Goal: Information Seeking & Learning: Learn about a topic

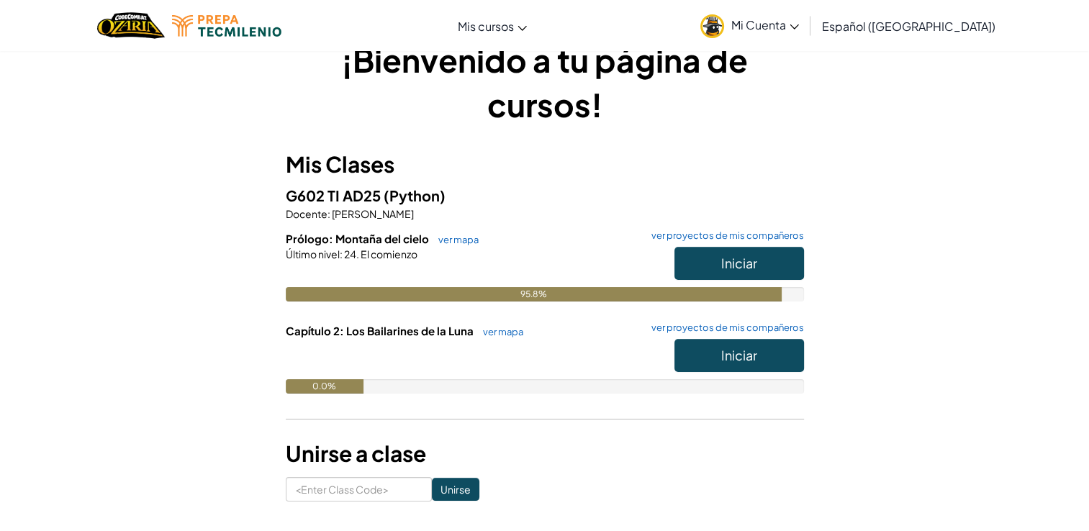
scroll to position [29, 0]
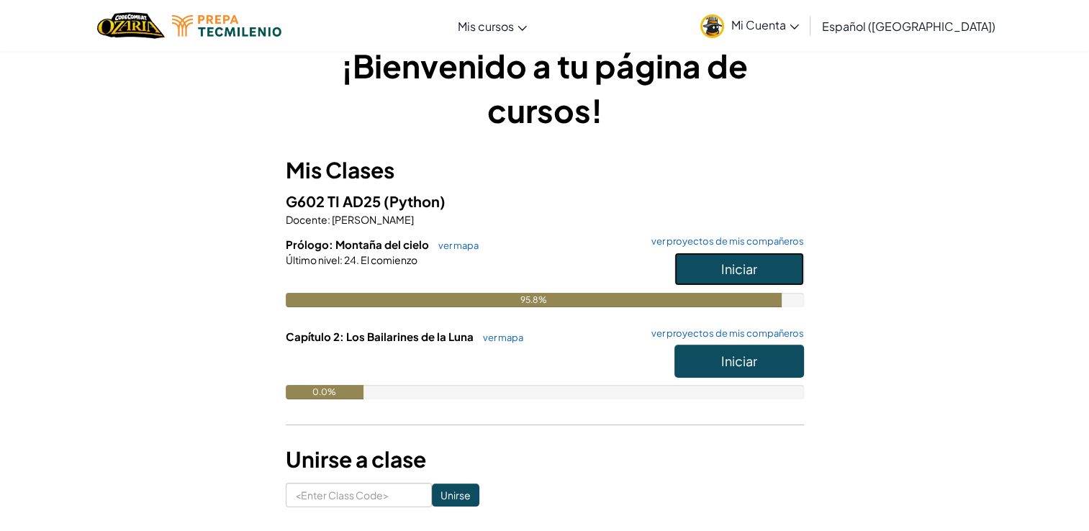
click at [691, 279] on button "Iniciar" at bounding box center [739, 269] width 130 height 33
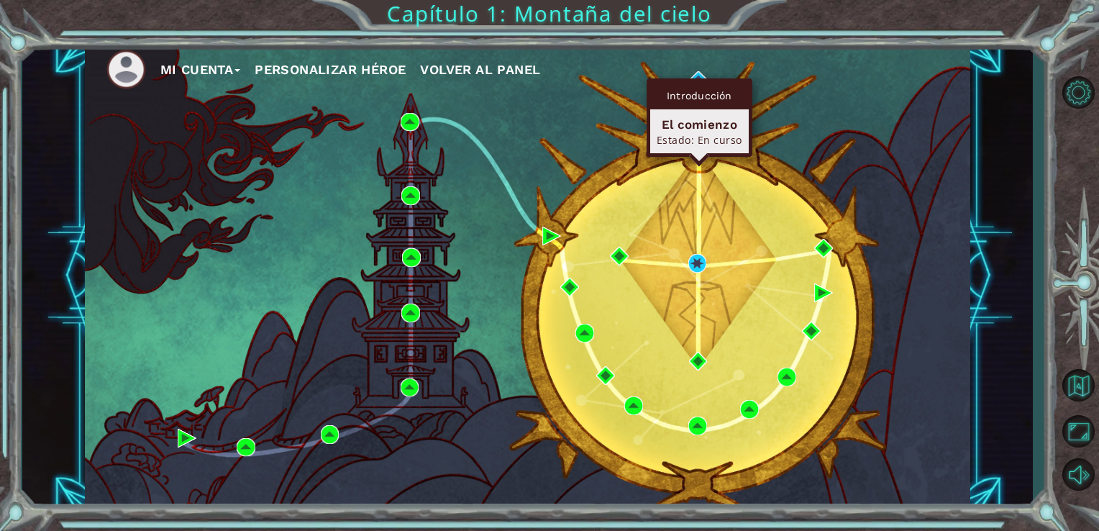
click at [694, 82] on div "Introducción" at bounding box center [699, 95] width 99 height 27
click at [696, 78] on div "Introducción El comienzo Estado: En curso" at bounding box center [700, 117] width 106 height 78
click at [697, 73] on img at bounding box center [698, 80] width 19 height 19
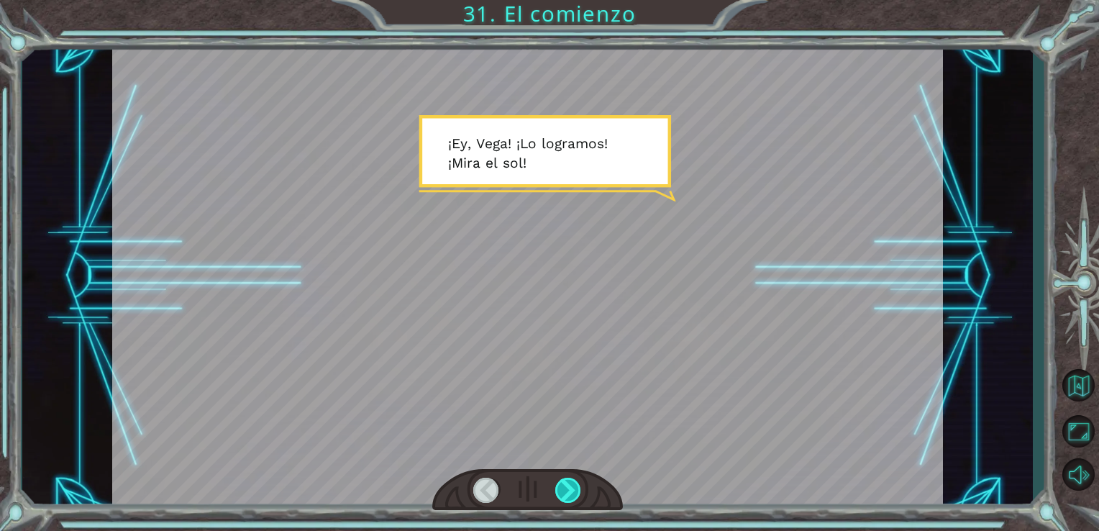
click at [571, 479] on div at bounding box center [568, 490] width 27 height 25
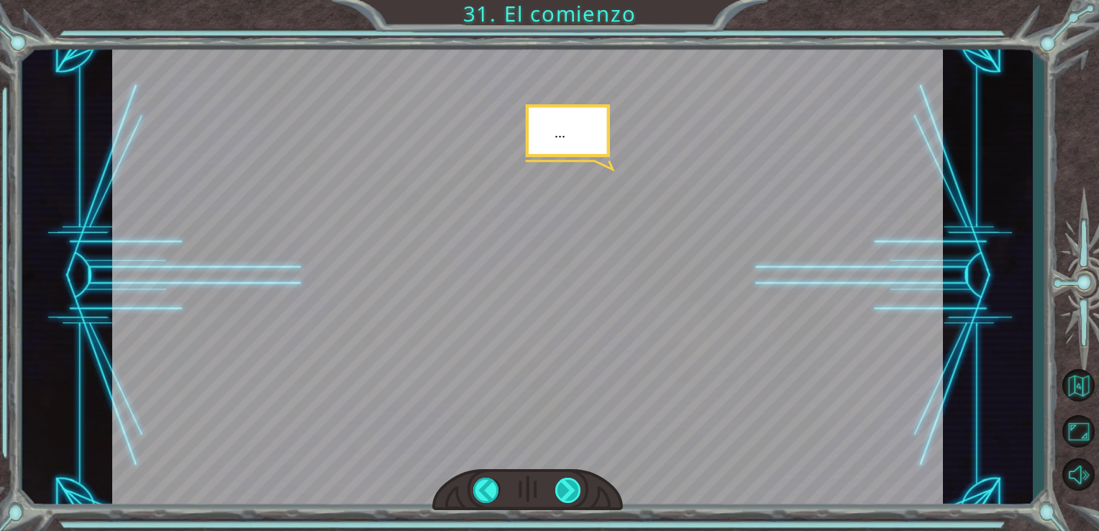
click at [571, 479] on div at bounding box center [568, 490] width 27 height 25
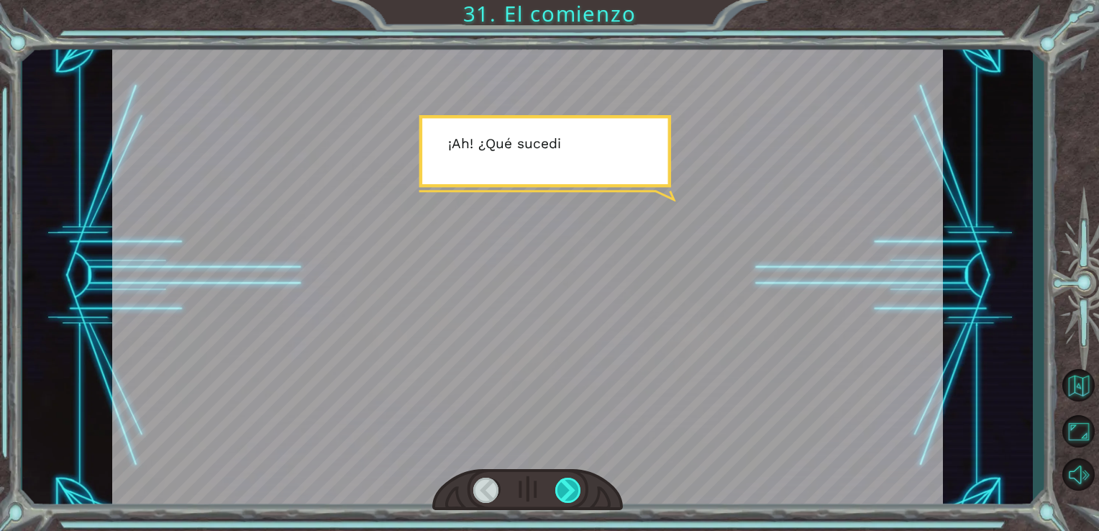
click at [571, 479] on div at bounding box center [568, 490] width 27 height 25
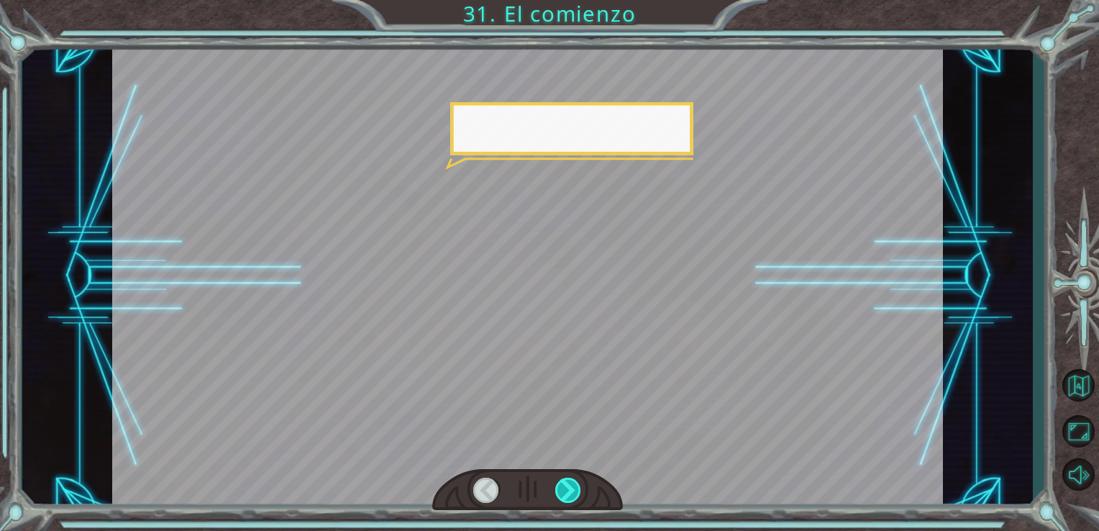
click at [571, 479] on div at bounding box center [568, 490] width 27 height 25
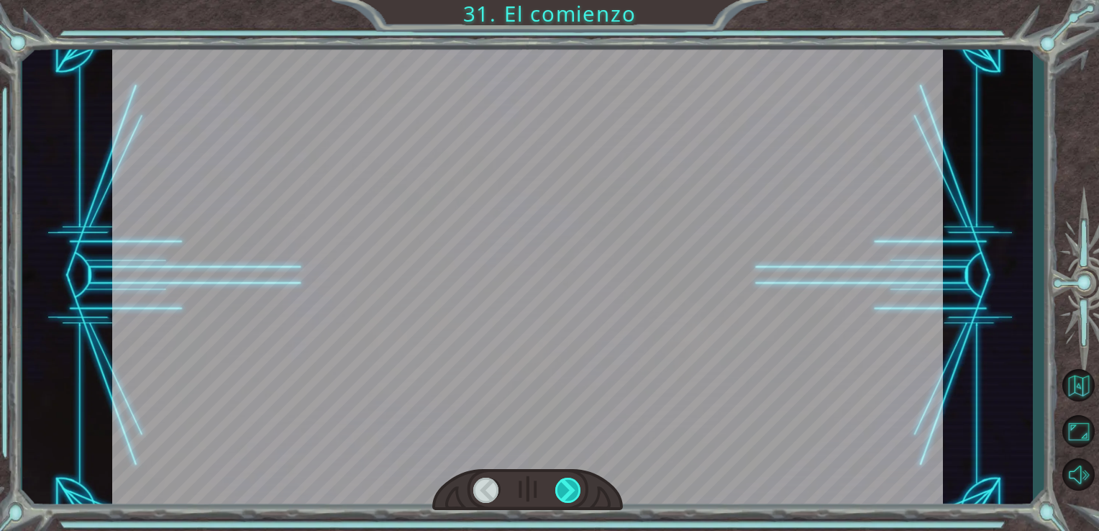
click at [571, 479] on div at bounding box center [568, 490] width 27 height 25
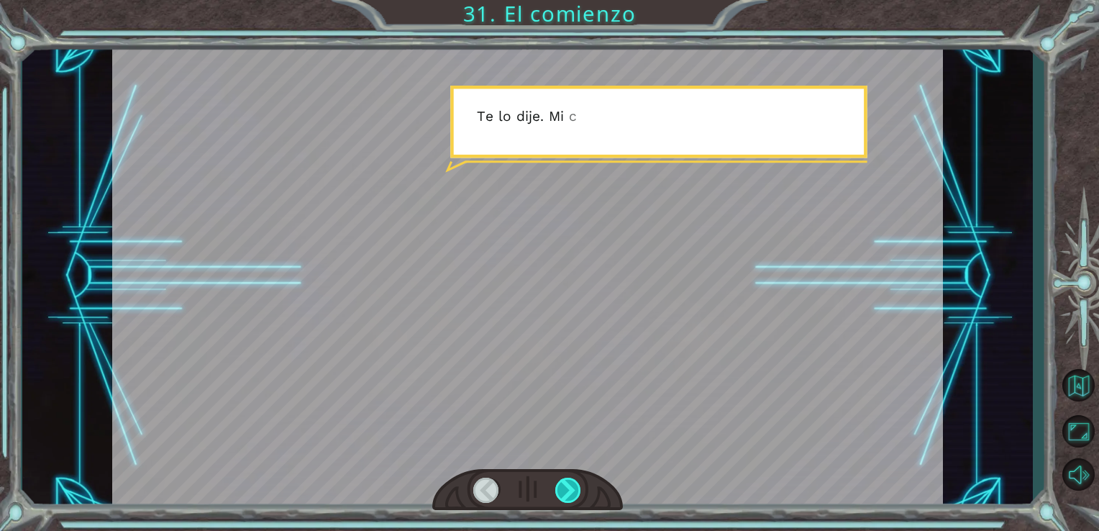
click at [571, 479] on div at bounding box center [568, 490] width 27 height 25
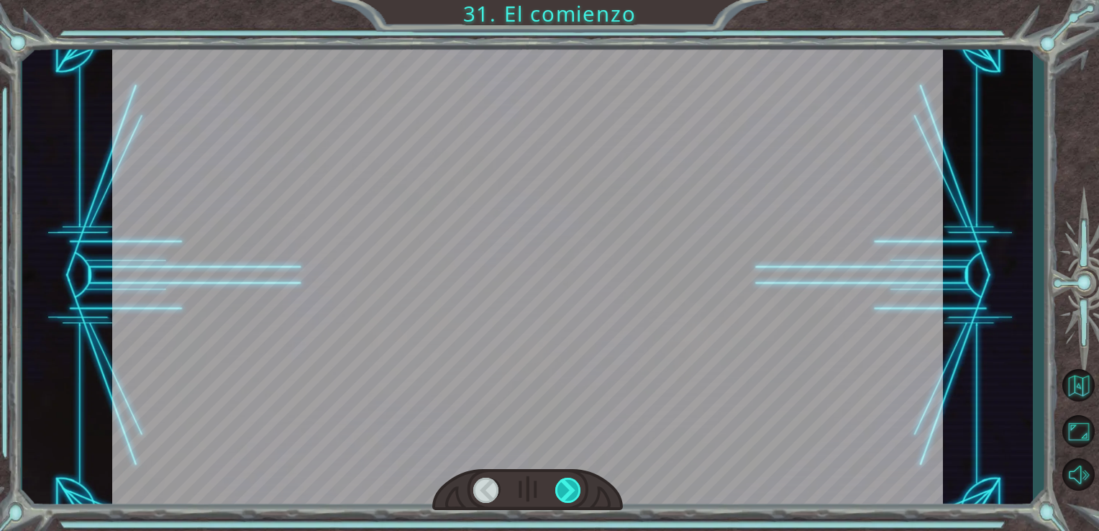
click at [571, 479] on div at bounding box center [568, 490] width 27 height 25
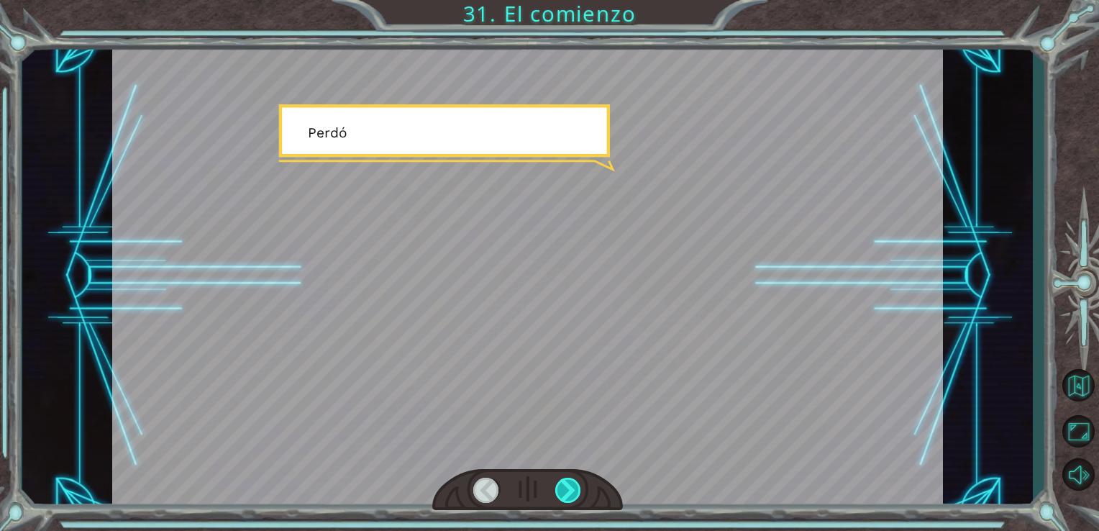
click at [571, 479] on div at bounding box center [568, 490] width 27 height 25
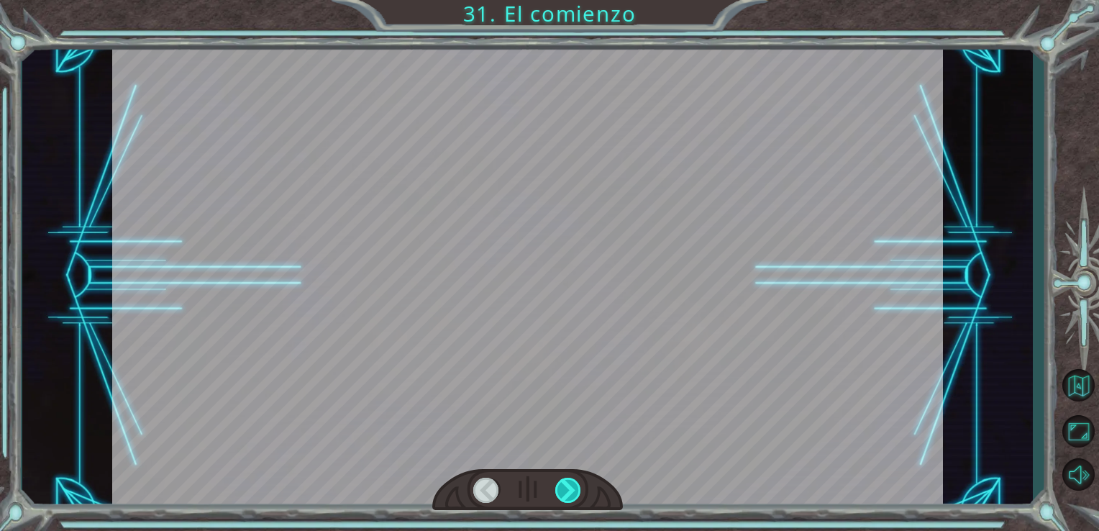
click at [571, 479] on div at bounding box center [568, 490] width 27 height 25
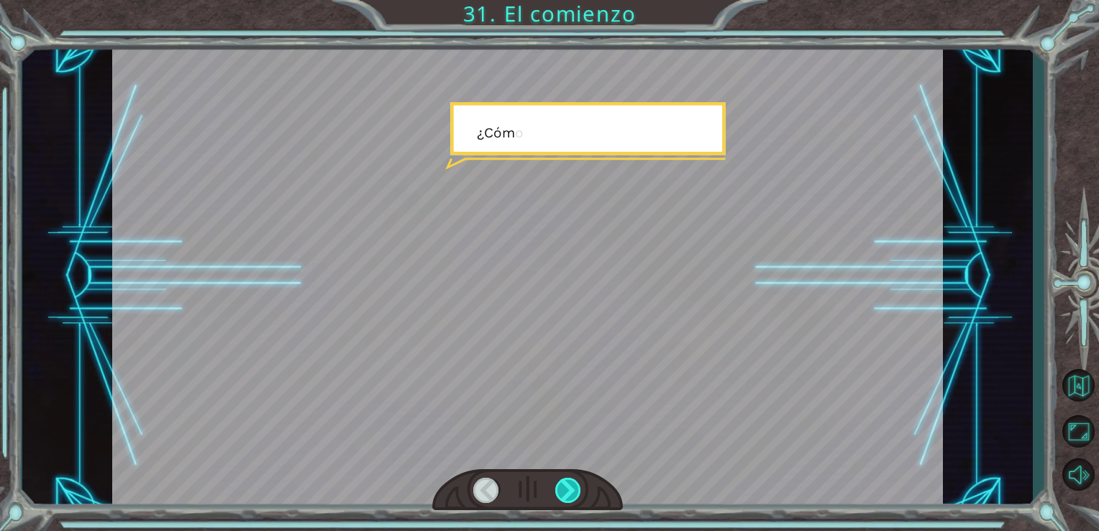
click at [571, 479] on div at bounding box center [568, 490] width 27 height 25
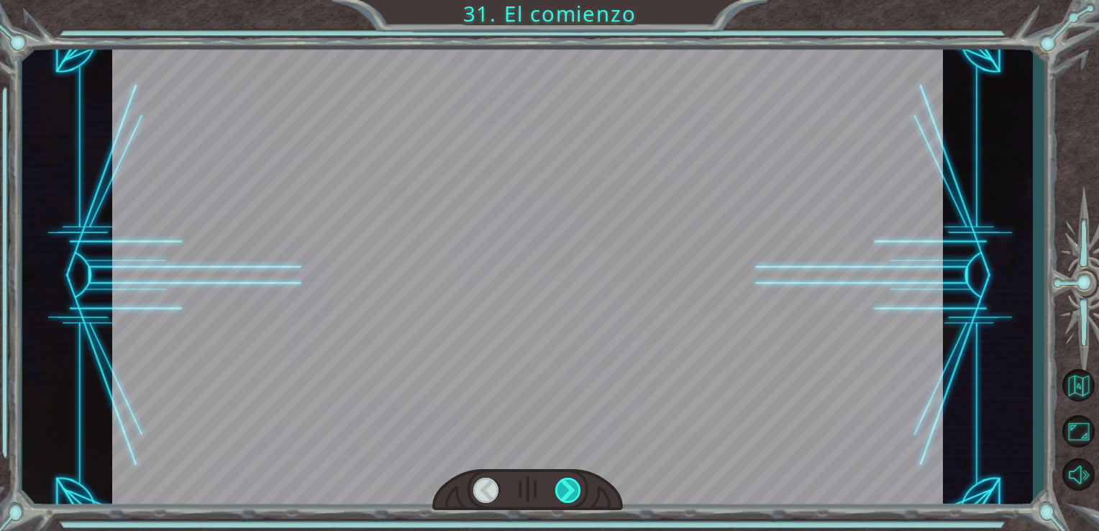
click at [571, 479] on div at bounding box center [568, 490] width 27 height 25
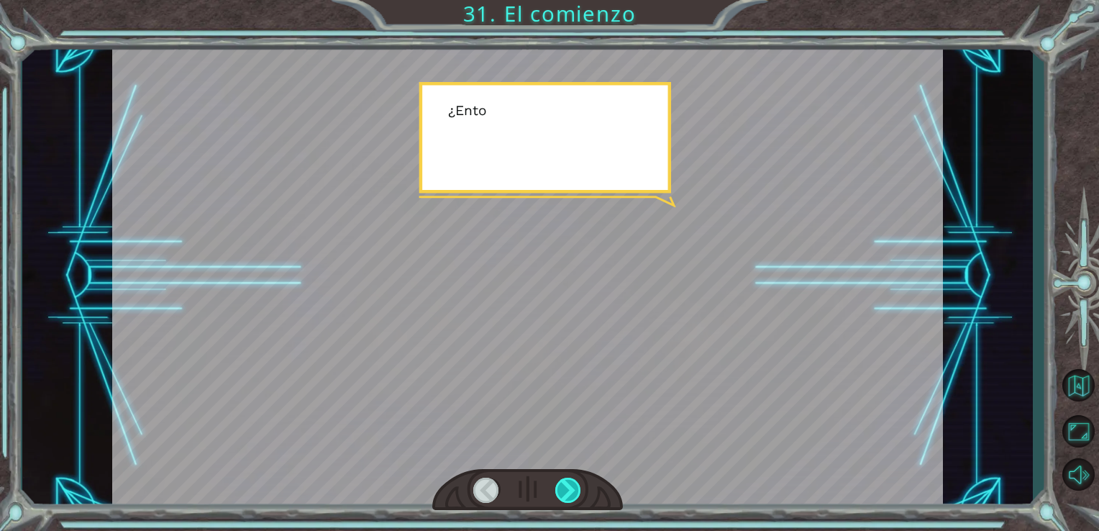
click at [571, 479] on div at bounding box center [568, 490] width 27 height 25
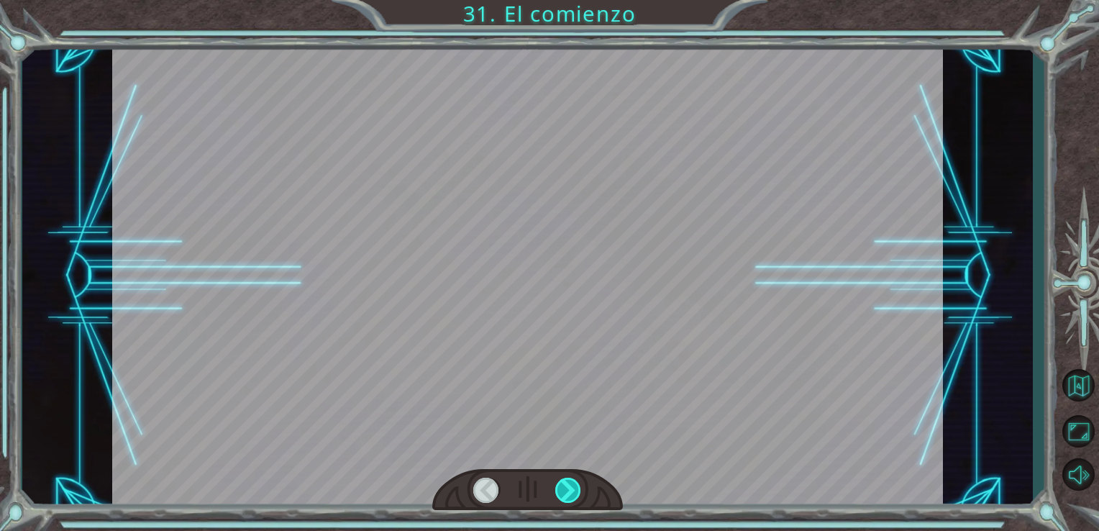
click at [571, 479] on div at bounding box center [568, 490] width 27 height 25
click at [573, 479] on div at bounding box center [568, 490] width 27 height 25
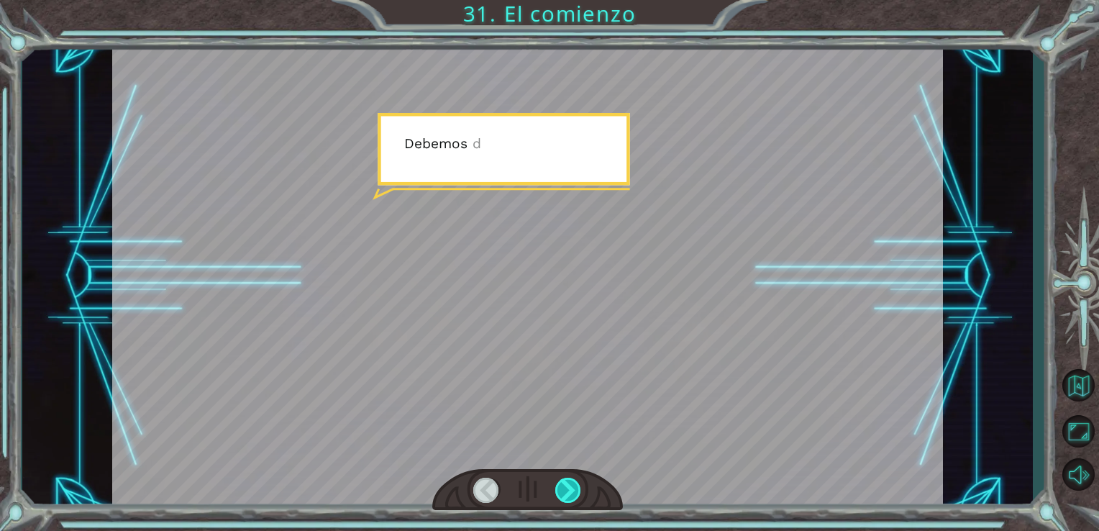
click at [573, 479] on div at bounding box center [568, 490] width 27 height 25
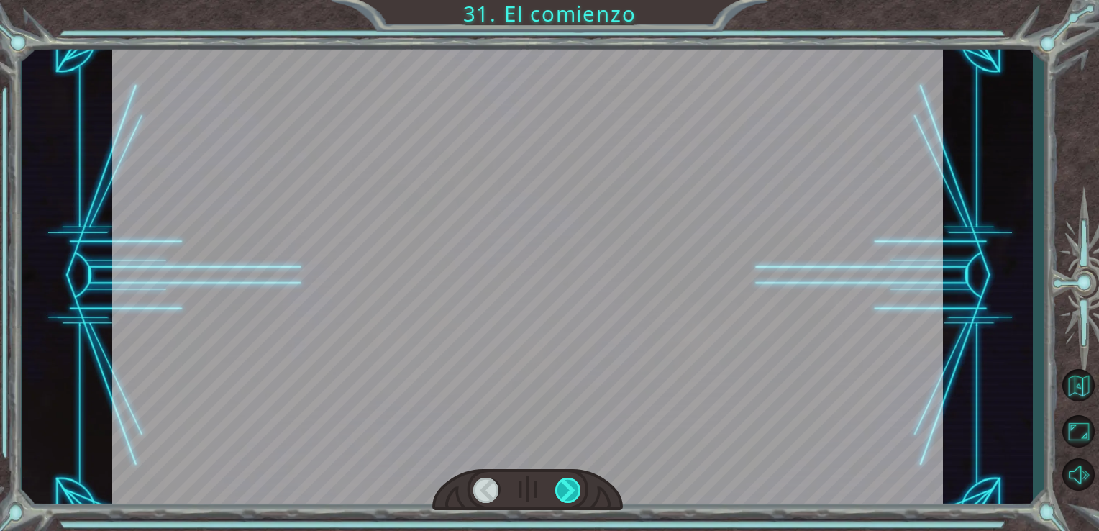
click at [573, 479] on div at bounding box center [568, 490] width 27 height 25
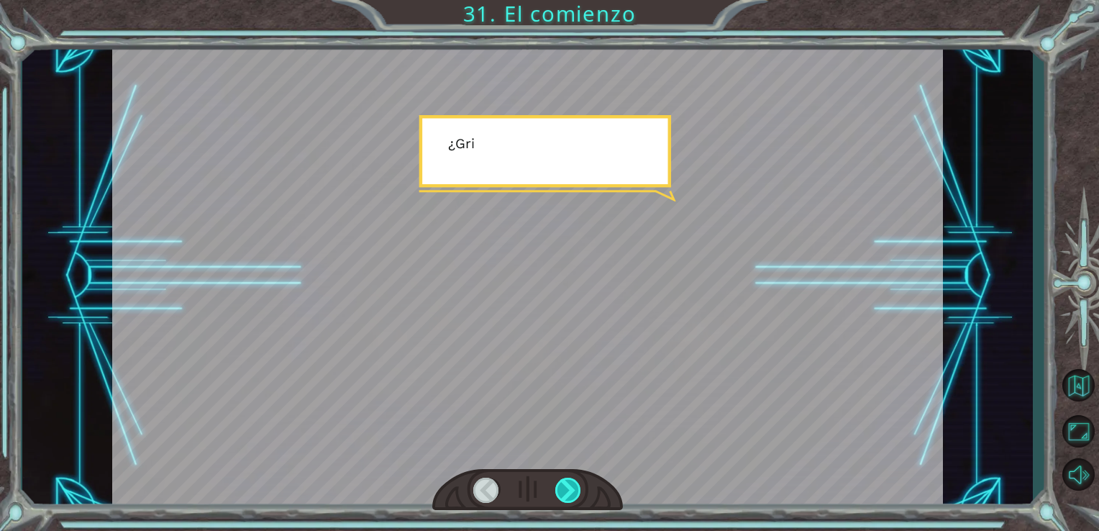
click at [573, 479] on div at bounding box center [568, 490] width 27 height 25
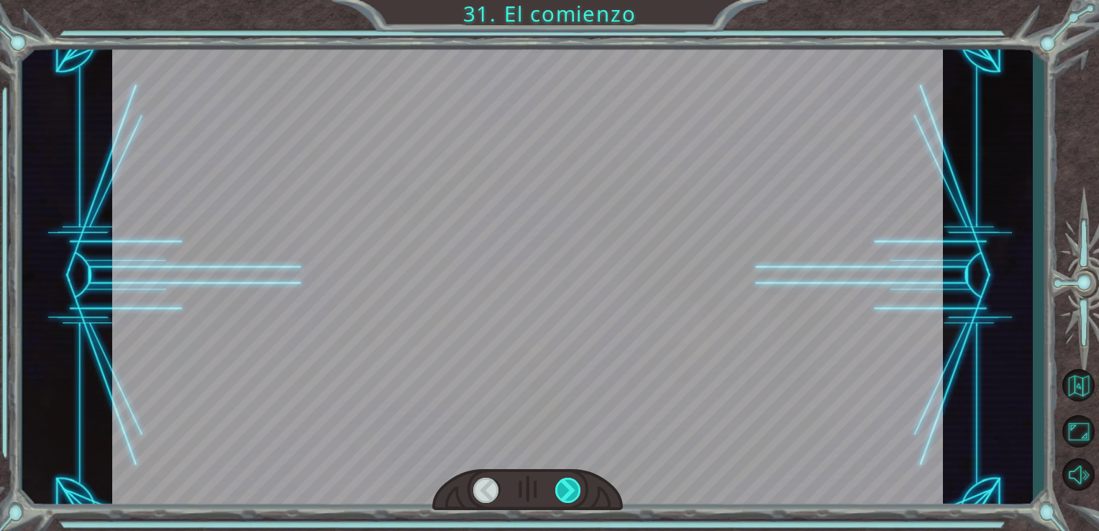
click at [573, 479] on div at bounding box center [568, 490] width 27 height 25
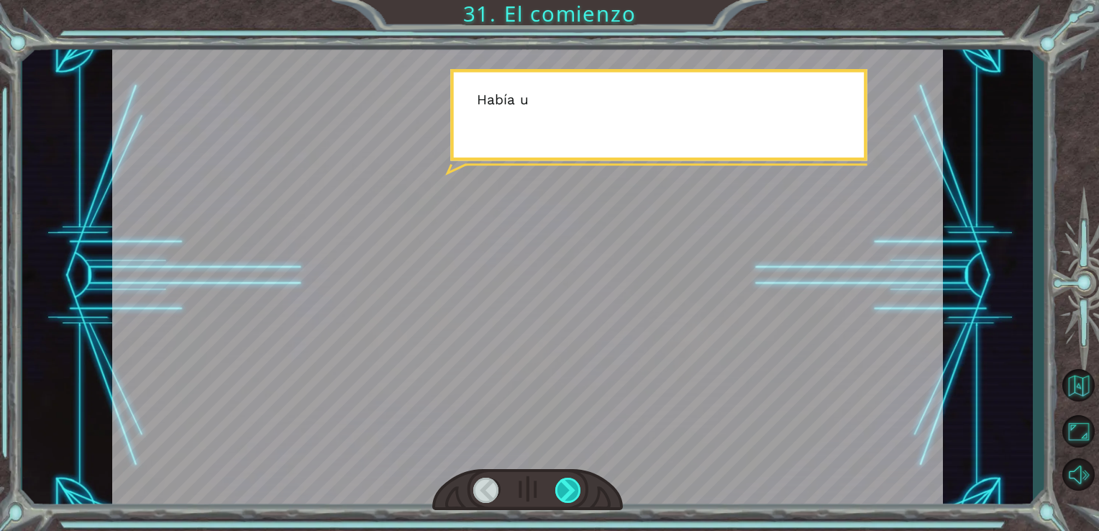
click at [573, 479] on div at bounding box center [568, 490] width 27 height 25
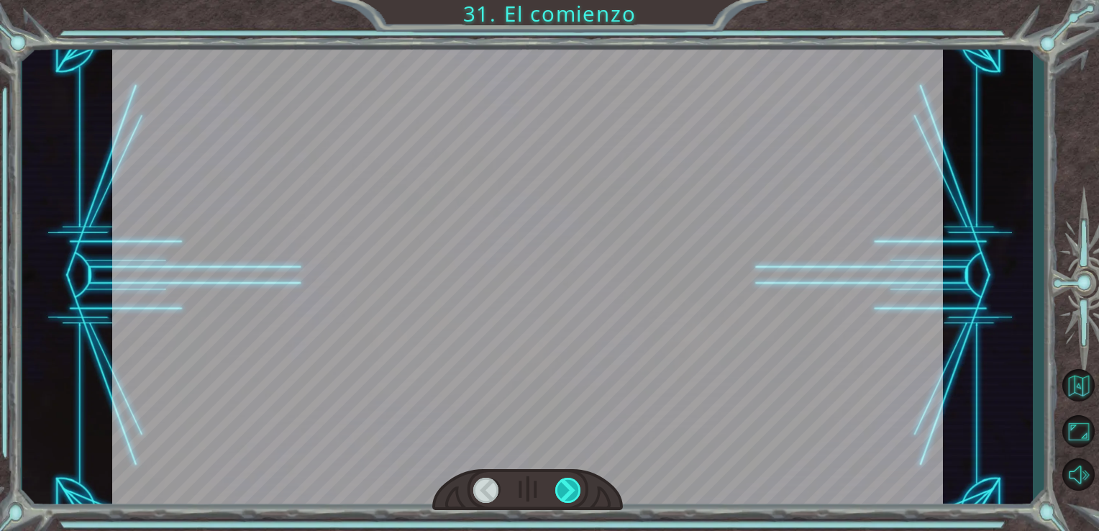
click at [573, 479] on div at bounding box center [568, 490] width 27 height 25
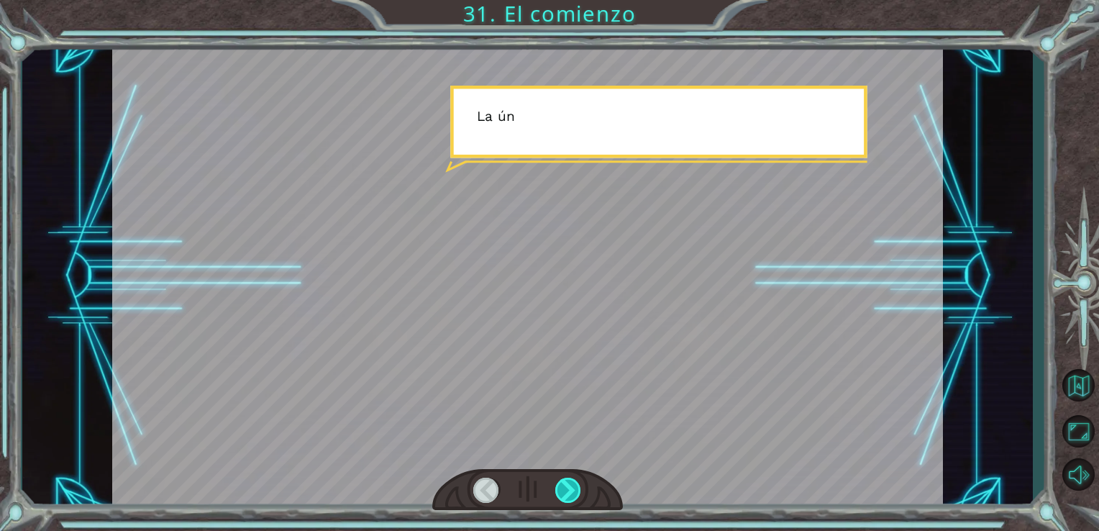
click at [573, 479] on div at bounding box center [568, 490] width 27 height 25
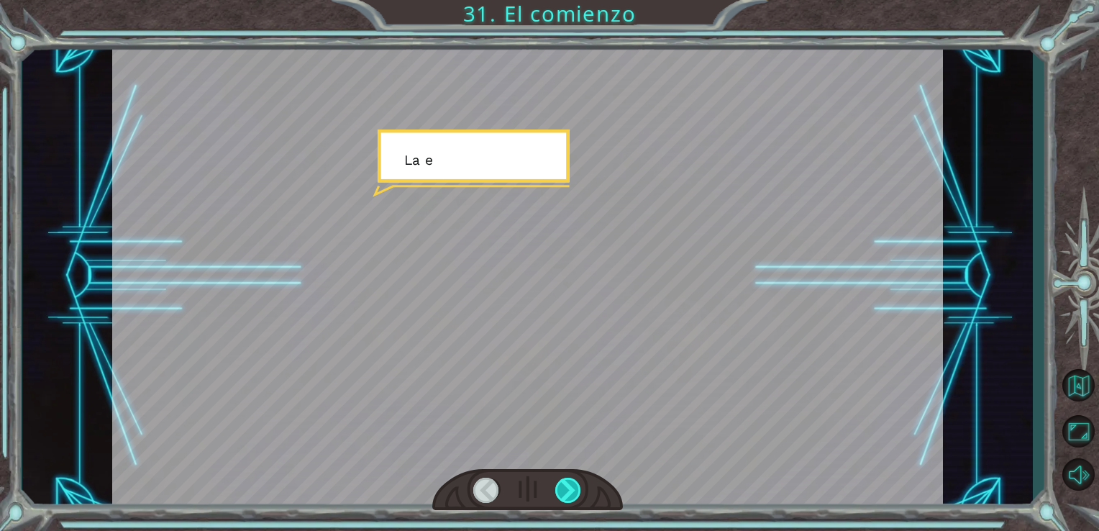
click at [573, 479] on div at bounding box center [568, 490] width 27 height 25
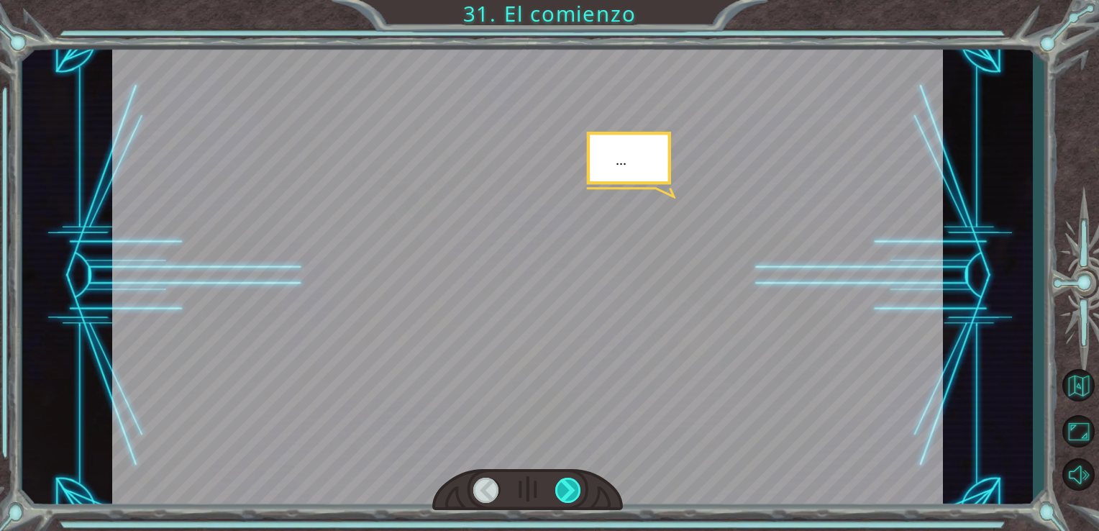
click at [573, 479] on div at bounding box center [568, 490] width 27 height 25
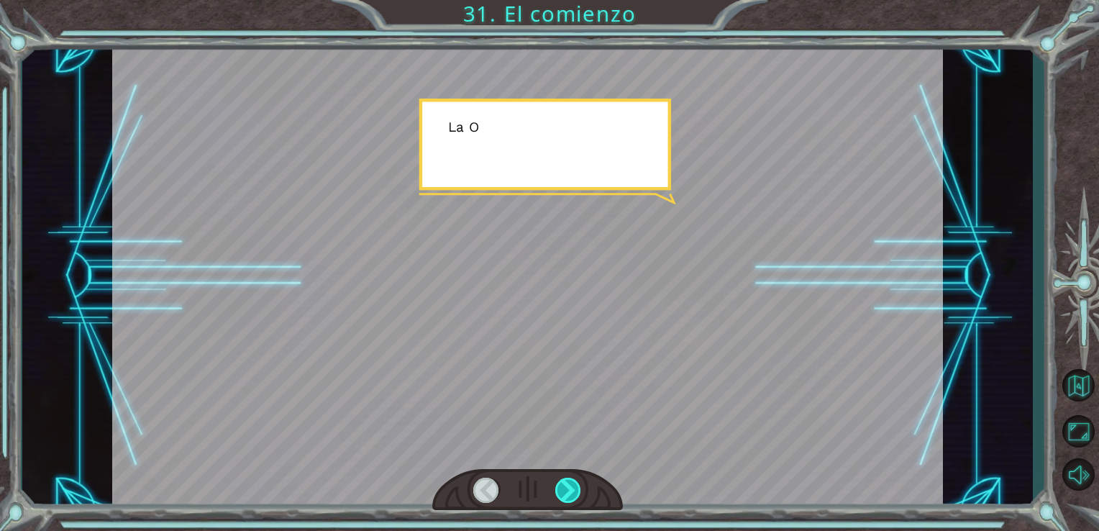
click at [573, 479] on div at bounding box center [568, 490] width 27 height 25
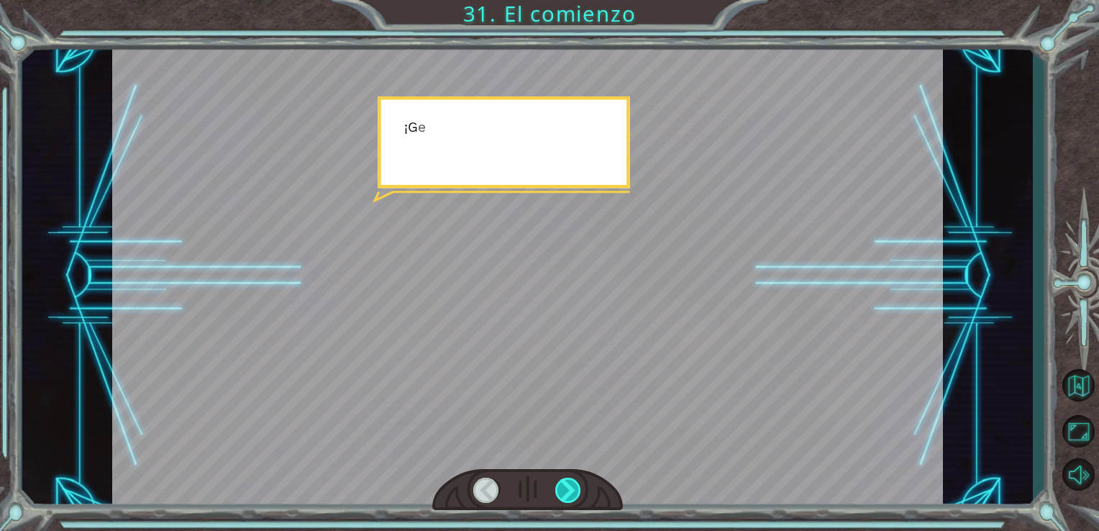
click at [573, 479] on div at bounding box center [568, 490] width 27 height 25
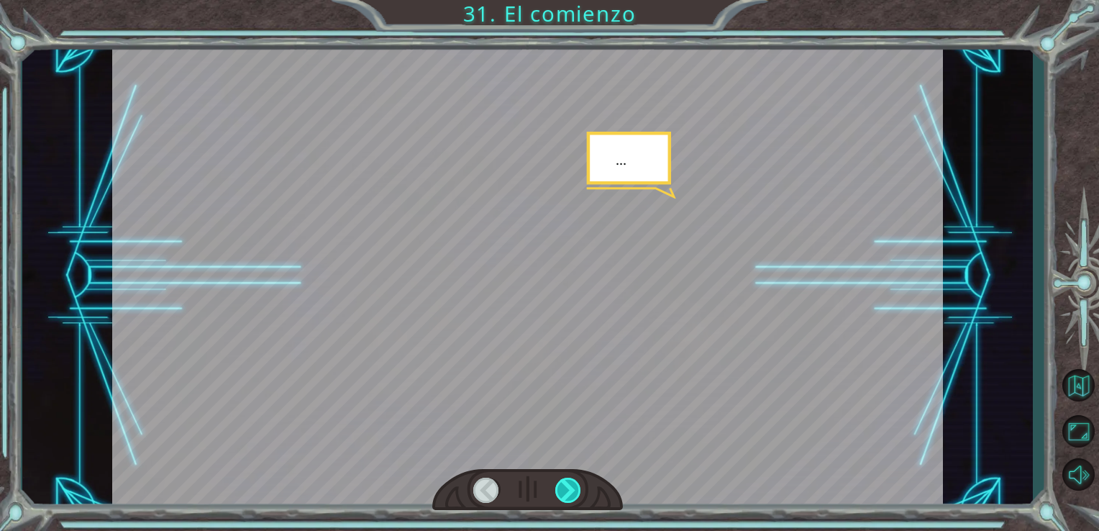
click at [573, 479] on div at bounding box center [568, 490] width 27 height 25
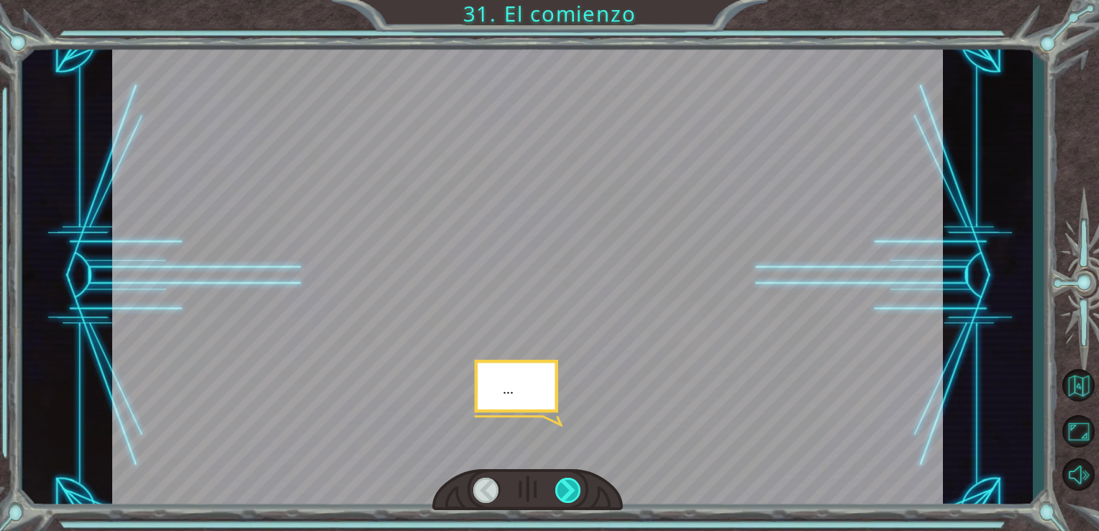
click at [573, 479] on div at bounding box center [568, 490] width 27 height 25
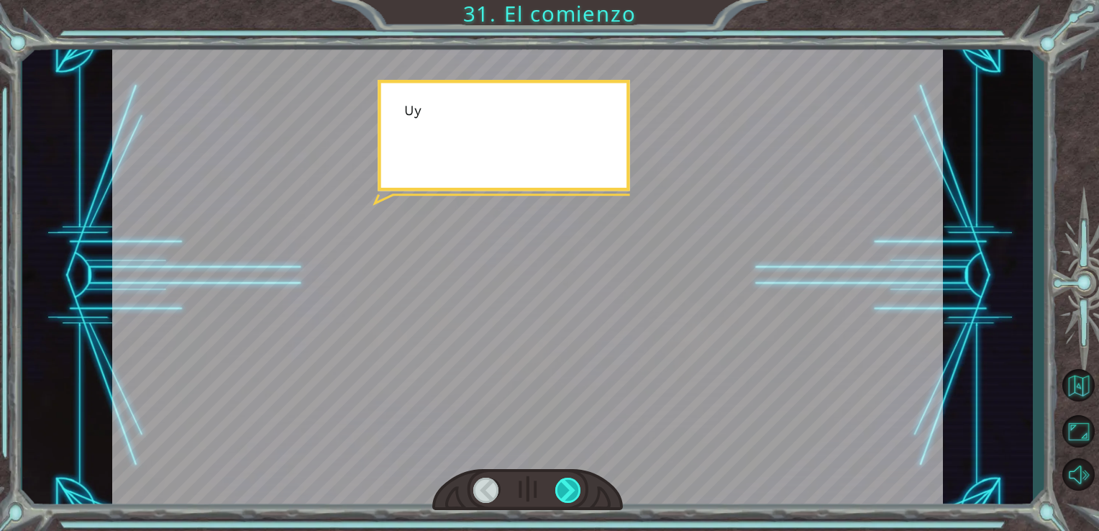
click at [573, 479] on div at bounding box center [568, 490] width 27 height 25
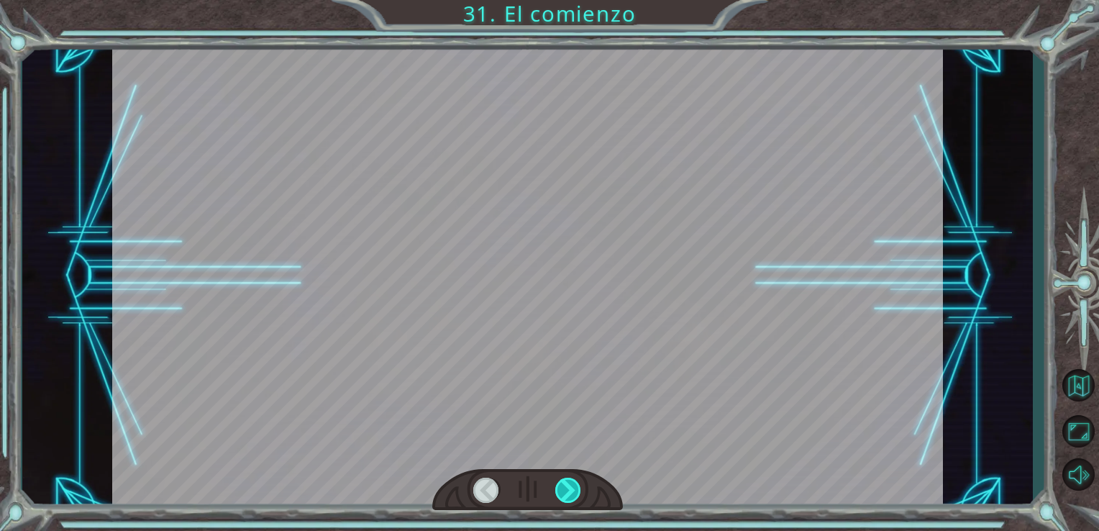
click at [575, 481] on div at bounding box center [568, 490] width 27 height 25
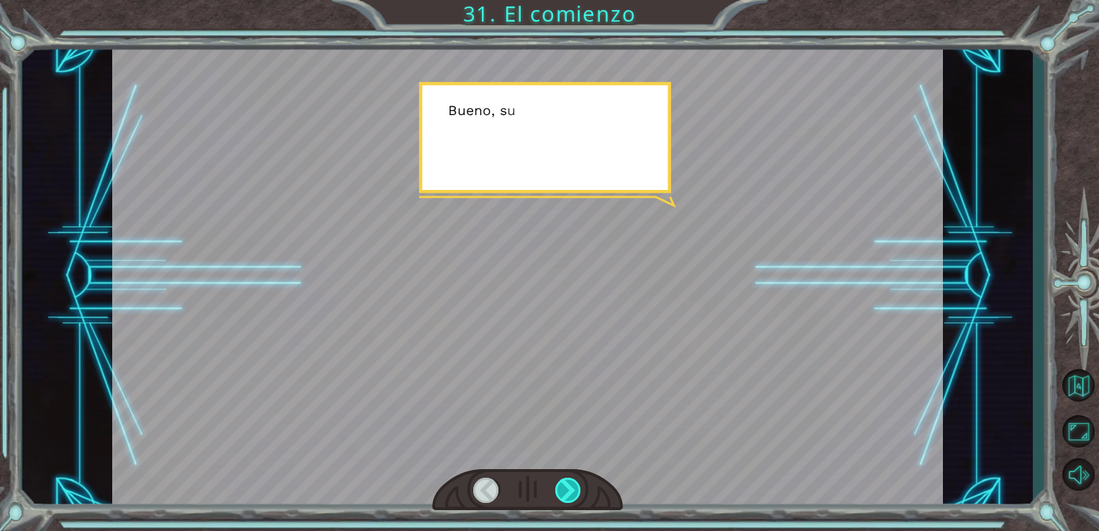
click at [575, 481] on div at bounding box center [568, 490] width 27 height 25
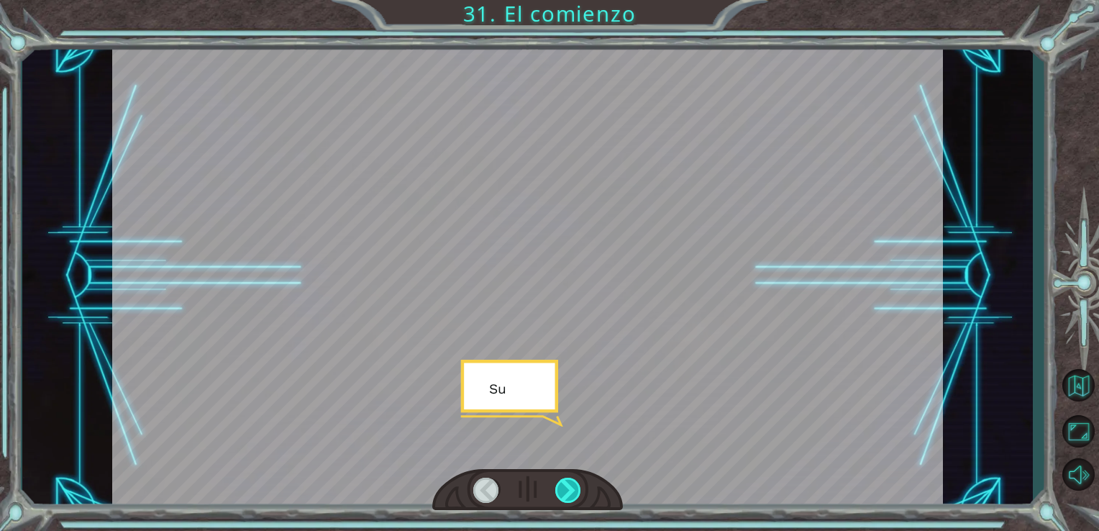
click at [575, 481] on div at bounding box center [568, 490] width 27 height 25
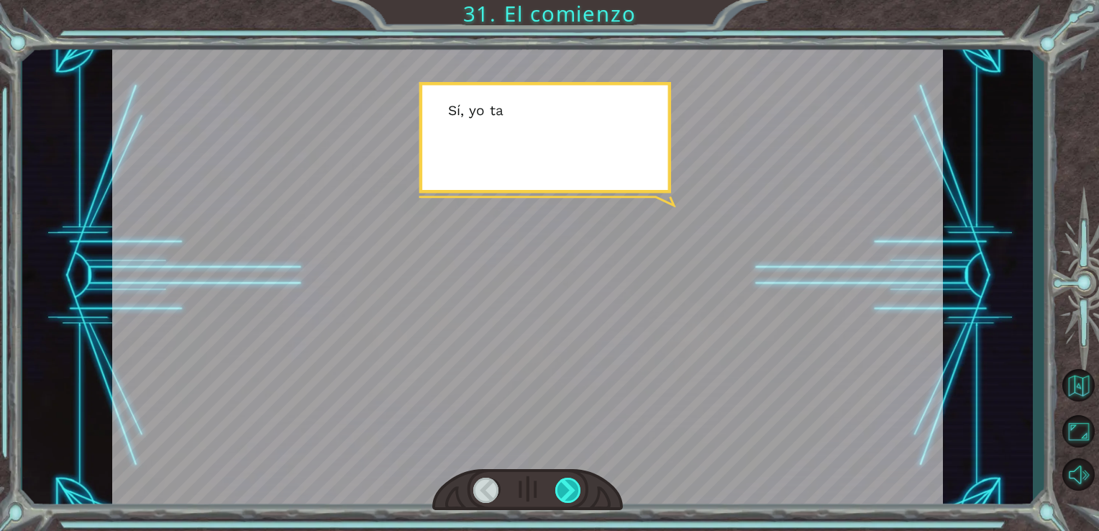
click at [575, 481] on div at bounding box center [568, 490] width 27 height 25
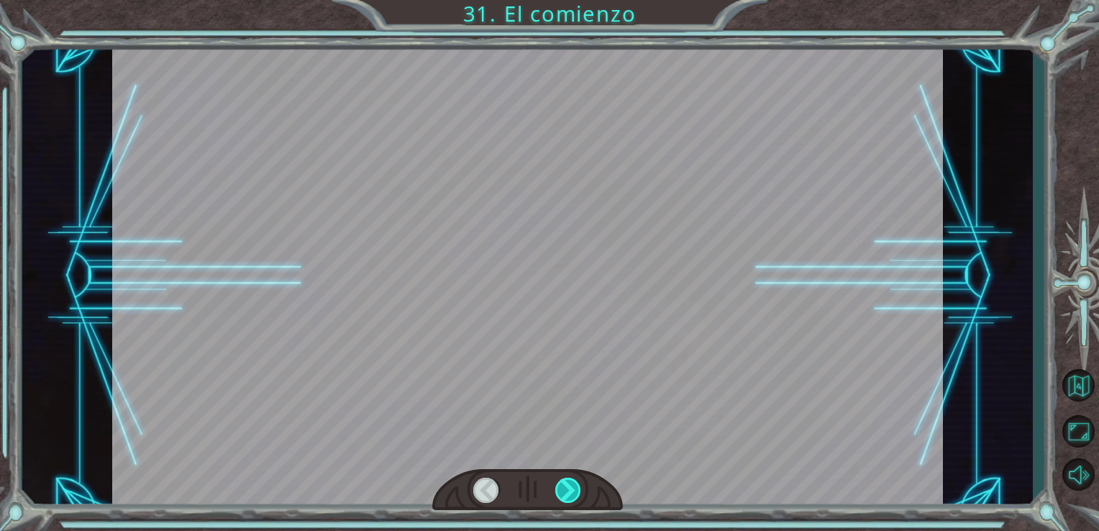
click at [575, 481] on div at bounding box center [568, 490] width 27 height 25
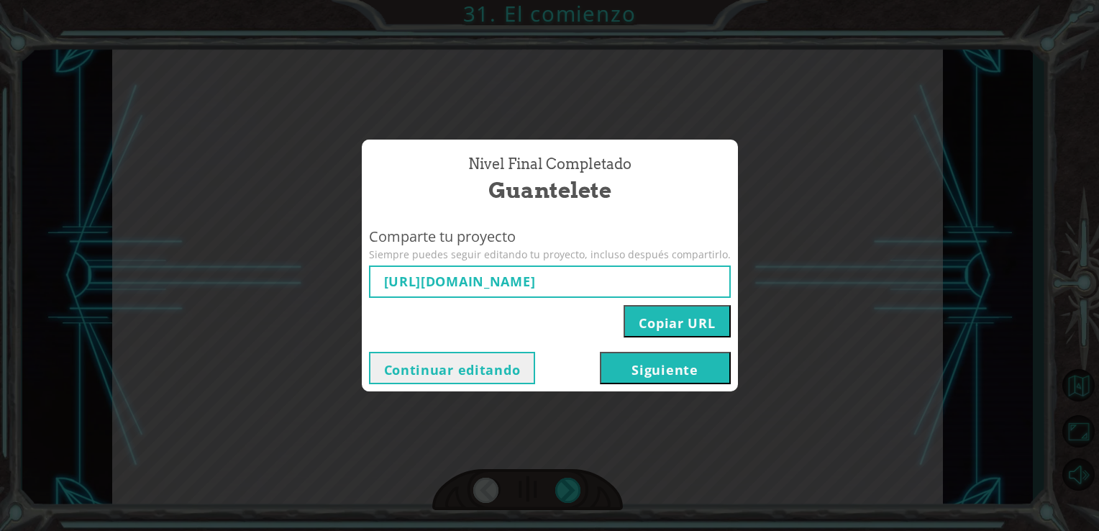
type input "[URL][DOMAIN_NAME]"
click at [628, 361] on button "Siguiente" at bounding box center [665, 368] width 131 height 32
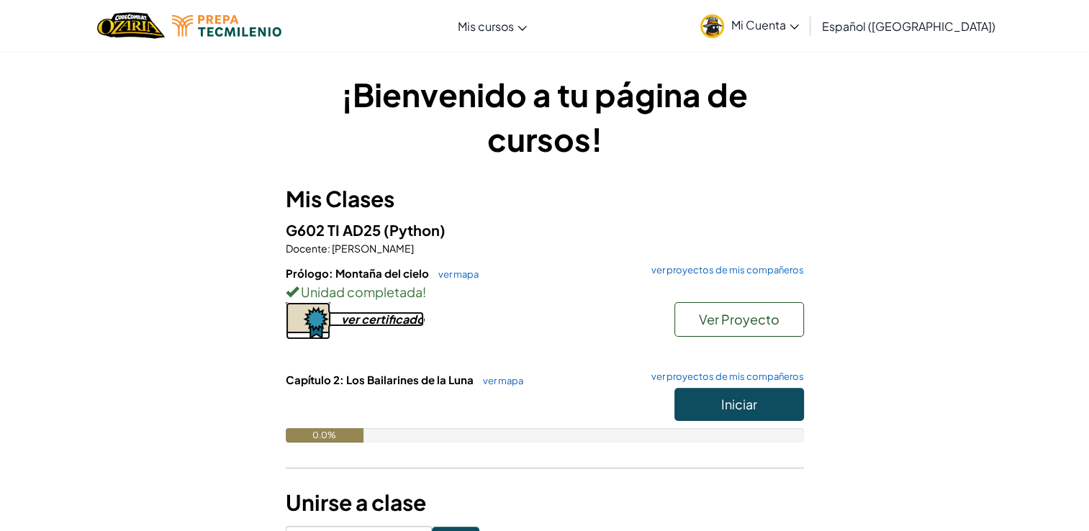
click at [389, 318] on div "ver certificado" at bounding box center [382, 319] width 83 height 15
click at [761, 407] on button "Iniciar" at bounding box center [739, 404] width 130 height 33
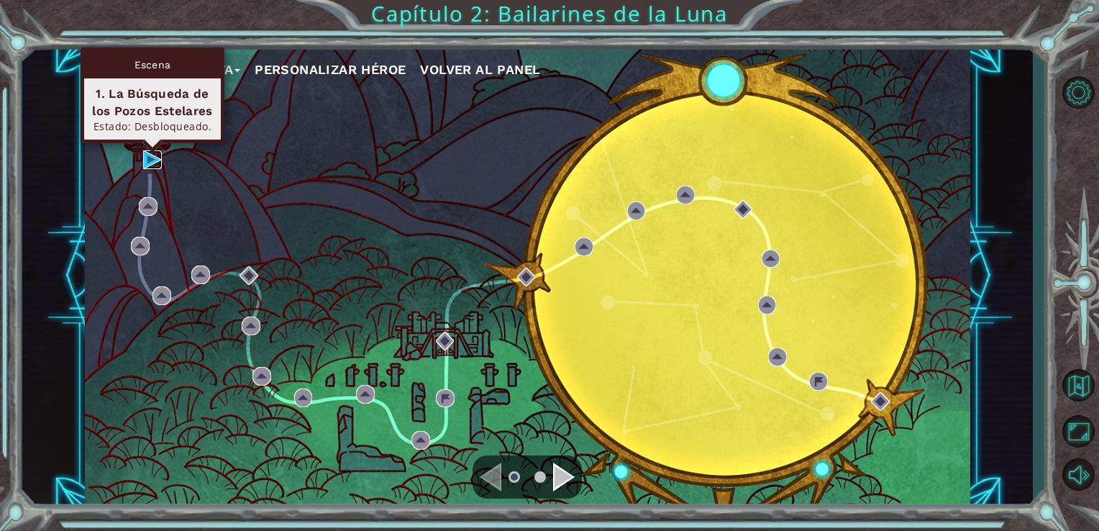
click at [149, 161] on img at bounding box center [152, 159] width 19 height 19
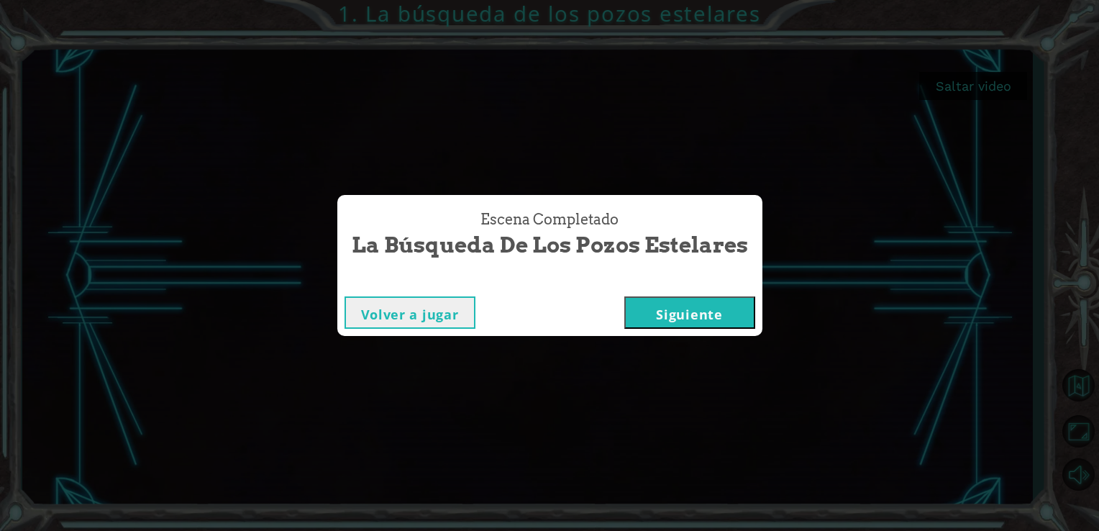
click at [745, 106] on div "Escena Completado La búsqueda de los [PERSON_NAME] estelares Volver a jugar [GE…" at bounding box center [549, 265] width 1099 height 531
click at [664, 321] on button "Siguiente" at bounding box center [690, 312] width 131 height 32
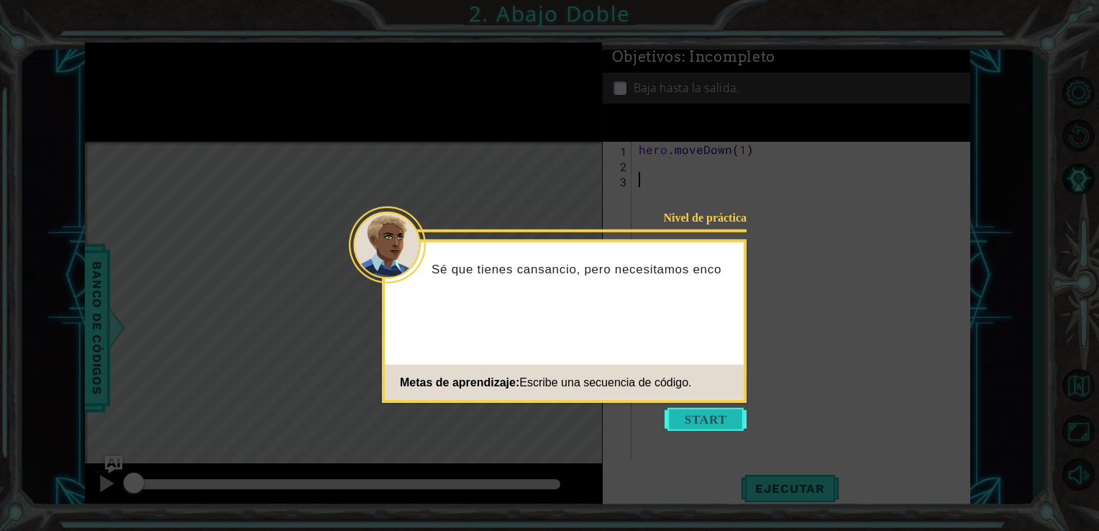
click at [714, 418] on button "Start" at bounding box center [706, 419] width 82 height 23
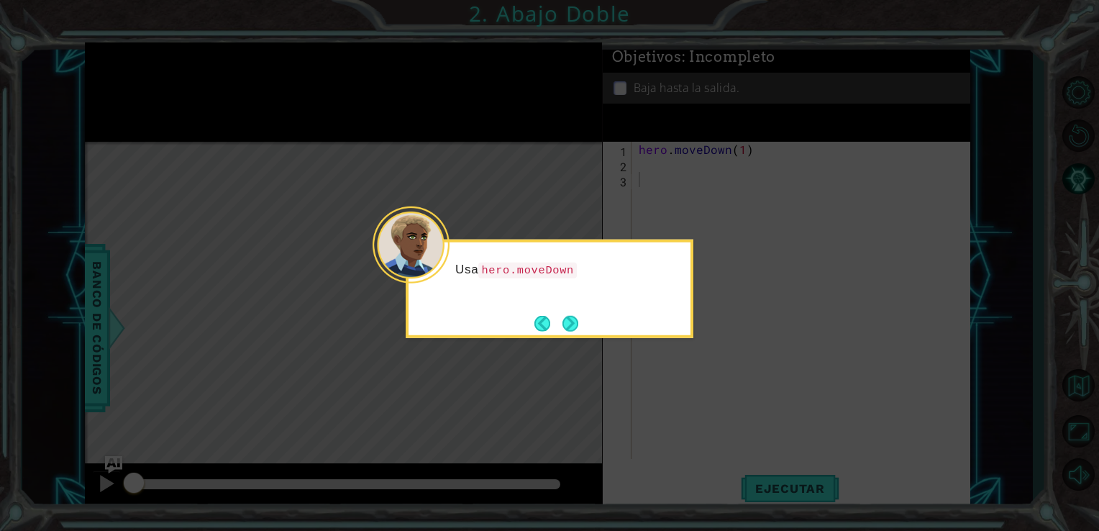
click at [579, 336] on div "Usa hero.moveDown" at bounding box center [550, 289] width 288 height 99
click at [568, 329] on button "Next" at bounding box center [571, 323] width 16 height 16
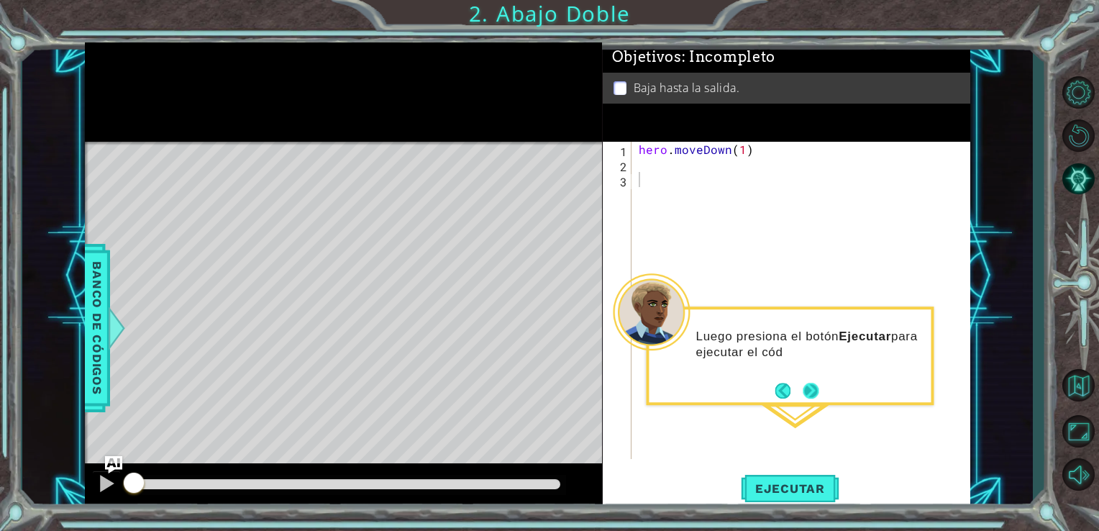
click at [807, 389] on button "Next" at bounding box center [811, 391] width 16 height 16
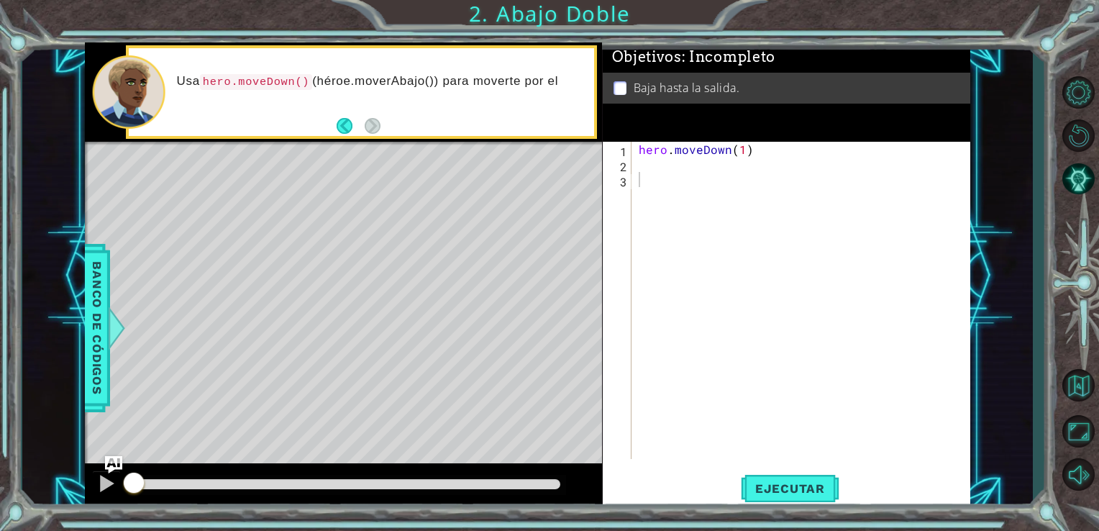
click at [392, 128] on div "Usa hero.moveDown() (héroe.moverAbajo()) para moverte por el" at bounding box center [362, 92] width 466 height 88
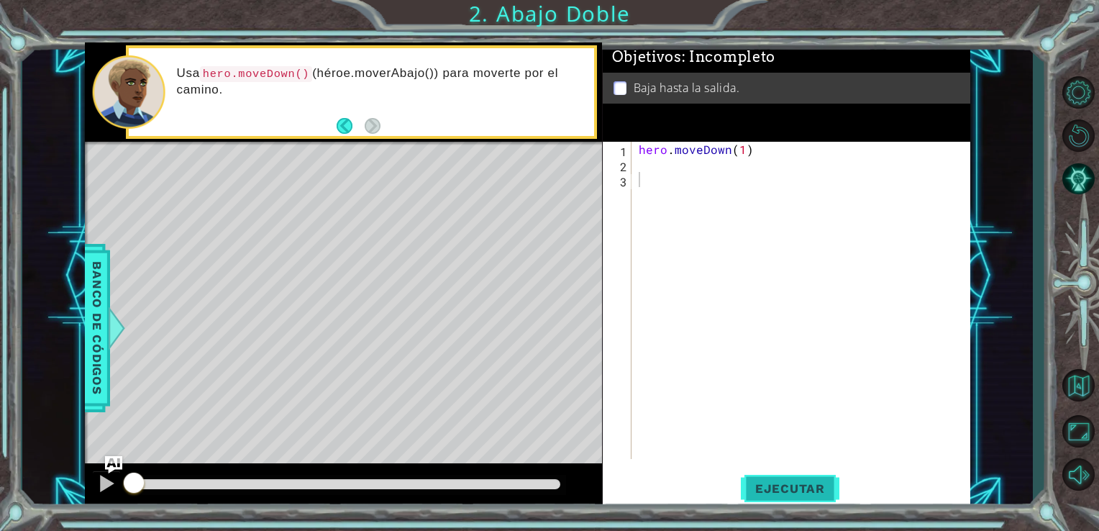
click at [769, 481] on button "Ejecutar" at bounding box center [790, 488] width 99 height 37
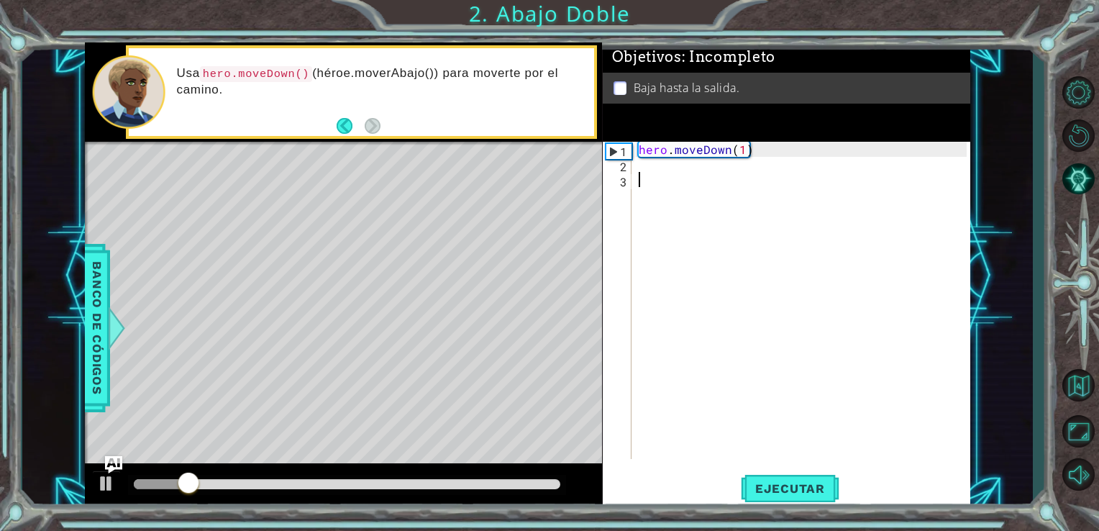
click at [668, 182] on div "hero . moveDown ( 1 )" at bounding box center [805, 316] width 339 height 348
click at [786, 157] on div "hero . moveDown ( 1 )" at bounding box center [805, 316] width 339 height 348
type textarea "hero.moveDown(1)"
click at [774, 157] on div "hero . moveDown ( 1 )" at bounding box center [805, 316] width 339 height 348
click at [771, 158] on div "hero . moveDown ( 1 )" at bounding box center [805, 316] width 339 height 348
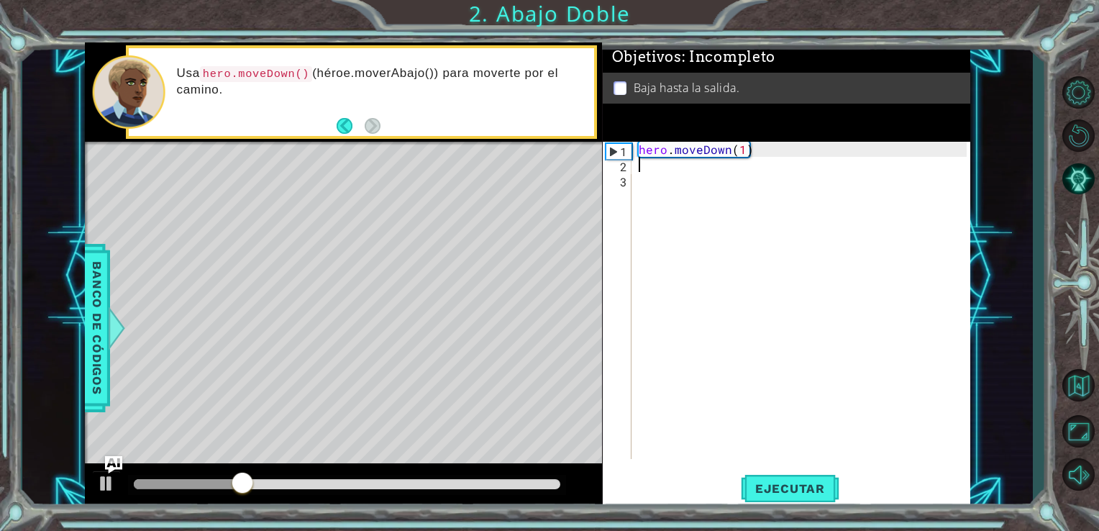
click at [809, 152] on div "hero . moveDown ( 1 )" at bounding box center [805, 316] width 339 height 348
click at [742, 153] on div "hero . moveDown ( 1 )" at bounding box center [805, 316] width 339 height 348
type textarea "hero.moveDown(3)"
drag, startPoint x: 770, startPoint y: 229, endPoint x: 745, endPoint y: 428, distance: 200.9
click at [745, 428] on div "hero . moveDown ( 3 )" at bounding box center [805, 316] width 339 height 348
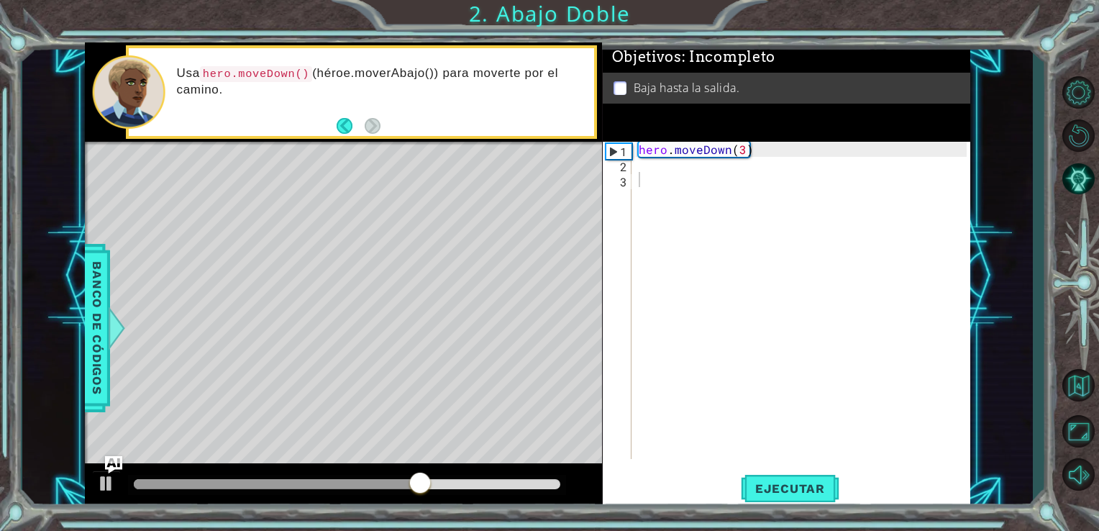
click at [785, 508] on div "1 2 3 hero . moveDown ( 3 ) ההההההההההההההההההההההההההההההההההההההההההההההההההה…" at bounding box center [787, 326] width 368 height 368
click at [781, 492] on span "Ejecutar" at bounding box center [790, 488] width 99 height 14
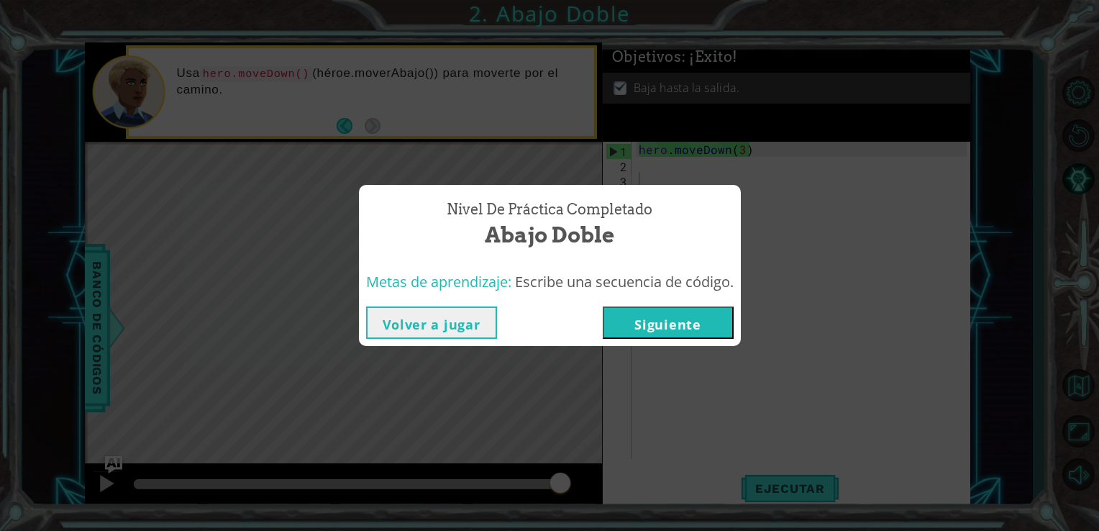
click at [746, 149] on div "Nivel de práctica Completado Abajo Doble Metas de aprendizaje: Escribe una secu…" at bounding box center [549, 265] width 1099 height 531
click at [689, 317] on button "Siguiente" at bounding box center [668, 323] width 131 height 32
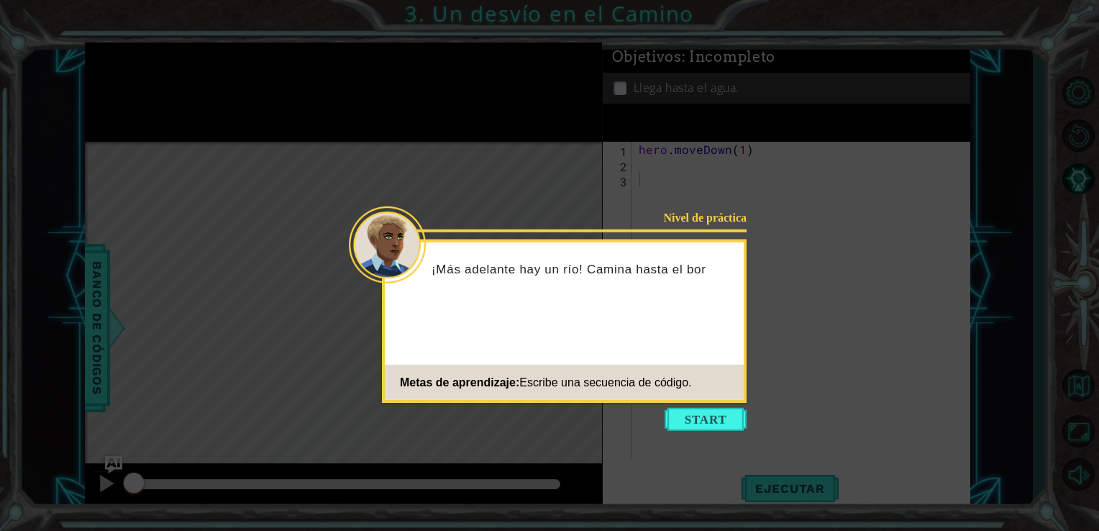
click at [704, 431] on icon at bounding box center [549, 265] width 1099 height 531
click at [702, 429] on button "Start" at bounding box center [706, 419] width 82 height 23
click at [684, 408] on button "Start" at bounding box center [706, 419] width 82 height 23
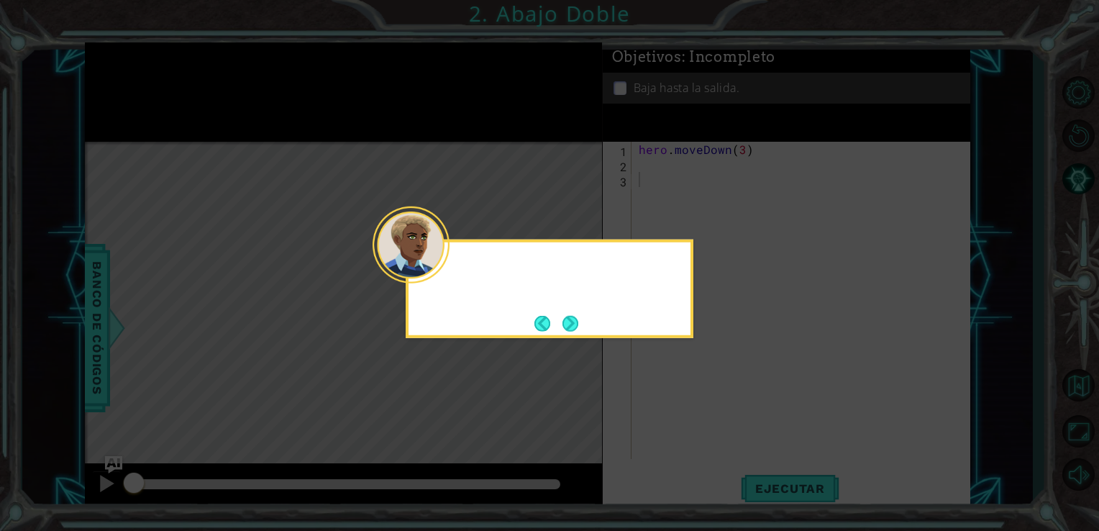
click at [684, 408] on icon at bounding box center [549, 265] width 1099 height 531
click at [566, 321] on button "Next" at bounding box center [571, 323] width 16 height 16
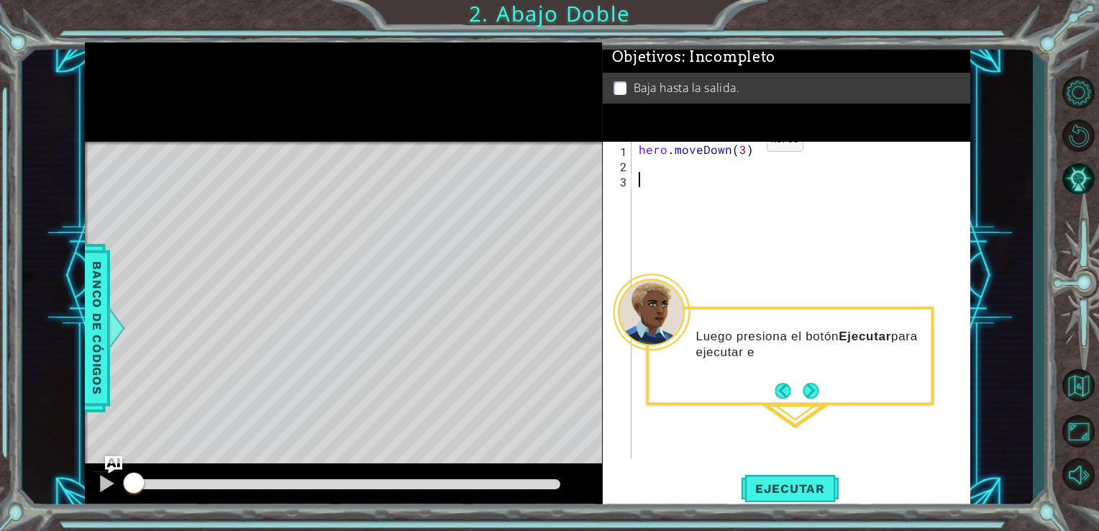
click at [741, 144] on div "hero . moveDown ( 3 )" at bounding box center [805, 316] width 339 height 348
type textarea "hero.moveDown(2)"
click at [782, 190] on div "hero . moveDown ( 2 )" at bounding box center [805, 316] width 339 height 348
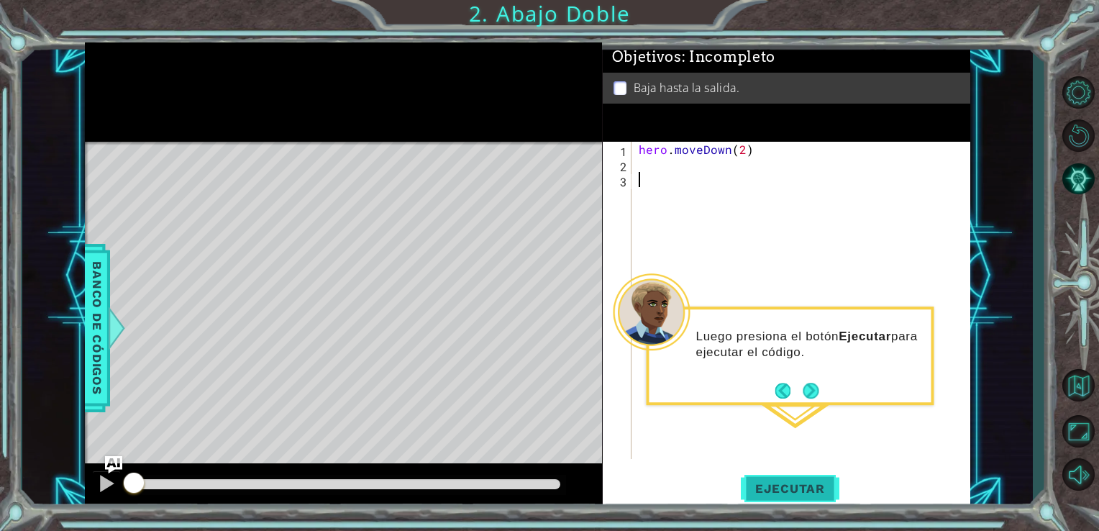
click at [775, 479] on button "Ejecutar" at bounding box center [790, 488] width 99 height 37
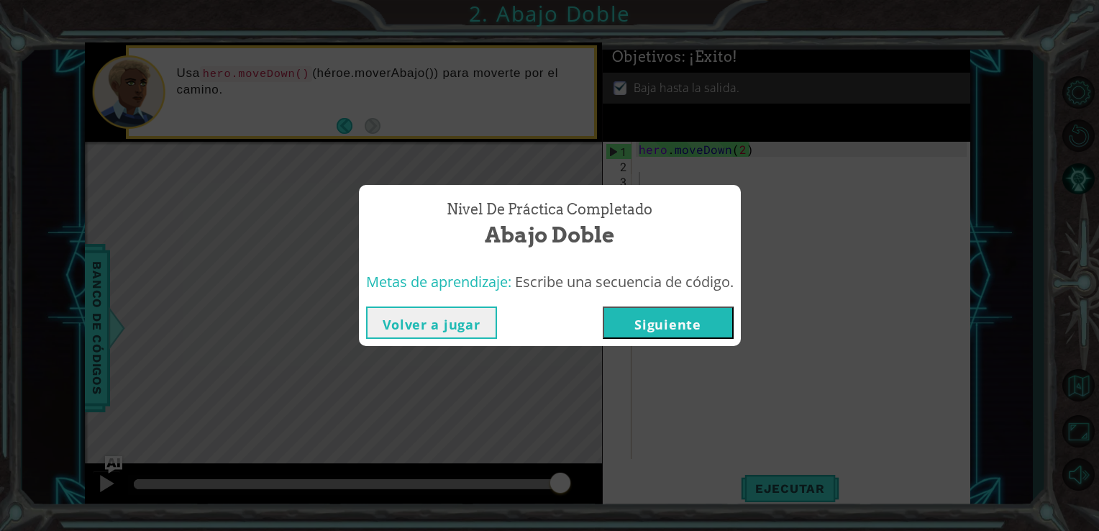
click at [667, 413] on div "Nivel de práctica Completado Abajo Doble Metas de aprendizaje: Escribe una secu…" at bounding box center [549, 265] width 1099 height 531
click at [727, 319] on button "Siguiente" at bounding box center [668, 323] width 131 height 32
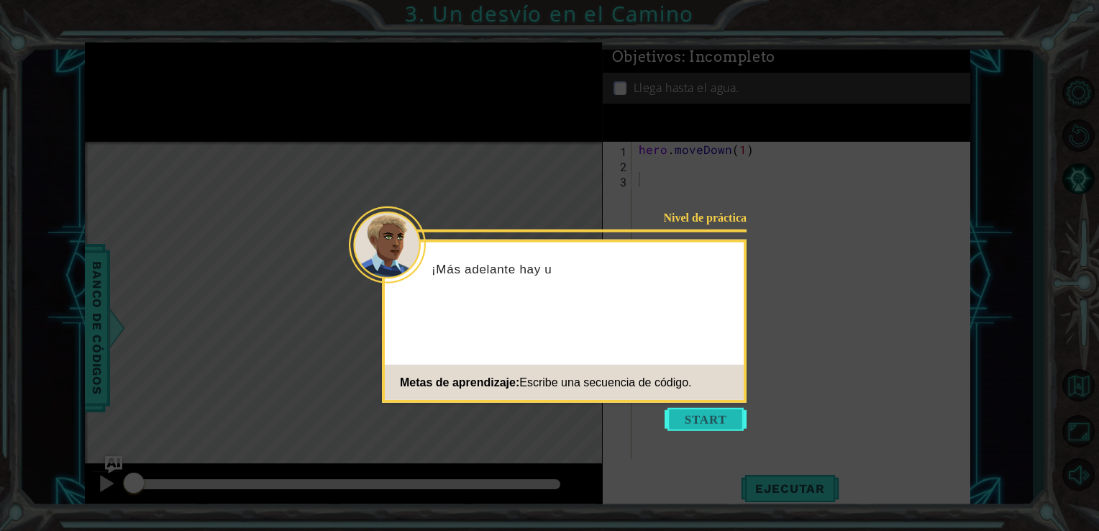
click at [697, 430] on button "Start" at bounding box center [706, 419] width 82 height 23
click at [699, 420] on button "Start" at bounding box center [706, 419] width 82 height 23
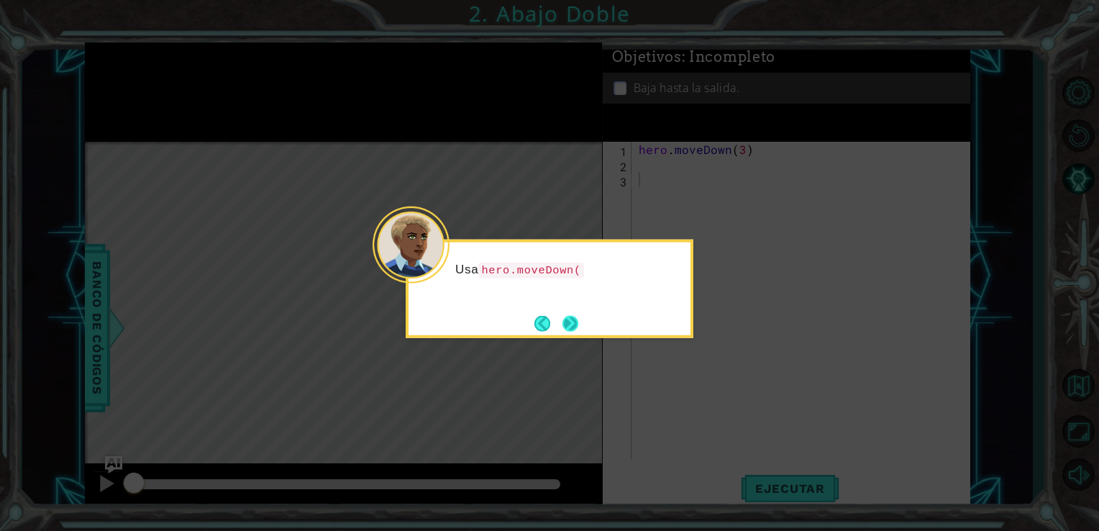
click at [576, 330] on button "Next" at bounding box center [571, 323] width 16 height 16
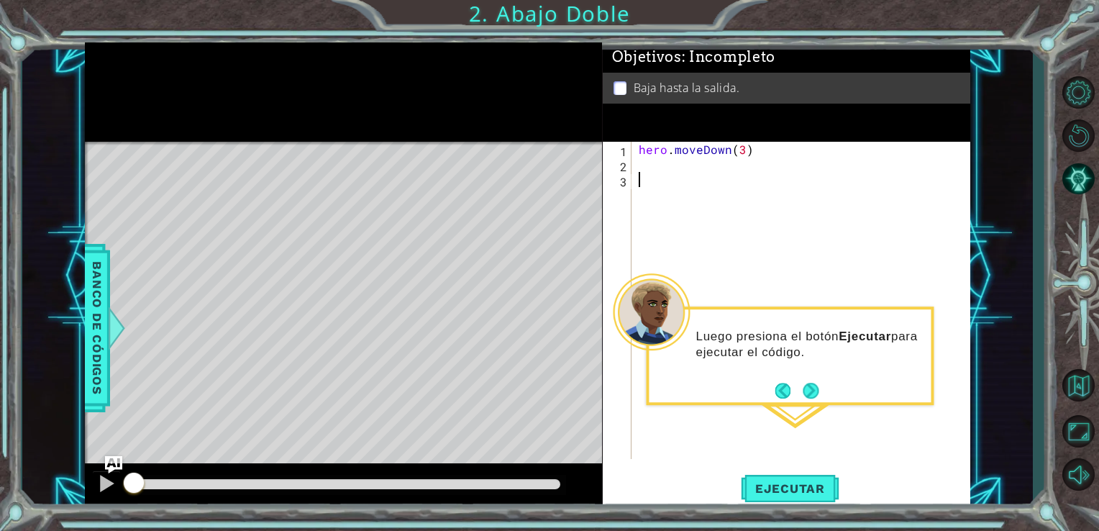
click at [839, 426] on div "hero . moveDown ( 3 )" at bounding box center [805, 316] width 339 height 348
click at [840, 440] on div "hero . moveDown ( 3 )" at bounding box center [805, 316] width 339 height 348
click at [816, 484] on span "Ejecutar" at bounding box center [790, 488] width 99 height 14
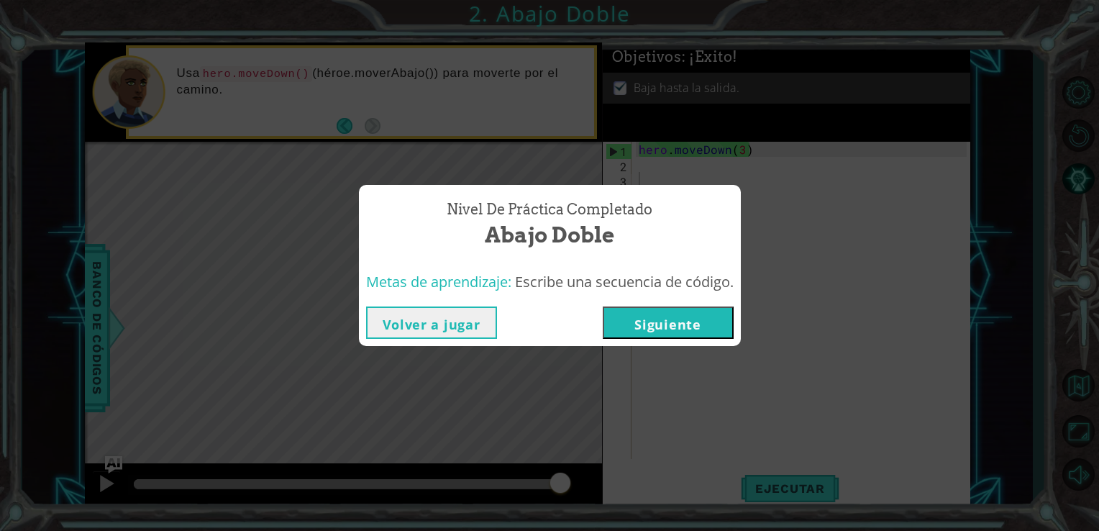
click at [630, 319] on button "Siguiente" at bounding box center [668, 323] width 131 height 32
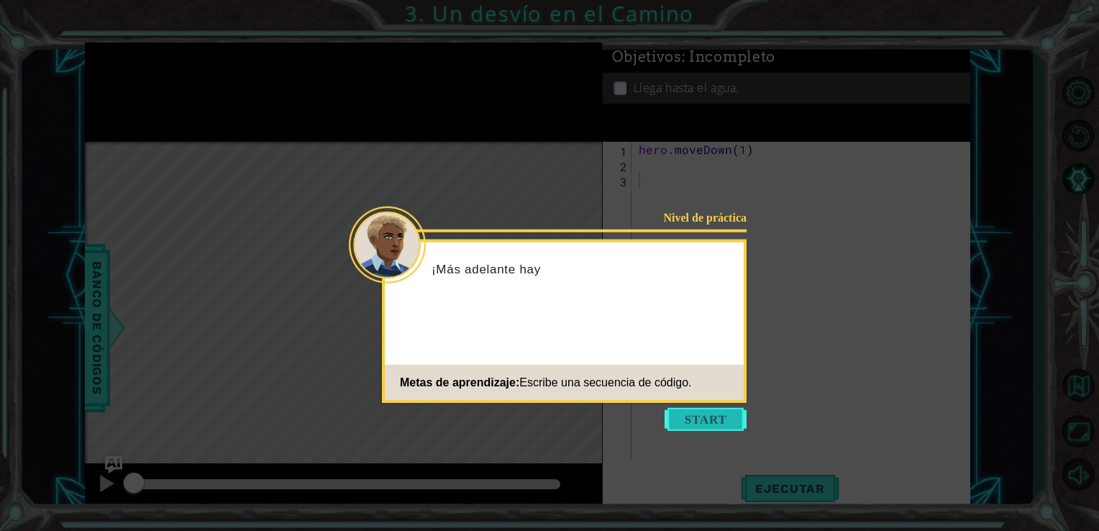
click at [714, 413] on button "Start" at bounding box center [706, 419] width 82 height 23
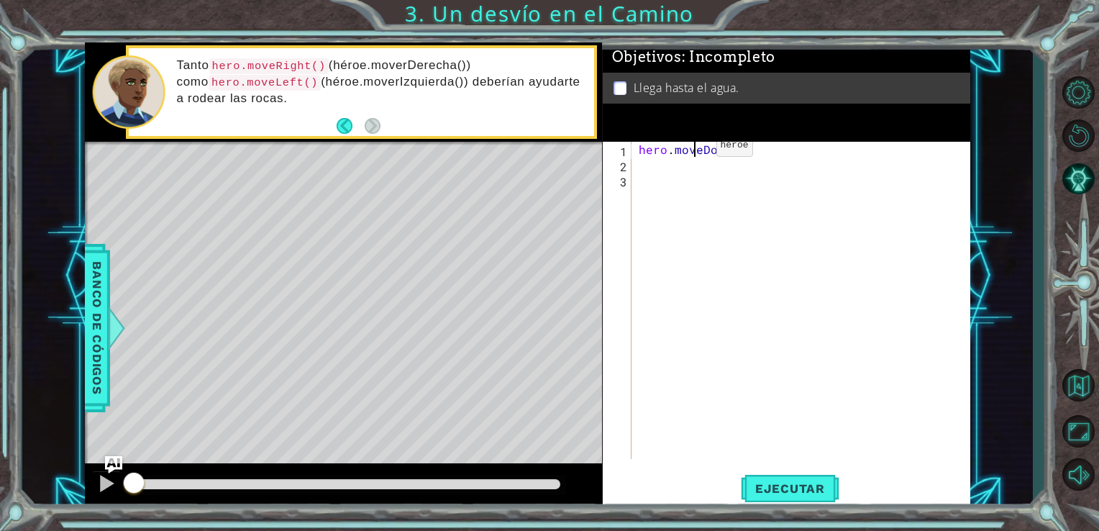
click at [691, 149] on div "hero . moveDown ( 1 )" at bounding box center [805, 316] width 339 height 348
type textarea "hero.moveDown(1)"
click at [677, 168] on div "hero . moveDown ( 1 )" at bounding box center [805, 316] width 339 height 348
click at [783, 484] on span "Ejecutar" at bounding box center [790, 488] width 99 height 14
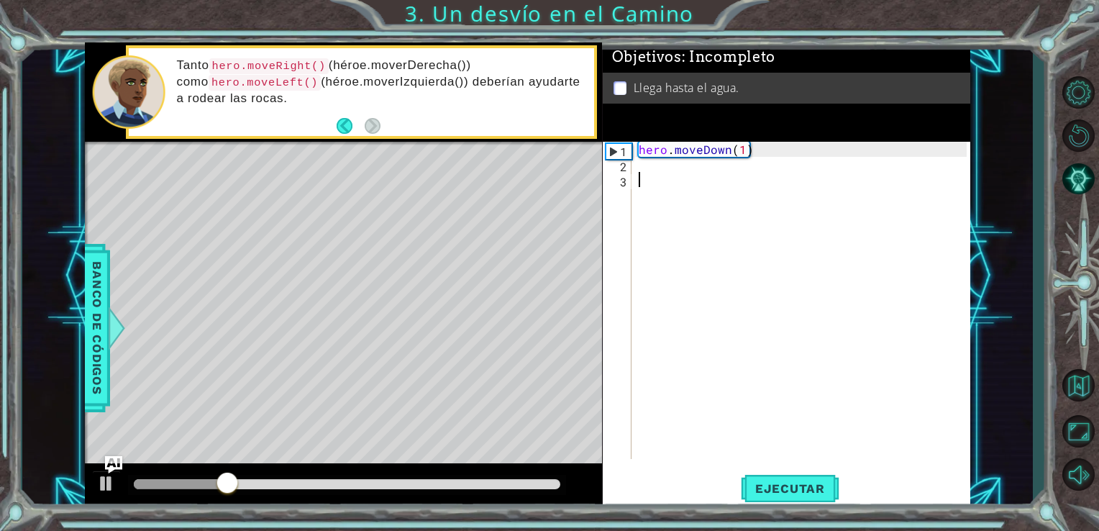
click at [643, 187] on div "hero . moveDown ( 1 )" at bounding box center [805, 316] width 339 height 348
click at [636, 175] on div "hero . moveDown ( 1 )" at bounding box center [805, 316] width 339 height 348
click at [633, 171] on div "1 2 3 hero . moveDown ( 1 ) ההההההההההההההההההההההההההההההההההההההההההההההההההה…" at bounding box center [785, 300] width 365 height 317
click at [646, 171] on div "hero . moveDown ( 1 )" at bounding box center [805, 316] width 339 height 348
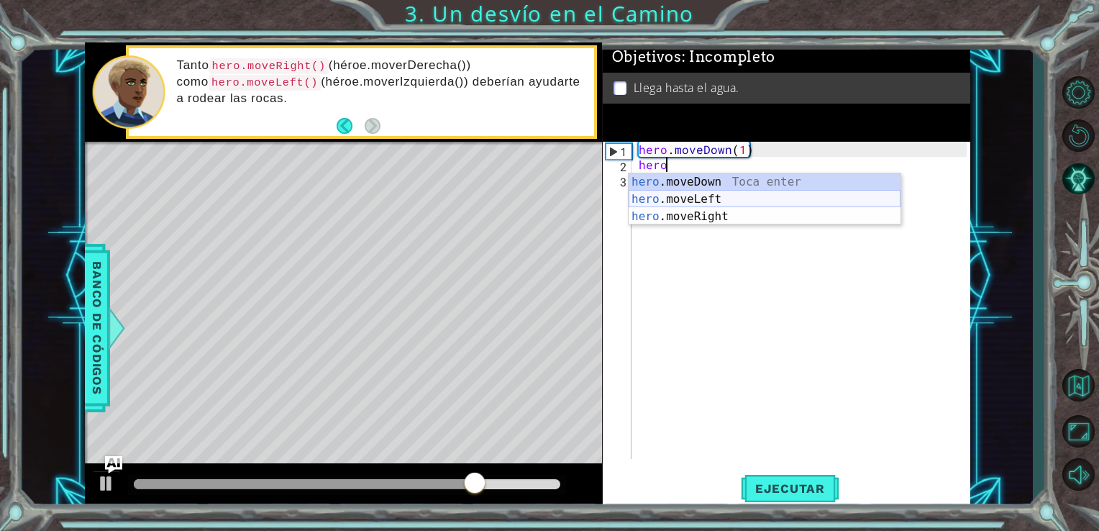
click at [714, 206] on div "hero .moveDown Toca enter hero .moveLeft Toca enter hero .moveRight Toca enter" at bounding box center [765, 216] width 272 height 86
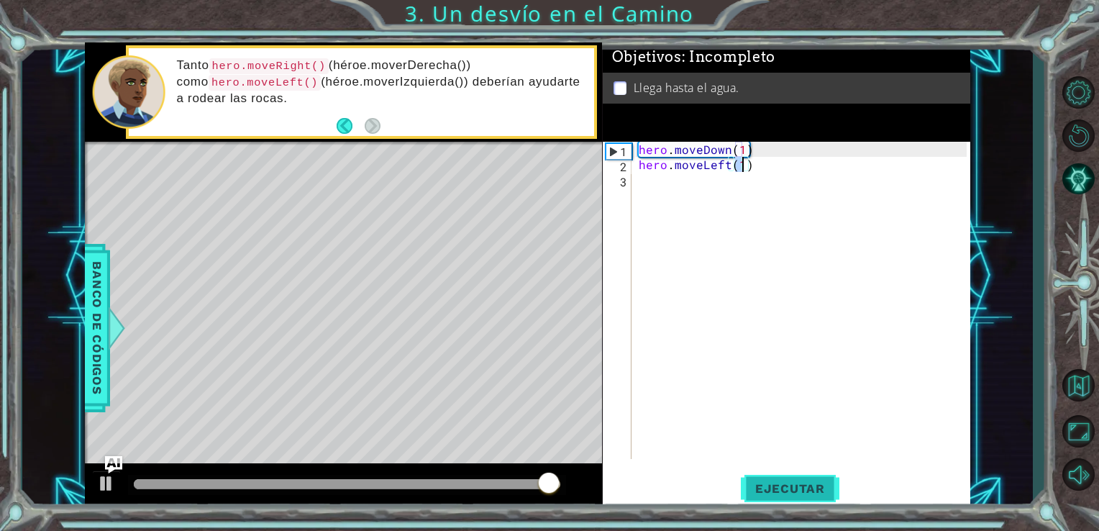
type textarea "hero.moveLeft(1)"
click at [773, 484] on span "Ejecutar" at bounding box center [790, 488] width 99 height 14
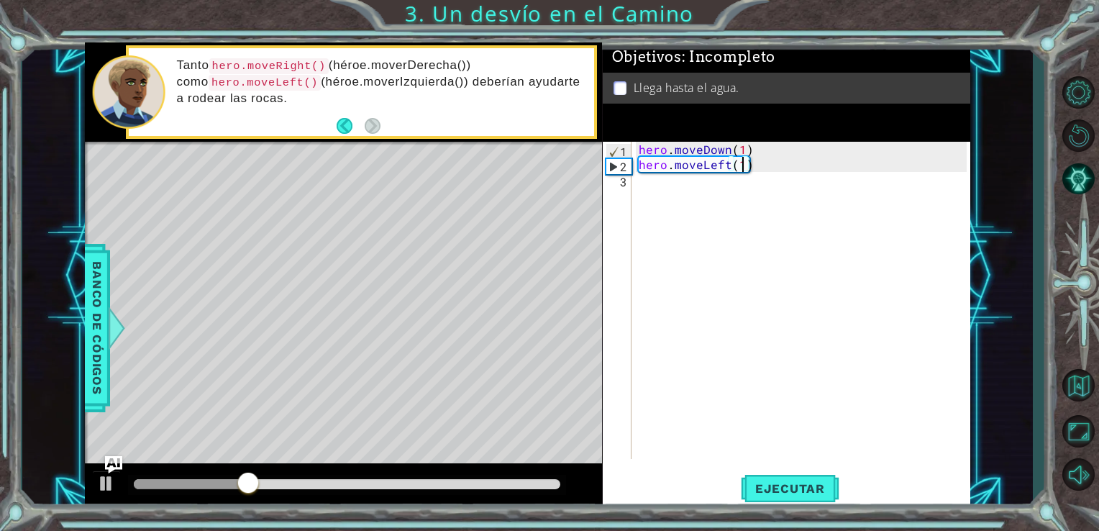
click at [679, 277] on div "hero . moveDown ( 1 ) hero . moveLeft ( 1 )" at bounding box center [805, 316] width 339 height 348
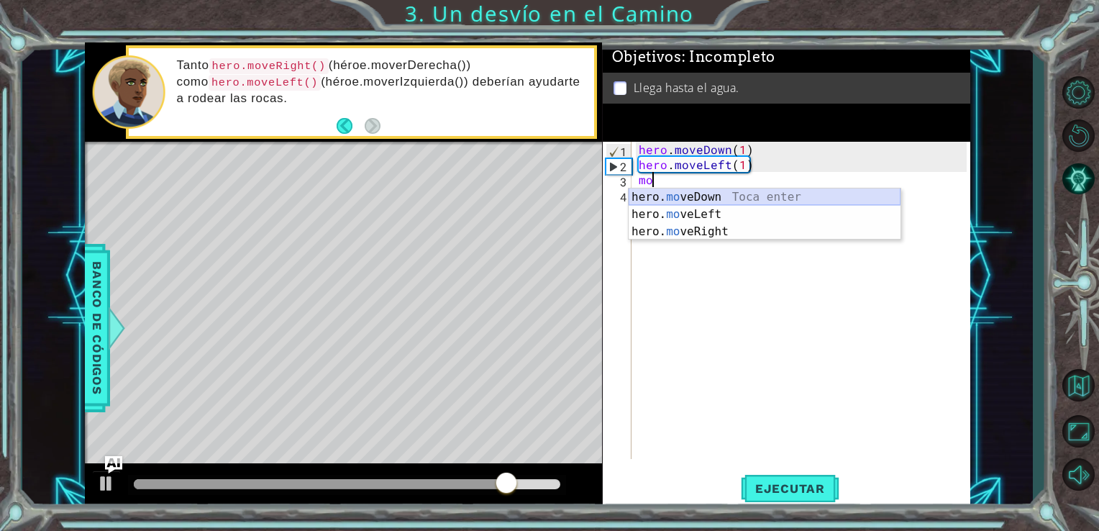
click at [786, 191] on div "hero. mo veDown Toca enter hero. mo veLeft Toca enter hero. mo veRight Toca ent…" at bounding box center [765, 232] width 272 height 86
type textarea "hero.moveDown(1)"
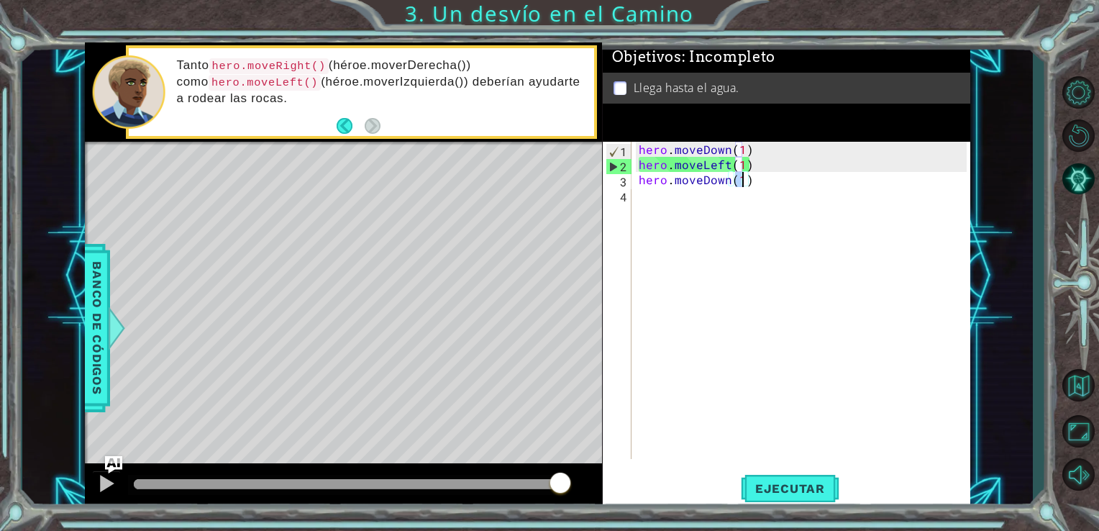
click at [810, 493] on span "Ejecutar" at bounding box center [790, 488] width 99 height 14
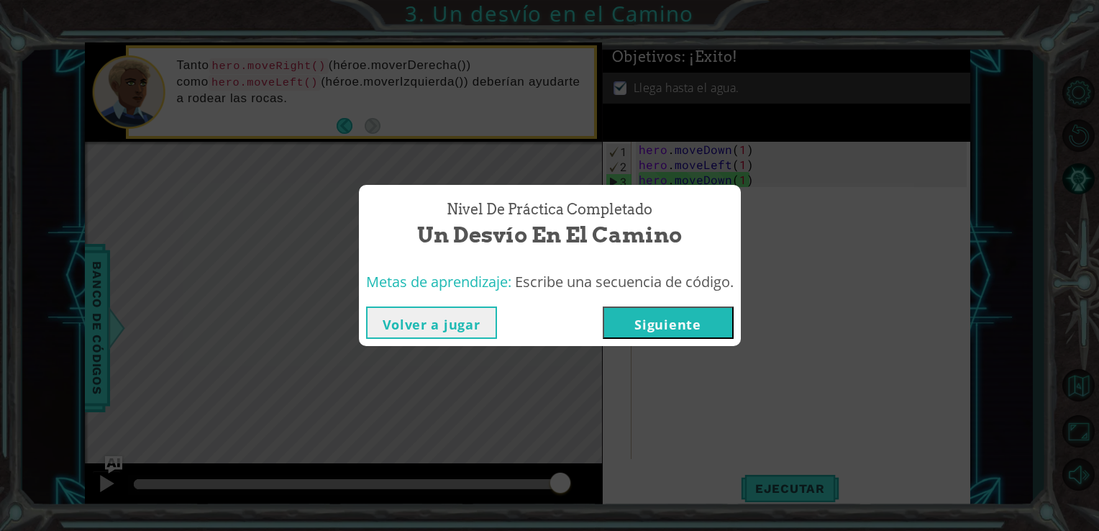
click at [659, 328] on button "Siguiente" at bounding box center [668, 323] width 131 height 32
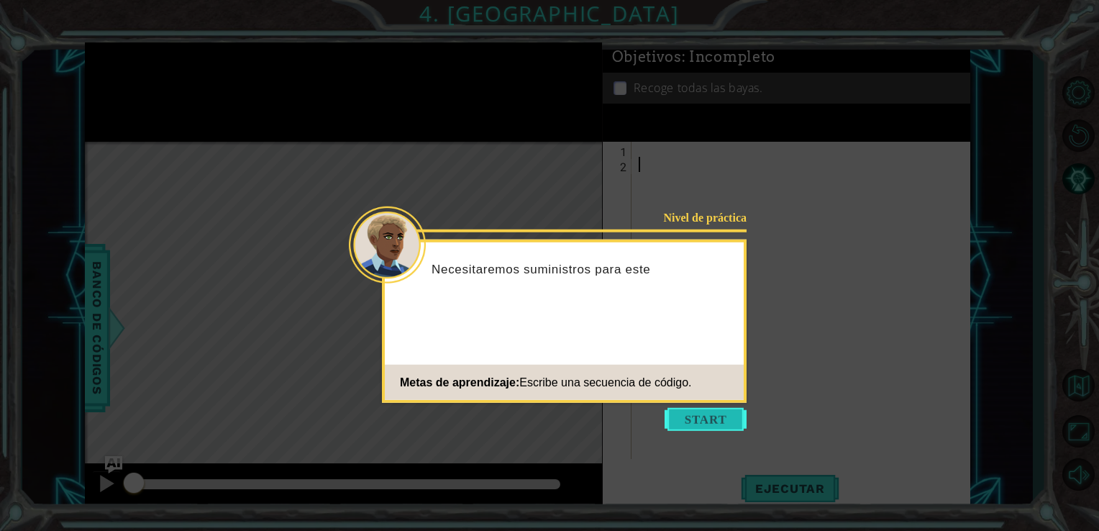
click at [718, 417] on button "Start" at bounding box center [706, 419] width 82 height 23
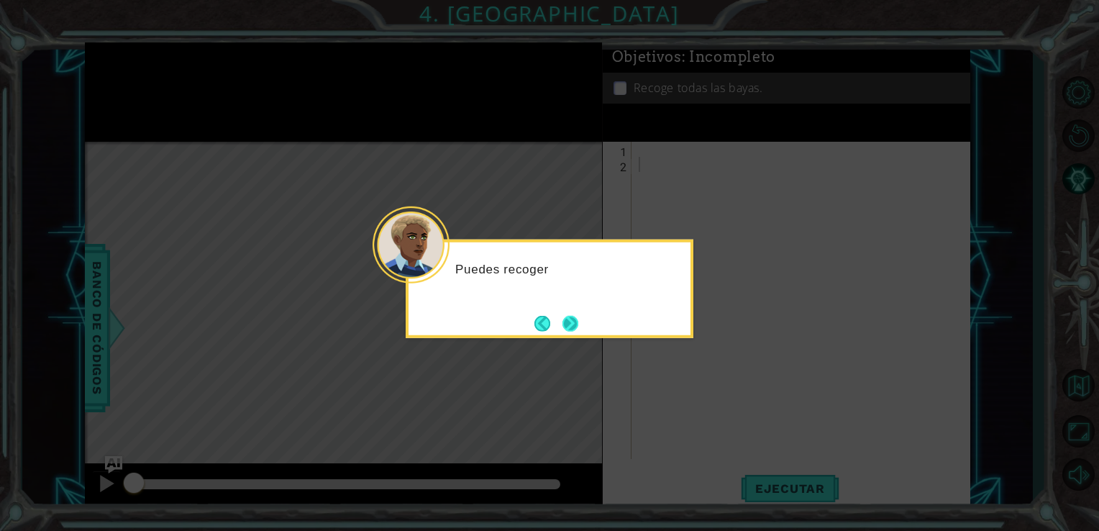
click at [563, 315] on button "Next" at bounding box center [571, 323] width 16 height 16
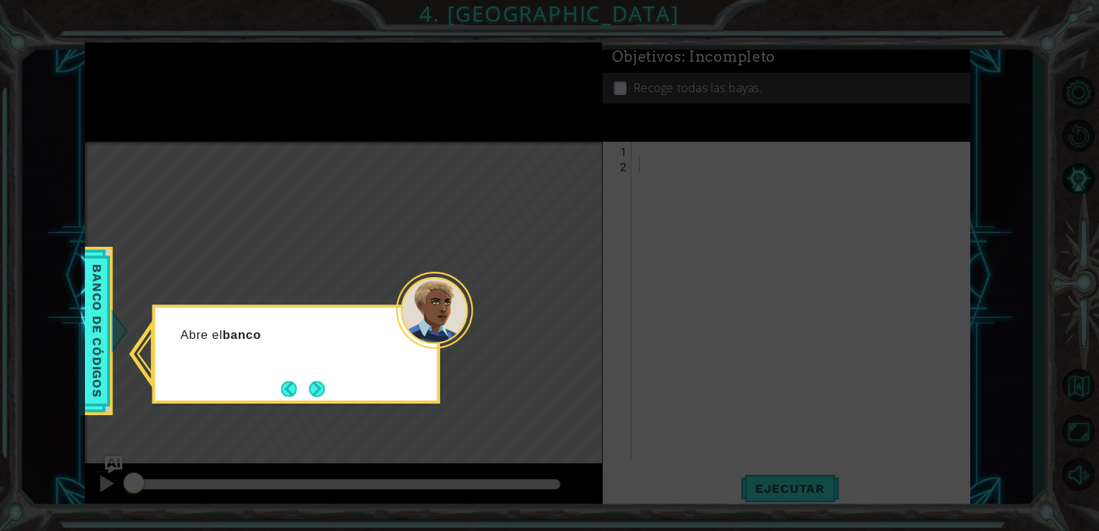
click at [342, 381] on div "Abre el banco" at bounding box center [297, 354] width 288 height 99
click at [309, 396] on button "Next" at bounding box center [317, 389] width 16 height 16
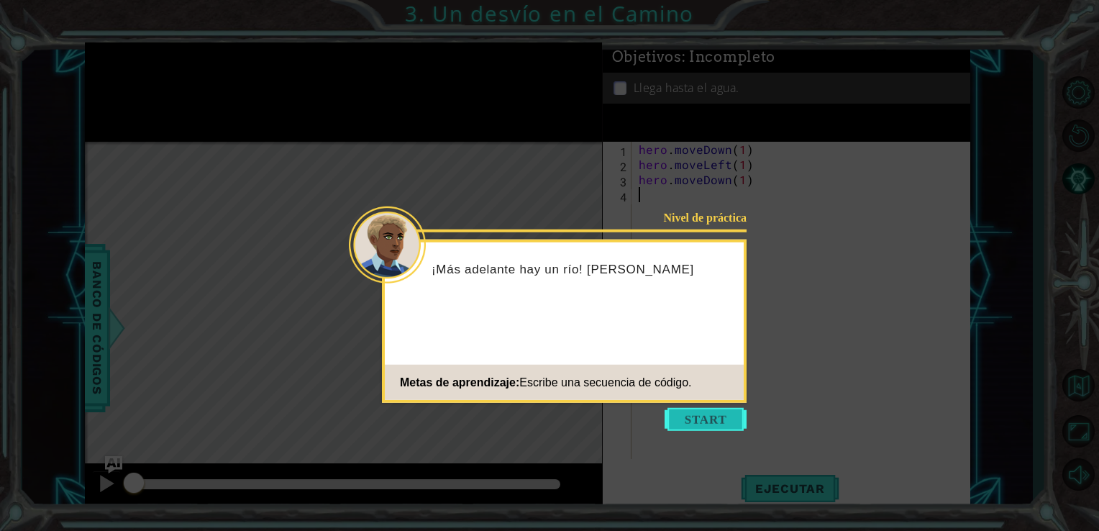
click at [717, 414] on button "Start" at bounding box center [706, 419] width 82 height 23
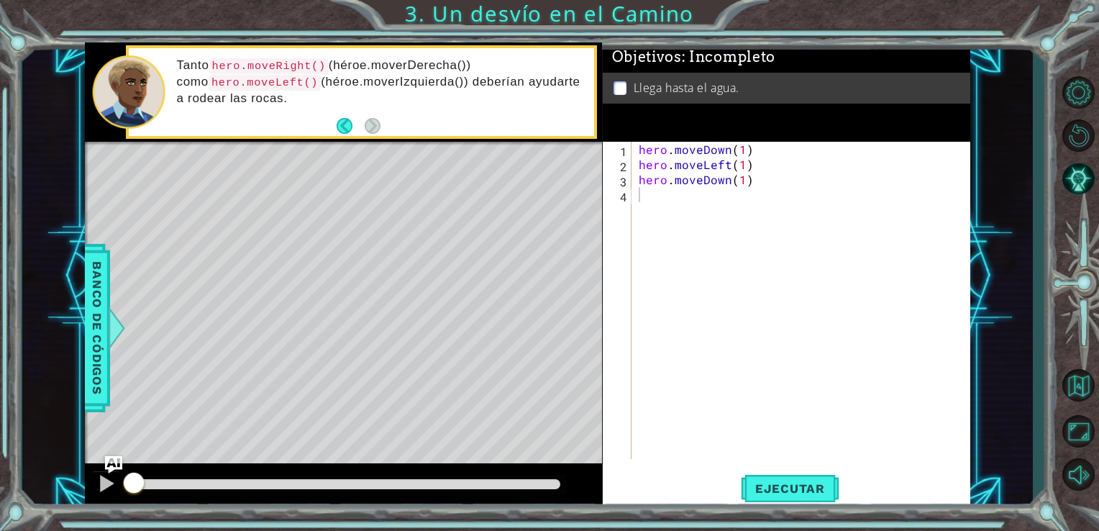
click at [735, 468] on div "1 2 3 4 hero . moveDown ( 1 ) hero . moveLeft ( 1 ) hero . moveDown ( 1 ) ההההה…" at bounding box center [787, 326] width 368 height 368
click at [791, 493] on span "Ejecutar" at bounding box center [790, 488] width 99 height 14
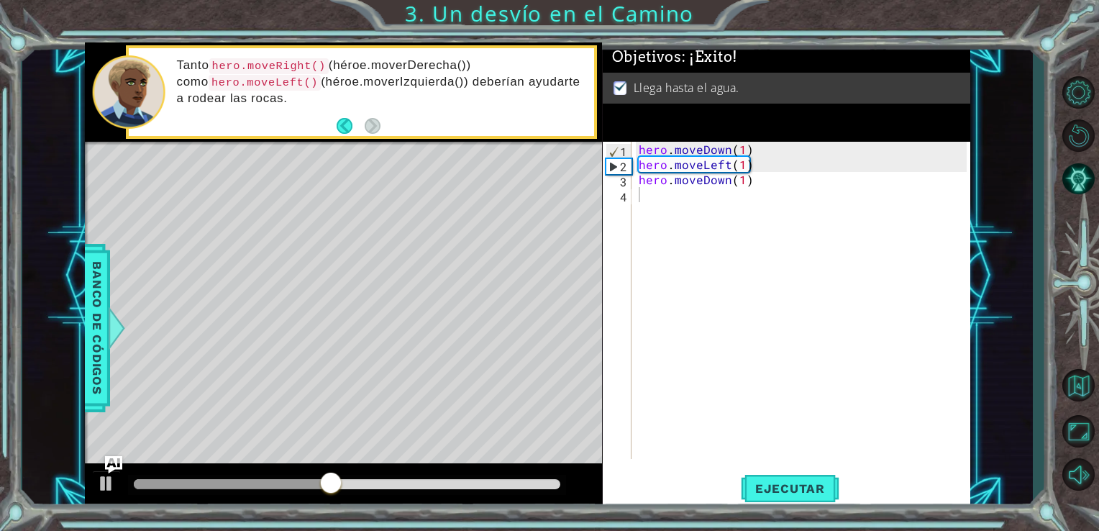
drag, startPoint x: 791, startPoint y: 493, endPoint x: 631, endPoint y: 266, distance: 277.7
click at [631, 266] on div "1 2 3 4 hero . moveDown ( 1 ) hero . moveLeft ( 1 ) hero . moveDown ( 1 ) ההההה…" at bounding box center [787, 326] width 368 height 368
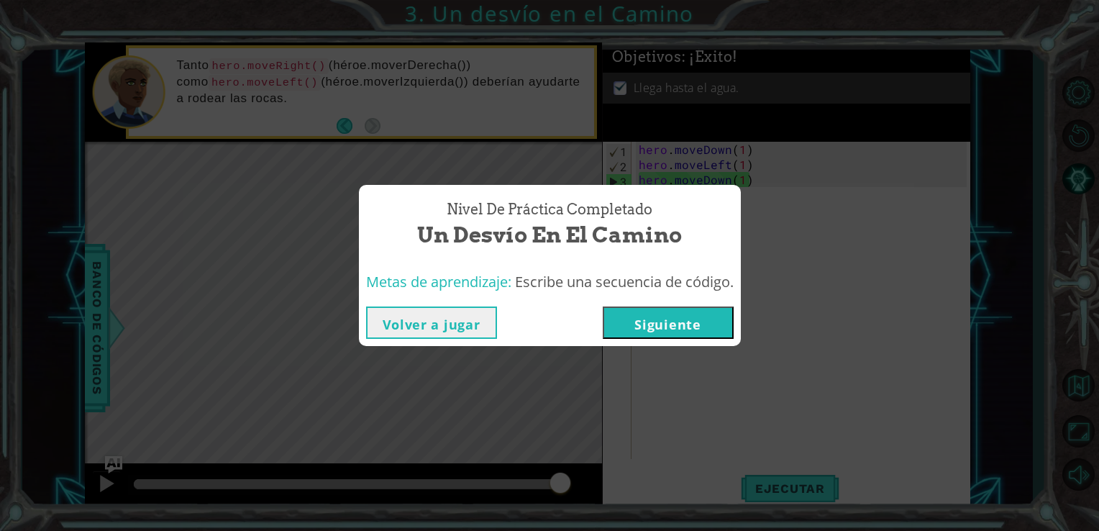
click at [679, 317] on button "Siguiente" at bounding box center [668, 323] width 131 height 32
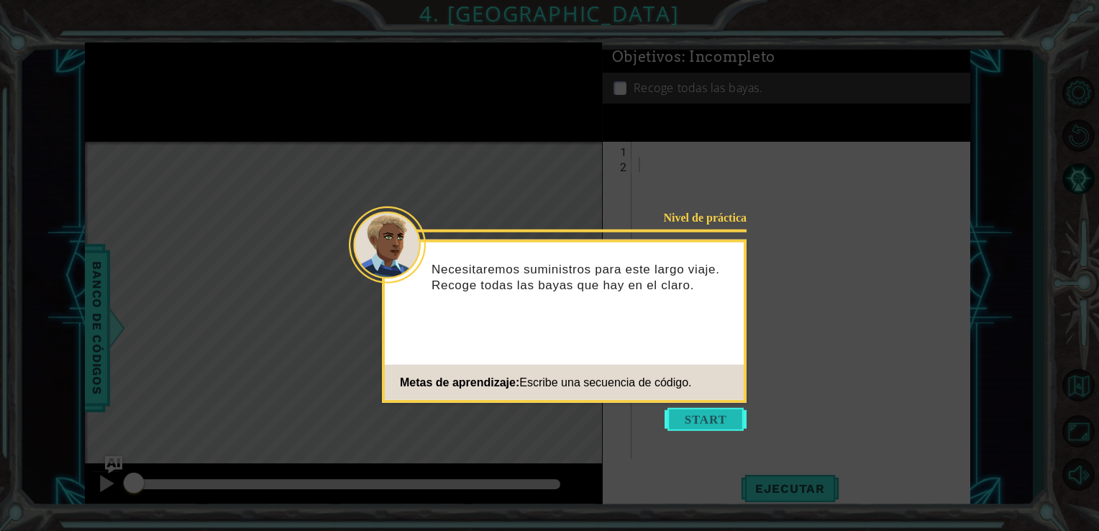
click at [680, 420] on button "Start" at bounding box center [706, 419] width 82 height 23
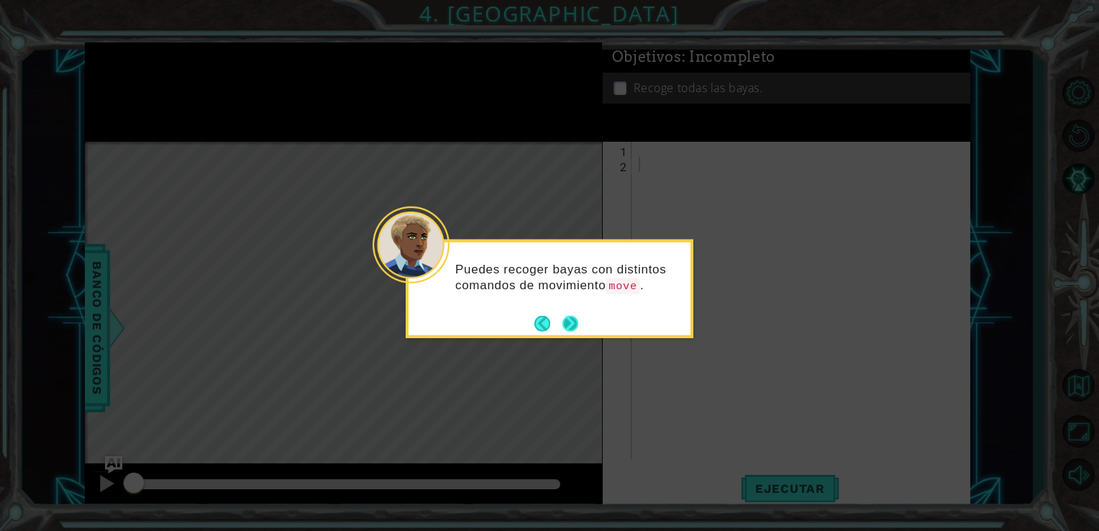
click at [570, 327] on button "Next" at bounding box center [571, 323] width 16 height 16
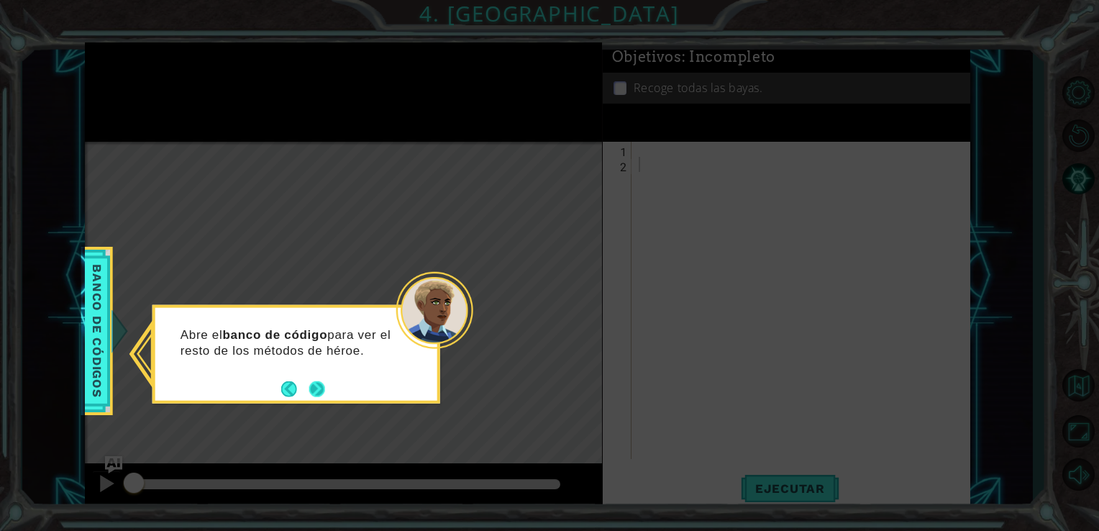
click at [317, 381] on button "Next" at bounding box center [317, 389] width 16 height 16
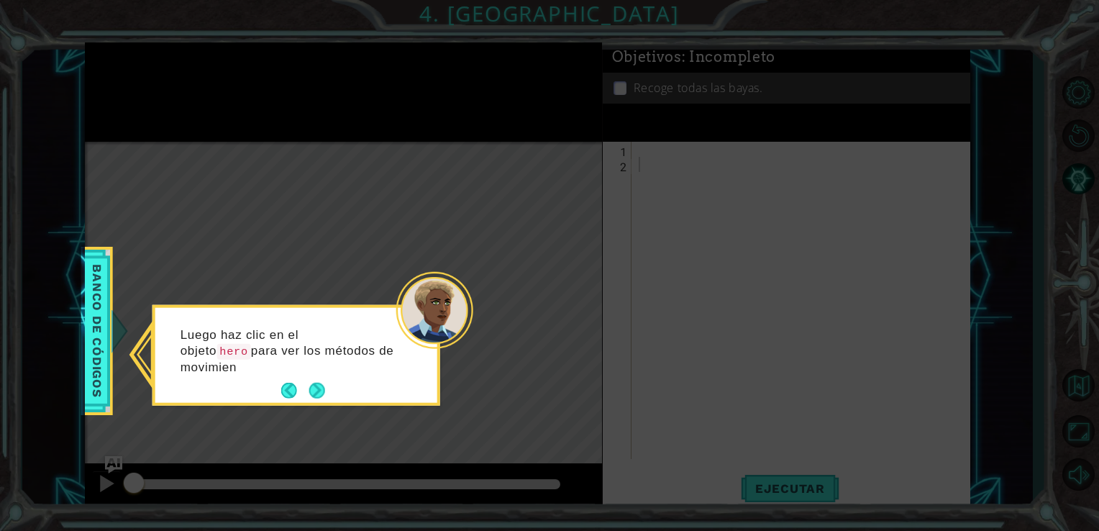
click at [314, 378] on div "Luego haz clic en el objeto hero para ver los métodos de movimien" at bounding box center [296, 355] width 282 height 95
click at [314, 378] on div "Luego haz clic en el objeto hero para ver los métodos de movimiento." at bounding box center [296, 357] width 282 height 89
click at [317, 388] on button "Next" at bounding box center [317, 391] width 16 height 16
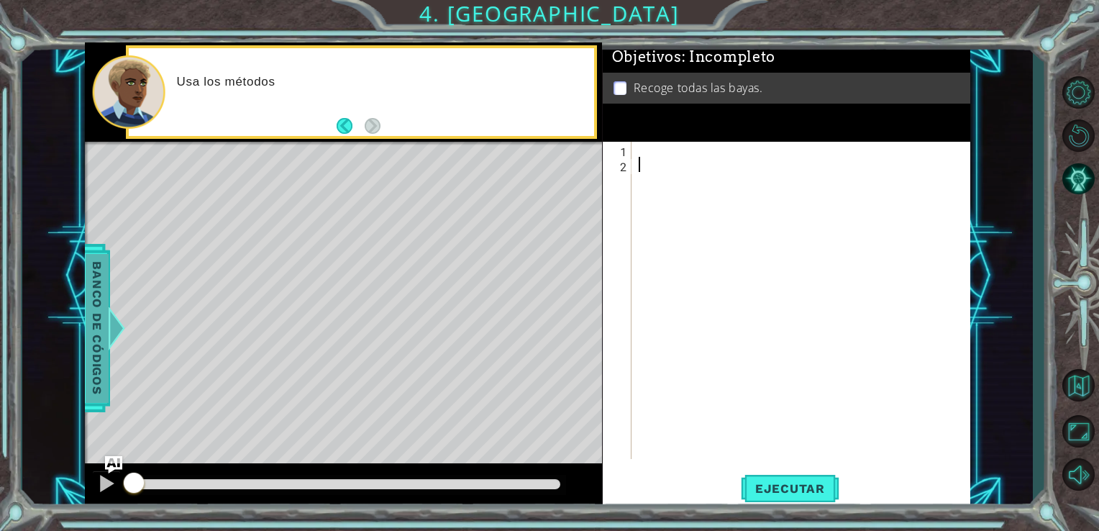
click at [97, 328] on span "Banco de códigos" at bounding box center [97, 327] width 23 height 149
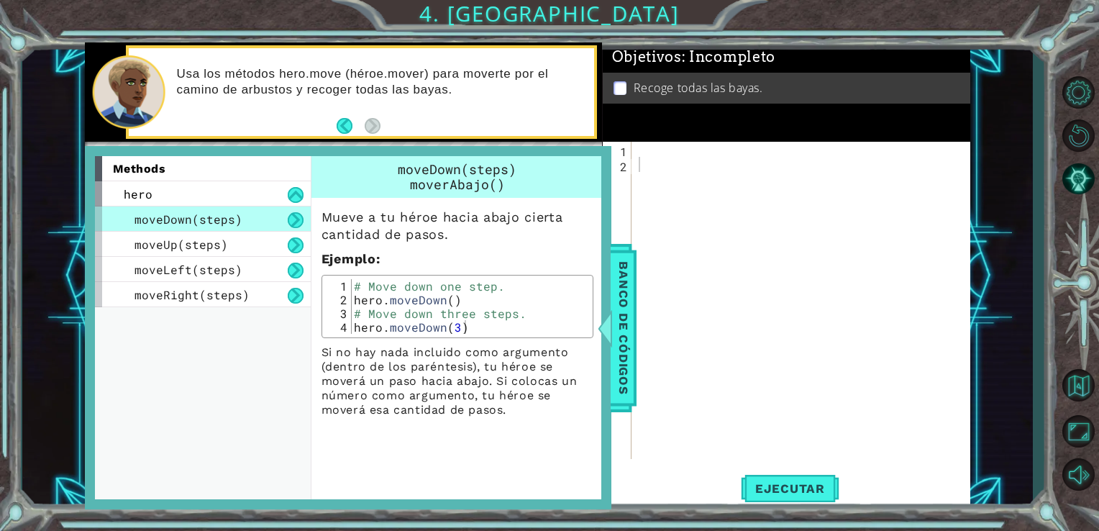
click at [684, 271] on div at bounding box center [805, 316] width 339 height 348
click at [608, 327] on div at bounding box center [605, 328] width 18 height 43
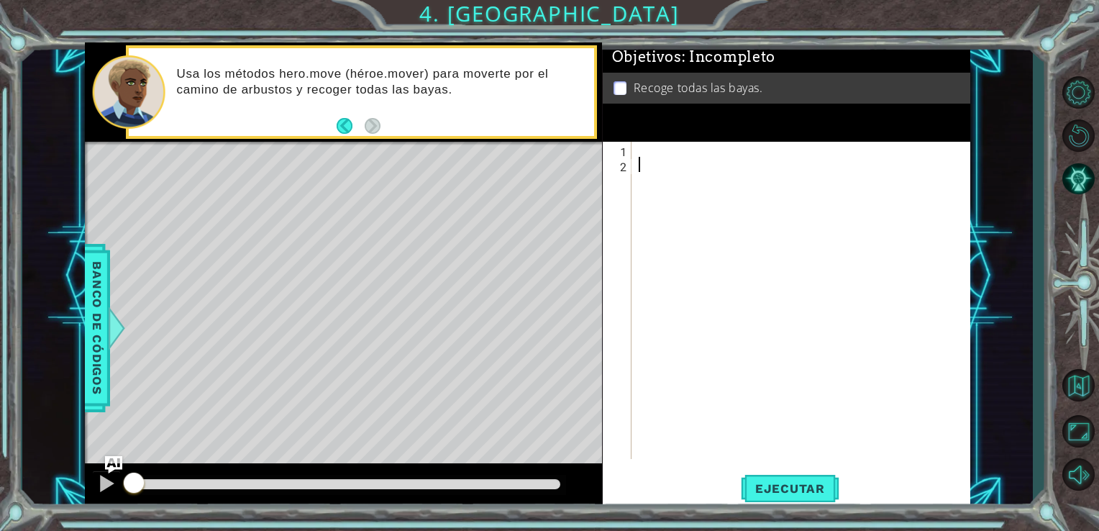
click at [646, 214] on div at bounding box center [805, 316] width 339 height 348
click at [665, 148] on div at bounding box center [805, 316] width 339 height 348
click at [124, 343] on div at bounding box center [116, 328] width 18 height 43
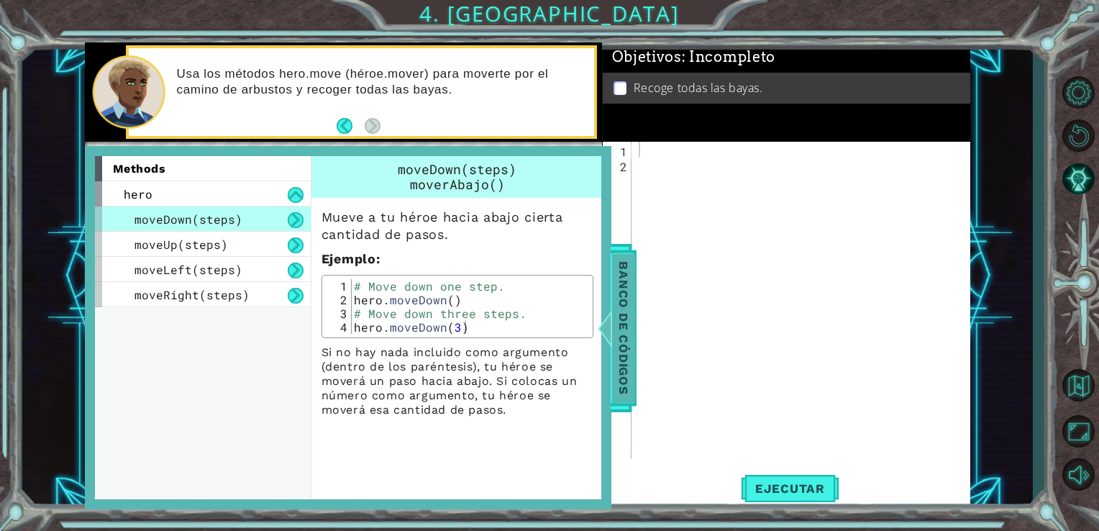
click at [606, 307] on div at bounding box center [605, 328] width 18 height 43
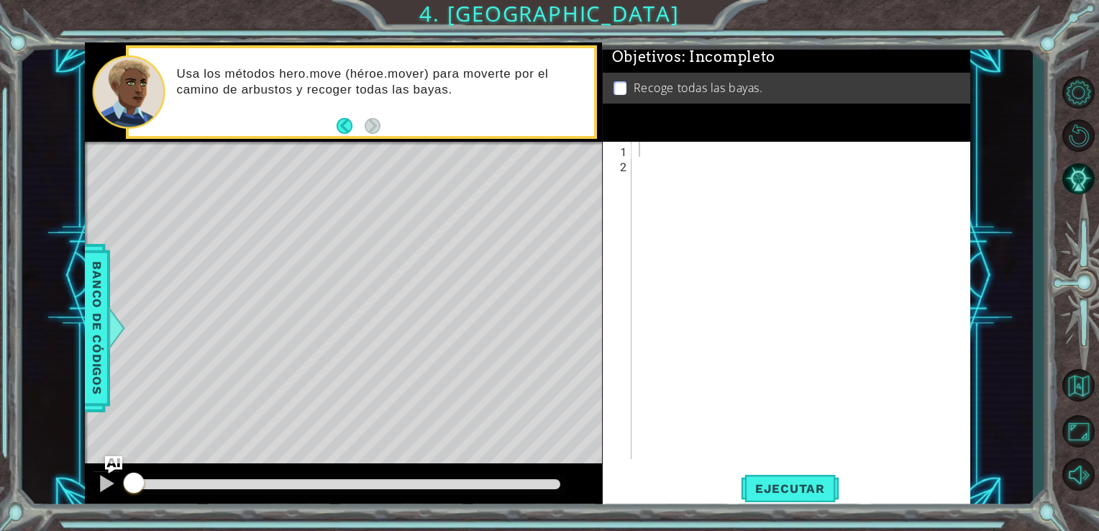
click at [638, 176] on div at bounding box center [805, 316] width 339 height 348
click at [628, 153] on div "1" at bounding box center [619, 151] width 26 height 15
type textarea "$"
type textarea "#"
click at [106, 327] on span "Banco de códigos" at bounding box center [97, 327] width 23 height 149
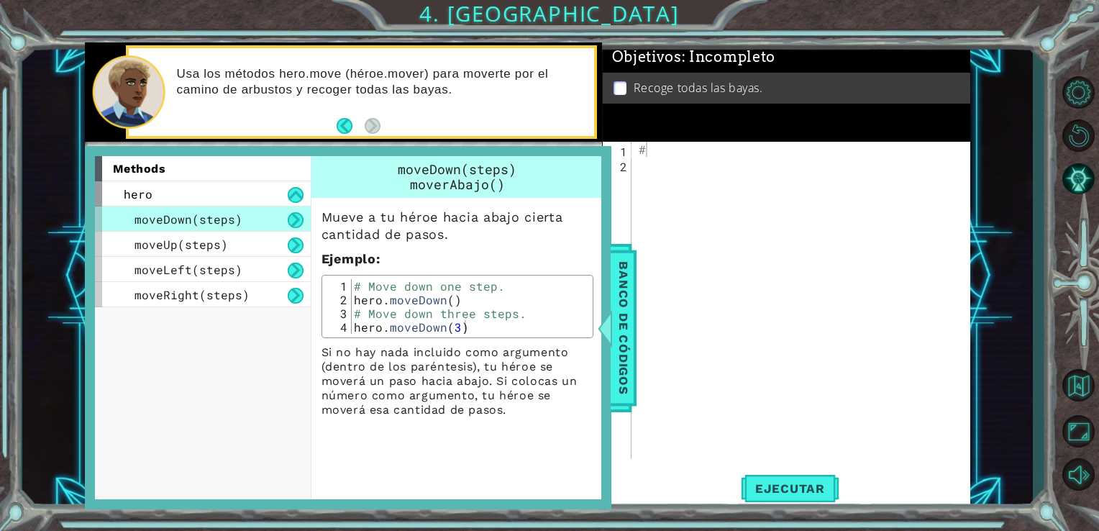
click at [689, 165] on div "#" at bounding box center [805, 316] width 339 height 348
click at [685, 156] on div "#" at bounding box center [805, 316] width 339 height 348
type textarea "# Move down one step"
click at [738, 117] on div "Objetivos : Incompleto Recoge todas las bayas." at bounding box center [787, 91] width 368 height 99
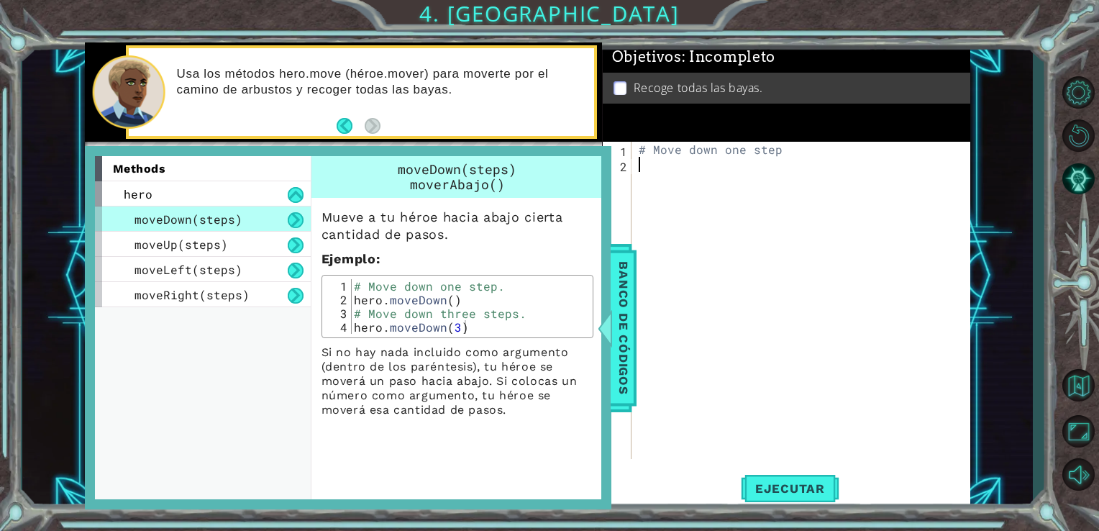
scroll to position [0, 0]
click at [686, 176] on div "# Move down one step" at bounding box center [805, 316] width 339 height 348
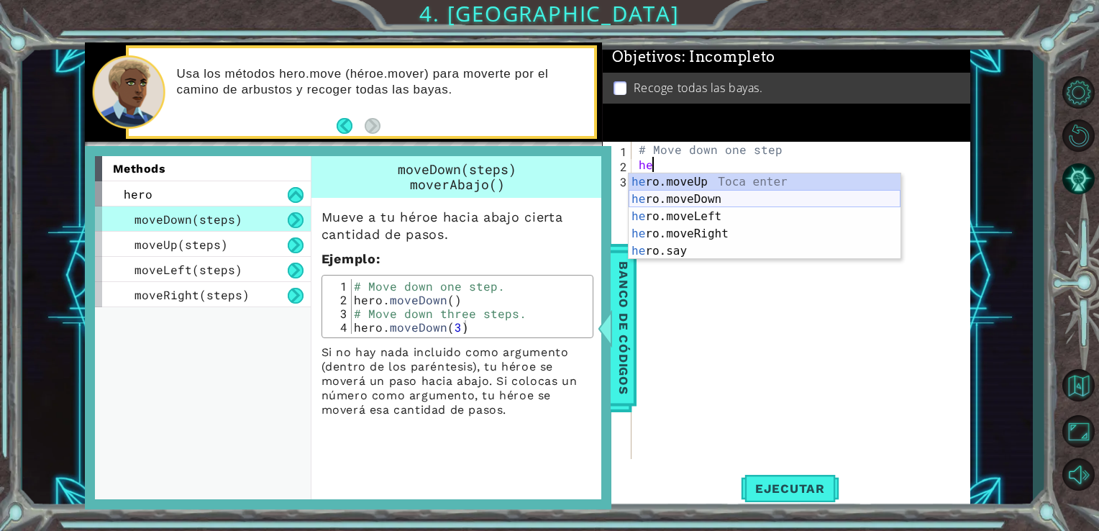
click at [688, 206] on div "he ro.moveUp Toca enter he ro.moveDown Toca enter he ro.moveLeft Toca enter he …" at bounding box center [765, 233] width 272 height 121
type textarea "hero.moveDown(1)"
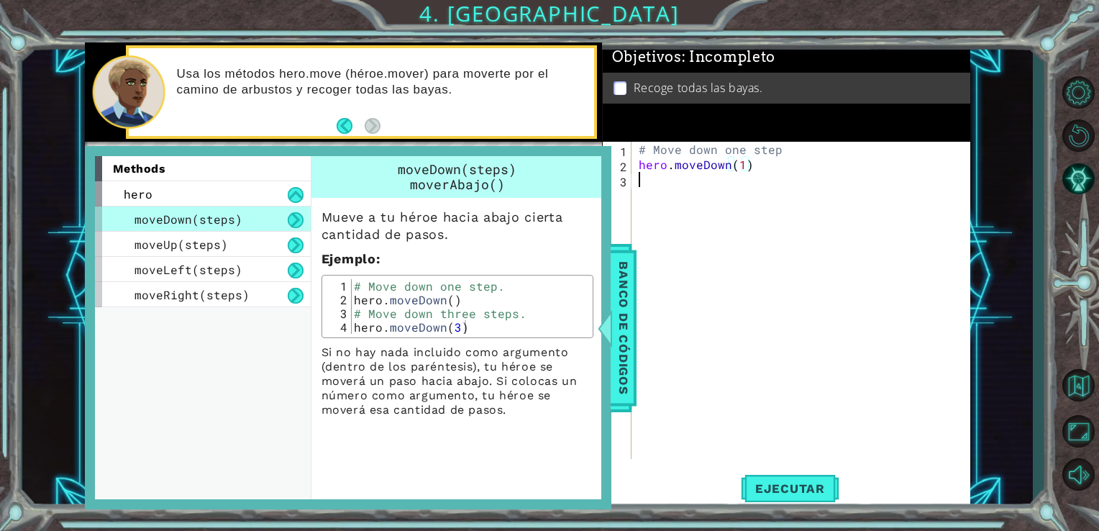
click at [704, 193] on div "# Move down one step hero . moveDown ( 1 )" at bounding box center [805, 316] width 339 height 348
click at [736, 214] on div "# Move down one step hero . moveDown ( 1 )" at bounding box center [805, 316] width 339 height 348
click at [686, 231] on div "# Move down one step hero . moveDown ( 1 )" at bounding box center [805, 316] width 339 height 348
click at [605, 359] on div "methods hero moveDown(steps) moveUp(steps) moveLeft(steps) moveRight(steps) mov…" at bounding box center [348, 328] width 527 height 364
click at [622, 358] on span "Banco de códigos" at bounding box center [623, 327] width 23 height 149
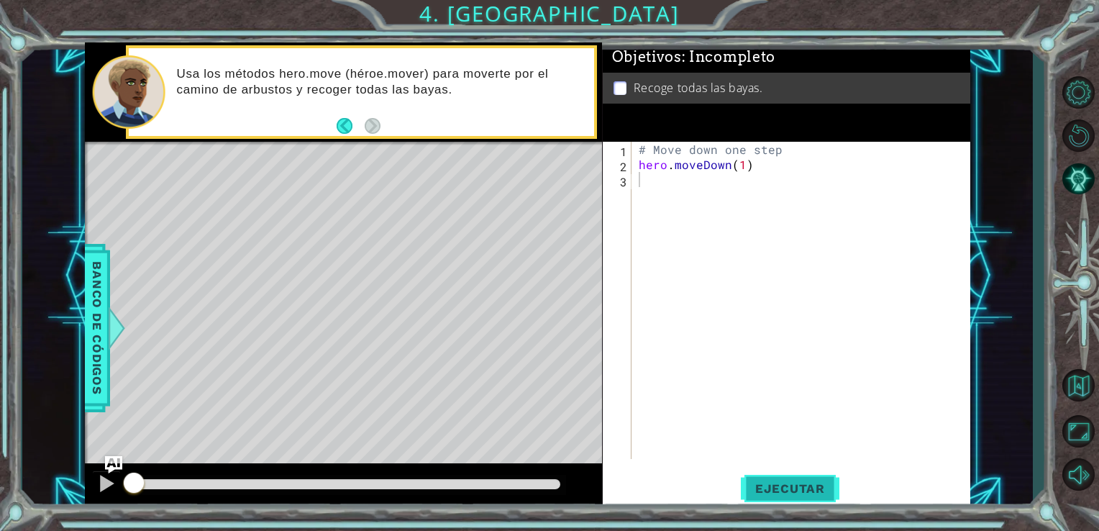
click at [768, 479] on button "Ejecutar" at bounding box center [790, 488] width 99 height 37
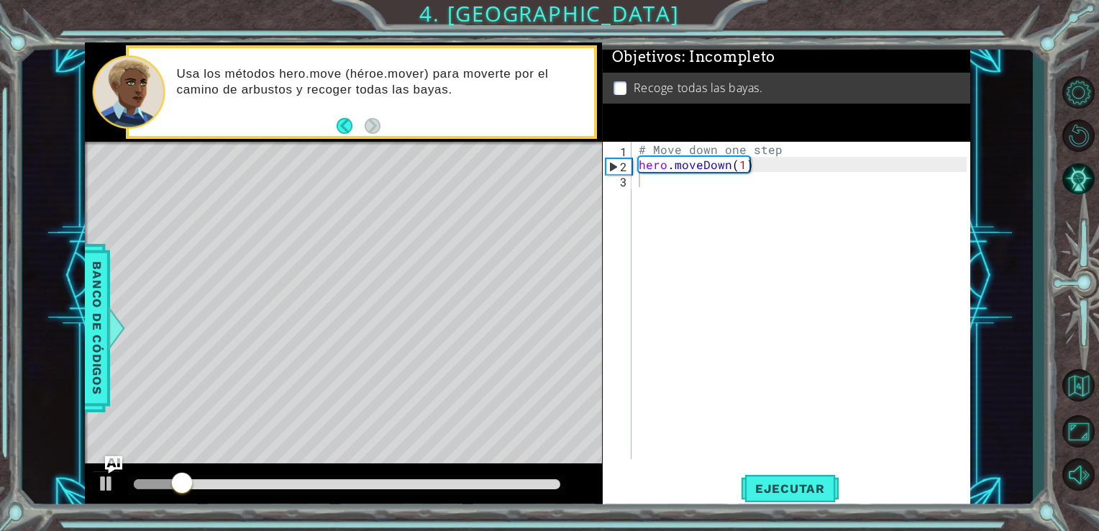
click at [631, 290] on div "1 2 3 # Move down one step hero . moveDown ( 1 ) הההההההההההההההההההההההההההההה…" at bounding box center [785, 300] width 365 height 317
click at [752, 168] on div "# Move down one step hero . moveDown ( 1 ) he" at bounding box center [805, 316] width 339 height 348
click at [740, 171] on div "# Move down one step hero . moveDown ( 1 ) he" at bounding box center [805, 316] width 339 height 348
click at [744, 171] on div "# Move down one step hero . moveDown ( 2 ) he" at bounding box center [805, 316] width 339 height 348
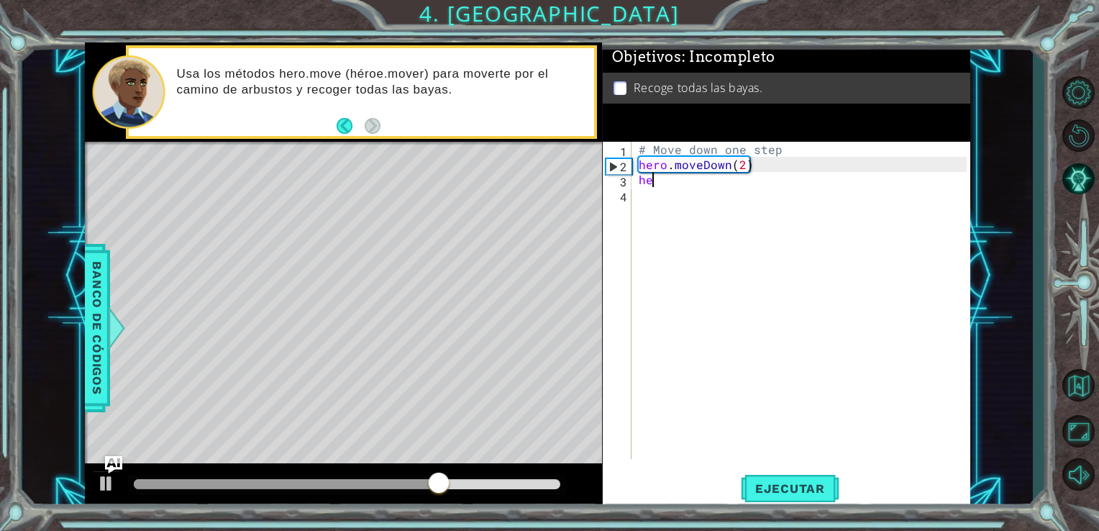
click at [728, 180] on div "# Move down one step hero . moveDown ( 2 ) he" at bounding box center [805, 316] width 339 height 348
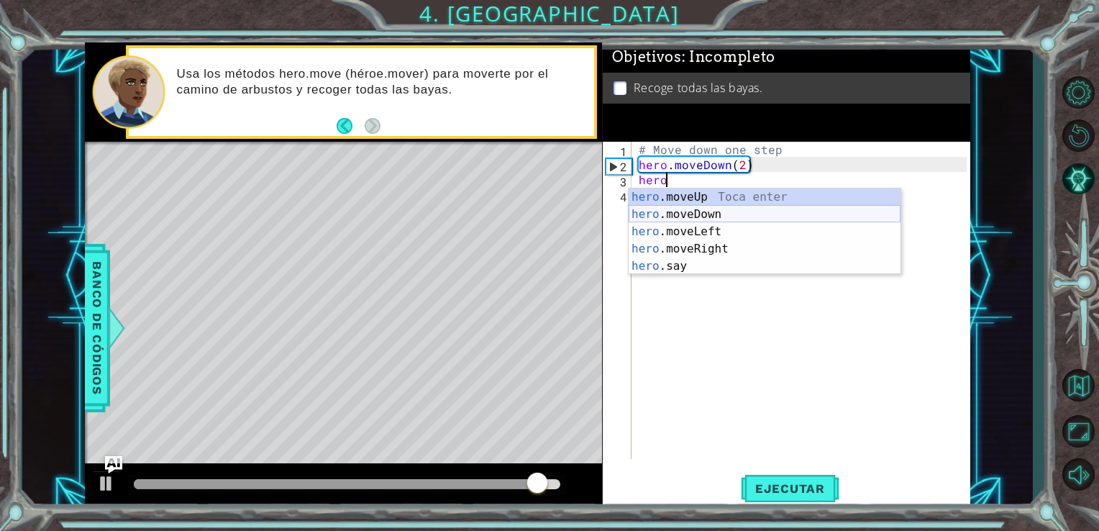
click at [697, 226] on div "hero .moveUp Toca enter hero .moveDown Toca enter hero .moveLeft Toca enter her…" at bounding box center [765, 249] width 272 height 121
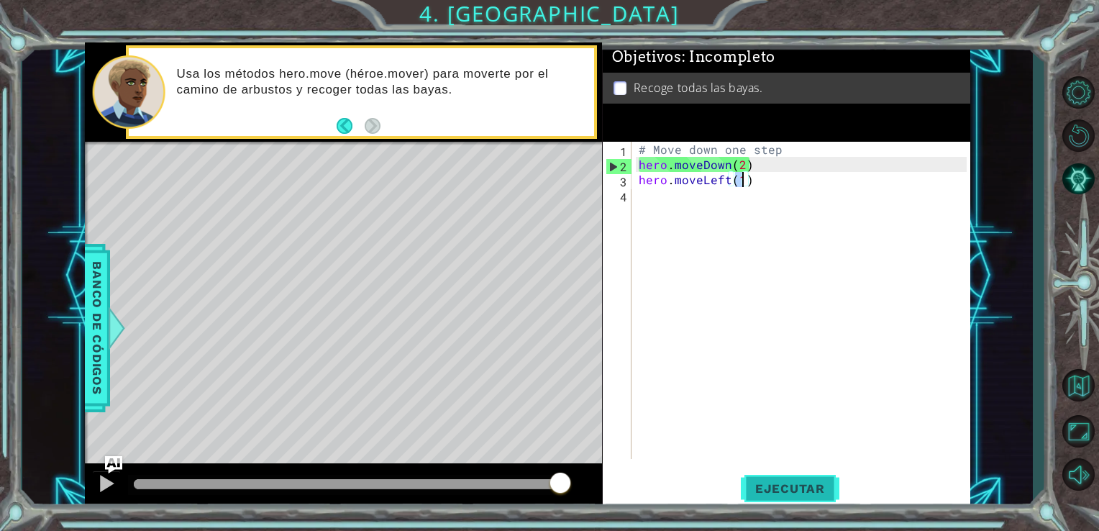
type textarea "hero.moveLeft(1)"
click at [823, 501] on button "Ejecutar" at bounding box center [790, 488] width 99 height 37
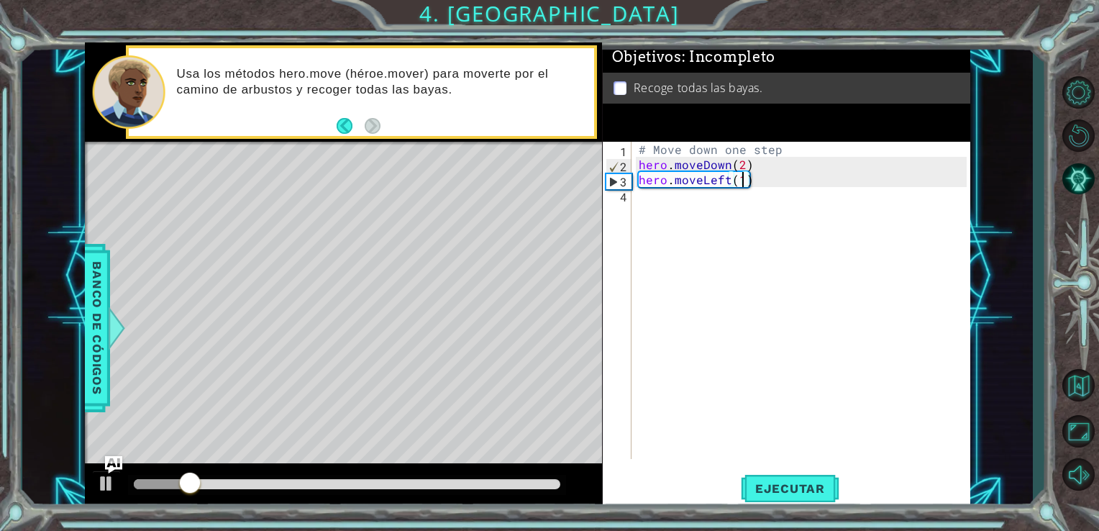
click at [684, 276] on div "# Move down one step hero . moveDown ( 2 ) hero . moveLeft ( 1 )" at bounding box center [805, 316] width 339 height 348
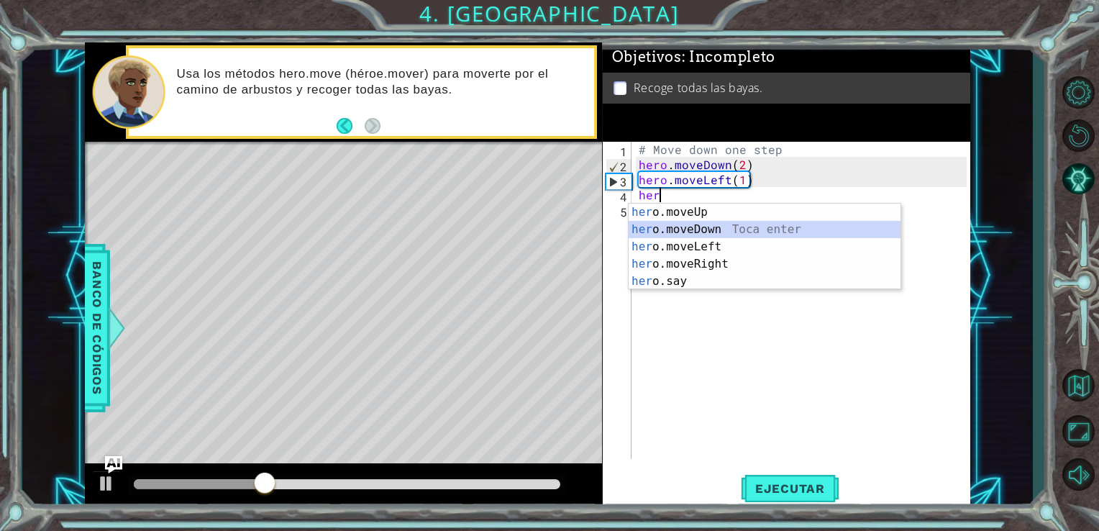
click at [707, 232] on div "her o.moveUp Toca enter her o.moveDown Toca enter her o.moveLeft [PERSON_NAME] …" at bounding box center [765, 264] width 272 height 121
type textarea "hero.moveDown(1)"
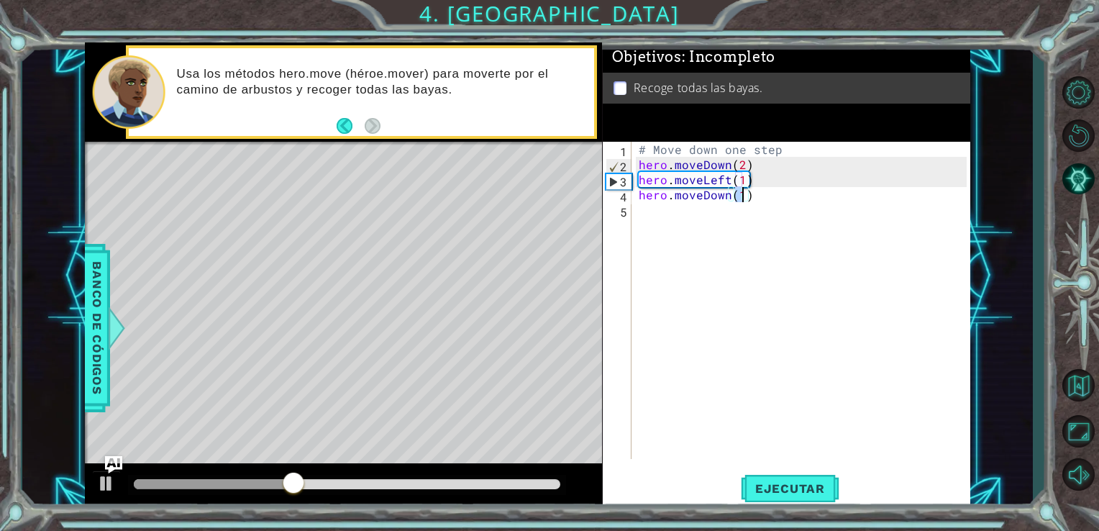
click at [749, 212] on div "# Move down one step hero . moveDown ( 2 ) hero . moveLeft ( 1 ) hero . moveDow…" at bounding box center [805, 316] width 339 height 348
click at [774, 206] on div "# Move down one step hero . moveDown ( 2 ) hero . moveLeft ( 1 ) hero . moveDow…" at bounding box center [805, 316] width 339 height 348
click at [735, 214] on div "# Move down one step hero . moveDown ( 2 ) hero . moveLeft ( 1 ) hero . moveDow…" at bounding box center [805, 316] width 339 height 348
click at [694, 243] on div "# Move down one step hero . moveDown ( 2 ) hero . moveLeft ( 1 ) hero . moveDow…" at bounding box center [805, 316] width 339 height 348
click at [722, 209] on div "# Move down one step hero . moveDown ( 2 ) hero . moveLeft ( 1 ) hero . moveDow…" at bounding box center [805, 316] width 339 height 348
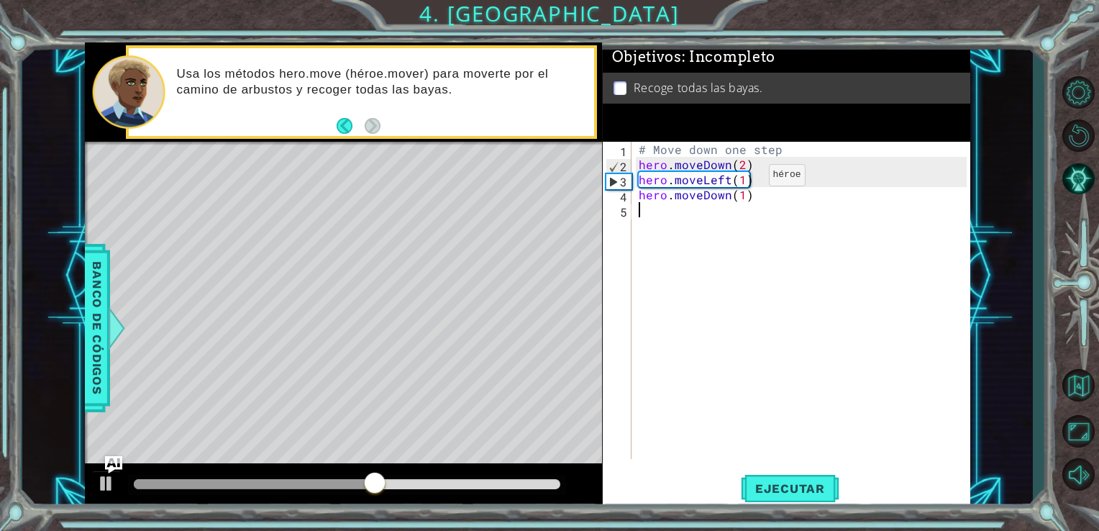
click at [743, 178] on div "# Move down one step hero . moveDown ( 2 ) hero . moveLeft ( 1 ) hero . moveDow…" at bounding box center [805, 316] width 339 height 348
type textarea "hero.moveLeft(2)"
click at [812, 486] on span "Ejecutar" at bounding box center [790, 488] width 99 height 14
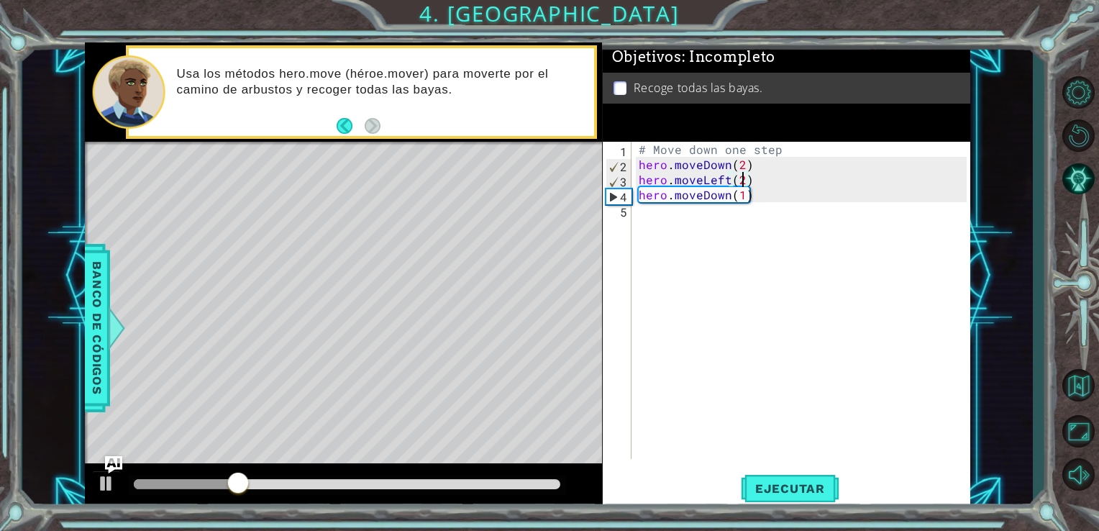
click at [724, 215] on div "# Move down one step hero . moveDown ( 2 ) hero . moveLeft ( 2 ) hero . moveDow…" at bounding box center [805, 316] width 339 height 348
click at [738, 183] on div "# Move down one step hero . moveDown ( 2 ) hero . moveLeft ( 2 ) hero . moveDow…" at bounding box center [805, 316] width 339 height 348
click at [740, 183] on div "# Move down one step hero . moveDown ( 2 ) hero . moveLeft ( 2 ) hero . moveDow…" at bounding box center [805, 316] width 339 height 348
click at [740, 183] on div "# Move down one step hero . moveDown ( 2 ) hero . moveLeft ( 2 ) hero . moveDow…" at bounding box center [802, 300] width 332 height 317
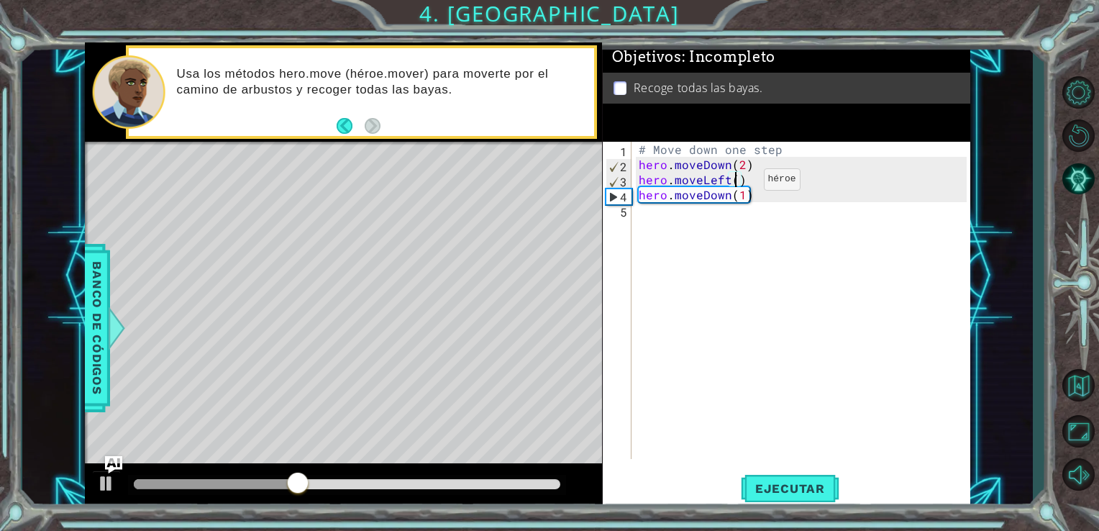
type textarea "hero.moveLeft(1)"
click at [740, 183] on div "# Move down one step hero . moveDown ( 2 ) hero . moveLeft ( 1 ) hero . moveDow…" at bounding box center [805, 316] width 339 height 348
click at [718, 217] on div "# Move down one step hero . moveDown ( 2 ) hero . moveLeft ( 1 ) hero . moveDow…" at bounding box center [805, 316] width 339 height 348
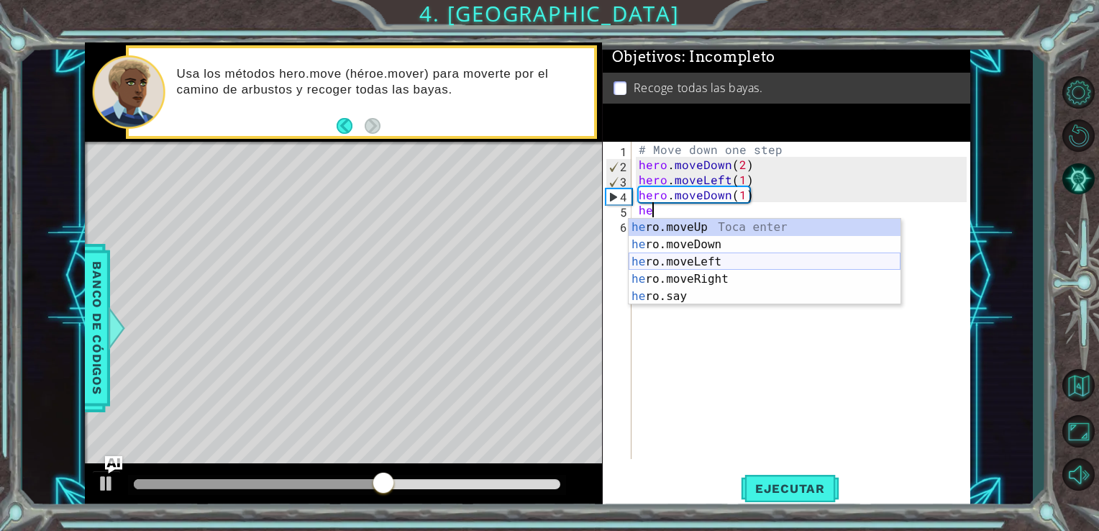
click at [686, 263] on div "he ro.moveUp Toca enter he ro.moveDown Toca enter he ro.moveLeft Toca enter he …" at bounding box center [765, 279] width 272 height 121
type textarea "hero.moveLeft(1)"
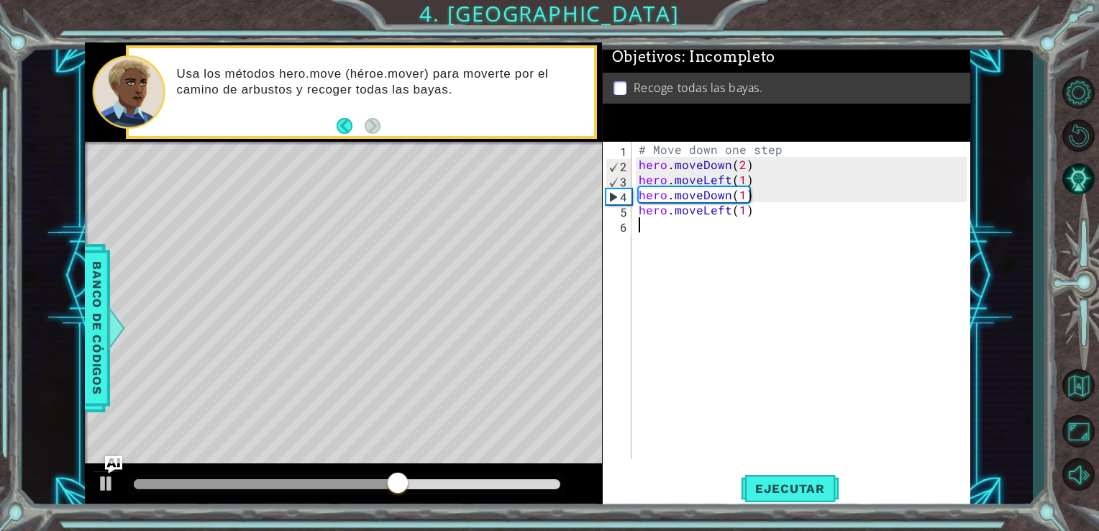
click at [740, 243] on div "# Move down one step hero . moveDown ( 2 ) hero . moveLeft ( 1 ) hero . moveDow…" at bounding box center [805, 316] width 339 height 348
click at [756, 478] on button "Ejecutar" at bounding box center [790, 488] width 99 height 37
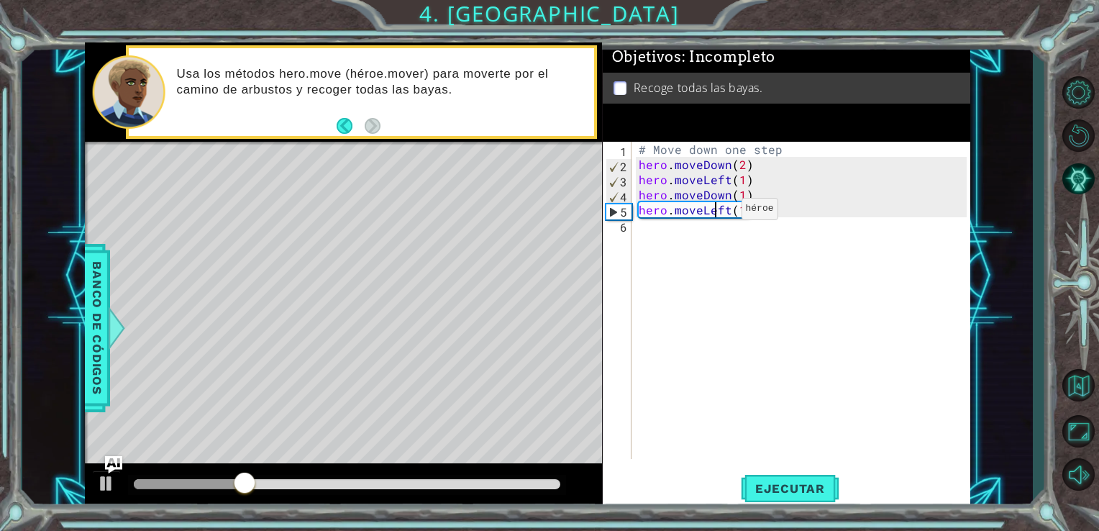
click at [717, 212] on div "# Move down one step hero . moveDown ( 2 ) hero . moveLeft ( 1 ) hero . moveDow…" at bounding box center [805, 316] width 339 height 348
click at [743, 214] on div "# Move down one step hero . moveDown ( 2 ) hero . moveLeft ( 1 ) hero . moveDow…" at bounding box center [805, 316] width 339 height 348
type textarea "hero.moveLeft()"
click at [684, 254] on div "# Move down one step hero . moveDown ( 2 ) hero . moveLeft ( 1 ) hero . moveDow…" at bounding box center [805, 316] width 339 height 348
click at [717, 233] on div "# Move down one step hero . moveDown ( 2 ) hero . moveLeft ( 1 ) hero . moveDow…" at bounding box center [805, 316] width 339 height 348
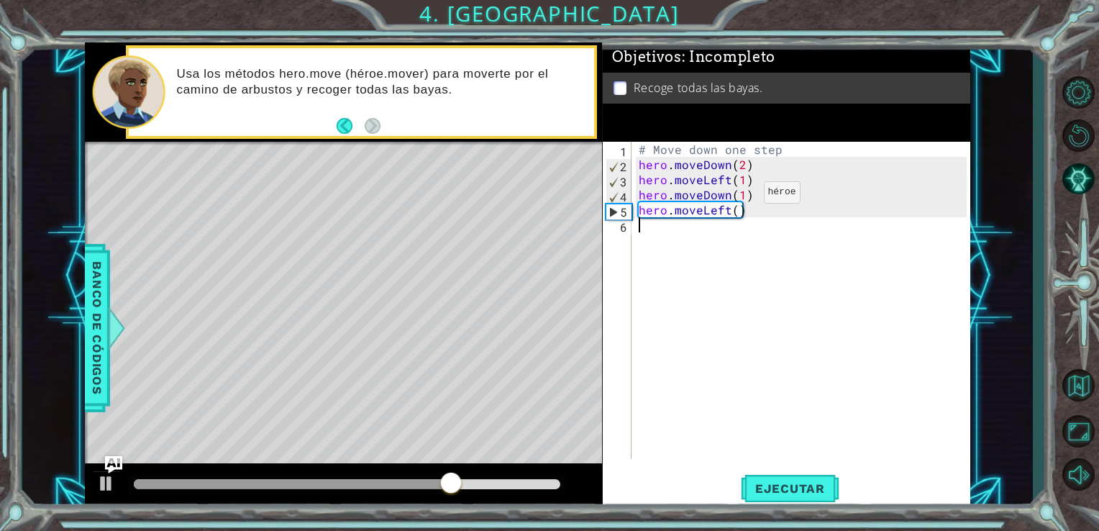
click at [740, 196] on div "# Move down one step hero . moveDown ( 2 ) hero . moveLeft ( 1 ) hero . moveDow…" at bounding box center [805, 316] width 339 height 348
type textarea "hero.moveDown(2)"
click at [733, 219] on div "# Move down one step hero . moveDown ( 2 ) hero . moveLeft ( 1 ) hero . moveDow…" at bounding box center [805, 316] width 339 height 348
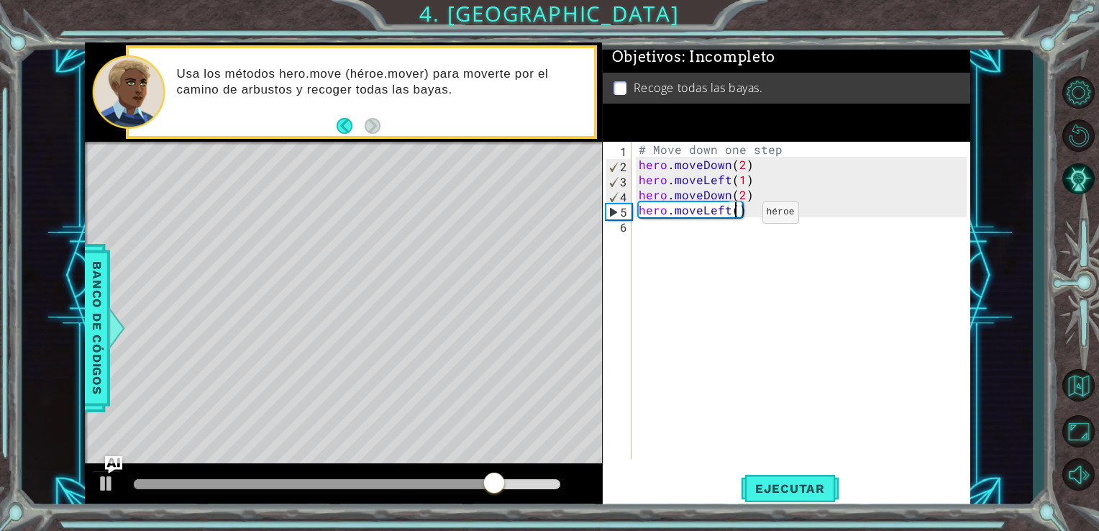
click at [738, 216] on div "# Move down one step hero . moveDown ( 2 ) hero . moveLeft ( 1 ) hero . moveDow…" at bounding box center [805, 316] width 339 height 348
type textarea "hero.moveLeft(1)"
click at [794, 493] on span "Ejecutar" at bounding box center [790, 488] width 99 height 14
click at [849, 446] on div "# Move down one step hero . moveDown ( 2 ) hero . moveLeft ( 1 ) hero . moveDow…" at bounding box center [805, 316] width 339 height 348
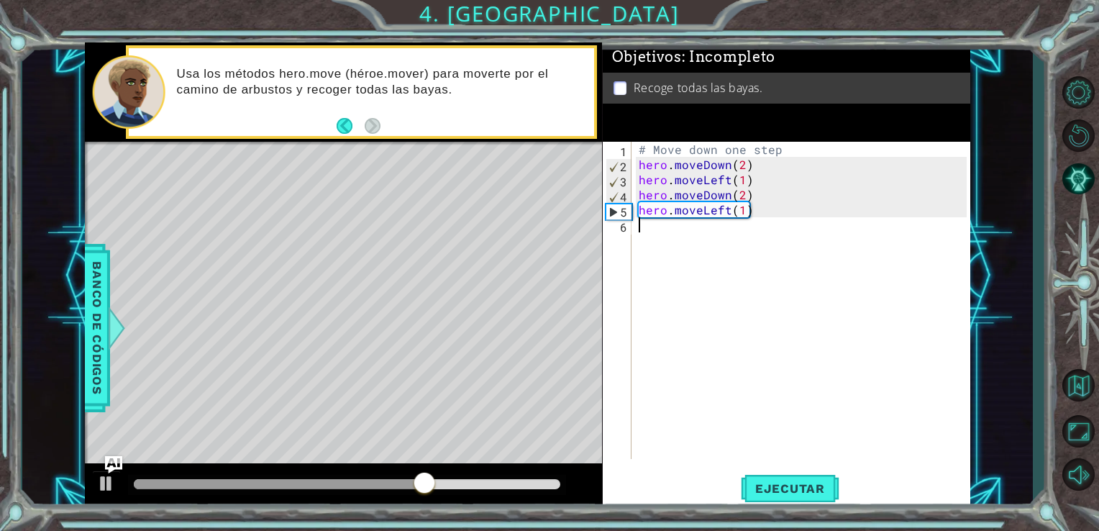
scroll to position [0, 0]
click at [905, 440] on div "# Move down one step hero . moveDown ( 2 ) hero . moveLeft ( 1 ) hero . moveDow…" at bounding box center [805, 316] width 339 height 348
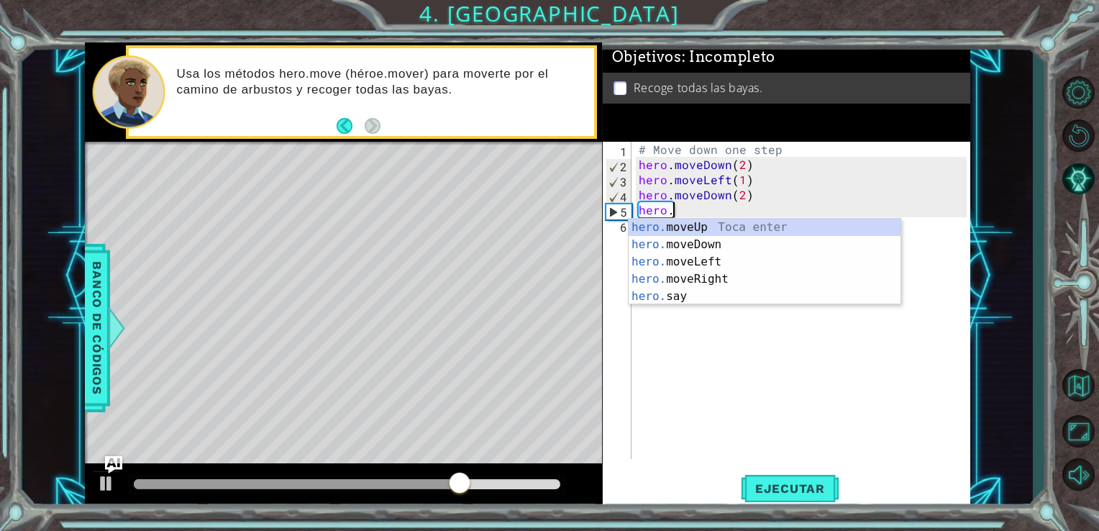
type textarea "h"
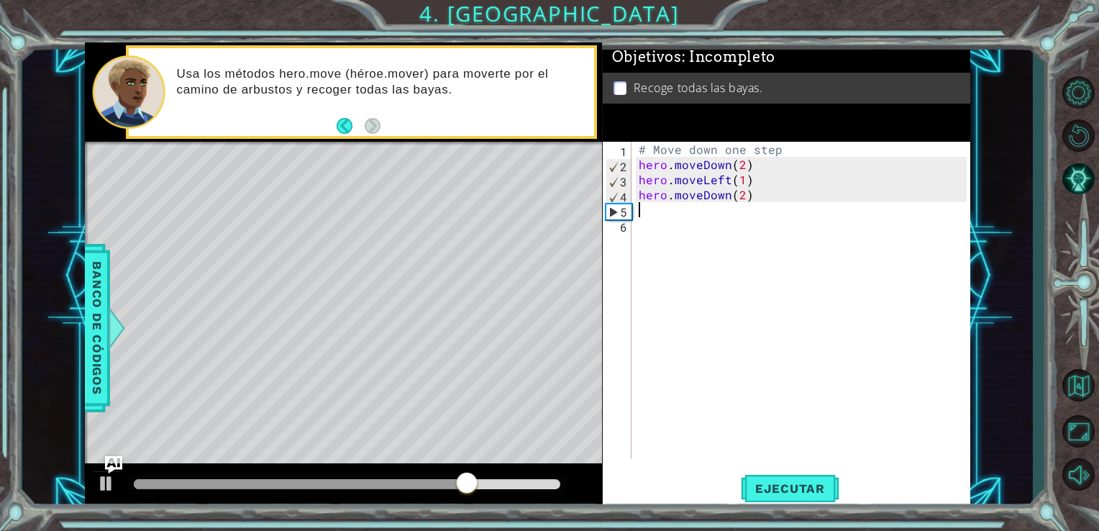
type textarea "hero.moveDown(2)"
click at [817, 491] on span "Ejecutar" at bounding box center [790, 488] width 99 height 14
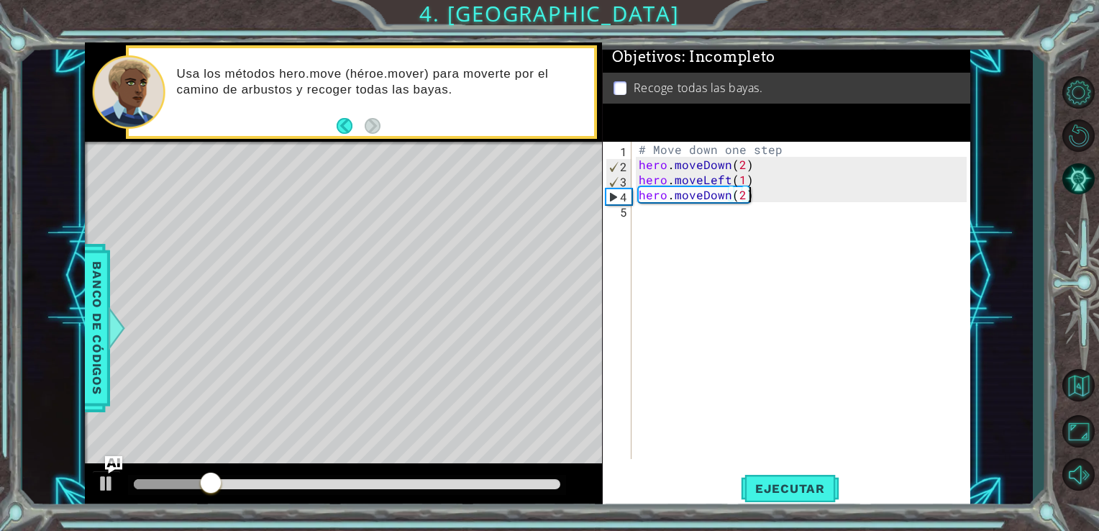
click at [751, 319] on div "# Move down one step hero . moveDown ( 2 ) hero . moveLeft ( 1 ) hero . moveDow…" at bounding box center [805, 316] width 339 height 348
click at [866, 189] on div "# Move down one step hero . moveDown ( 2 ) hero . moveLeft ( 1 ) hero . moveDow…" at bounding box center [805, 316] width 339 height 348
click at [746, 200] on div "# Move down one step hero . moveDown ( 2 ) hero . moveLeft ( 1 ) hero . moveDow…" at bounding box center [805, 316] width 339 height 348
click at [740, 197] on div "# Move down one step hero . moveDown ( 2 ) hero . moveLeft ( 1 ) hero . moveDow…" at bounding box center [805, 316] width 339 height 348
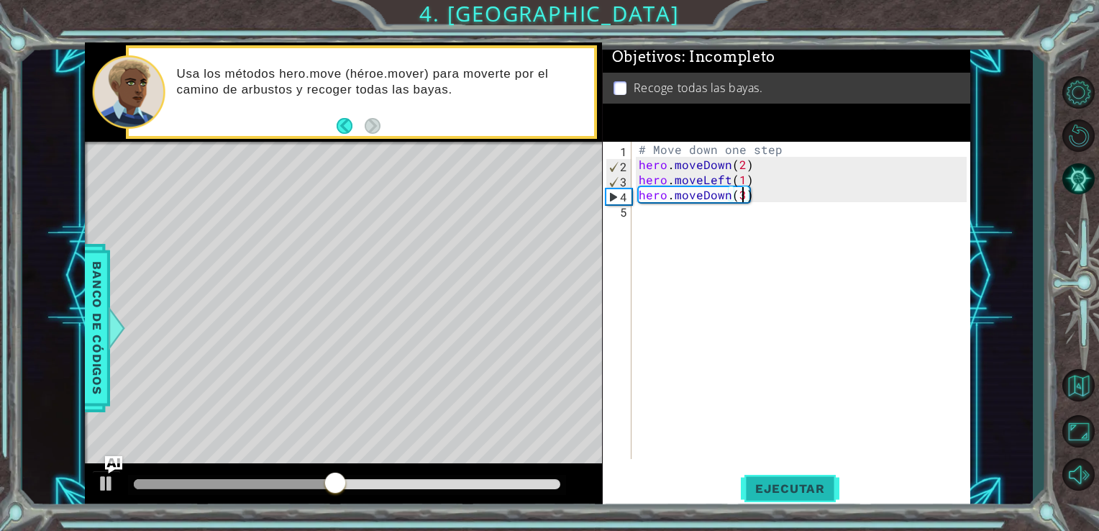
type textarea "hero.moveDown(3)"
click at [784, 489] on span "Ejecutar" at bounding box center [790, 488] width 99 height 14
click at [711, 321] on div "# Move down one step hero . moveDown ( 2 ) hero . moveLeft ( 1 ) hero . moveDow…" at bounding box center [805, 316] width 339 height 348
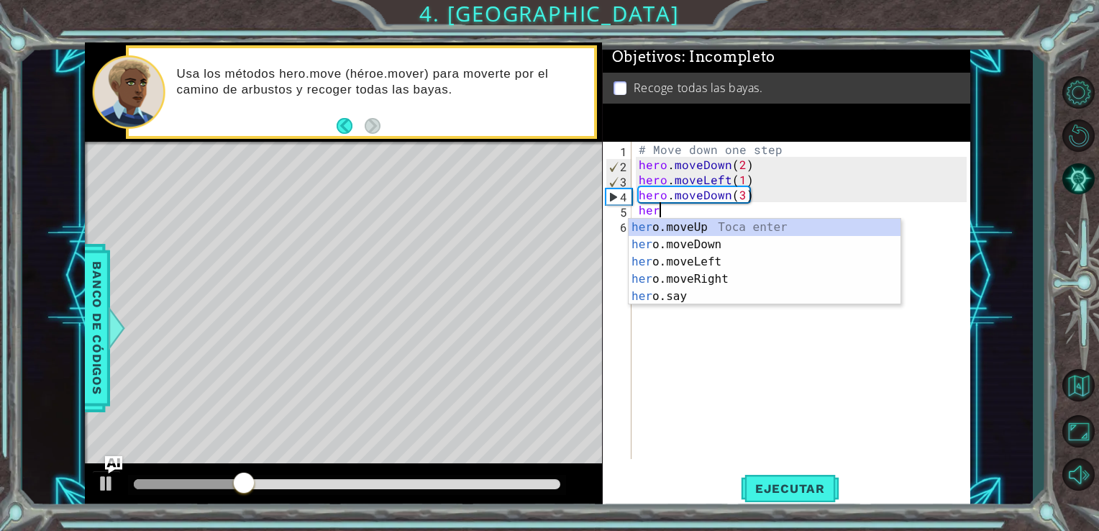
scroll to position [0, 0]
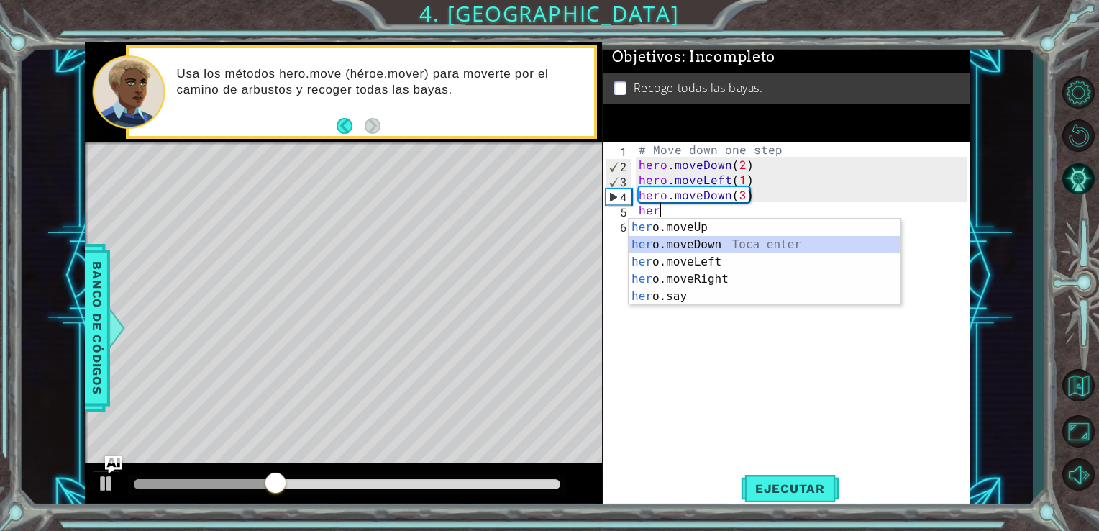
click at [681, 248] on div "her o.moveUp Toca enter her o.moveDown Toca enter her o.moveLeft [PERSON_NAME] …" at bounding box center [765, 279] width 272 height 121
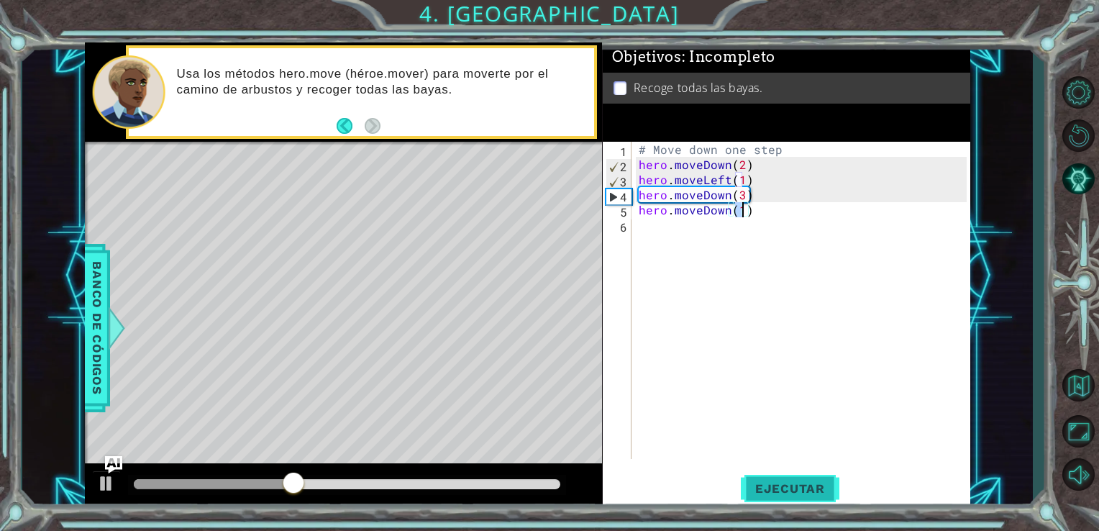
click at [786, 496] on span "Ejecutar" at bounding box center [790, 488] width 99 height 14
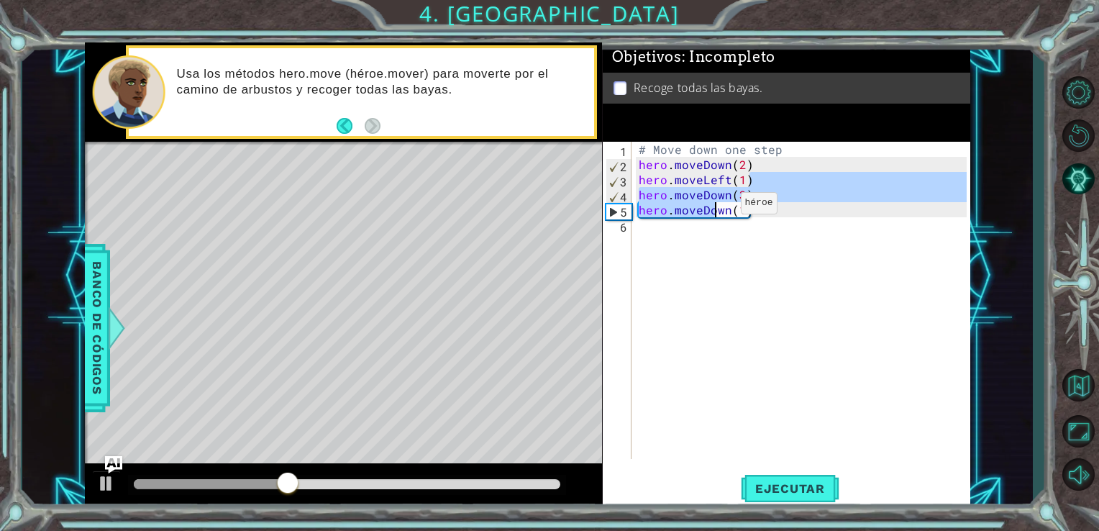
drag, startPoint x: 746, startPoint y: 185, endPoint x: 717, endPoint y: 207, distance: 36.6
click at [717, 207] on div "# Move down one step hero . moveDown ( 2 ) hero . moveLeft ( 1 ) hero . moveDow…" at bounding box center [805, 316] width 339 height 348
type textarea "hero.moveDown(3) hero.moveDown(1)"
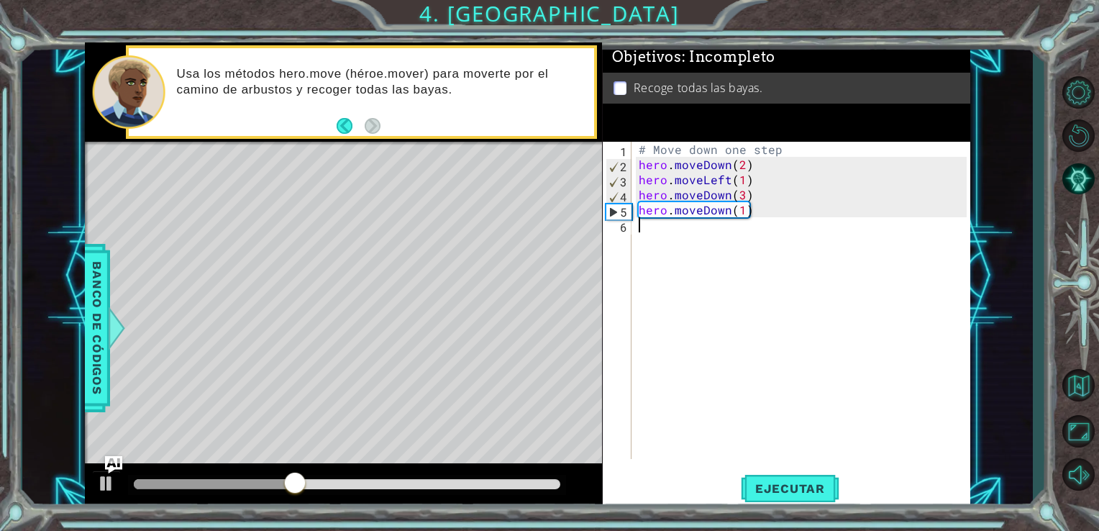
click at [720, 253] on div "# Move down one step hero . moveDown ( 2 ) hero . moveLeft ( 1 ) hero . moveDow…" at bounding box center [805, 316] width 339 height 348
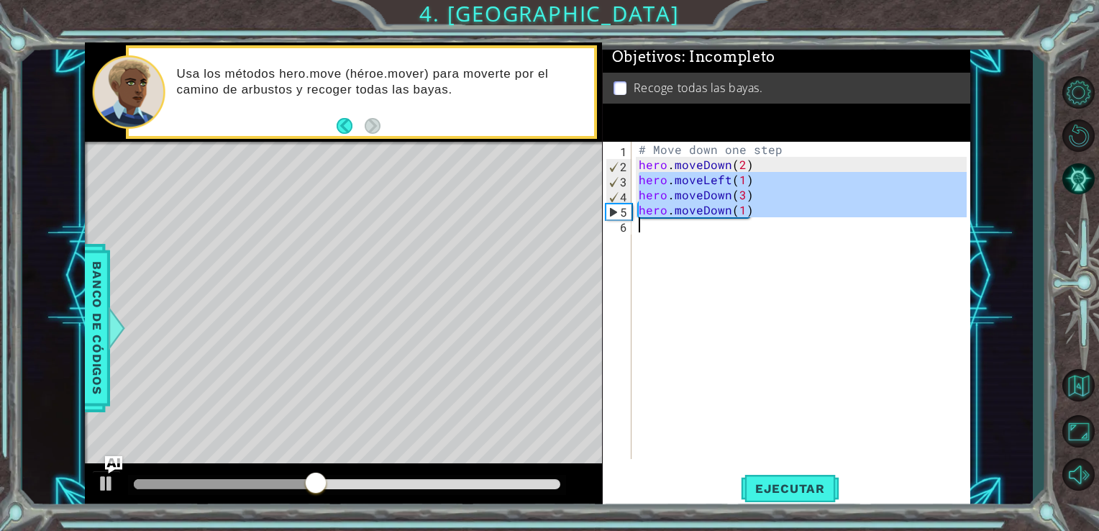
drag, startPoint x: 638, startPoint y: 174, endPoint x: 743, endPoint y: 234, distance: 120.2
click at [743, 234] on div "# Move down one step hero . moveDown ( 2 ) hero . moveLeft ( 1 ) hero . moveDow…" at bounding box center [805, 316] width 339 height 348
type textarea "hero.moveDown(1)"
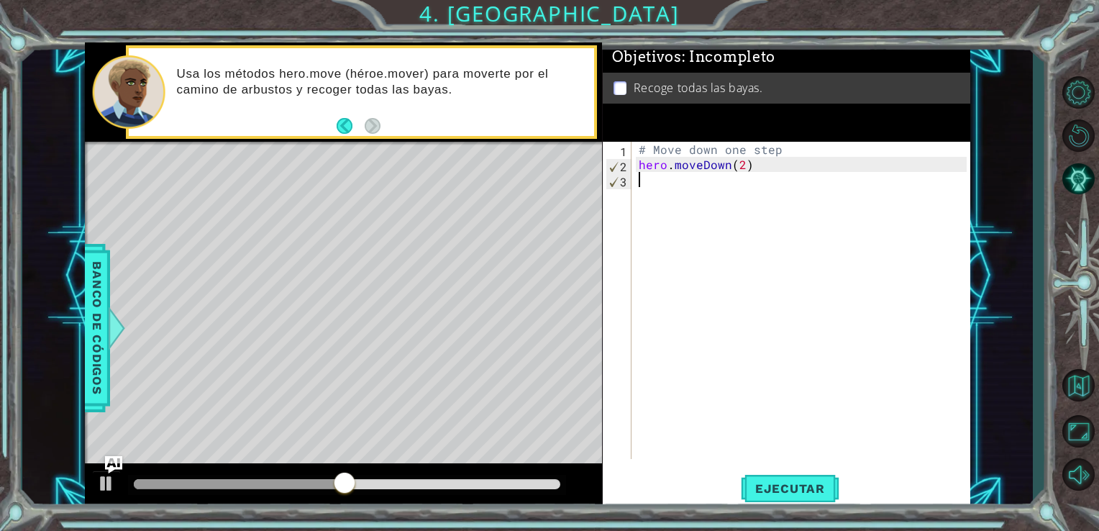
click at [862, 351] on div "# Move down one step hero . moveDown ( 2 )" at bounding box center [805, 316] width 339 height 348
click at [821, 489] on span "Ejecutar" at bounding box center [790, 488] width 99 height 14
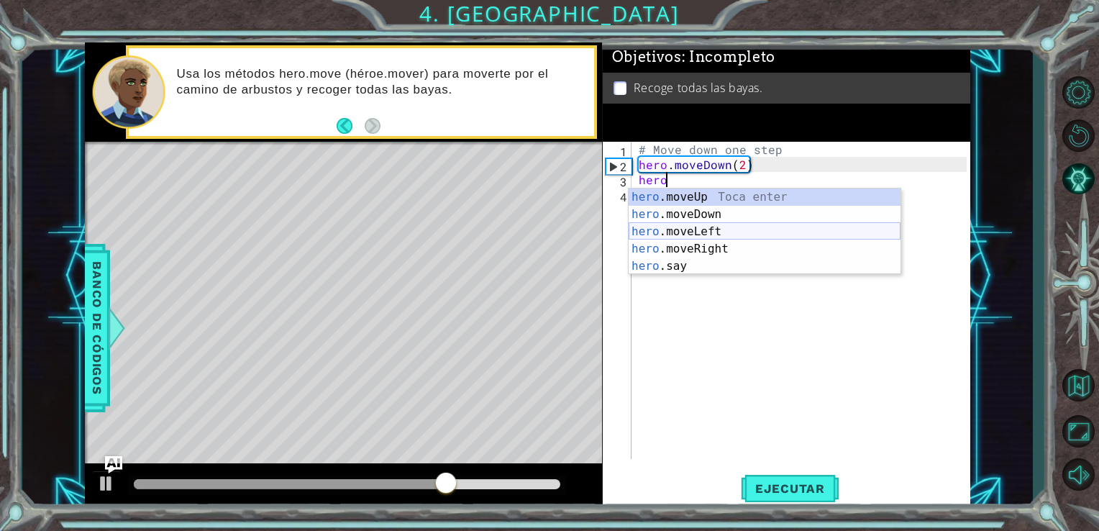
click at [692, 237] on div "hero .moveUp Toca enter hero .moveDown Toca enter hero .moveLeft Toca enter her…" at bounding box center [765, 249] width 272 height 121
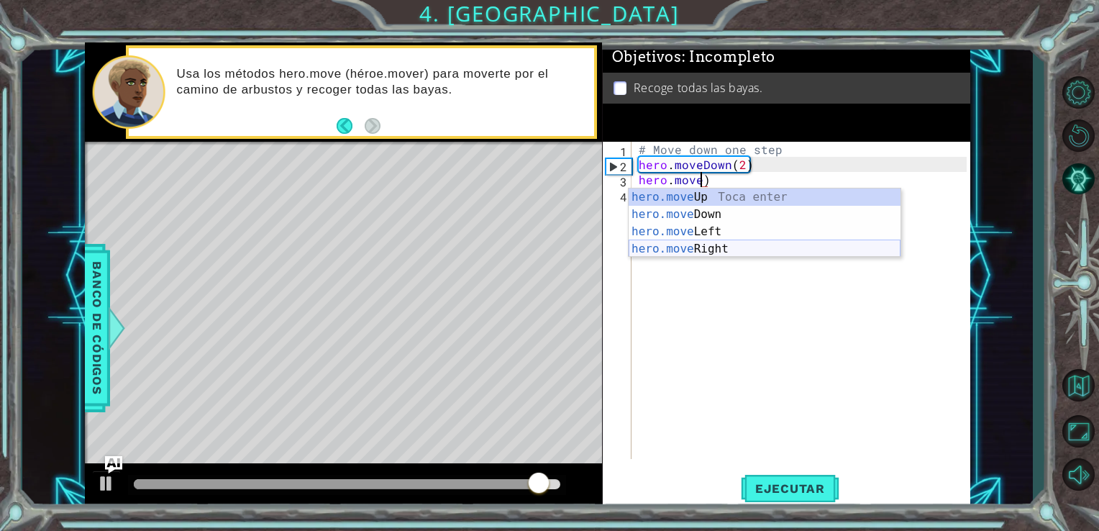
click at [732, 248] on div "hero.move Up Toca enter hero.move Down Toca enter hero.move Left Toca enter her…" at bounding box center [765, 241] width 272 height 104
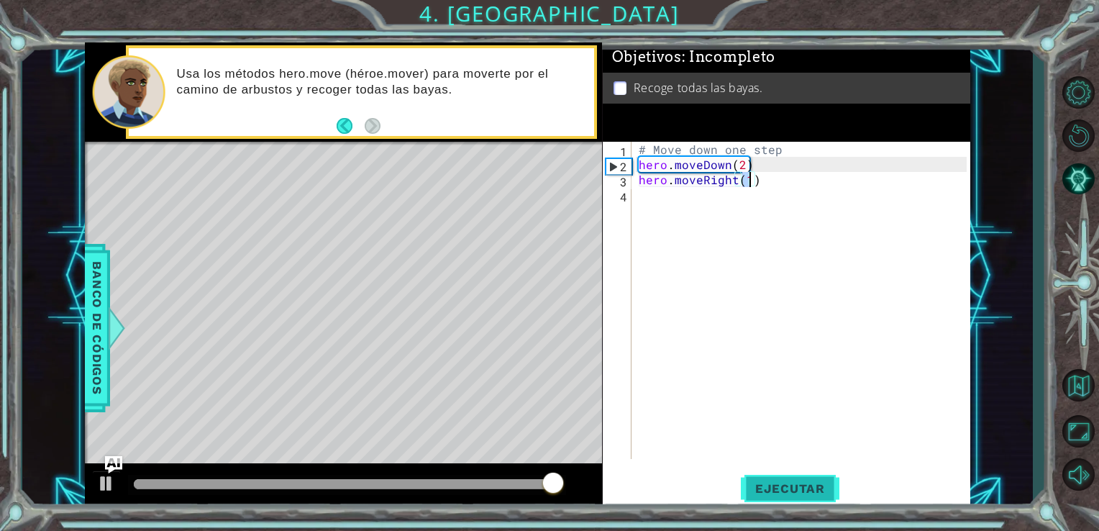
type textarea "hero.moveRight(1)"
click at [798, 481] on span "Ejecutar" at bounding box center [790, 488] width 99 height 14
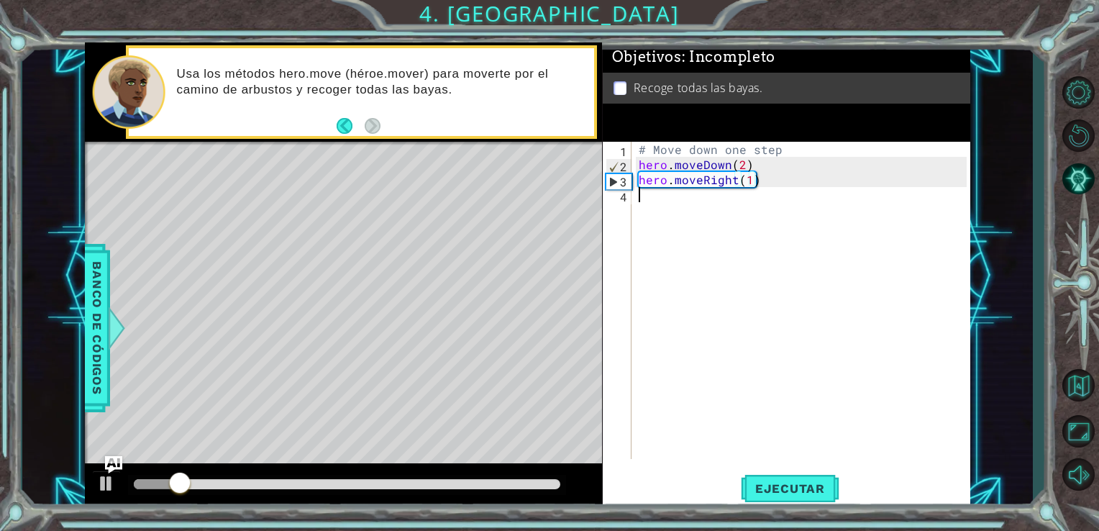
click at [676, 298] on div "# Move down one step hero . moveDown ( 2 ) hero . moveRight ( 1 )" at bounding box center [805, 316] width 339 height 348
click at [671, 297] on div "# Move down one step hero . moveDown ( 2 ) hero . moveRight ( 1 )" at bounding box center [805, 316] width 339 height 348
click at [699, 294] on div "# Move down one step hero . moveDown ( 2 ) hero . moveRight ( 1 )" at bounding box center [805, 316] width 339 height 348
click at [699, 327] on div "# Move down one step hero . moveDown ( 2 ) hero . moveRight ( 1 )" at bounding box center [805, 316] width 339 height 348
click at [714, 286] on div "# Move down one step hero . moveDown ( 2 ) hero . moveRight ( 1 )" at bounding box center [805, 316] width 339 height 348
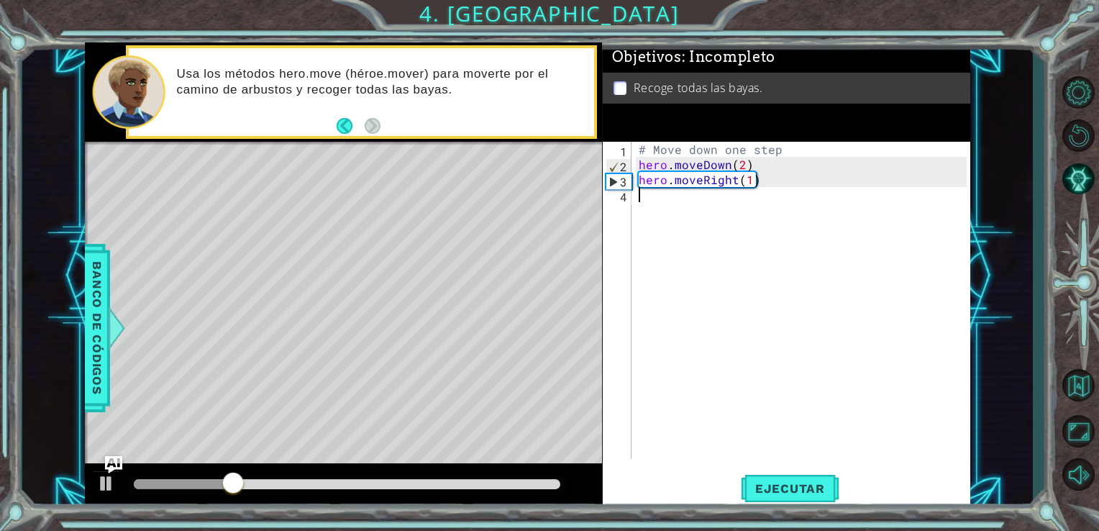
click at [766, 191] on div "# Move down one step hero . moveDown ( 2 ) hero . moveRight ( 1 )" at bounding box center [805, 316] width 339 height 348
click at [737, 189] on div "# Move down one step hero . moveDown ( 2 ) hero . moveRight ( 1 )" at bounding box center [805, 316] width 339 height 348
click at [735, 189] on div "# Move down one step hero . moveDown ( 2 ) hero . moveRight ( 1 )" at bounding box center [805, 316] width 339 height 348
click at [733, 186] on div "# Move down one step hero . moveDown ( 2 ) hero . moveRight ( 1 )" at bounding box center [805, 316] width 339 height 348
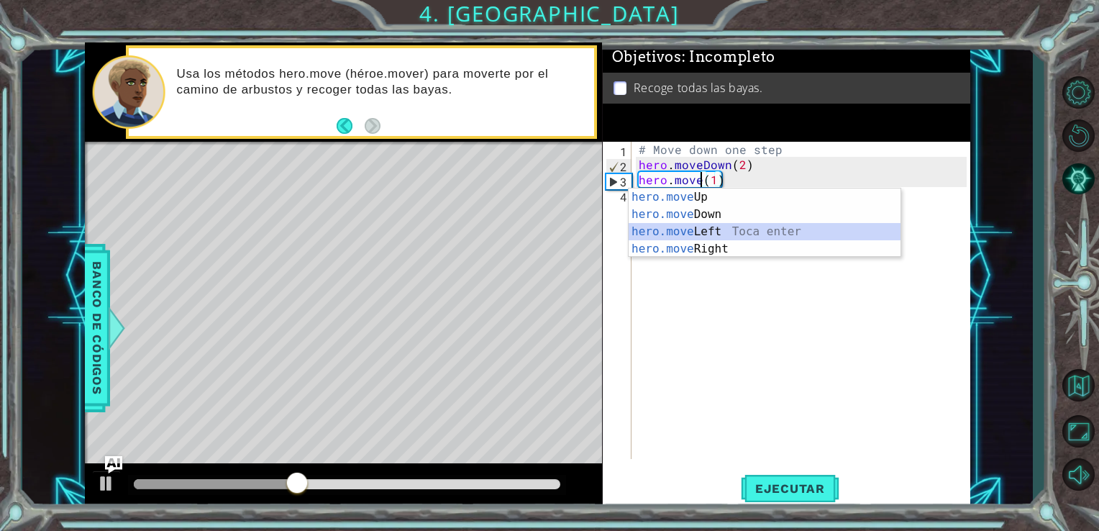
click at [698, 232] on div "hero.move Up Toca enter hero.move Down Toca enter hero.move Left Toca enter her…" at bounding box center [765, 241] width 272 height 104
type textarea "hero.moveLeft(1)(1)"
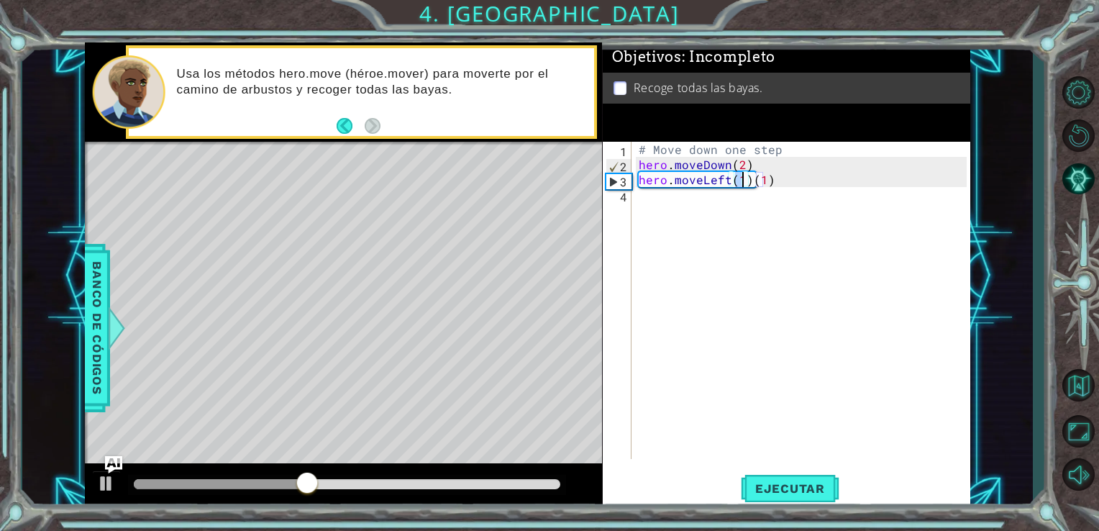
click at [644, 220] on div "# Move down one step hero . moveDown ( 2 ) hero . moveLeft ( 1 ) ( 1 )" at bounding box center [805, 316] width 339 height 348
click at [789, 183] on div "# Move down one step hero . moveDown ( 2 ) hero . moveLeft ( 1 ) ( 1 )" at bounding box center [805, 316] width 339 height 348
type textarea "hero.moveLeft(1)"
click at [786, 479] on button "Ejecutar" at bounding box center [790, 488] width 99 height 37
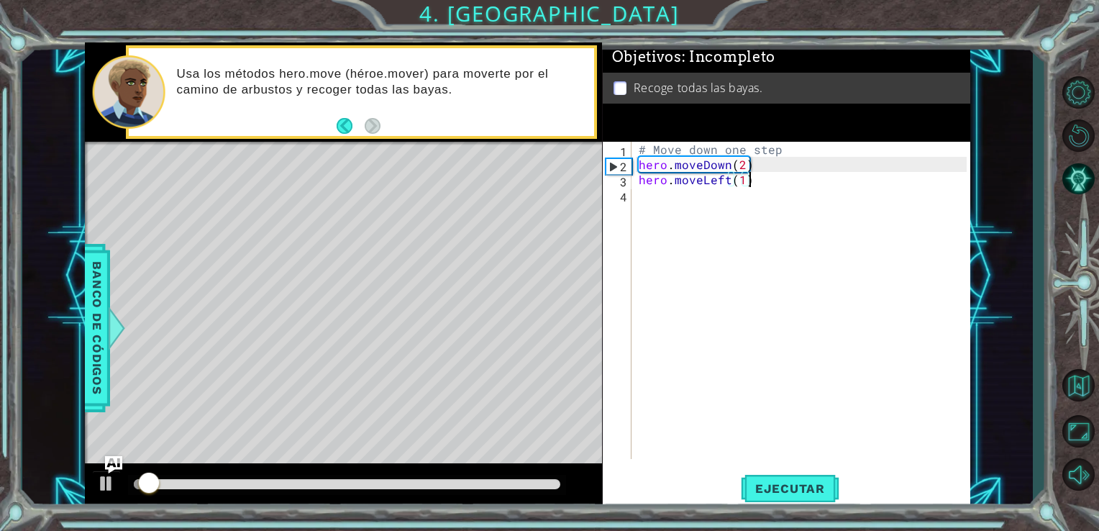
click at [664, 197] on div "# Move down one step hero . moveDown ( 2 ) hero . moveLeft ( 1 )" at bounding box center [805, 316] width 339 height 348
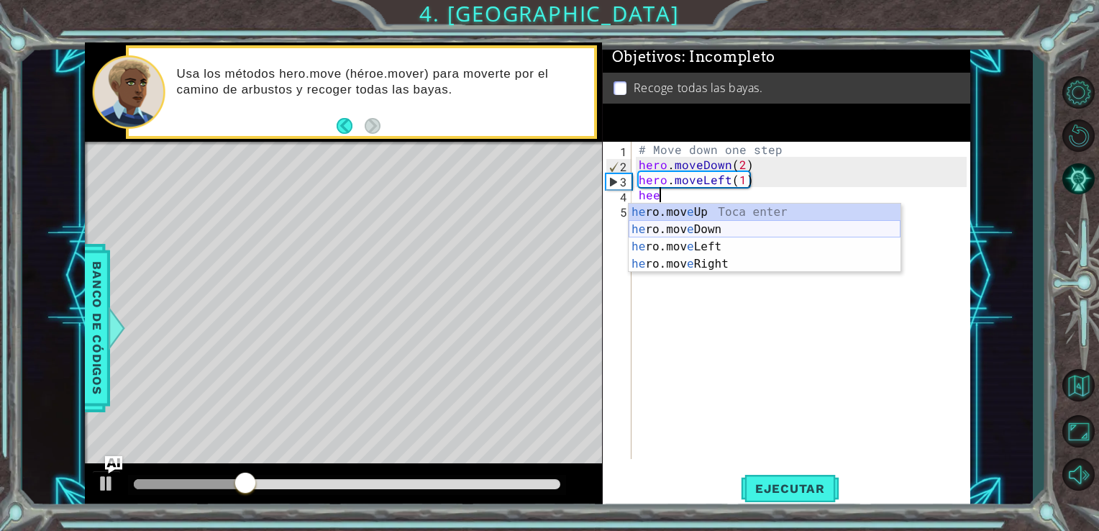
click at [665, 231] on div "he ro.mov e Up Toca enter he ro.mov e Down Toca enter he ro.mov e Left Toca ent…" at bounding box center [765, 256] width 272 height 104
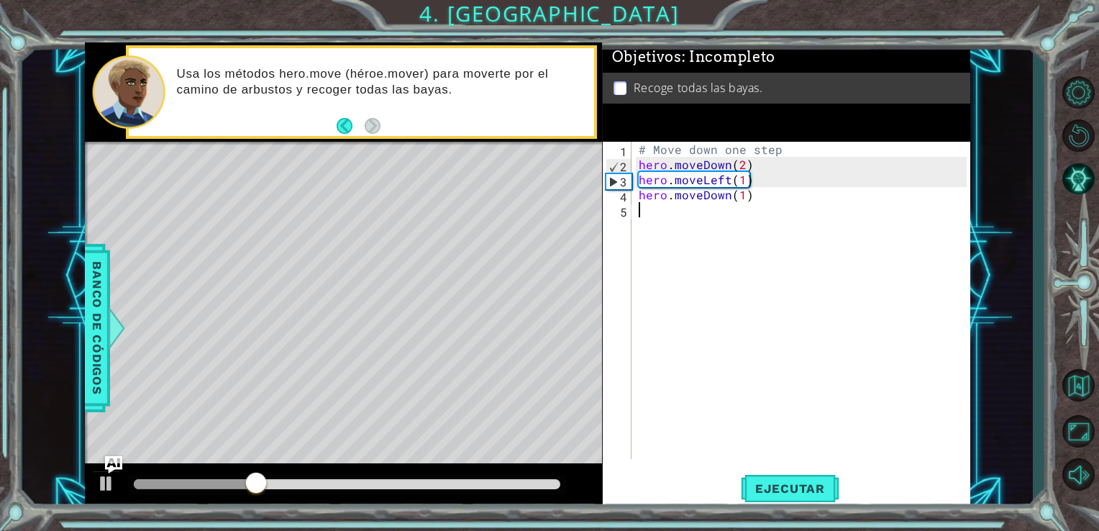
click at [659, 212] on div "# Move down one step hero . moveDown ( 2 ) hero . moveLeft ( 1 ) hero . moveDow…" at bounding box center [805, 316] width 339 height 348
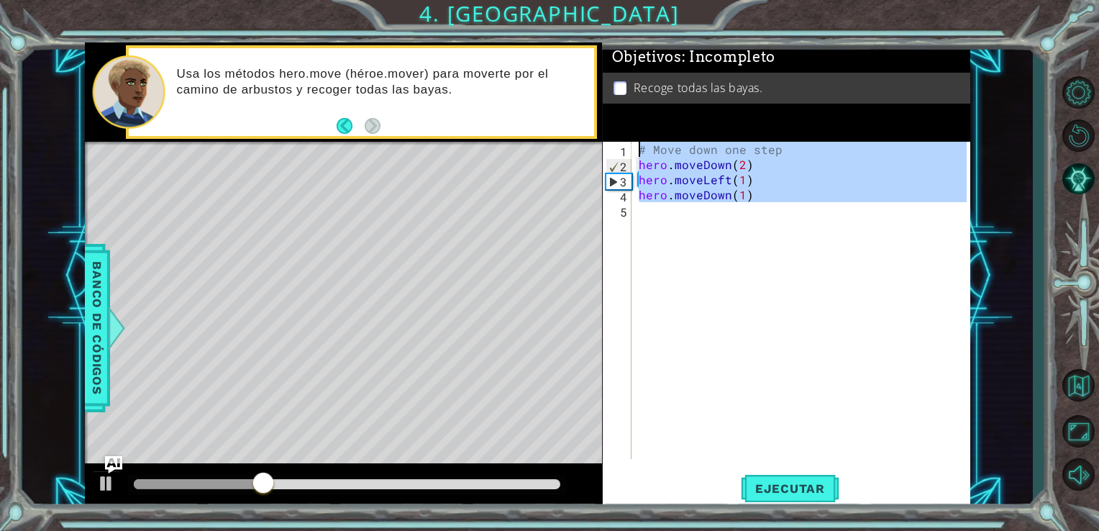
type textarea "# Move down one step hero.moveDown(2)"
click at [659, 212] on div "# Move down one step hero . moveDown ( 2 ) hero . moveLeft ( 1 ) hero . moveDow…" at bounding box center [802, 300] width 332 height 317
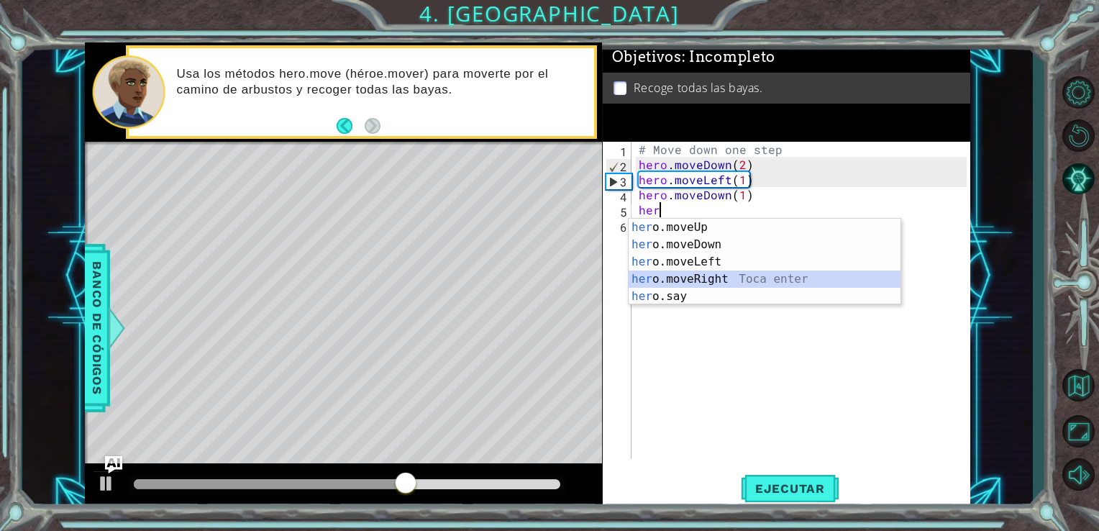
click at [744, 277] on div "her o.moveUp Toca enter her o.moveDown Toca enter her o.moveLeft [PERSON_NAME] …" at bounding box center [765, 279] width 272 height 121
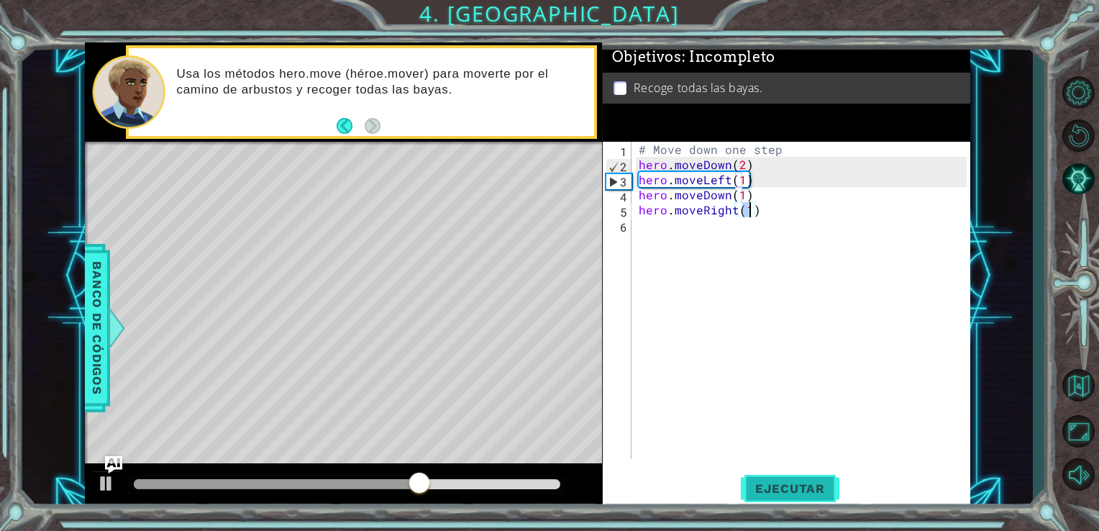
type textarea "hero.moveRight(1)"
click at [795, 471] on button "Ejecutar" at bounding box center [790, 488] width 99 height 37
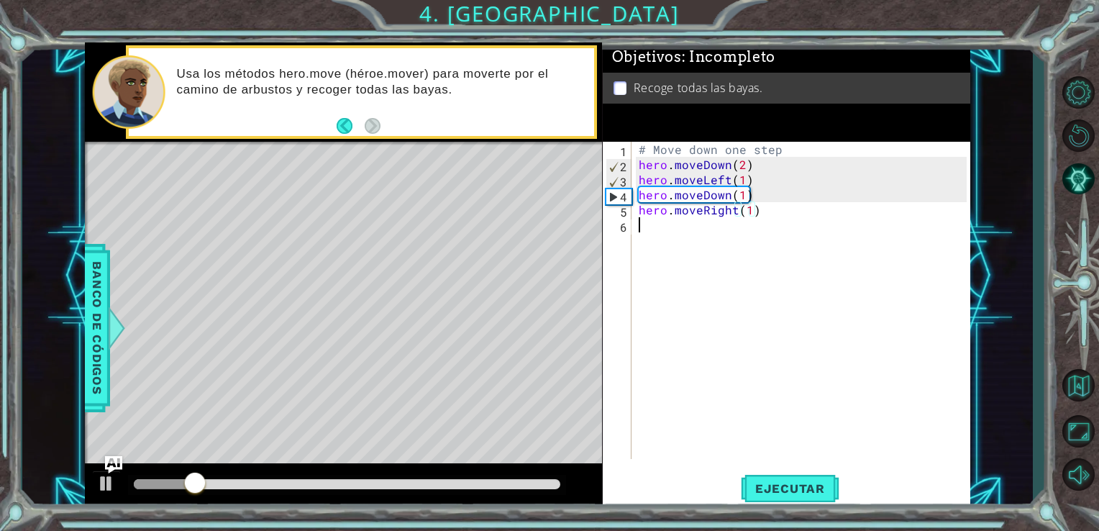
click at [745, 378] on div "# Move down one step hero . moveDown ( 2 ) hero . moveLeft ( 1 ) hero . moveDow…" at bounding box center [805, 316] width 339 height 348
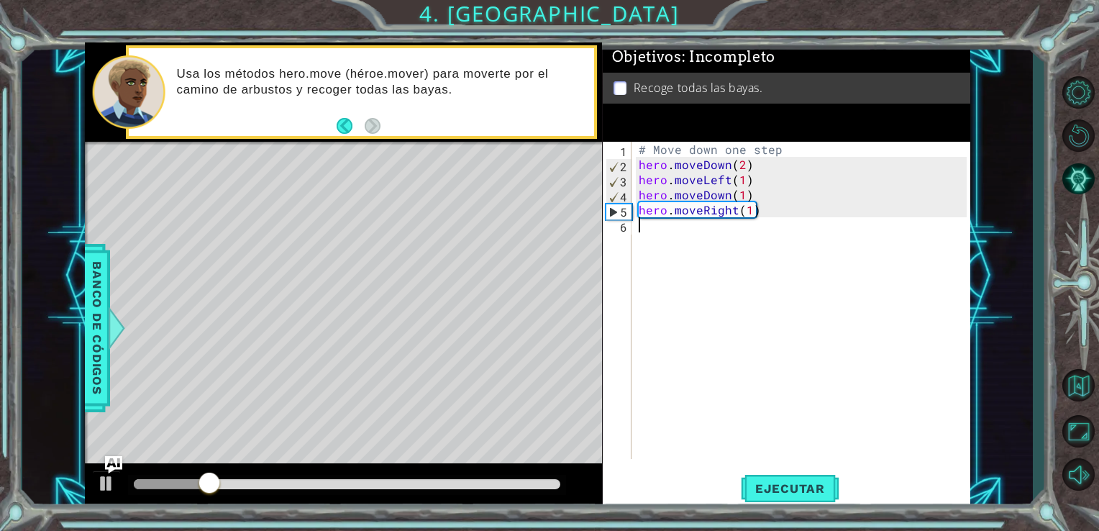
click at [794, 367] on div "# Move down one step hero . moveDown ( 2 ) hero . moveLeft ( 1 ) hero . moveDow…" at bounding box center [805, 316] width 339 height 348
click at [850, 353] on div "# Move down one step hero . moveDown ( 2 ) hero . moveLeft ( 1 ) hero . moveDow…" at bounding box center [805, 316] width 339 height 348
click at [774, 433] on div "# Move down one step hero . moveDown ( 2 ) hero . moveLeft ( 1 ) hero . moveDow…" at bounding box center [805, 316] width 339 height 348
click at [735, 217] on div "# Move down one step hero . moveDown ( 2 ) hero . moveLeft ( 1 ) hero . moveDow…" at bounding box center [805, 316] width 339 height 348
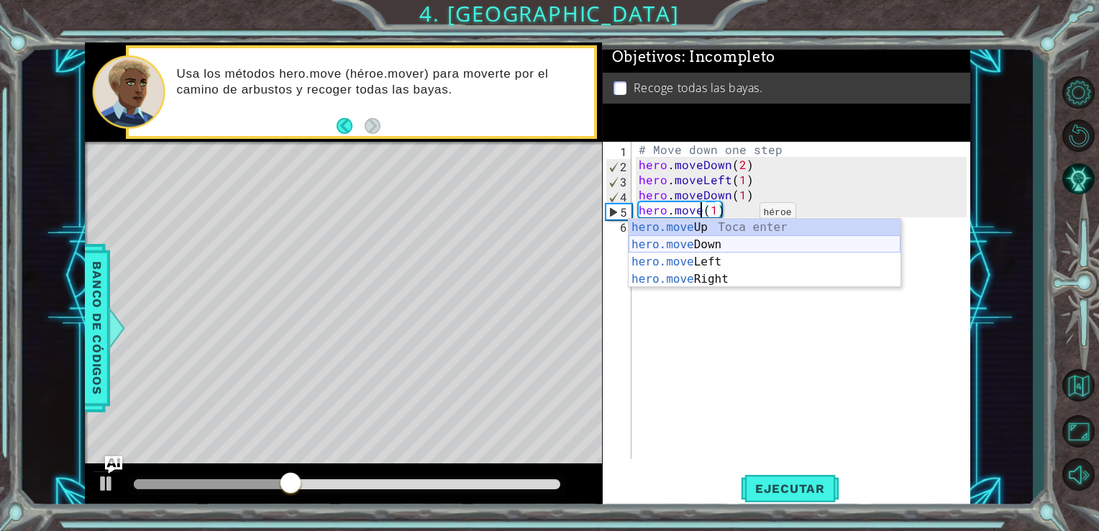
click at [697, 251] on div "hero.move Up Toca enter hero.move Down Toca enter hero.move Left Toca enter her…" at bounding box center [765, 271] width 272 height 104
type textarea "hero.moveDown(1)(1)"
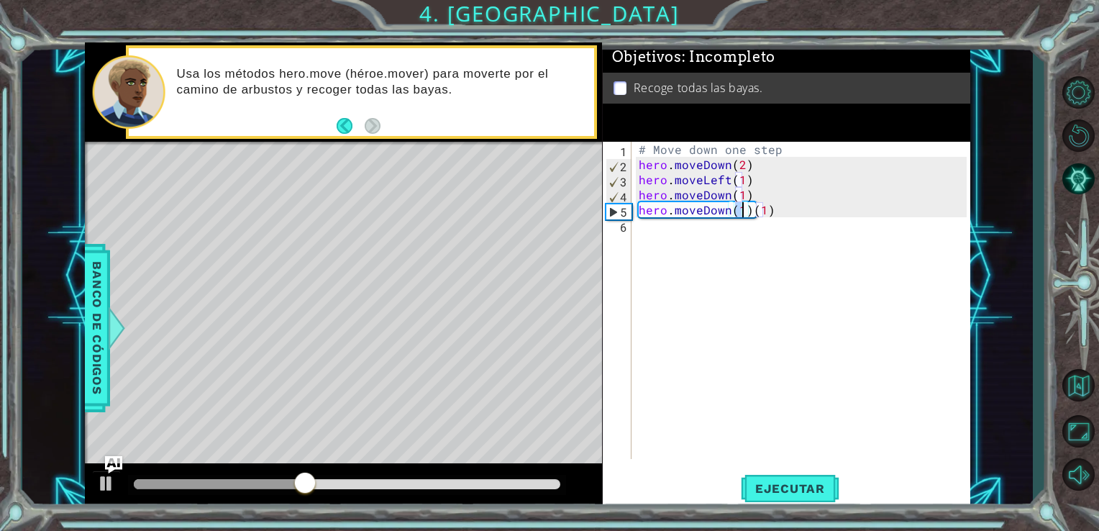
click at [715, 251] on div "# Move down one step hero . moveDown ( 2 ) hero . moveLeft ( 1 ) hero . moveDow…" at bounding box center [805, 316] width 339 height 348
click at [766, 183] on div "# Move down one step hero . moveDown ( 2 ) hero . moveLeft ( 1 ) hero . moveDow…" at bounding box center [805, 316] width 339 height 348
click at [786, 209] on div "# Move down one step hero . moveDown ( 2 ) hero . moveLeft ( 1 ) hero . moveDow…" at bounding box center [805, 316] width 339 height 348
click at [750, 476] on button "Ejecutar" at bounding box center [790, 488] width 99 height 37
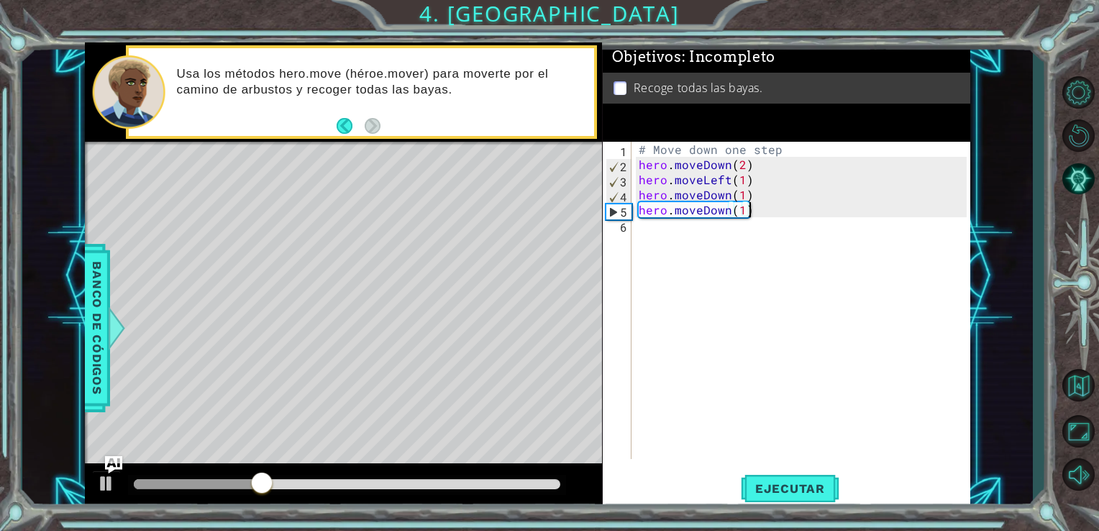
click at [769, 166] on div "# Move down one step hero . moveDown ( 2 ) hero . moveLeft ( 1 ) hero . moveDow…" at bounding box center [805, 316] width 339 height 348
click at [776, 193] on div "# Move down one step hero . moveDown ( 2 ) hero . moveLeft ( 1 ) hero . moveDow…" at bounding box center [805, 316] width 339 height 348
type textarea "hero.moveDown(1)"
click at [775, 223] on div "# Move down one step hero . moveDown ( 2 ) hero . moveLeft ( 1 ) hero . moveDow…" at bounding box center [805, 316] width 339 height 348
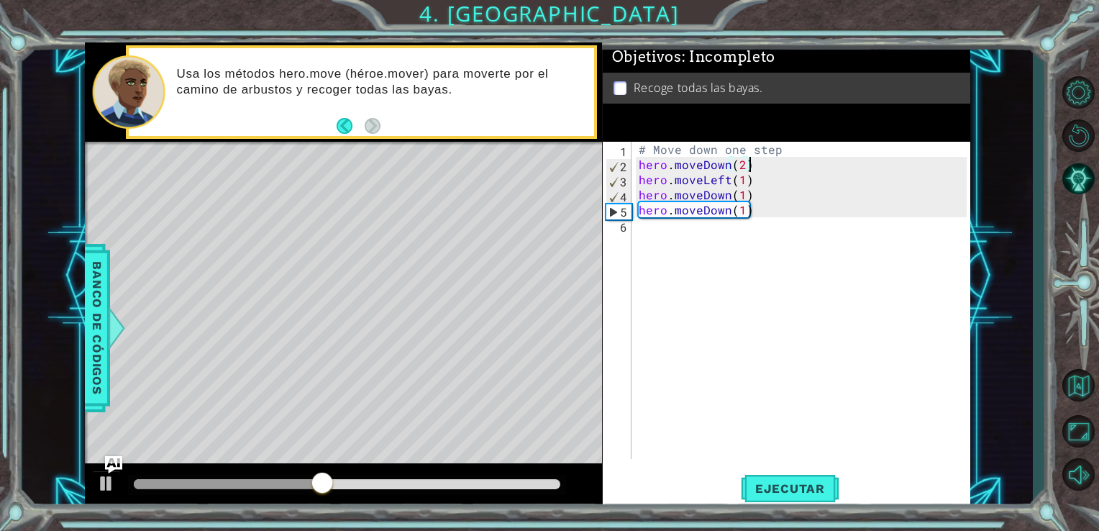
click at [922, 162] on div "# Move down one step hero . moveDown ( 2 ) hero . moveLeft ( 1 ) hero . moveDow…" at bounding box center [805, 316] width 339 height 348
click at [930, 216] on div "# Move down one step hero . moveDown ( 2 ) hero . moveLeft ( 1 ) hero . moveDow…" at bounding box center [805, 316] width 339 height 348
type textarea "hero.moveDown(1)"
click at [912, 243] on div "# Move down one step hero . moveDown ( 2 ) hero . moveLeft ( 1 ) hero . moveDow…" at bounding box center [805, 316] width 339 height 348
click at [963, 191] on div "# Move down one step hero . moveDown ( 2 ) hero . moveLeft ( 1 ) hero . moveDow…" at bounding box center [805, 316] width 339 height 348
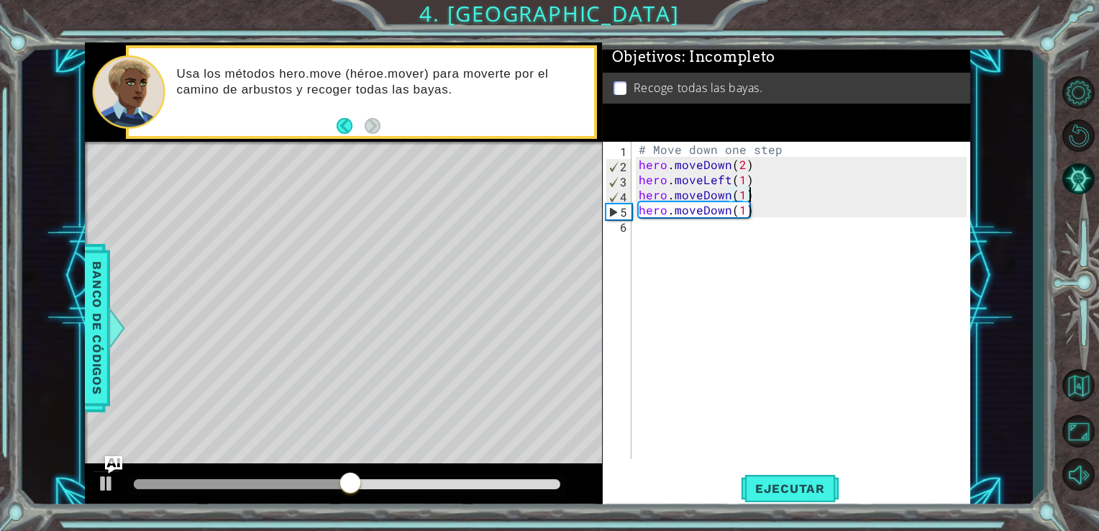
click at [964, 199] on div "# Move down one step hero . moveDown ( 2 ) hero . moveLeft ( 1 ) hero . moveDow…" at bounding box center [805, 316] width 339 height 348
click at [967, 209] on div "# Move down one step hero . moveDown ( 2 ) hero . moveLeft ( 1 ) hero . moveDow…" at bounding box center [805, 316] width 339 height 348
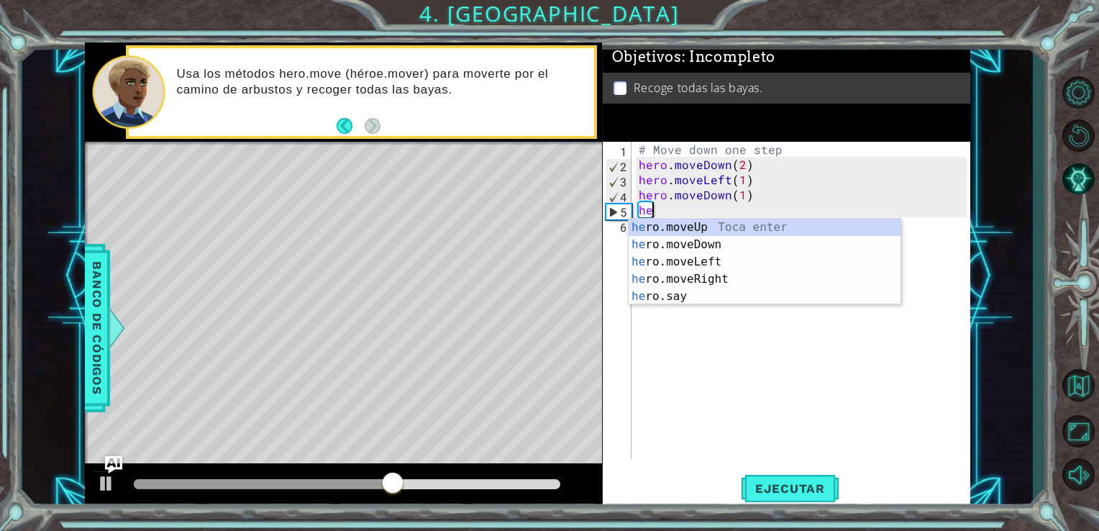
type textarea "h"
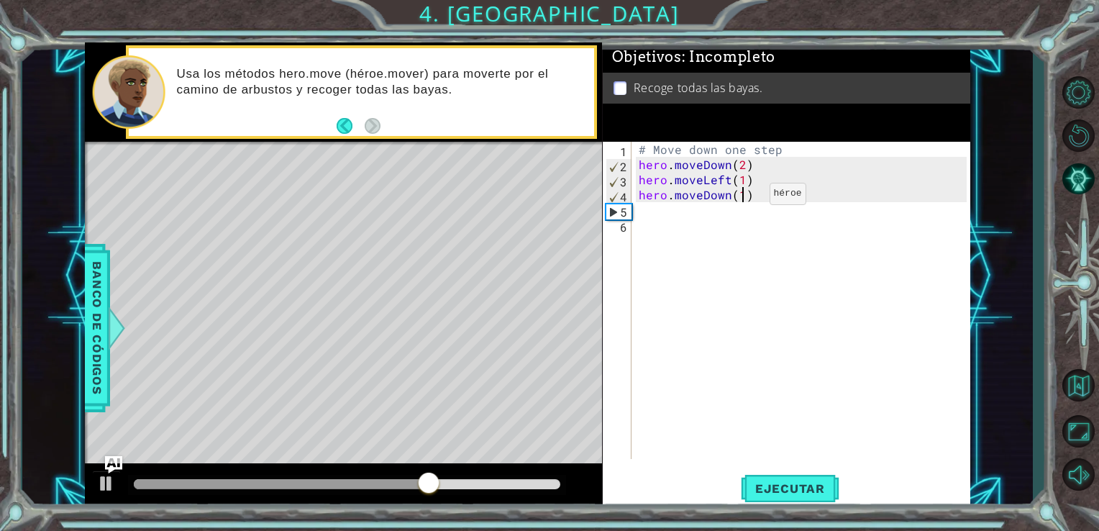
click at [745, 197] on div "# Move down one step hero . moveDown ( 2 ) hero . moveLeft ( 1 ) hero . moveDow…" at bounding box center [805, 316] width 339 height 348
click at [787, 489] on span "Ejecutar" at bounding box center [790, 488] width 99 height 14
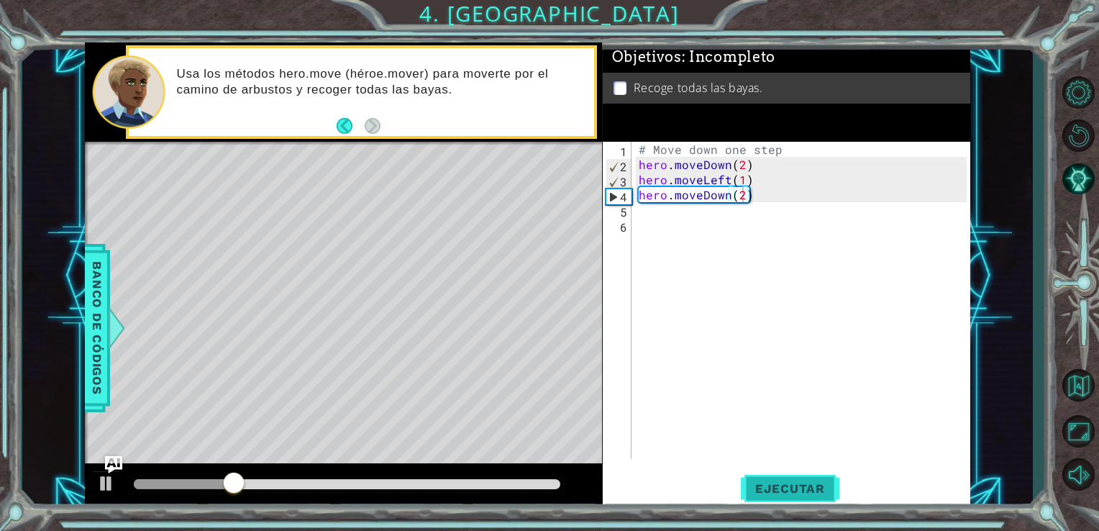
click at [791, 494] on span "Ejecutar" at bounding box center [790, 488] width 99 height 14
click at [781, 499] on button "Ejecutar" at bounding box center [790, 488] width 99 height 37
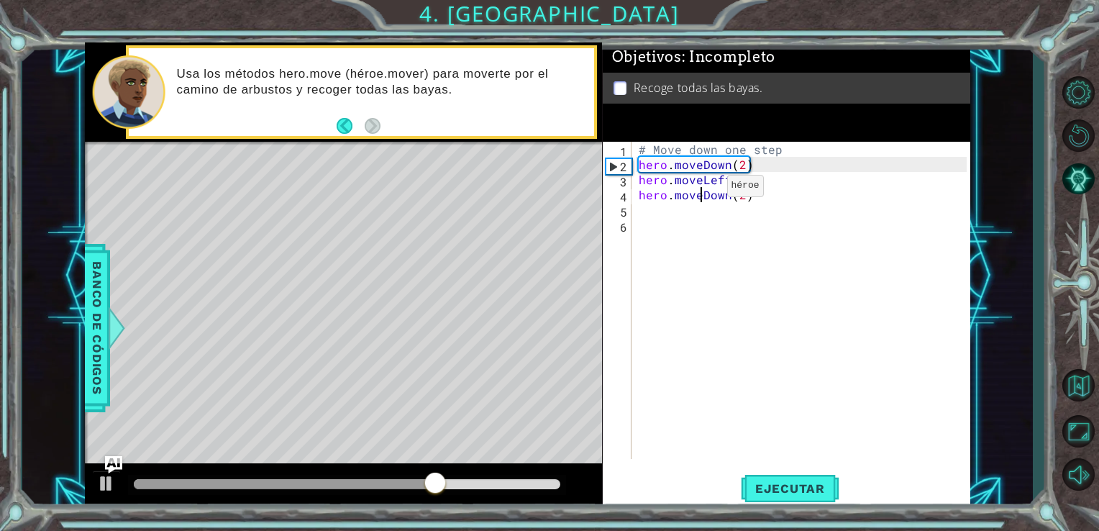
click at [702, 189] on div "# Move down one step hero . moveDown ( 2 ) hero . moveLeft ( 1 ) hero . moveDow…" at bounding box center [805, 316] width 339 height 348
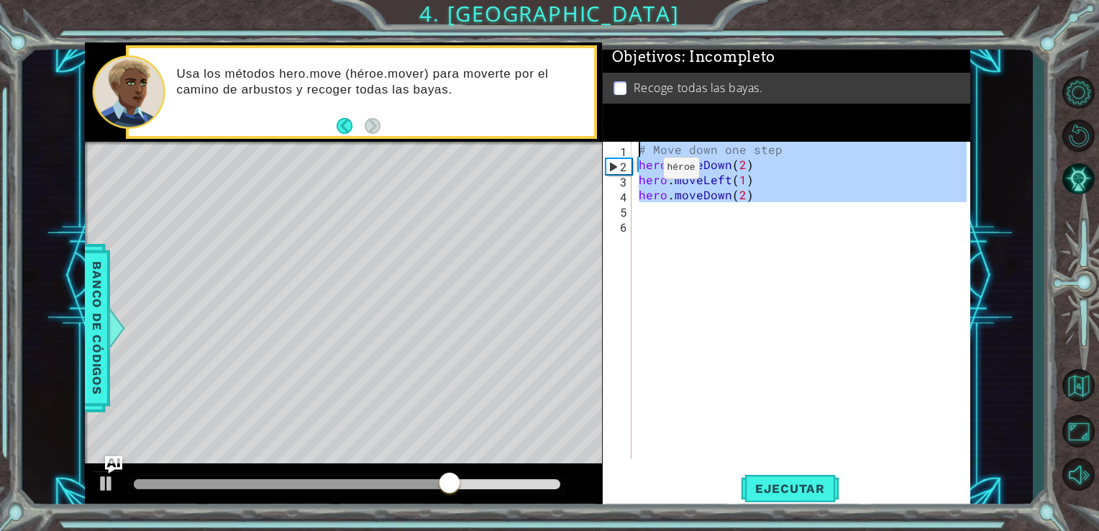
drag, startPoint x: 779, startPoint y: 208, endPoint x: 610, endPoint y: 154, distance: 176.8
click at [610, 154] on div "hero.moveDown(2) 1 2 3 4 5 6 # Move down one step hero . moveDown ( 2 ) hero . …" at bounding box center [785, 300] width 365 height 317
click at [612, 160] on div "2" at bounding box center [619, 166] width 25 height 15
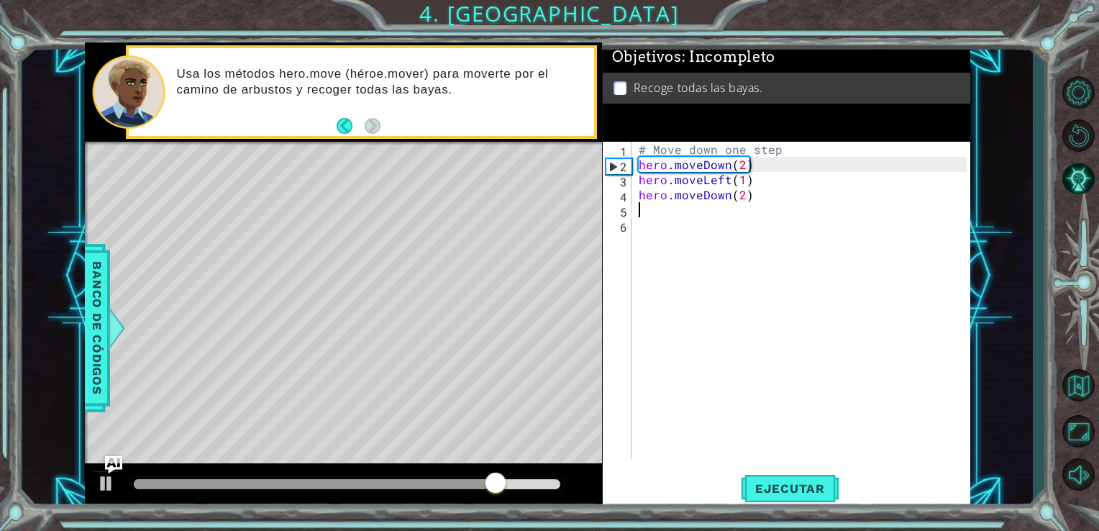
drag, startPoint x: 757, startPoint y: 204, endPoint x: 643, endPoint y: 202, distance: 114.4
click at [643, 202] on div "# Move down one step hero . moveDown ( 2 ) hero . moveLeft ( 1 ) hero . moveDow…" at bounding box center [805, 316] width 339 height 348
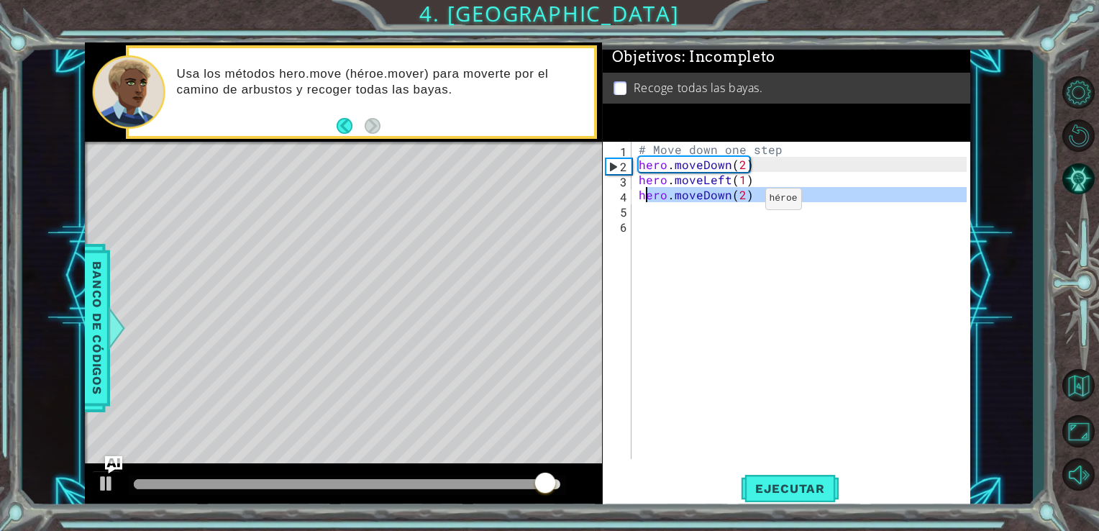
click at [740, 202] on div "# Move down one step hero . moveDown ( 2 ) hero . moveLeft ( 1 ) hero . moveDow…" at bounding box center [802, 300] width 332 height 317
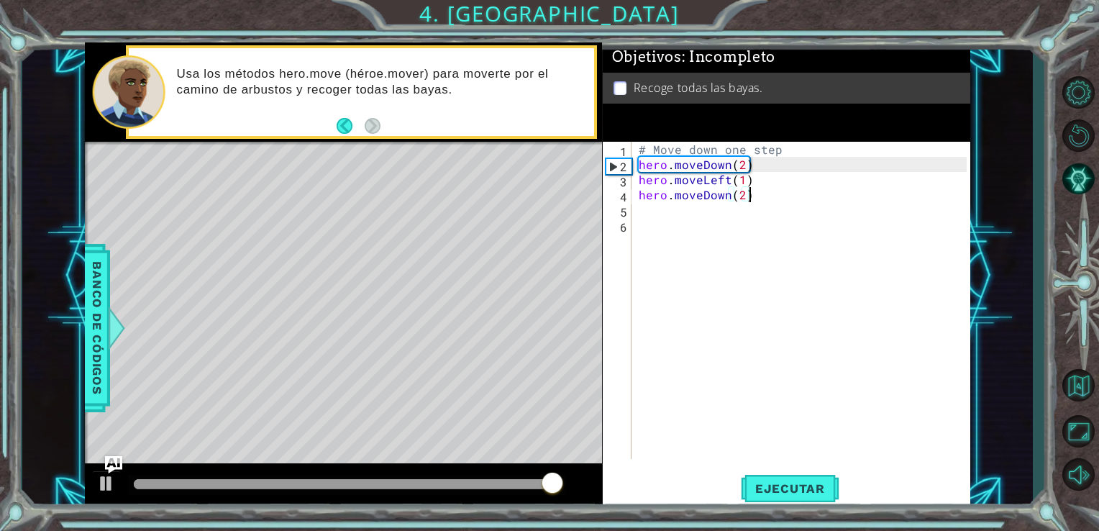
click at [746, 197] on div "# Move down one step hero . moveDown ( 2 ) hero . moveLeft ( 1 ) hero . moveDow…" at bounding box center [805, 316] width 339 height 348
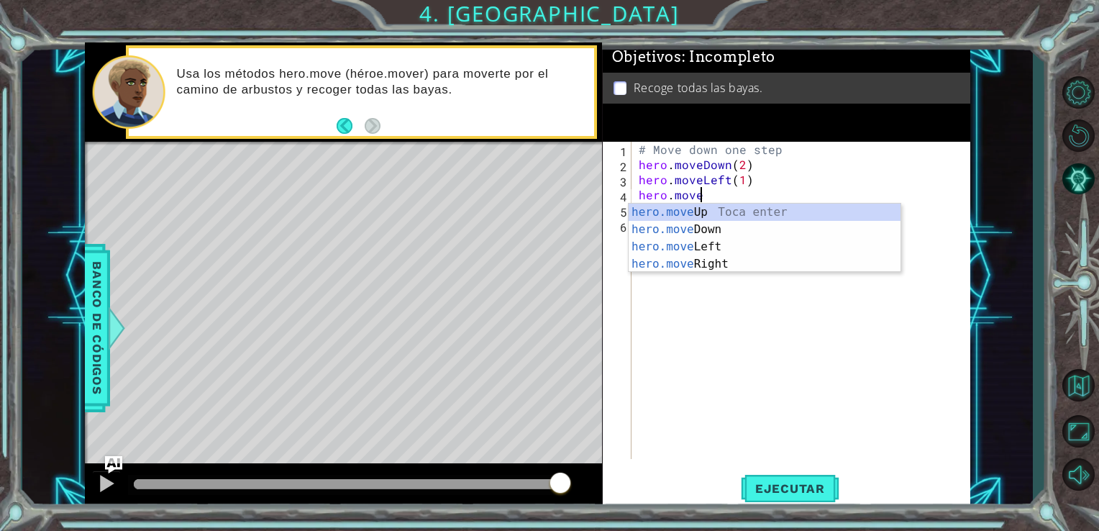
scroll to position [0, 1]
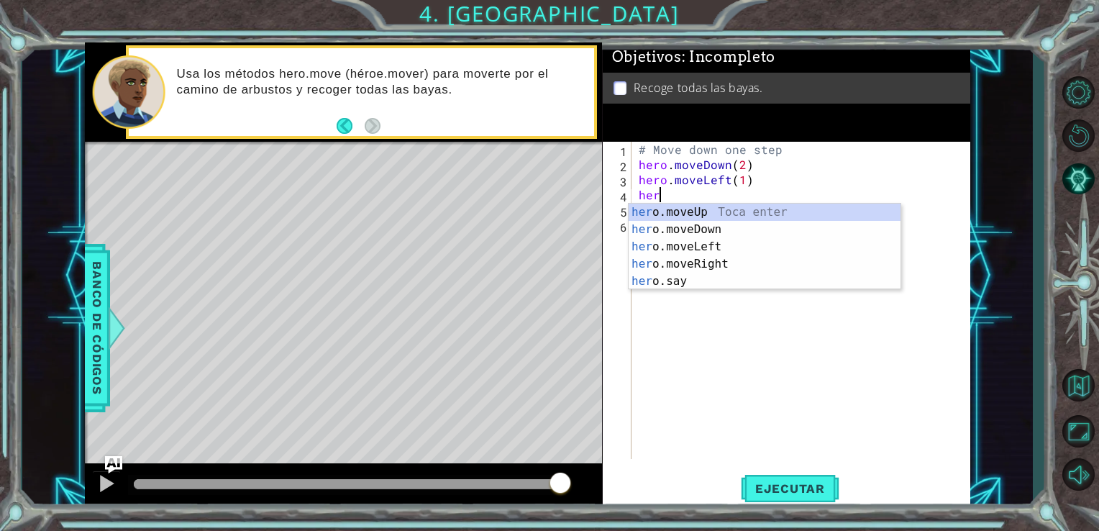
type textarea "h"
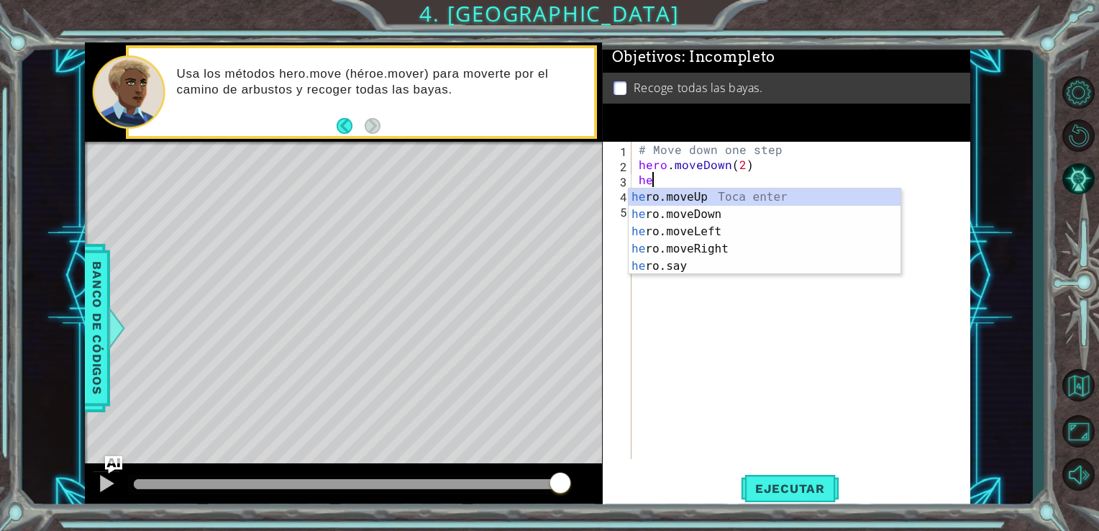
type textarea "h"
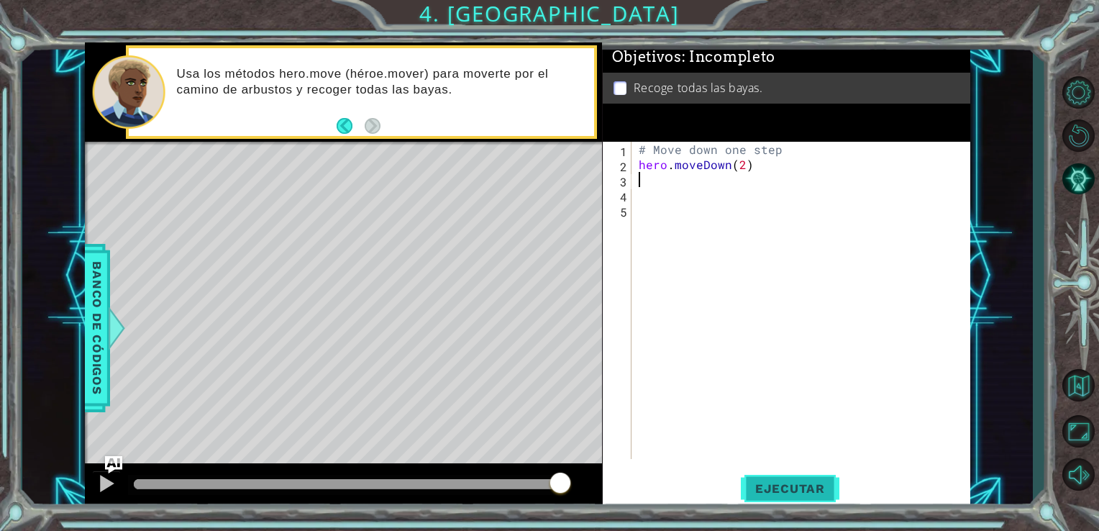
click at [759, 495] on span "Ejecutar" at bounding box center [790, 488] width 99 height 14
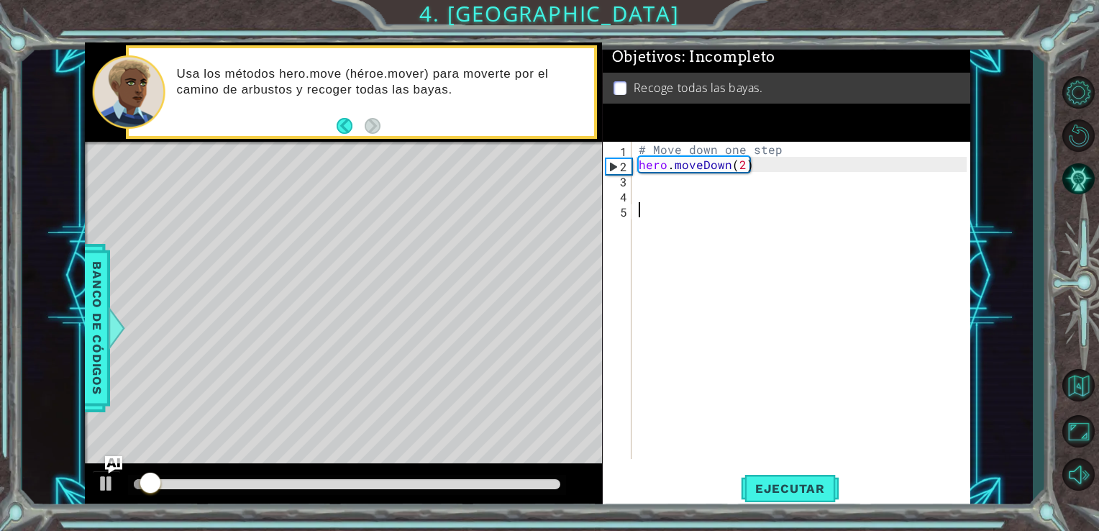
click at [752, 241] on div "# Move down one step hero . moveDown ( 2 )" at bounding box center [805, 316] width 339 height 348
click at [829, 227] on div "# Move down one step hero . moveDown ( 2 )" at bounding box center [805, 316] width 339 height 348
click at [835, 168] on div "# Move down one step hero . moveDown ( 2 )" at bounding box center [805, 316] width 339 height 348
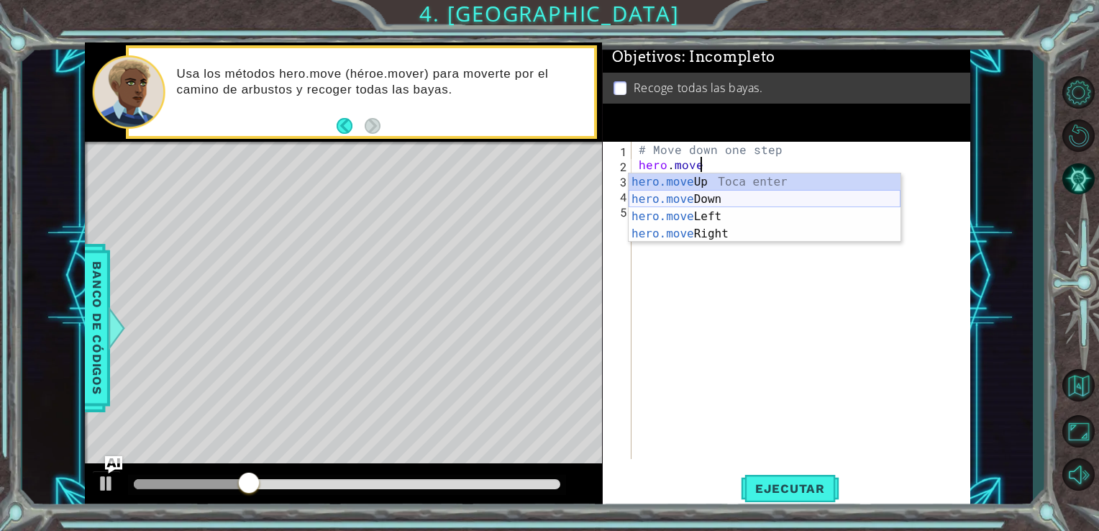
click at [748, 199] on div "hero.move Up Toca enter hero.move Down Toca enter hero.move Left Toca enter her…" at bounding box center [765, 225] width 272 height 104
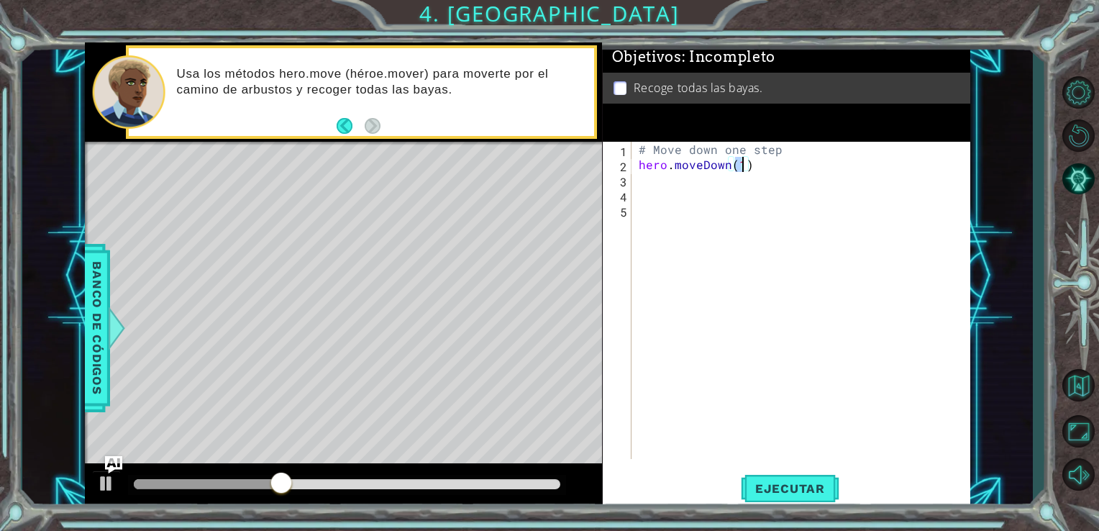
scroll to position [0, 6]
click at [779, 488] on span "Ejecutar" at bounding box center [790, 488] width 99 height 14
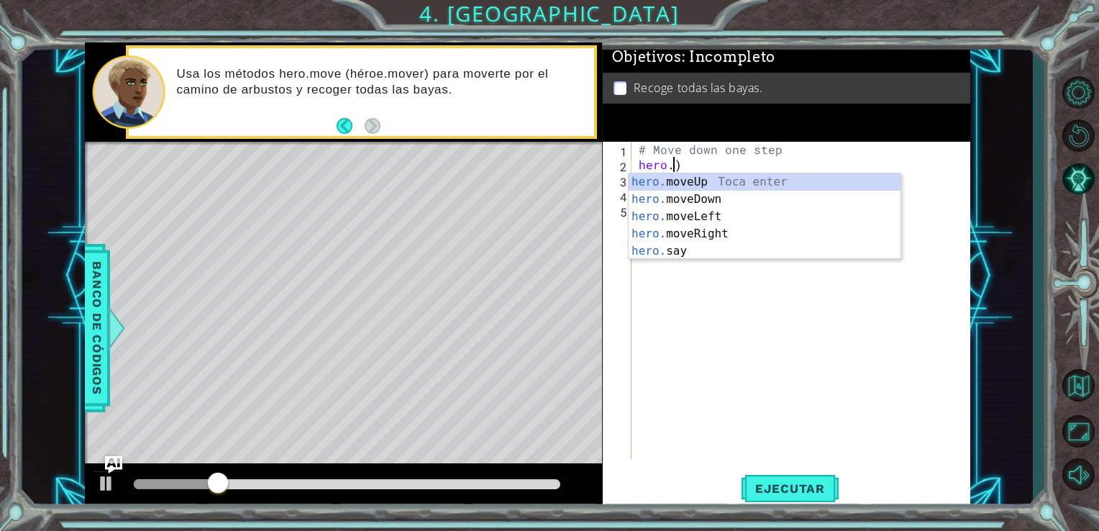
scroll to position [0, 1]
click at [684, 198] on div "hero. moveUp Toca enter hero. moveDown Toca enter hero. moveLeft Toca enter her…" at bounding box center [765, 233] width 272 height 121
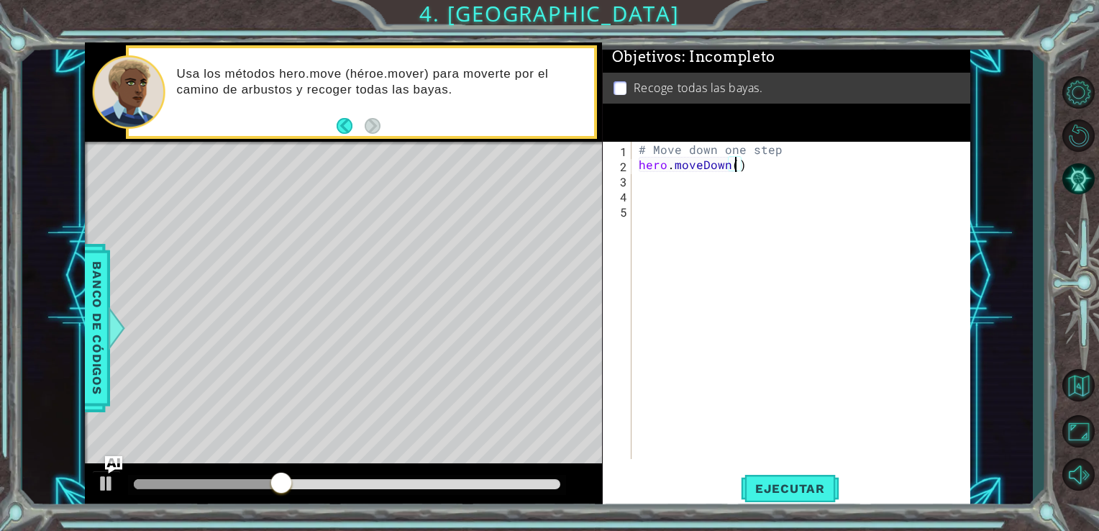
type textarea "hero.moveDown(2)"
click at [861, 166] on div "# Move down one step hero . moveDown ( 2 )" at bounding box center [805, 316] width 339 height 348
click at [859, 207] on div "# Move down one step hero . moveDown ( 2 )" at bounding box center [805, 316] width 339 height 348
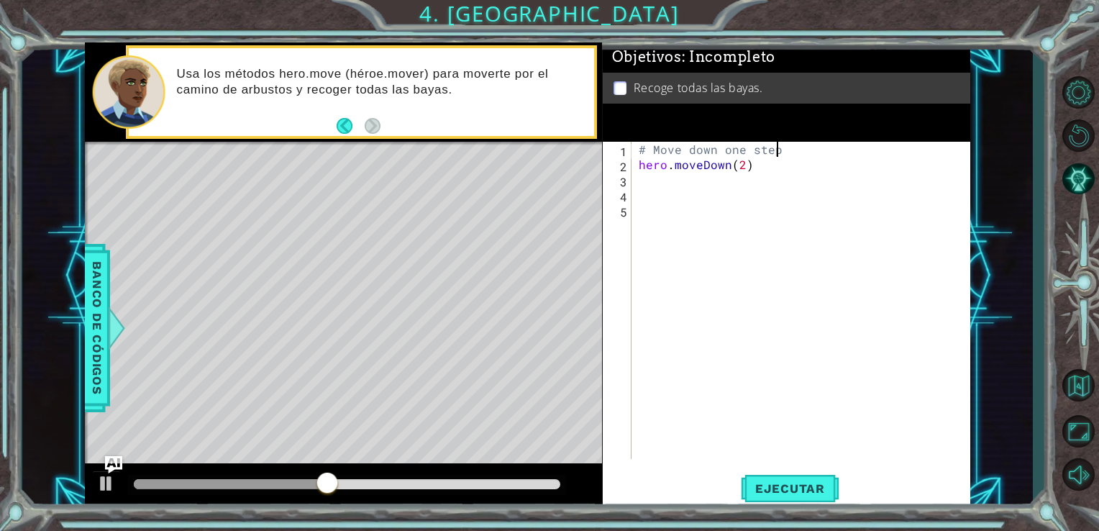
click at [948, 148] on div "# Move down one step hero . moveDown ( 2 )" at bounding box center [805, 316] width 339 height 348
type textarea "#"
click at [926, 226] on div "hero . moveDown ( 2 )" at bounding box center [805, 316] width 339 height 348
click at [920, 186] on div "hero . moveDown ( 2 )" at bounding box center [805, 316] width 339 height 348
click at [921, 173] on div "hero . moveDown ( 2 )" at bounding box center [805, 316] width 339 height 348
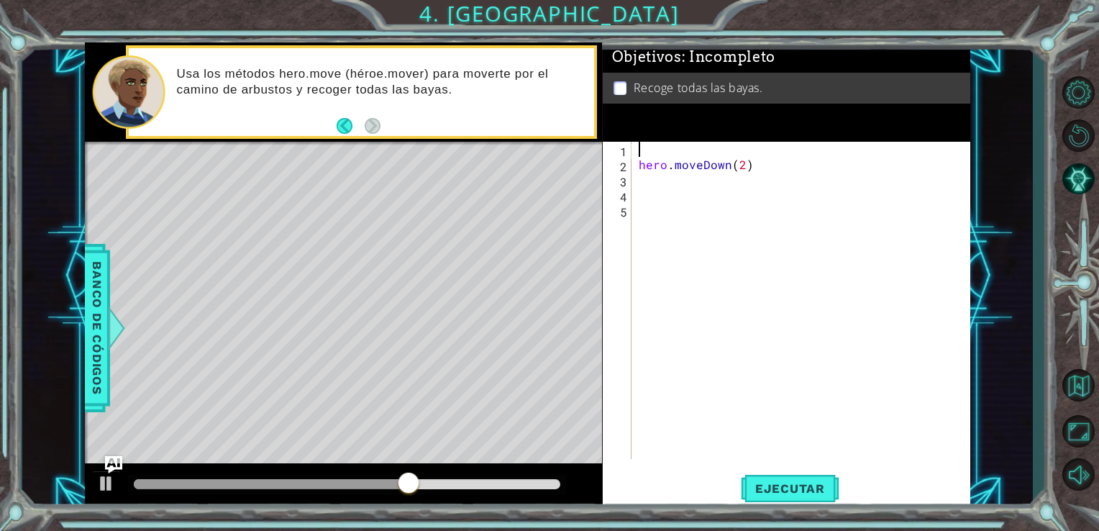
click at [921, 157] on div "hero . moveDown ( 2 )" at bounding box center [805, 316] width 339 height 348
click at [918, 166] on div "hero . moveDown ( 2 )" at bounding box center [805, 316] width 339 height 348
type textarea "hero.moveDown(2)"
click at [821, 496] on button "Ejecutar" at bounding box center [790, 488] width 99 height 37
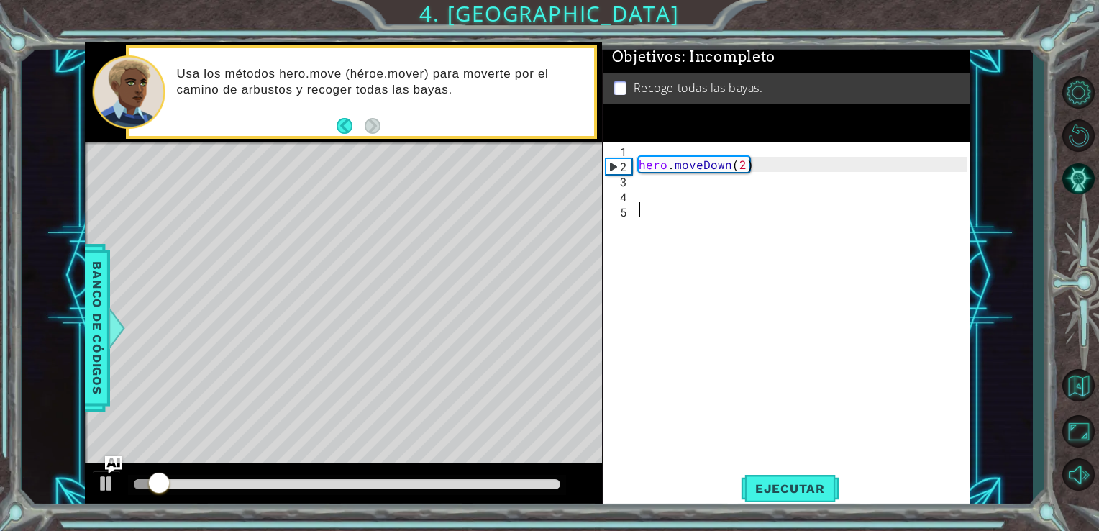
click at [745, 355] on div "hero . moveDown ( 2 )" at bounding box center [805, 316] width 339 height 348
click at [760, 283] on div "hero . moveDown ( 2 )" at bounding box center [805, 316] width 339 height 348
click at [768, 268] on div "hero . moveDown ( 2 )" at bounding box center [805, 316] width 339 height 348
click at [737, 128] on div "Objetivos : Incompleto Recoge todas las bayas." at bounding box center [787, 91] width 368 height 99
click at [722, 144] on div "hero . moveDown ( 2 )" at bounding box center [805, 316] width 339 height 348
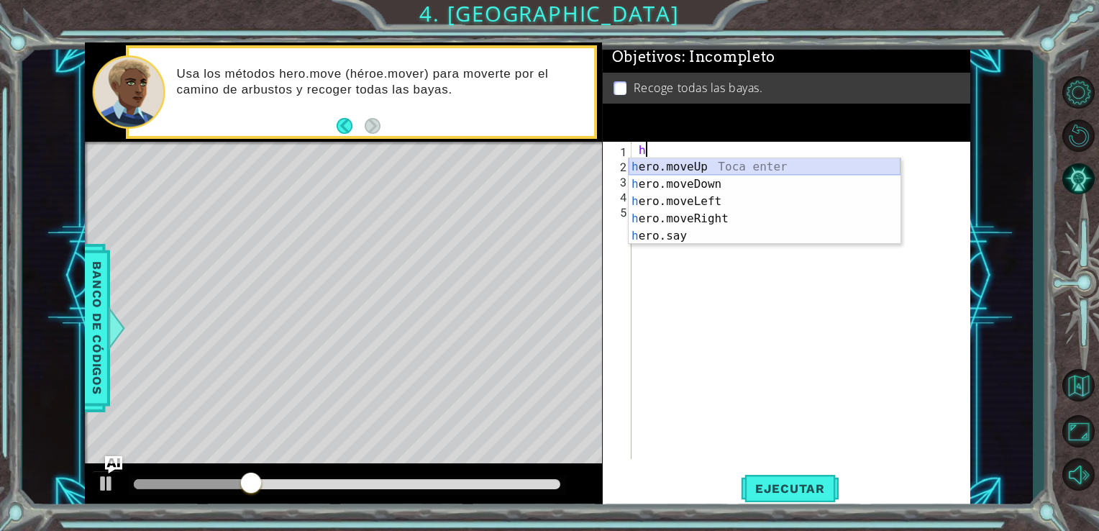
click at [767, 167] on div "h ero.moveUp Toca enter h ero.moveDown Toca enter h ero.moveLeft Toca enter h e…" at bounding box center [765, 218] width 272 height 121
type textarea "hero.moveUp(1)"
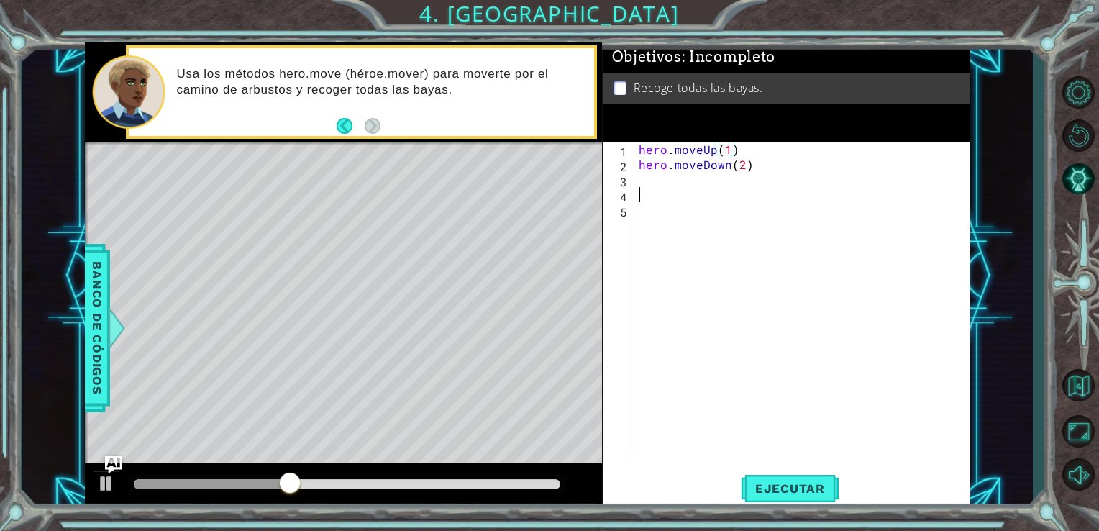
click at [722, 197] on div "hero . moveUp ( 1 ) hero . moveDown ( 2 )" at bounding box center [805, 316] width 339 height 348
click at [765, 196] on div "hero . moveUp ( 1 ) hero . moveDown ( 2 )" at bounding box center [805, 316] width 339 height 348
click at [783, 178] on div "hero . moveUp ( 1 ) hero . moveDown ( 2 )" at bounding box center [805, 316] width 339 height 348
click at [754, 168] on div "hero . moveUp ( 1 ) hero . moveDown ( 2 )" at bounding box center [805, 316] width 339 height 348
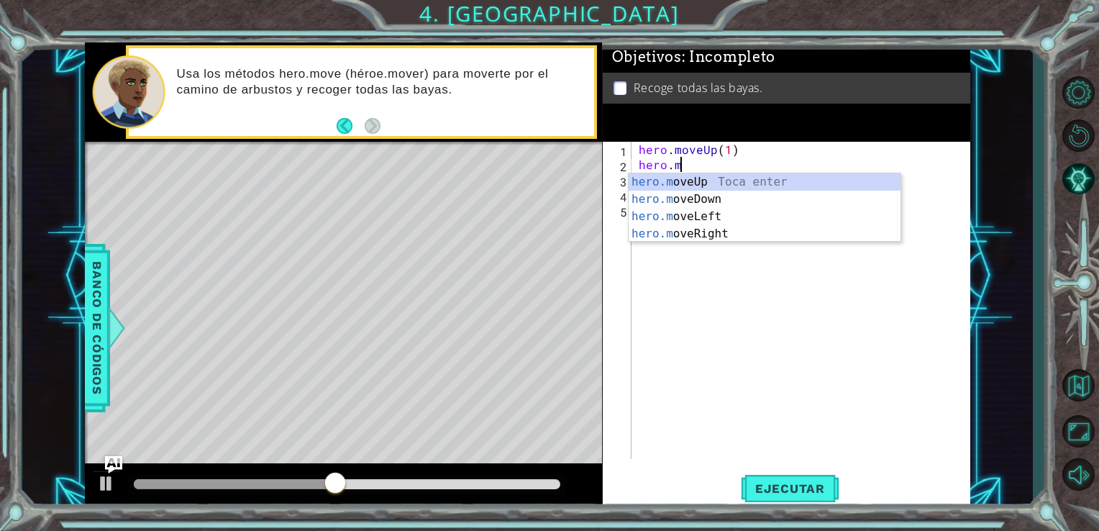
type textarea "h"
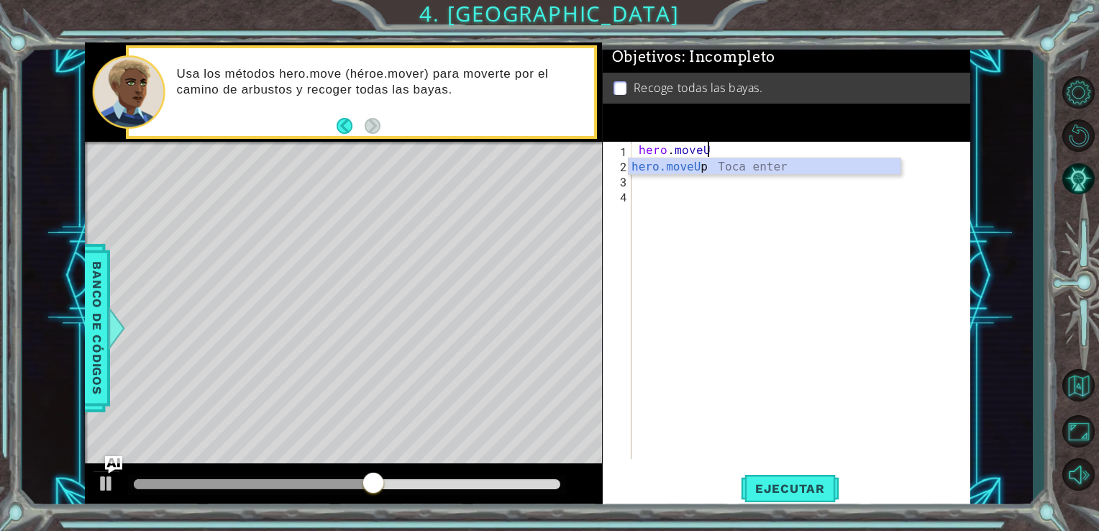
type textarea "hero.moveU"
click at [722, 174] on body "1 ההההההההההההההההההההההההההההההההההההההההההההההההההההההההההההההההההההההההההההה…" at bounding box center [549, 265] width 1099 height 531
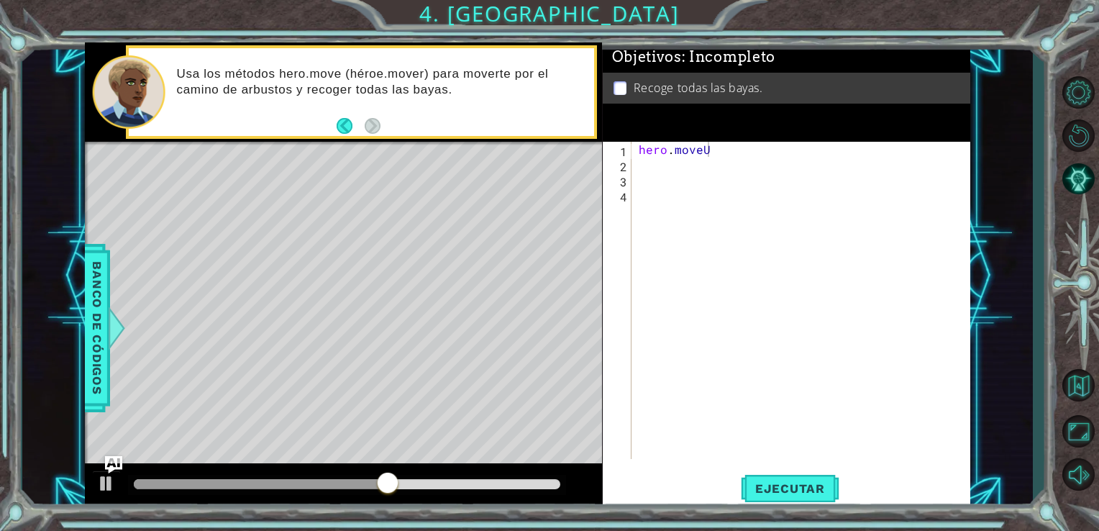
click at [779, 171] on div "hero . moveU" at bounding box center [805, 316] width 339 height 348
click at [754, 164] on div "hero . moveU" at bounding box center [805, 316] width 339 height 348
click at [724, 146] on div "hero . moveU" at bounding box center [805, 316] width 339 height 348
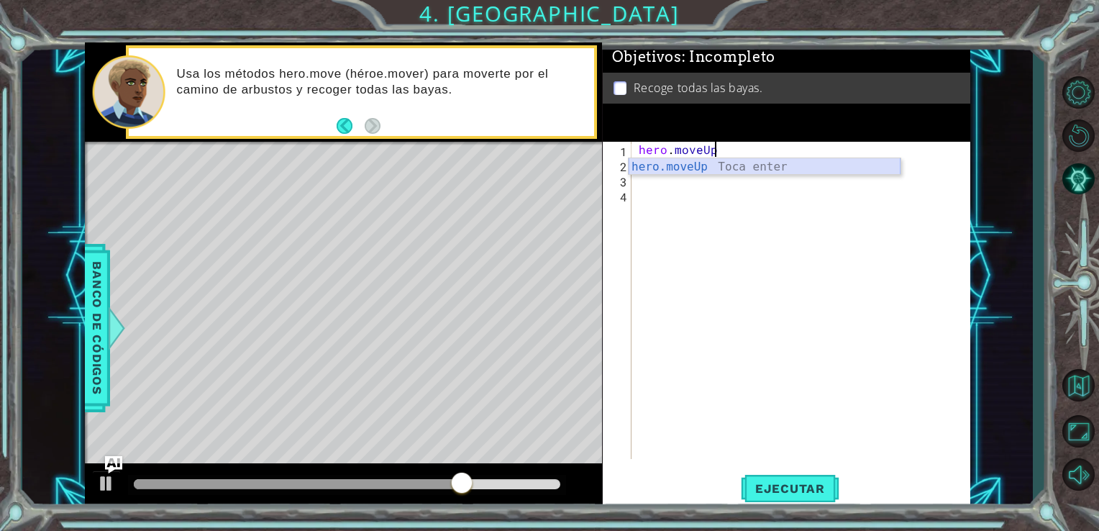
click at [763, 162] on div "hero.moveUp Toca enter" at bounding box center [765, 184] width 272 height 52
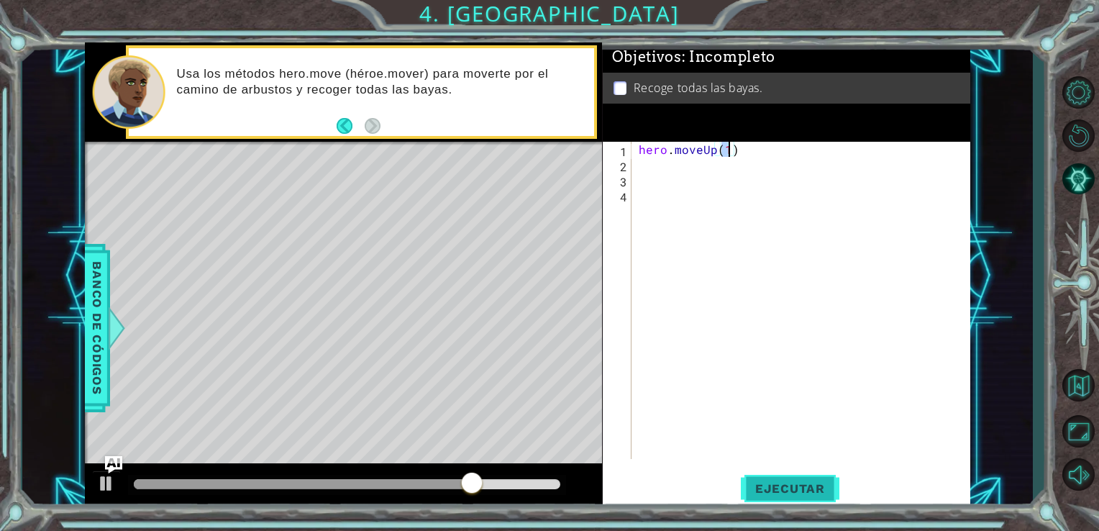
click at [815, 491] on span "Ejecutar" at bounding box center [790, 488] width 99 height 14
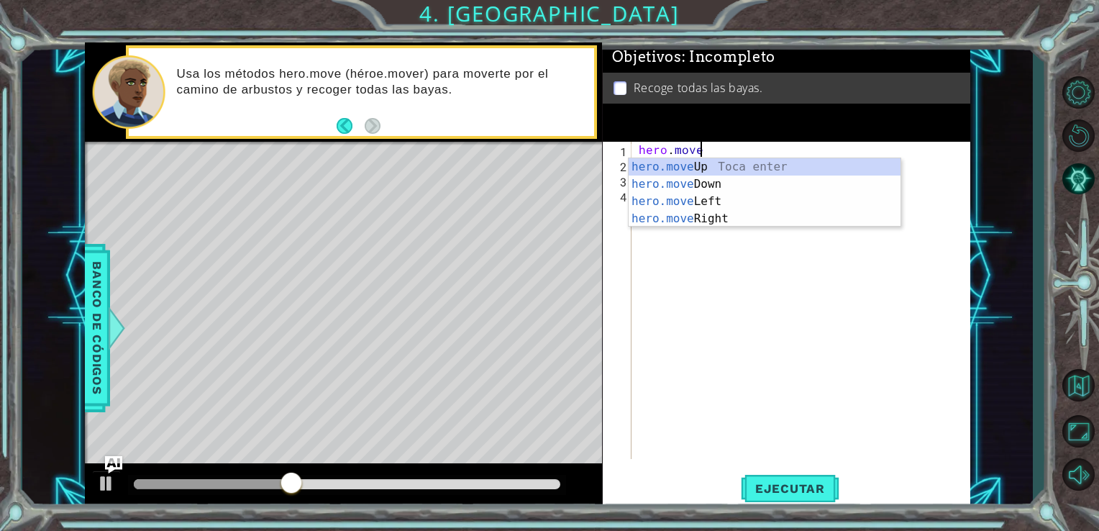
scroll to position [0, 3]
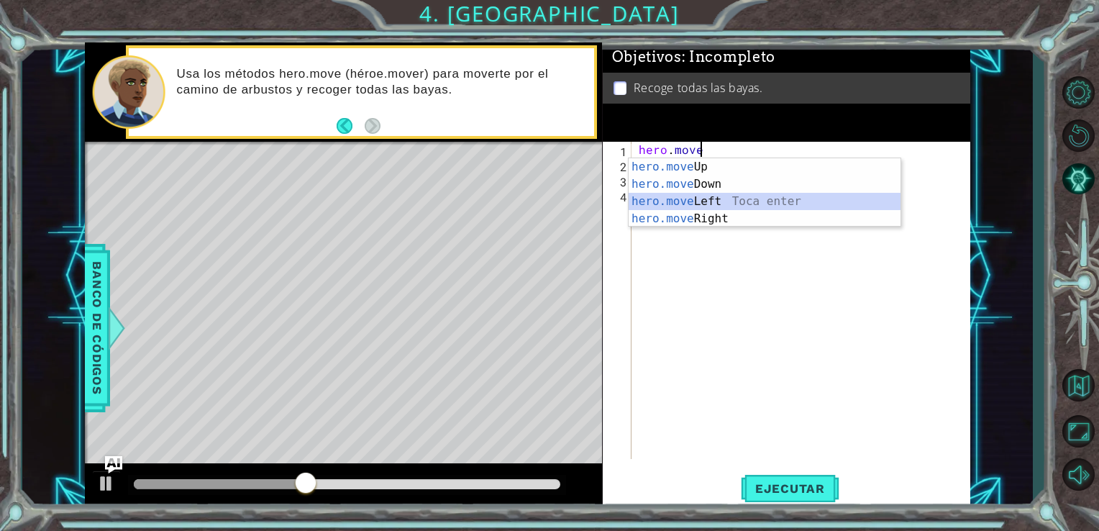
click at [728, 200] on div "hero.move Up Toca enter hero.move Down Toca enter hero.move Left Toca enter her…" at bounding box center [765, 210] width 272 height 104
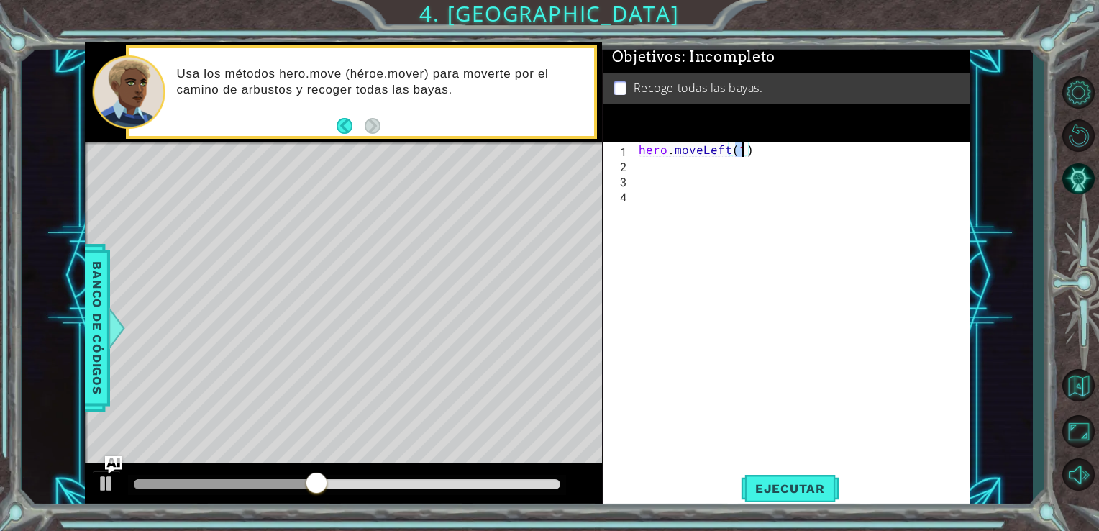
type textarea "hero.moveLeft(2)"
click at [835, 410] on div "hero . moveLeft ( 2 )" at bounding box center [805, 316] width 339 height 348
click at [825, 497] on button "Ejecutar" at bounding box center [790, 488] width 99 height 37
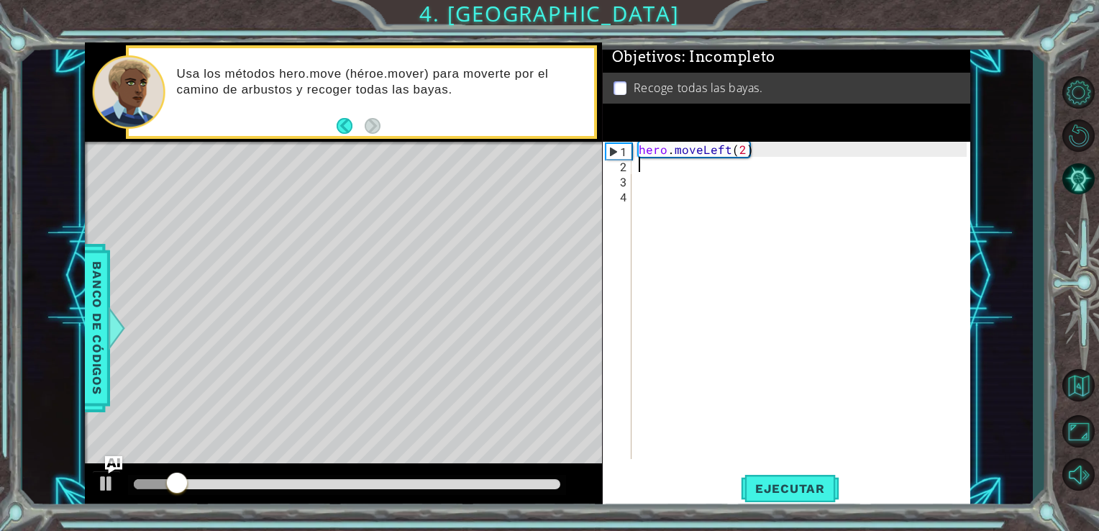
click at [649, 168] on div "hero . moveLeft ( 2 )" at bounding box center [805, 316] width 339 height 348
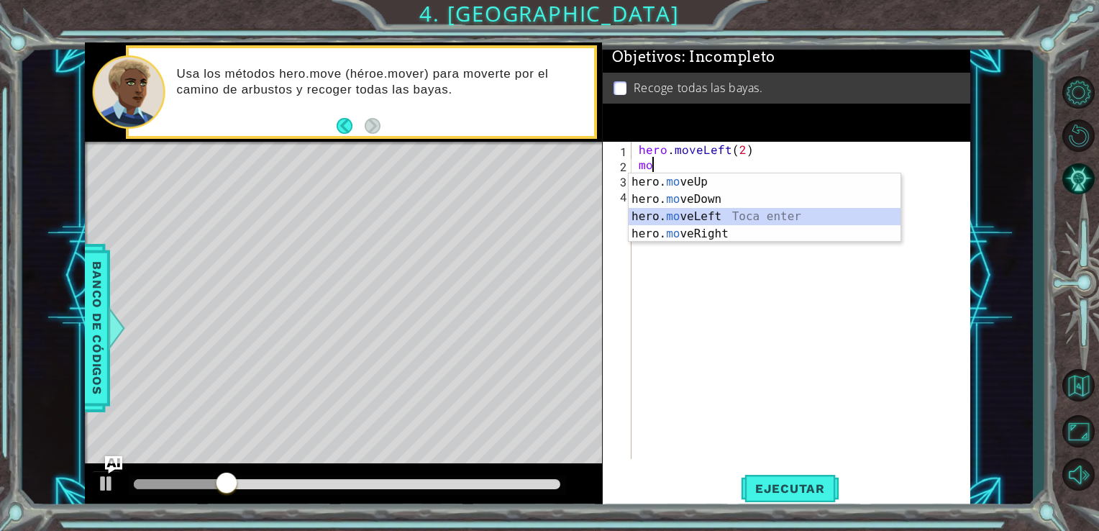
click at [656, 212] on div "hero. mo veUp Toca enter hero. mo veDown Toca enter hero. mo veLeft Toca enter …" at bounding box center [765, 225] width 272 height 104
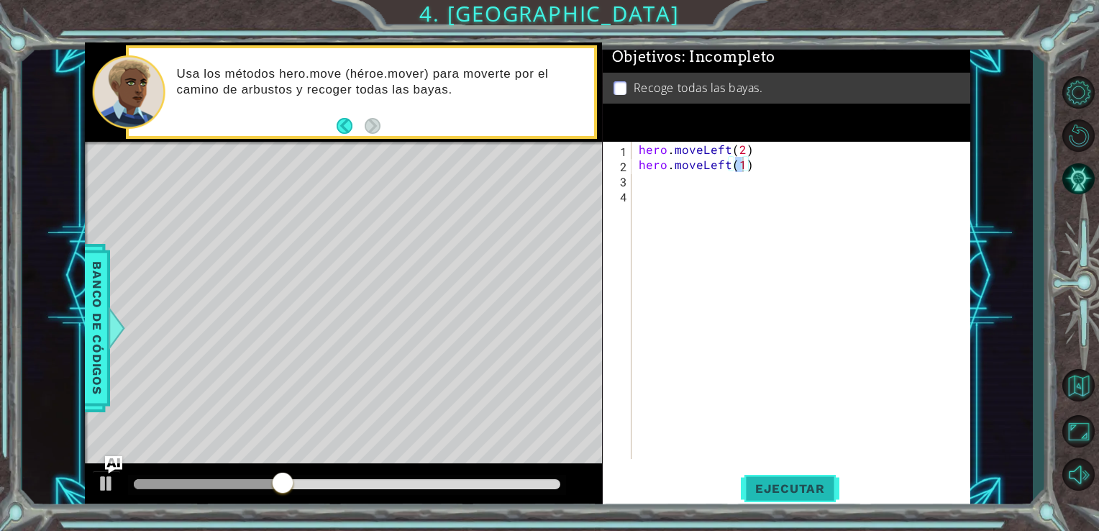
click at [802, 481] on button "Ejecutar" at bounding box center [790, 488] width 99 height 37
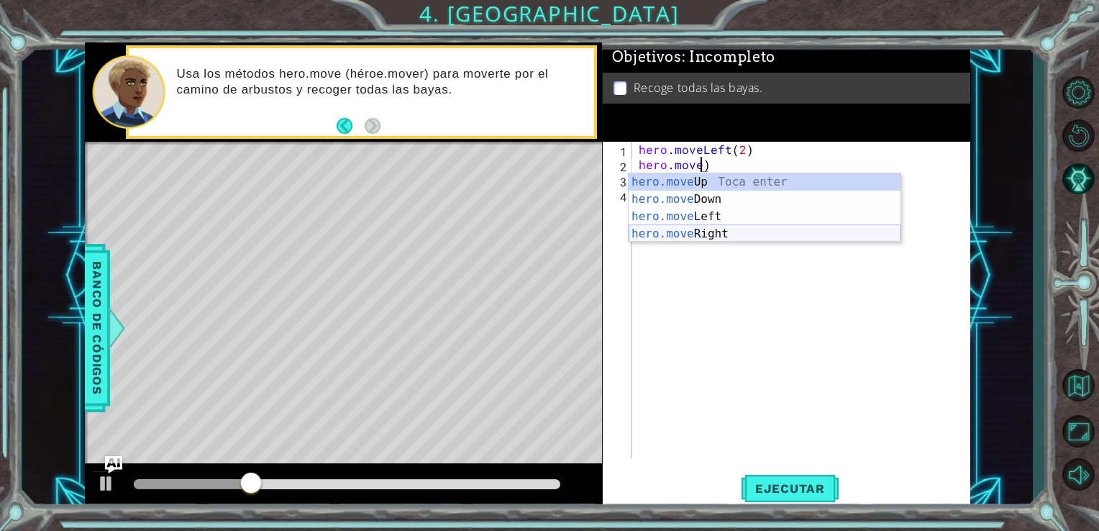
click at [722, 236] on div "hero.move Up Toca enter hero.move Down Toca enter hero.move Left Toca enter her…" at bounding box center [765, 225] width 272 height 104
type textarea "hero.moveRight(1)"
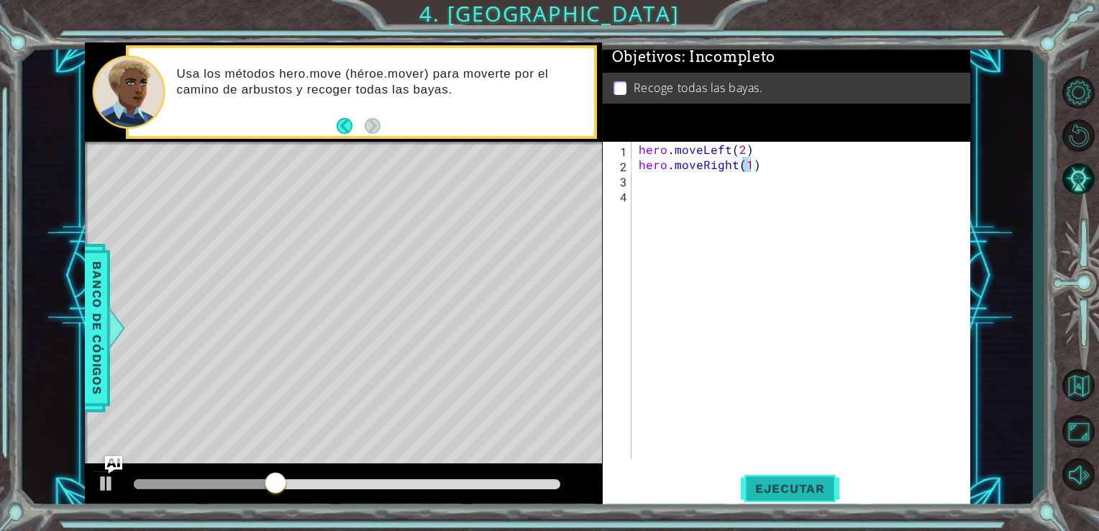
click at [791, 483] on span "Ejecutar" at bounding box center [790, 488] width 99 height 14
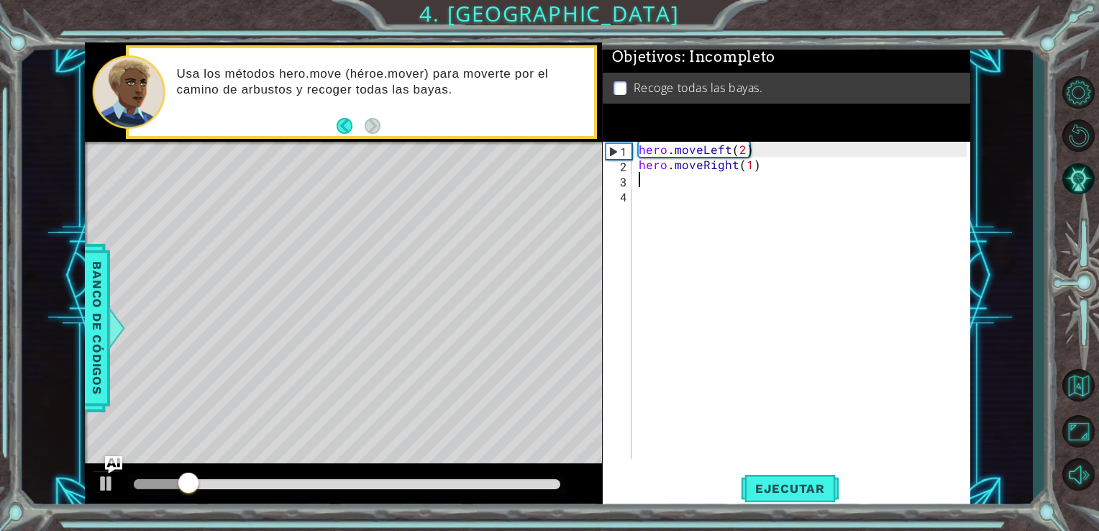
click at [784, 178] on div "hero . moveLeft ( 2 ) hero . moveRight ( 1 )" at bounding box center [805, 316] width 339 height 348
click at [815, 183] on div "hero . moveLeft ( 2 ) hero . moveRight ( 1 )" at bounding box center [805, 316] width 339 height 348
click at [813, 217] on div "hero . moveLeft ( 2 ) hero . moveRight ( 1 )" at bounding box center [805, 316] width 339 height 348
click at [840, 194] on div "hero . moveLeft ( 2 ) hero . moveRight ( 1 )" at bounding box center [805, 316] width 339 height 348
click at [818, 153] on div "hero . moveLeft ( 2 ) hero . moveRight ( 1 )" at bounding box center [805, 316] width 339 height 348
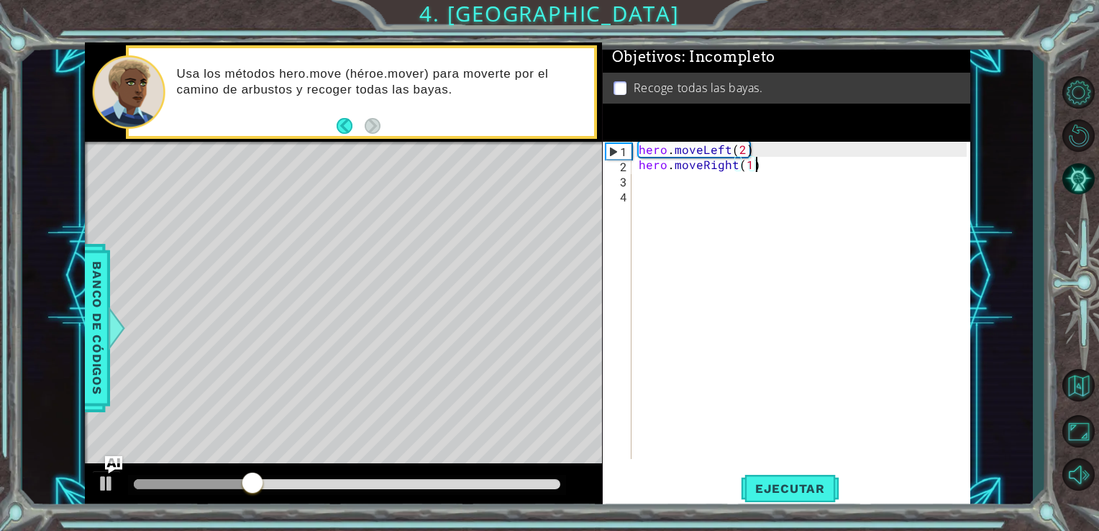
click at [803, 163] on div "hero . moveLeft ( 2 ) hero . moveRight ( 1 )" at bounding box center [805, 316] width 339 height 348
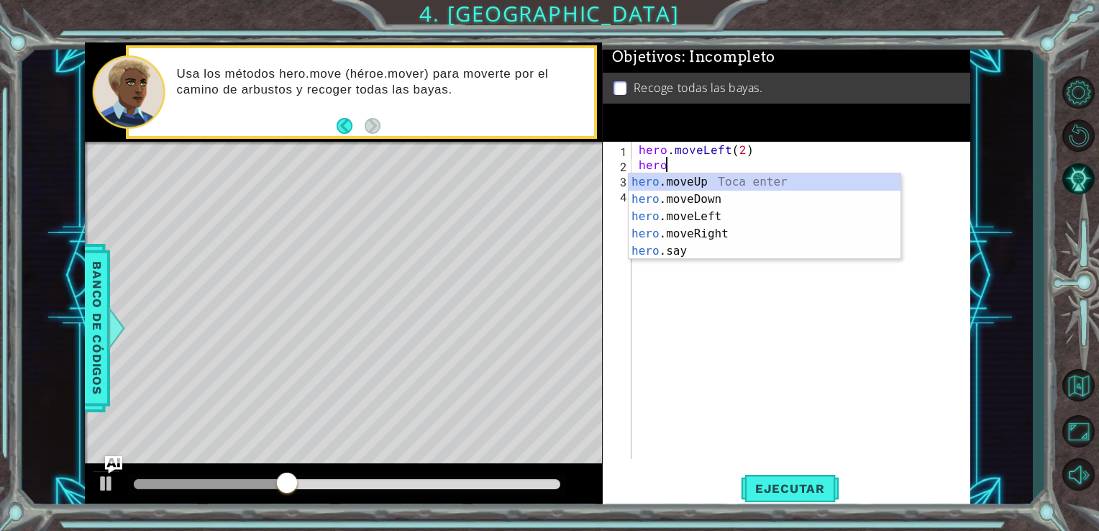
type textarea "h"
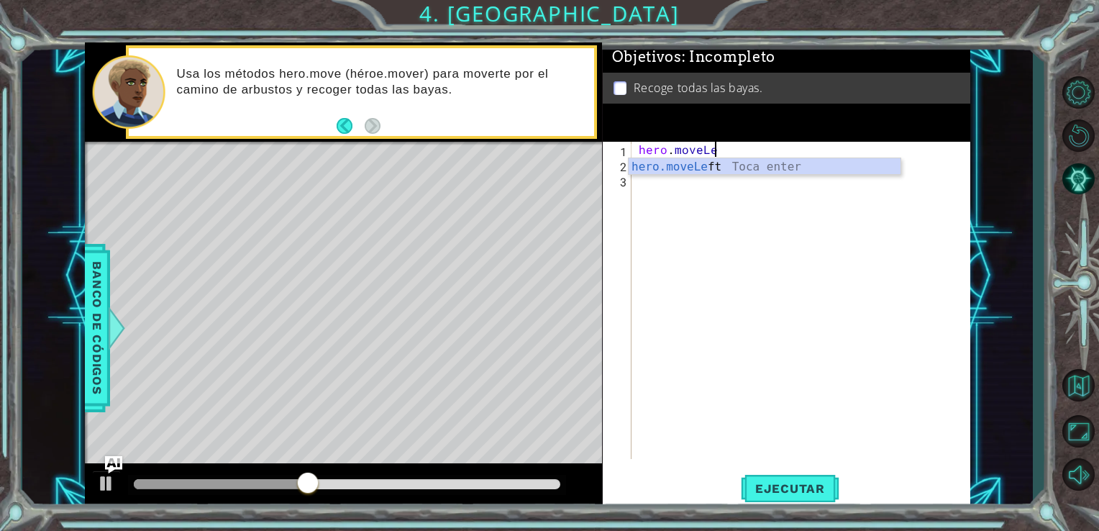
click at [803, 163] on div "hero.moveLe ft Toca enter" at bounding box center [765, 184] width 272 height 52
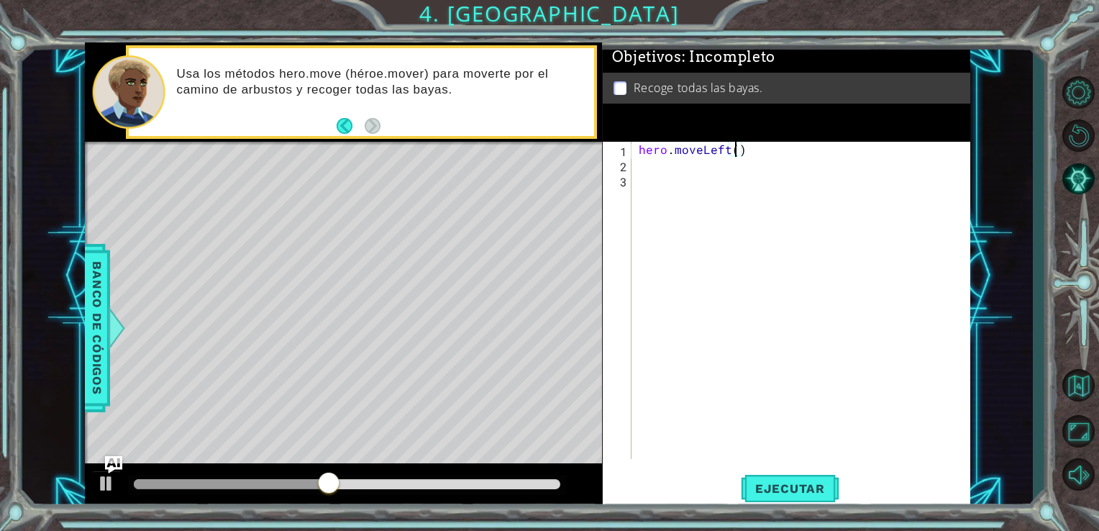
type textarea "hero.moveLeft(2)"
click at [663, 174] on div "hero . moveLeft ( 2 )" at bounding box center [805, 316] width 339 height 348
click at [659, 165] on div "hero . moveLeft ( 2 )" at bounding box center [805, 316] width 339 height 348
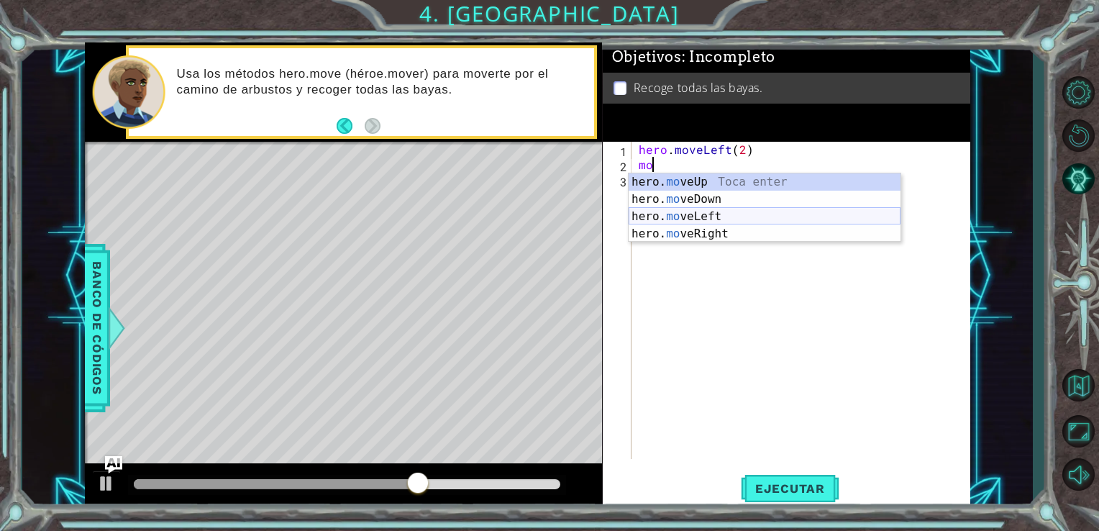
click at [704, 227] on div "hero. mo veUp Toca enter hero. mo veDown Toca enter hero. mo veLeft Toca enter …" at bounding box center [765, 225] width 272 height 104
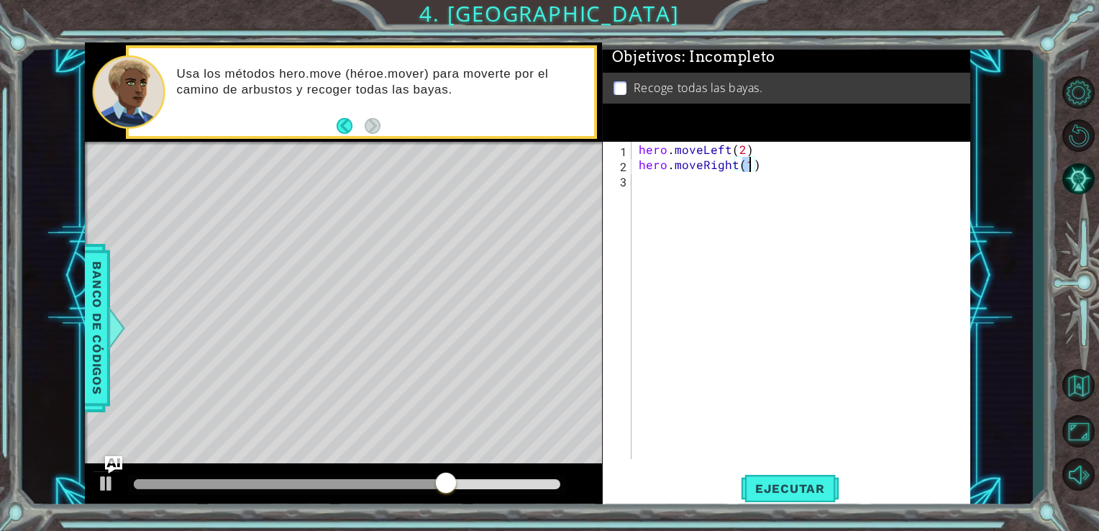
scroll to position [0, 6]
click at [795, 471] on button "Ejecutar" at bounding box center [790, 488] width 99 height 37
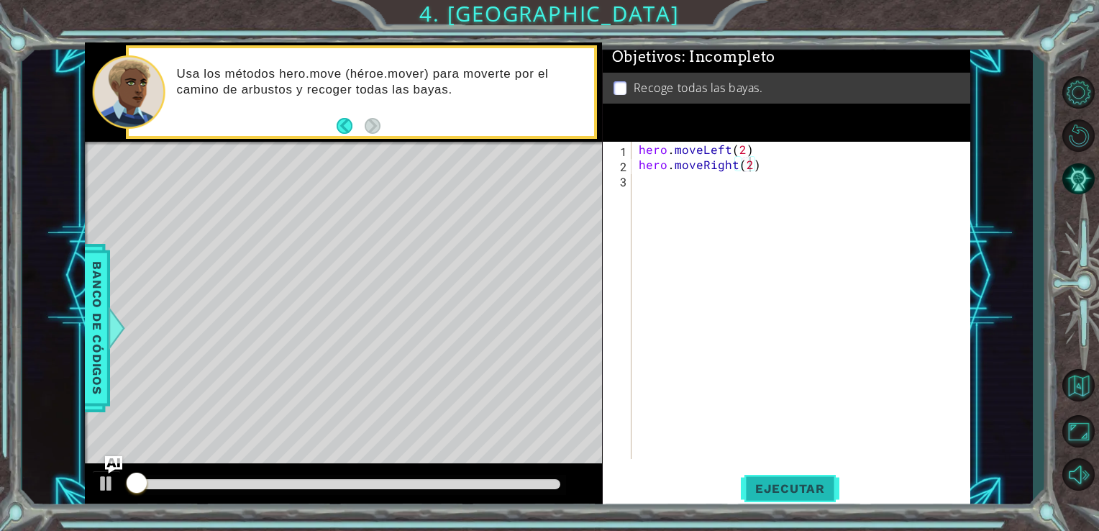
click at [791, 484] on span "Ejecutar" at bounding box center [790, 488] width 99 height 14
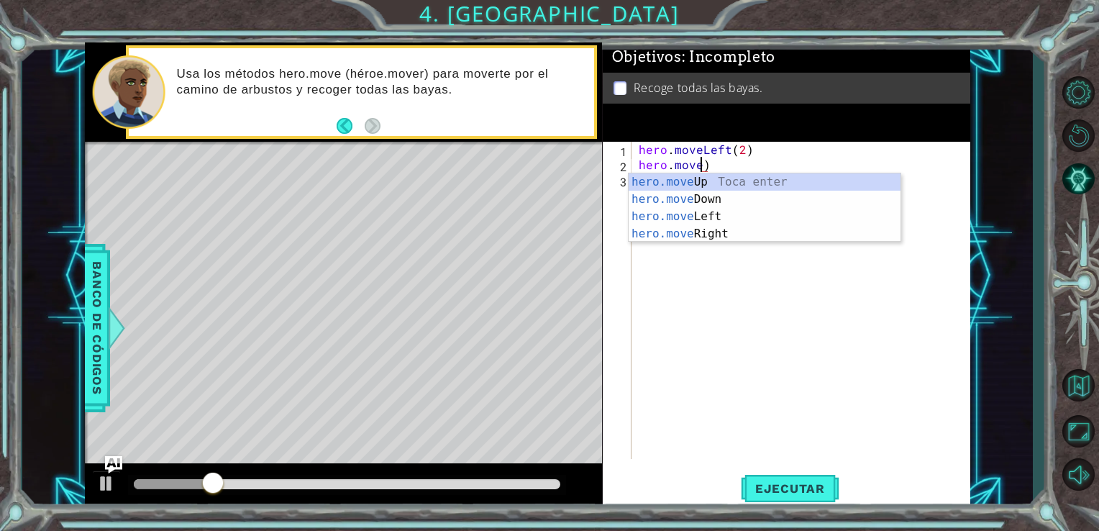
scroll to position [0, 3]
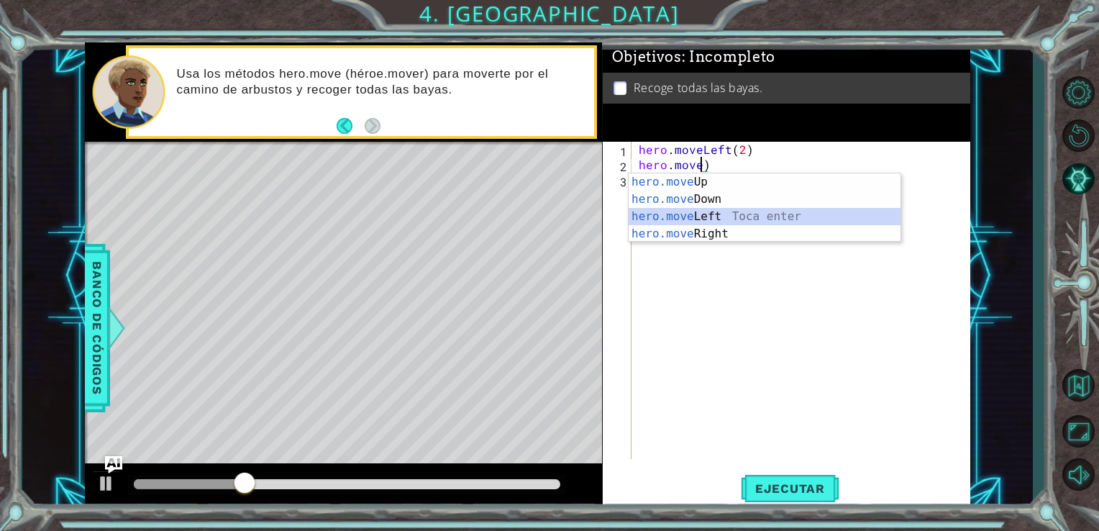
click at [757, 215] on div "hero.move Up Toca enter hero.move Down Toca enter hero.move Left Toca enter her…" at bounding box center [765, 225] width 272 height 104
type textarea "hero.moveLeft(1)"
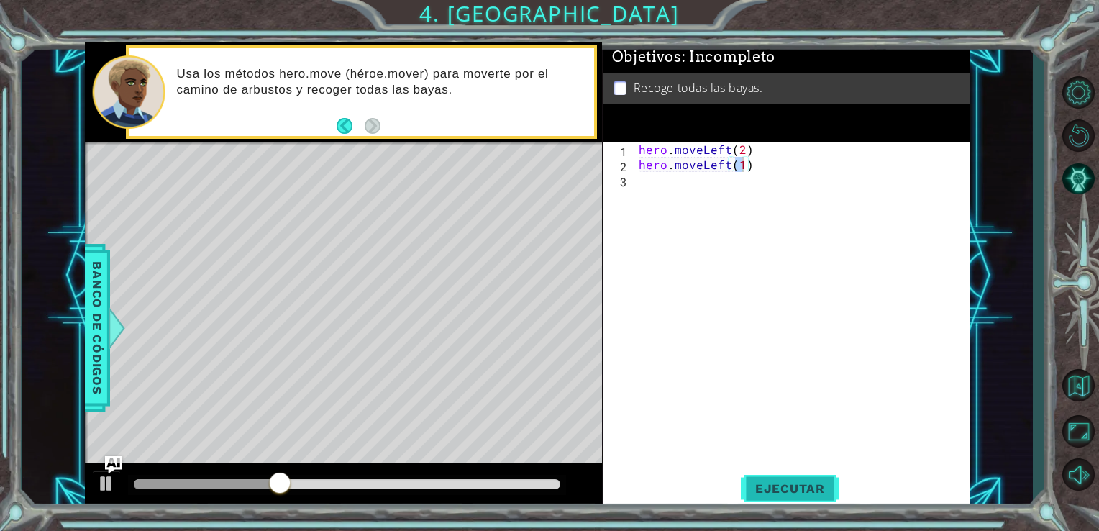
click at [806, 496] on button "Ejecutar" at bounding box center [790, 488] width 99 height 37
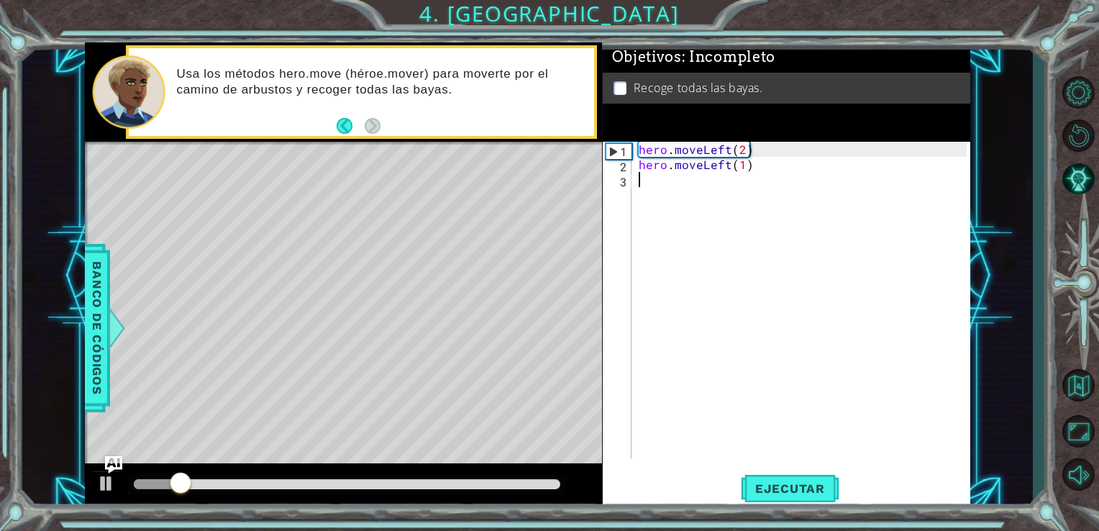
click at [680, 174] on div "hero . moveLeft ( 2 ) hero . moveLeft ( 1 )" at bounding box center [805, 316] width 339 height 348
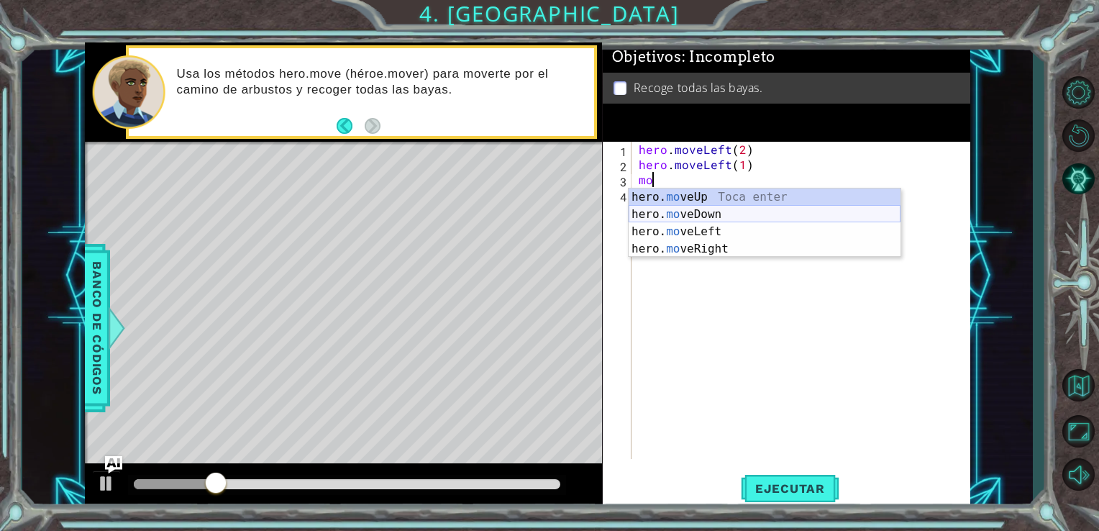
click at [671, 217] on div "hero. mo veUp Toca enter hero. mo veDown Toca enter hero. mo veLeft Toca enter …" at bounding box center [765, 241] width 272 height 104
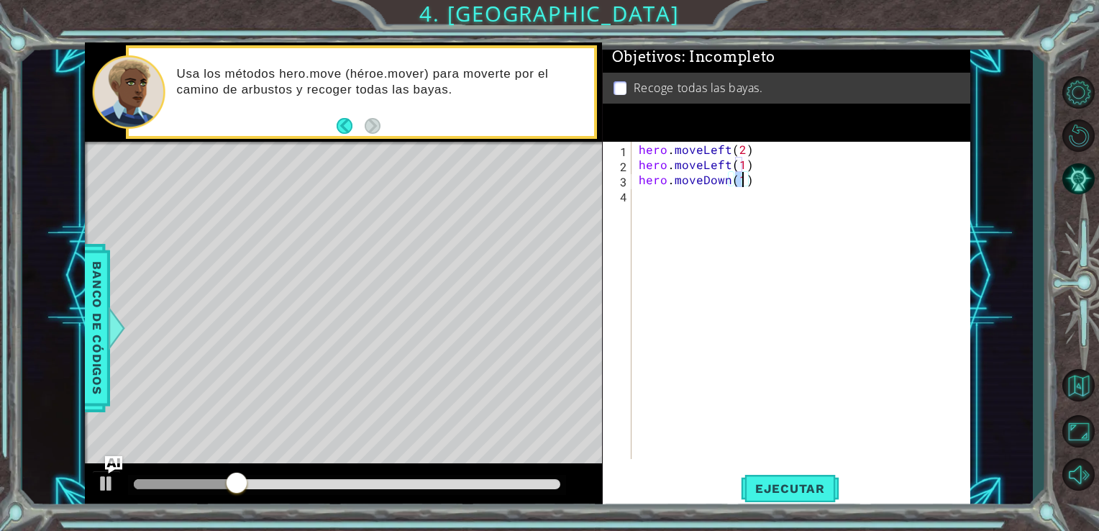
scroll to position [0, 6]
type textarea "hero.moveDown(2)"
click at [774, 499] on button "Ejecutar" at bounding box center [790, 488] width 99 height 37
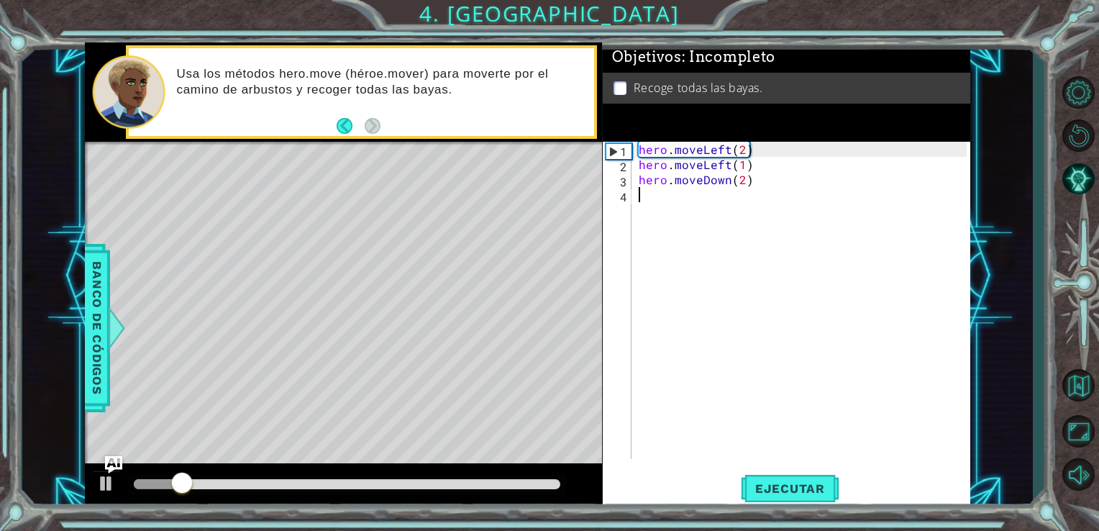
click at [853, 358] on div "hero . moveLeft ( 2 ) hero . moveLeft ( 1 ) hero . moveDown ( 2 )" at bounding box center [805, 316] width 339 height 348
click at [961, 276] on div "hero . moveLeft ( 2 ) hero . moveLeft ( 1 ) hero . moveDown ( 2 )" at bounding box center [805, 316] width 339 height 348
click at [898, 255] on div "hero . moveLeft ( 2 ) hero . moveLeft ( 1 ) hero . moveDown ( 2 )" at bounding box center [805, 316] width 339 height 348
click at [976, 217] on div "1 ההההההההההההההההההההההההההההההההההההההההההההההההההההההההההההההההההההההההההההה…" at bounding box center [528, 275] width 1012 height 467
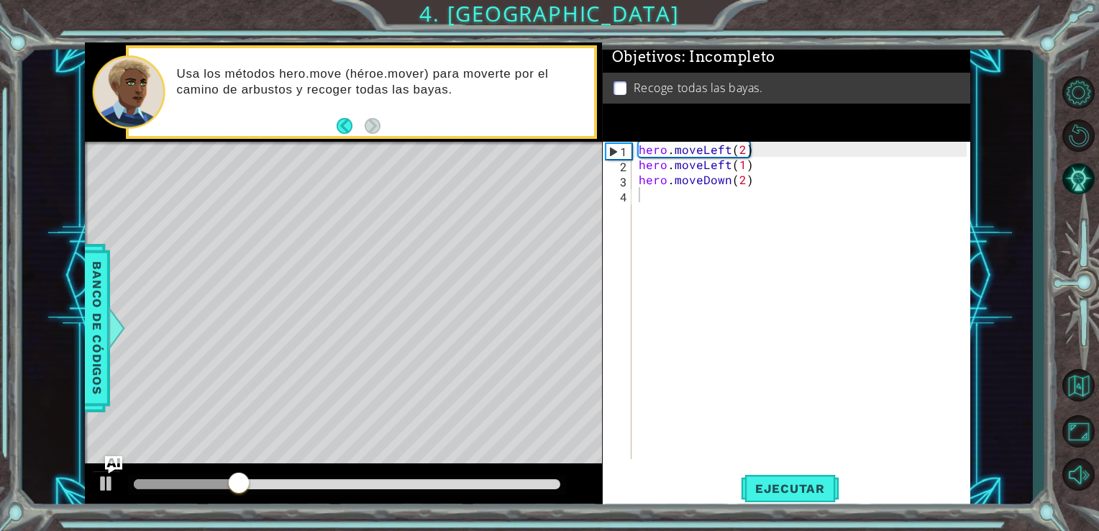
click at [817, 189] on div "hero . moveLeft ( 2 ) hero . moveLeft ( 1 ) hero . moveDown ( 2 )" at bounding box center [805, 316] width 339 height 348
click at [791, 165] on div "hero . moveLeft ( 2 ) hero . moveLeft ( 1 ) hero . moveDown ( 2 )" at bounding box center [805, 316] width 339 height 348
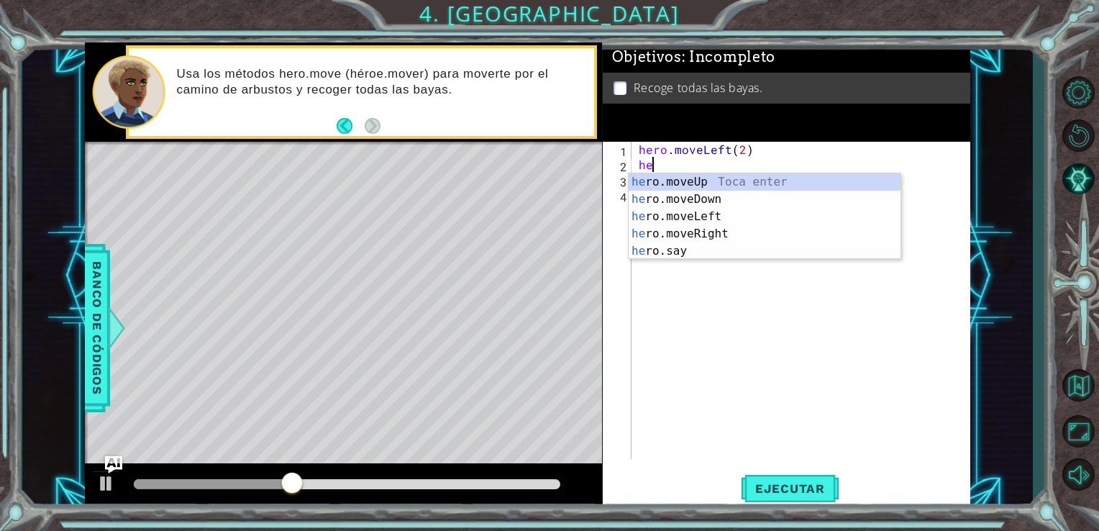
type textarea "h"
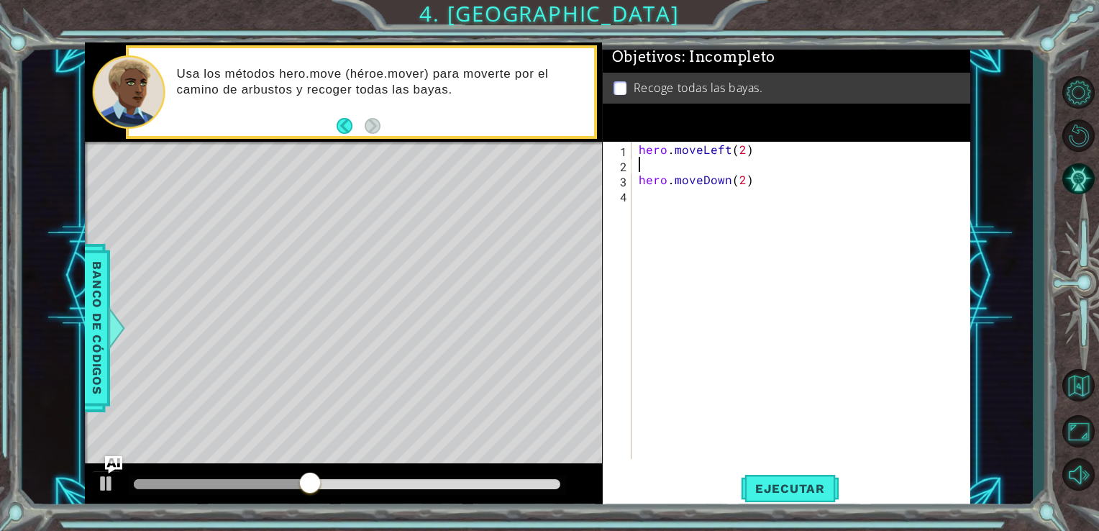
click at [777, 159] on div "hero . moveLeft ( 2 ) hero . moveDown ( 2 )" at bounding box center [805, 316] width 339 height 348
click at [784, 194] on div "hero . moveLeft ( 2 ) hero . moveDown ( 2 )" at bounding box center [805, 316] width 339 height 348
click at [781, 183] on div "hero . moveLeft ( 2 ) hero . moveDown ( 2 )" at bounding box center [805, 316] width 339 height 348
type textarea "hero.moveDown(2)"
click at [779, 182] on div "hero . moveLeft ( 2 ) hero . moveDown ( 2 )" at bounding box center [805, 316] width 339 height 348
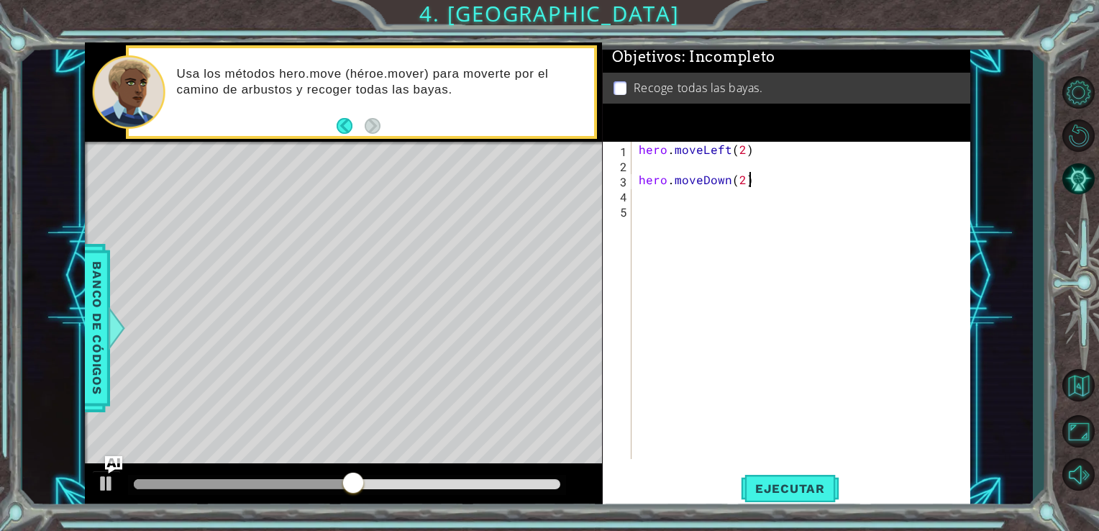
type textarea "hero.moveDown(2)"
click at [704, 186] on div "hero . moveLeft ( 2 ) hero . moveDown ( 2 )" at bounding box center [805, 316] width 339 height 348
click at [646, 171] on div "hero . moveLeft ( 2 ) hero . moveDown ( 2 )" at bounding box center [805, 316] width 339 height 348
type textarea "hero.moveLeft(2)"
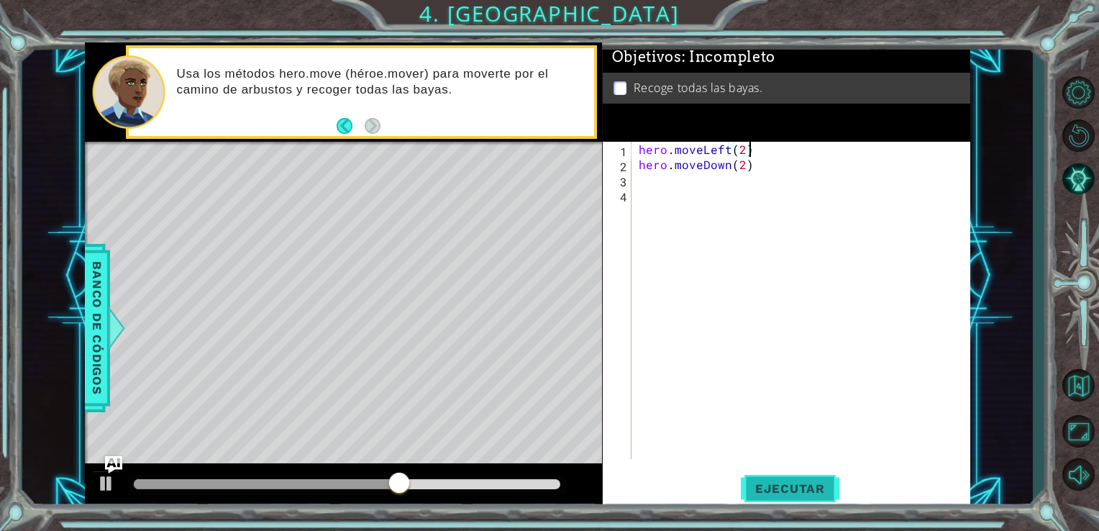
click at [766, 482] on span "Ejecutar" at bounding box center [790, 488] width 99 height 14
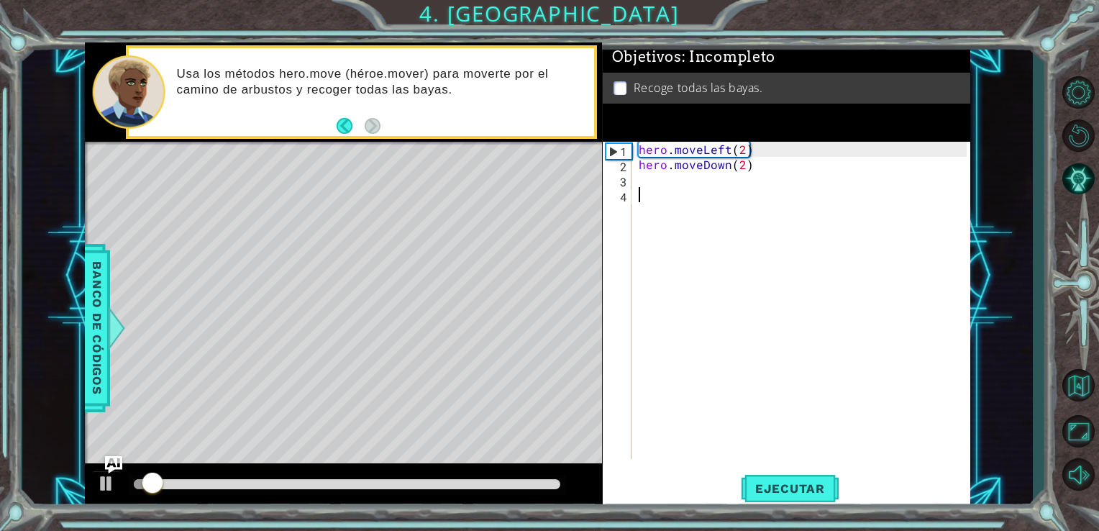
click at [709, 191] on div "hero . moveLeft ( 2 ) hero . moveDown ( 2 )" at bounding box center [805, 316] width 339 height 348
click at [707, 170] on div "hero . moveLeft ( 2 ) hero . moveDown ( 2 )" at bounding box center [805, 316] width 339 height 348
type textarea "hero.moveDown(2)"
click at [684, 181] on div "hero . moveLeft ( 2 ) hero . moveDown ( 2 )" at bounding box center [805, 316] width 339 height 348
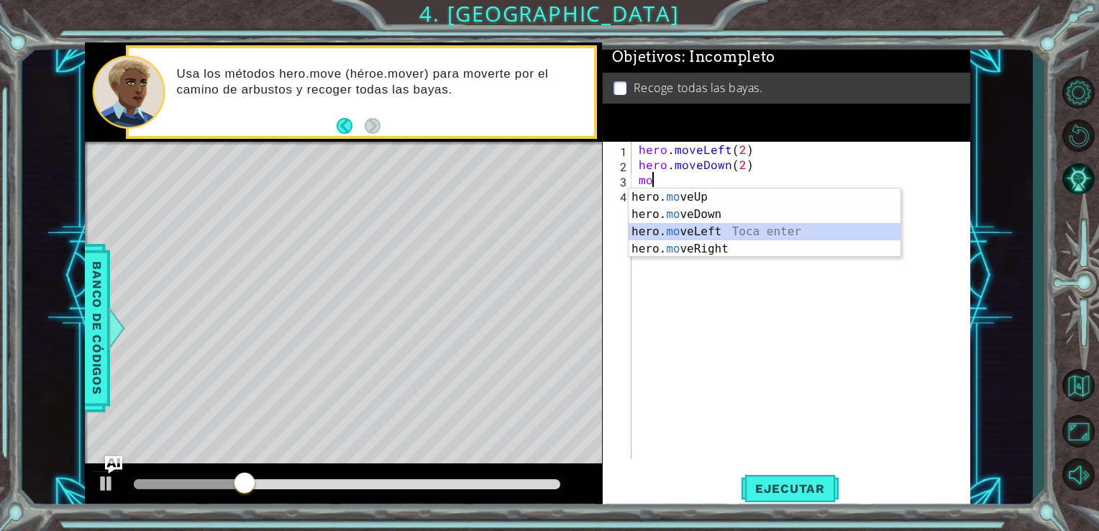
click at [799, 233] on div "hero. mo veUp Toca enter hero. mo veDown Toca enter hero. mo veLeft Toca enter …" at bounding box center [765, 241] width 272 height 104
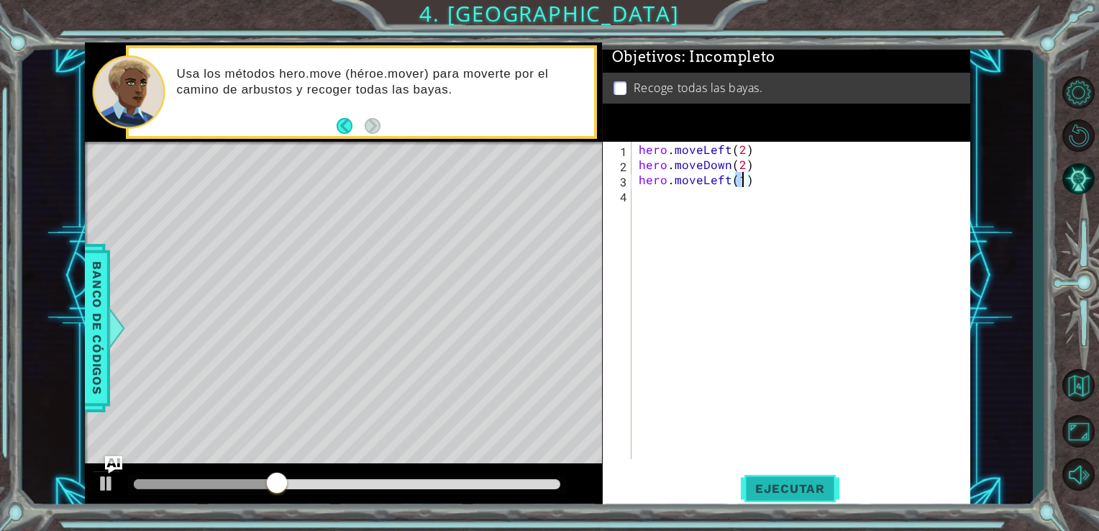
type textarea "hero.moveLeft(1)"
click at [748, 486] on span "Ejecutar" at bounding box center [790, 488] width 99 height 14
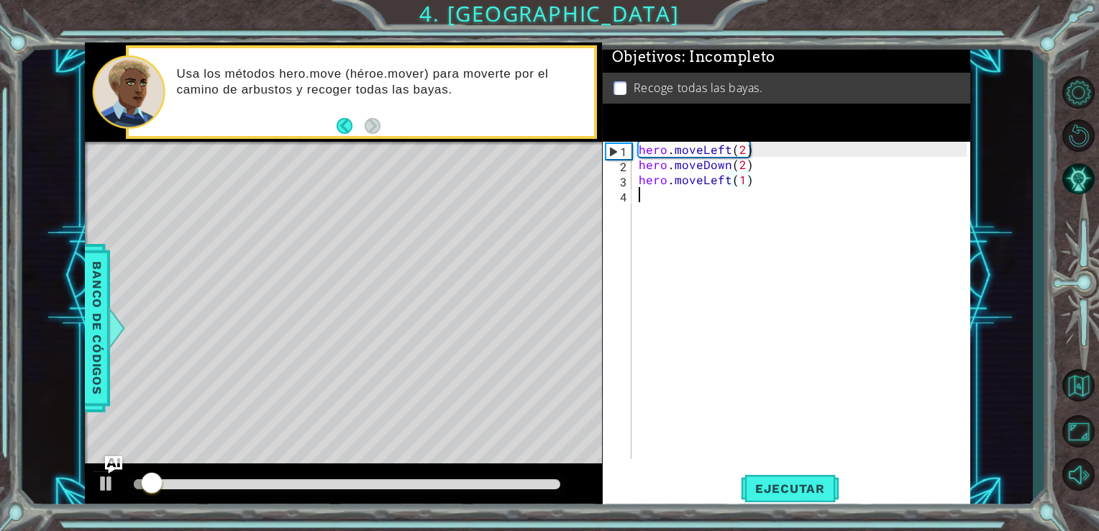
click at [710, 235] on div "hero . moveLeft ( 2 ) hero . moveDown ( 2 ) hero . moveLeft ( 1 )" at bounding box center [805, 316] width 339 height 348
click at [939, 126] on div "Objetivos : Incompleto Recoge todas las bayas." at bounding box center [787, 91] width 368 height 99
drag, startPoint x: 974, startPoint y: 93, endPoint x: 881, endPoint y: 148, distance: 107.1
click at [957, 107] on div "1 ההההההההההההההההההההההההההההההההההההההההההההההההההההההההההההההההההההההההההההה…" at bounding box center [528, 275] width 1012 height 467
click at [800, 186] on div "hero . moveLeft ( 2 ) hero . moveDown ( 2 ) hero . moveLeft ( 1 )" at bounding box center [805, 316] width 339 height 348
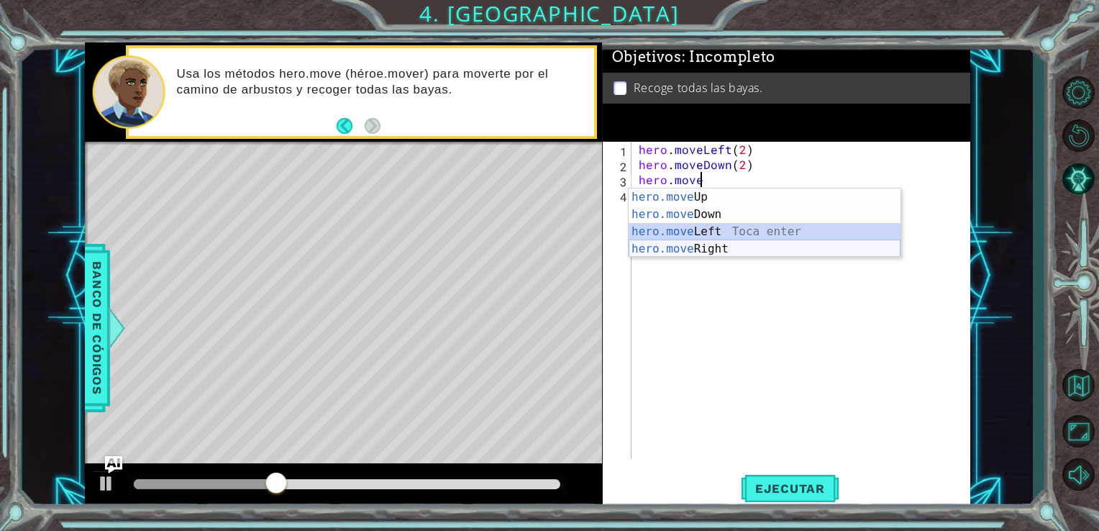
drag, startPoint x: 722, startPoint y: 237, endPoint x: 719, endPoint y: 249, distance: 12.6
click at [719, 249] on div "hero.move Up Toca enter hero.move Down Toca enter hero.move Left Toca enter her…" at bounding box center [765, 241] width 272 height 104
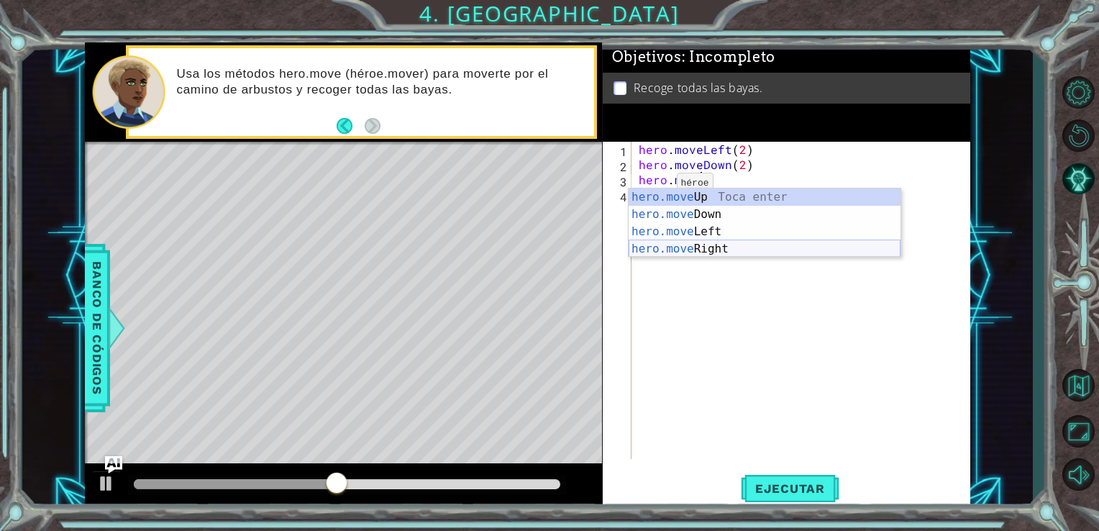
click at [665, 245] on div "hero.move Up Toca enter hero.move Down Toca enter hero.move Left Toca enter her…" at bounding box center [765, 241] width 272 height 104
type textarea "hero.moveRight(1)"
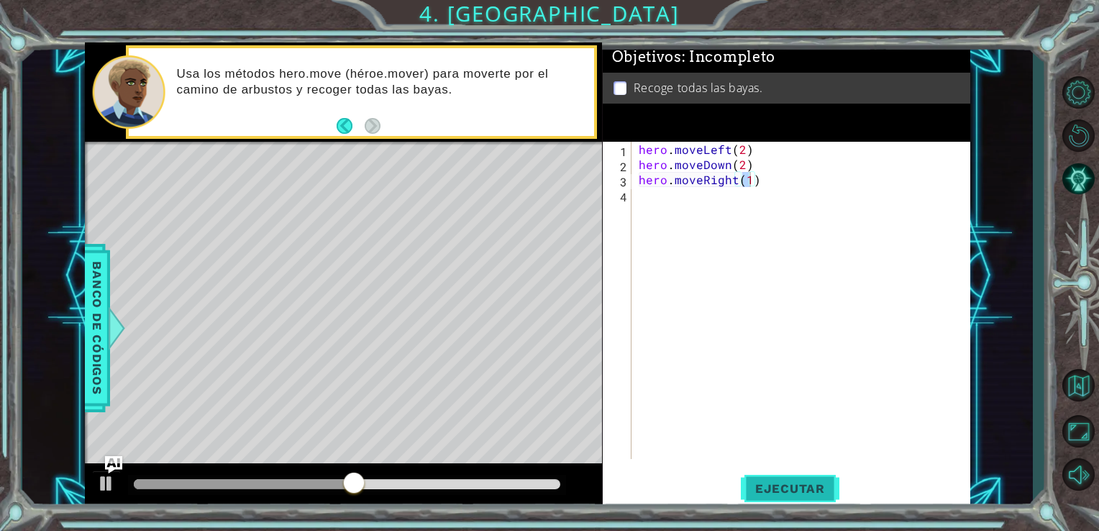
click at [786, 489] on span "Ejecutar" at bounding box center [790, 488] width 99 height 14
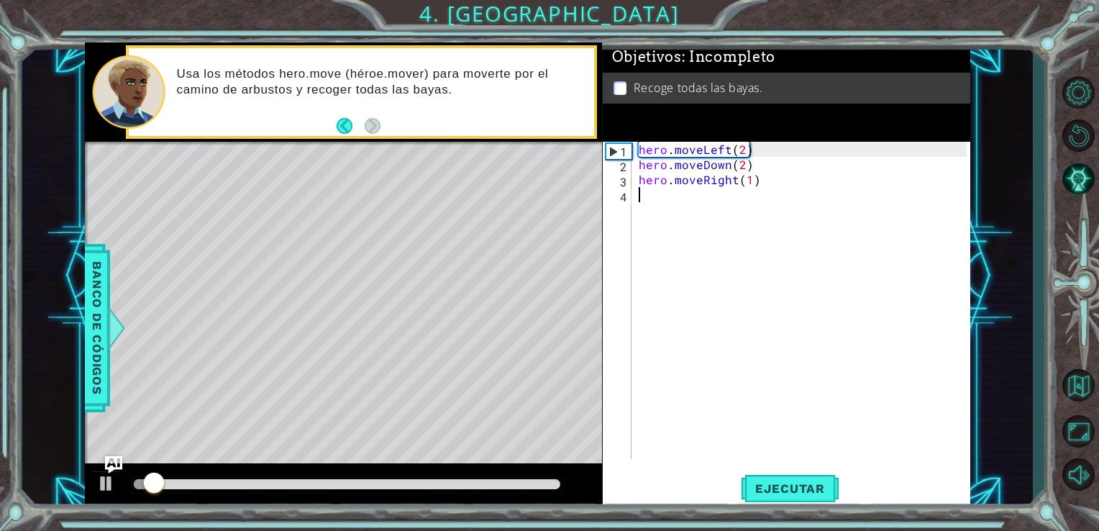
click at [673, 253] on div "hero . moveLeft ( 2 ) hero . moveDown ( 2 ) hero . moveRight ( 1 )" at bounding box center [805, 316] width 339 height 348
click at [694, 206] on div "hero . moveLeft ( 2 ) hero . moveDown ( 2 ) hero . moveRight ( 1 )" at bounding box center [805, 316] width 339 height 348
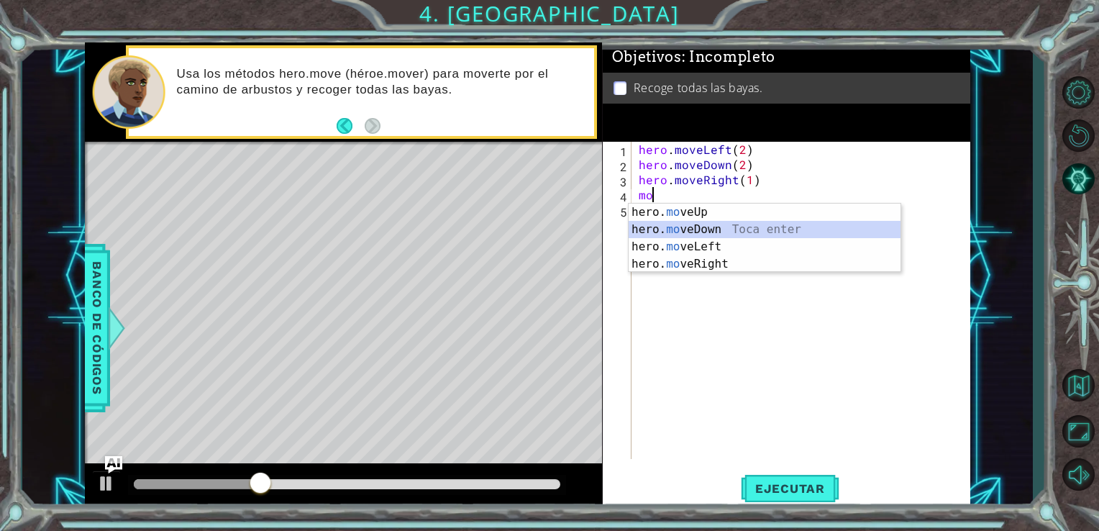
click at [691, 222] on div "hero. mo veUp Toca enter hero. mo veDown Toca enter hero. mo veLeft Toca enter …" at bounding box center [765, 256] width 272 height 104
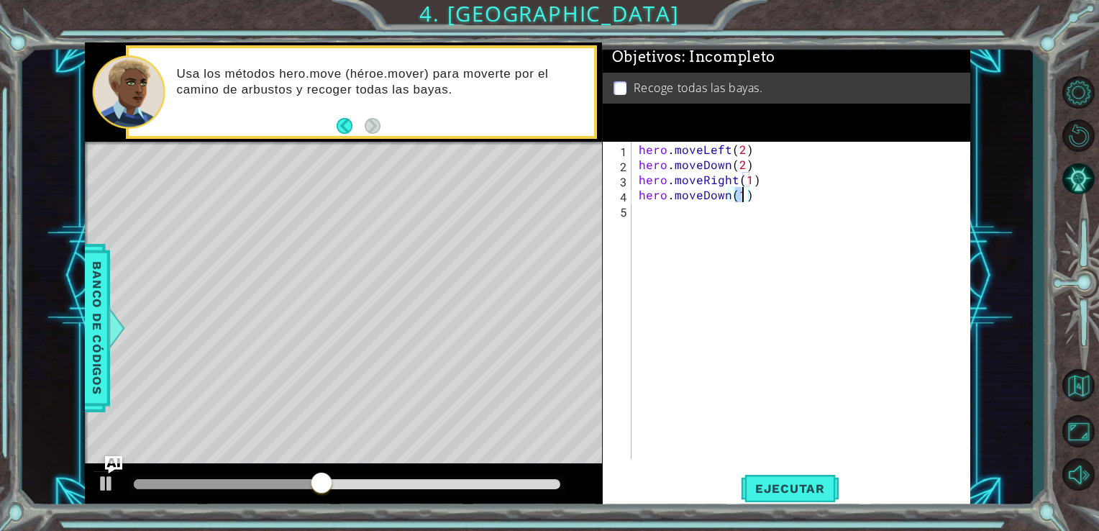
type textarea "hero.moveDown(1)"
click at [815, 464] on div "hero.moveDown(1) 1 2 3 4 5 hero . moveLeft ( 2 ) hero . moveDown ( 2 ) hero . m…" at bounding box center [787, 326] width 368 height 368
click at [802, 473] on button "Ejecutar" at bounding box center [790, 488] width 99 height 37
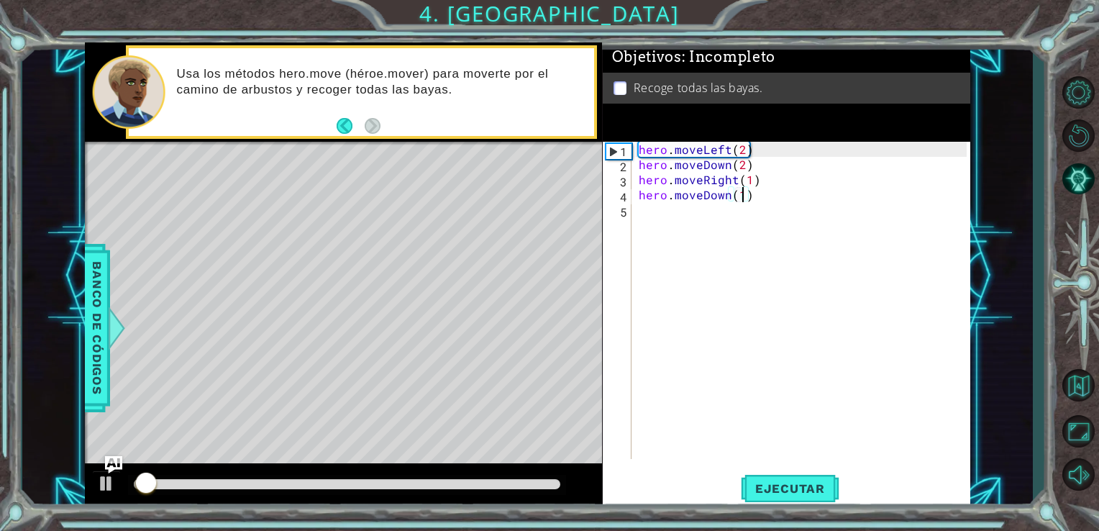
click at [659, 220] on div "hero . moveLeft ( 2 ) hero . moveDown ( 2 ) hero . moveRight ( 1 ) hero . moveD…" at bounding box center [805, 316] width 339 height 348
click at [743, 197] on div "hero . moveLeft ( 2 ) hero . moveDown ( 2 ) hero . moveRight ( 1 ) hero . moveD…" at bounding box center [805, 316] width 339 height 348
click at [748, 200] on div "hero . moveLeft ( 2 ) hero . moveDown ( 2 ) hero . moveRight ( 1 ) hero . moveD…" at bounding box center [805, 316] width 339 height 348
click at [754, 200] on div "hero . moveLeft ( 2 ) hero . moveDown ( 2 ) hero . moveRight ( 1 ) hero . moveD…" at bounding box center [805, 316] width 339 height 348
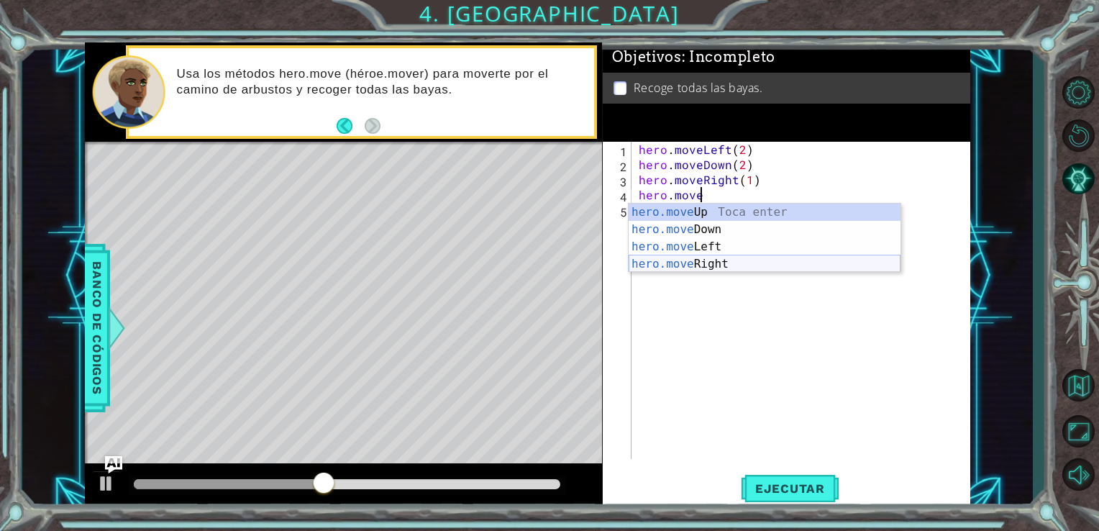
click at [756, 268] on div "hero.move Up Toca enter hero.move Down Toca enter hero.move Left Toca enter her…" at bounding box center [765, 256] width 272 height 104
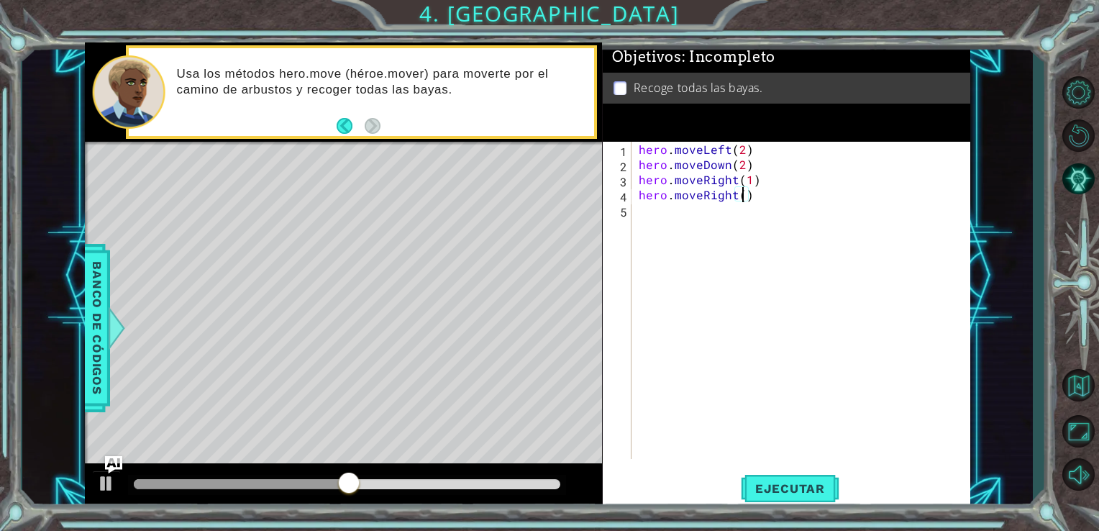
scroll to position [0, 6]
click at [804, 483] on span "Ejecutar" at bounding box center [790, 488] width 99 height 14
type textarea "hero.moveRight(1)"
click at [686, 286] on div "hero . moveLeft ( 2 ) hero . moveDown ( 2 ) hero . moveRight ( 1 ) hero . moveR…" at bounding box center [805, 316] width 339 height 348
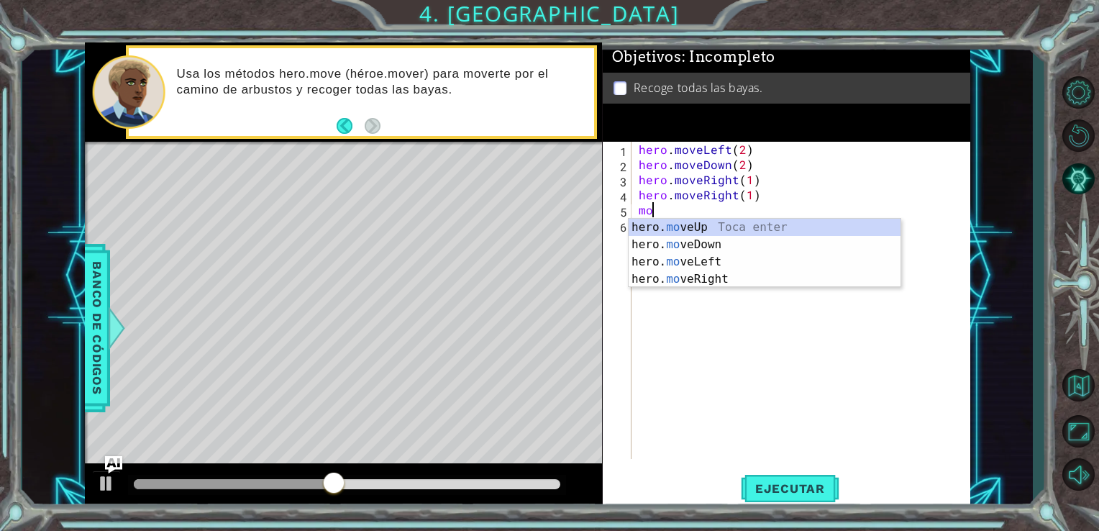
scroll to position [0, 0]
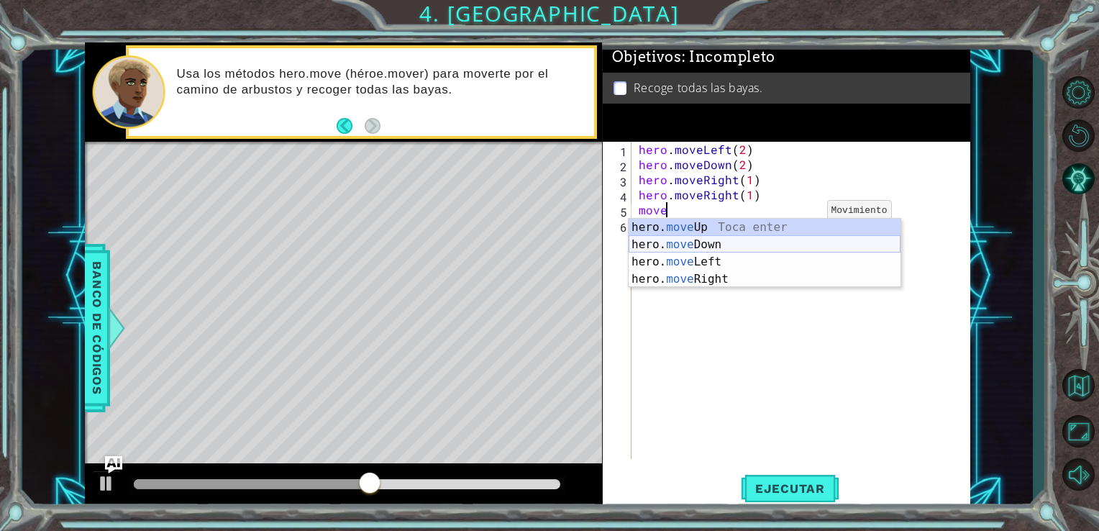
click at [770, 243] on div "hero. move Up Toca enter hero. move Down Toca enter hero. move Left Toca enter …" at bounding box center [765, 271] width 272 height 104
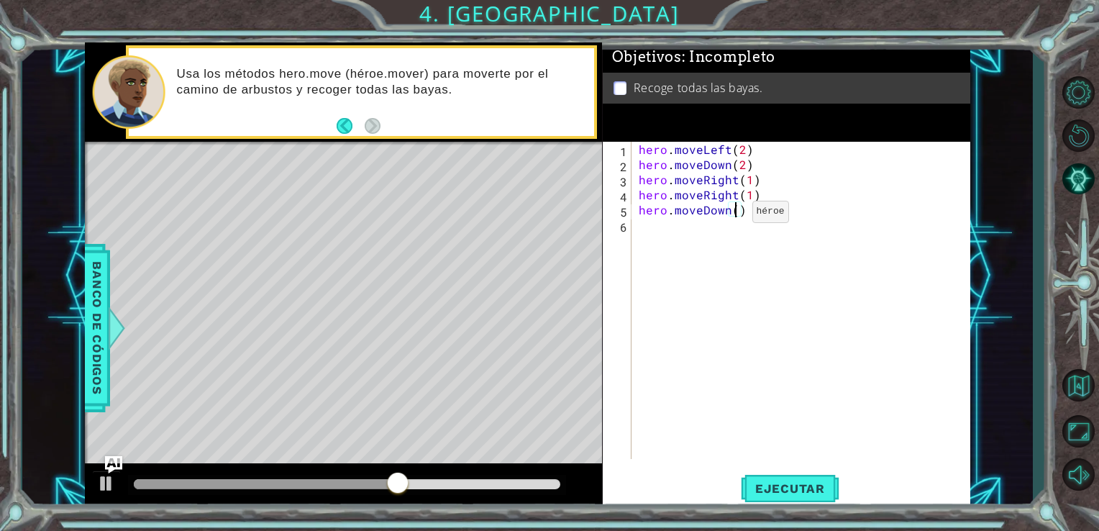
scroll to position [0, 6]
click at [800, 494] on span "Ejecutar" at bounding box center [790, 488] width 99 height 14
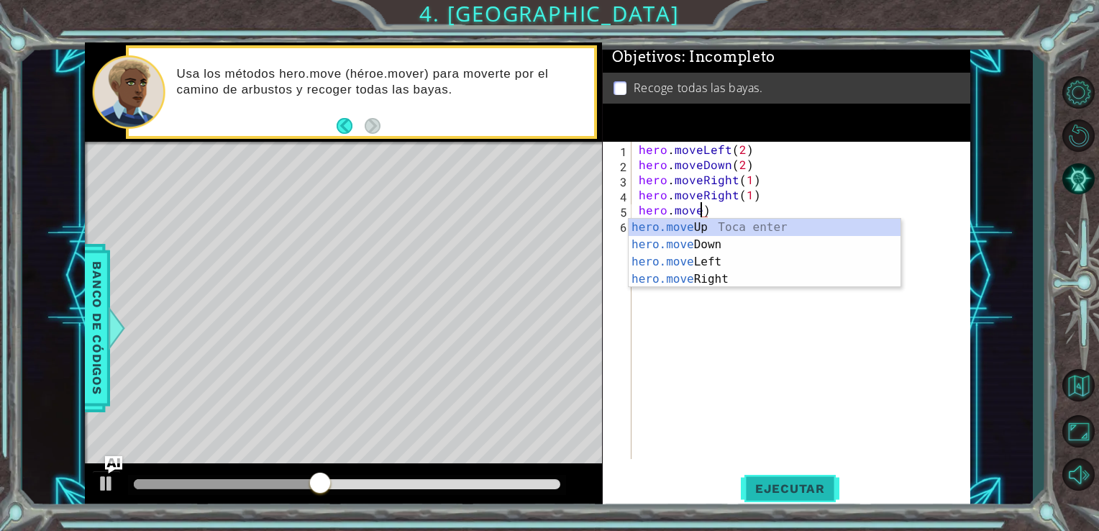
scroll to position [0, 3]
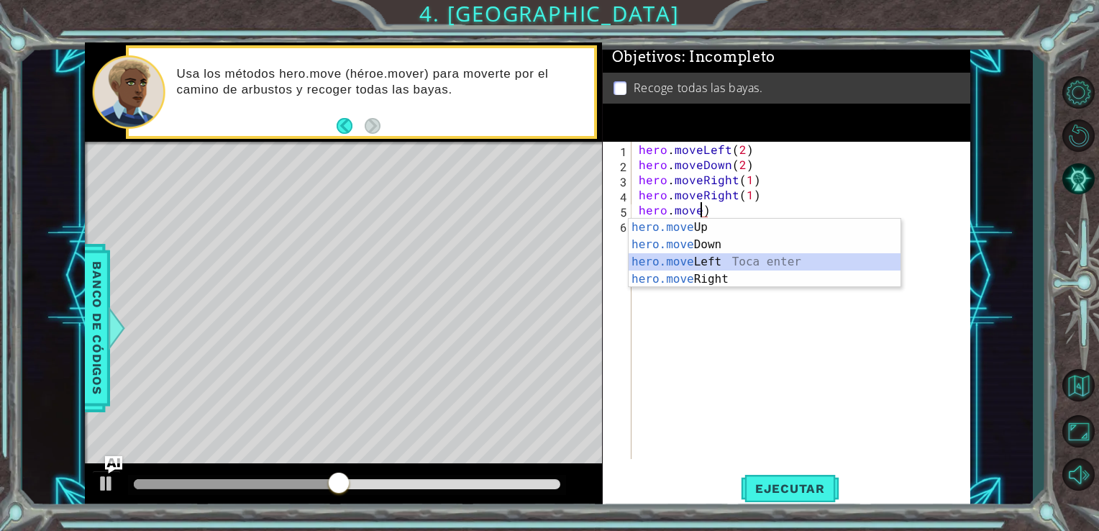
click at [770, 263] on div "hero.move Up Toca enter hero.move Down Toca enter hero.move Left Toca enter her…" at bounding box center [765, 271] width 272 height 104
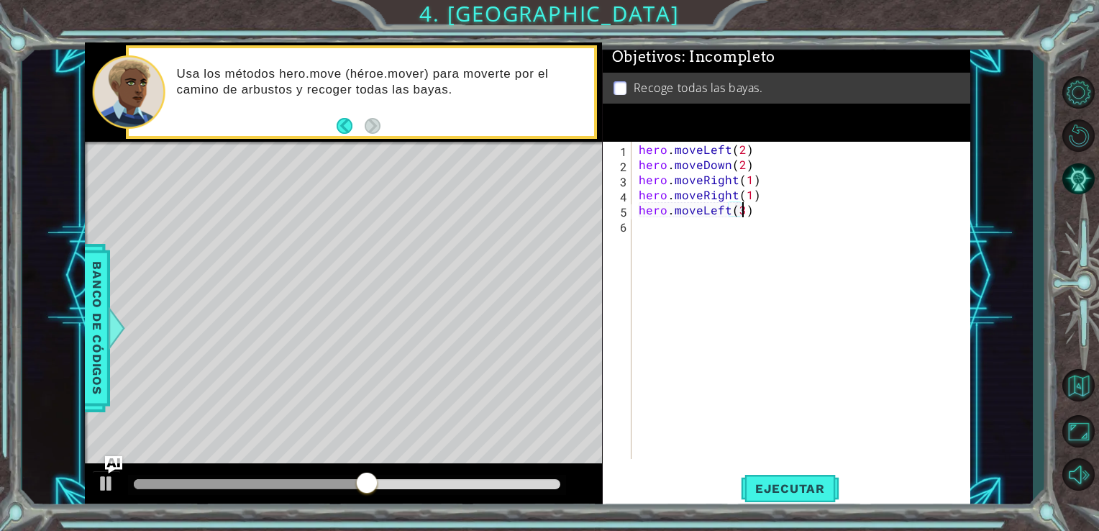
scroll to position [0, 6]
click at [802, 490] on span "Ejecutar" at bounding box center [790, 488] width 99 height 14
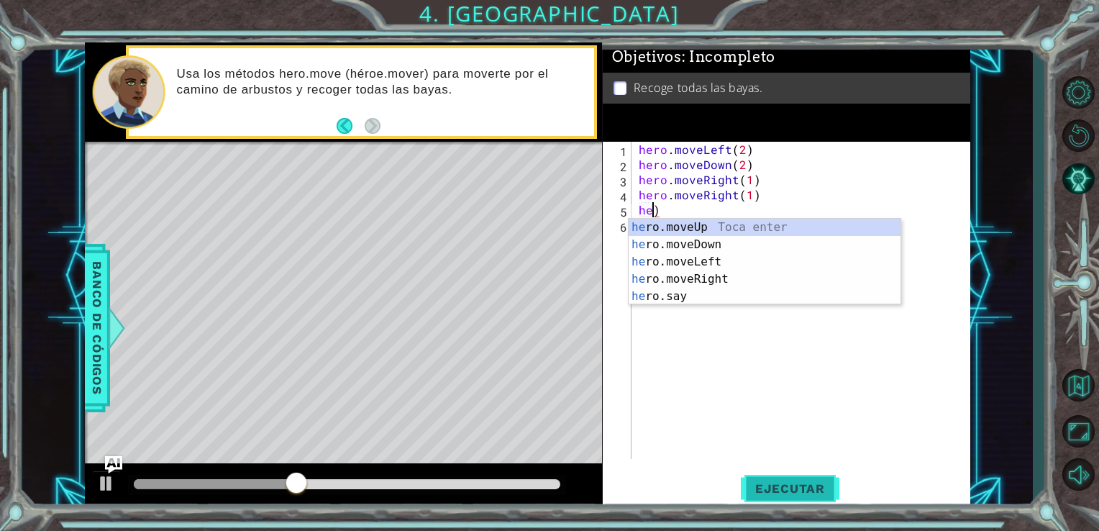
scroll to position [0, 0]
type textarea ")"
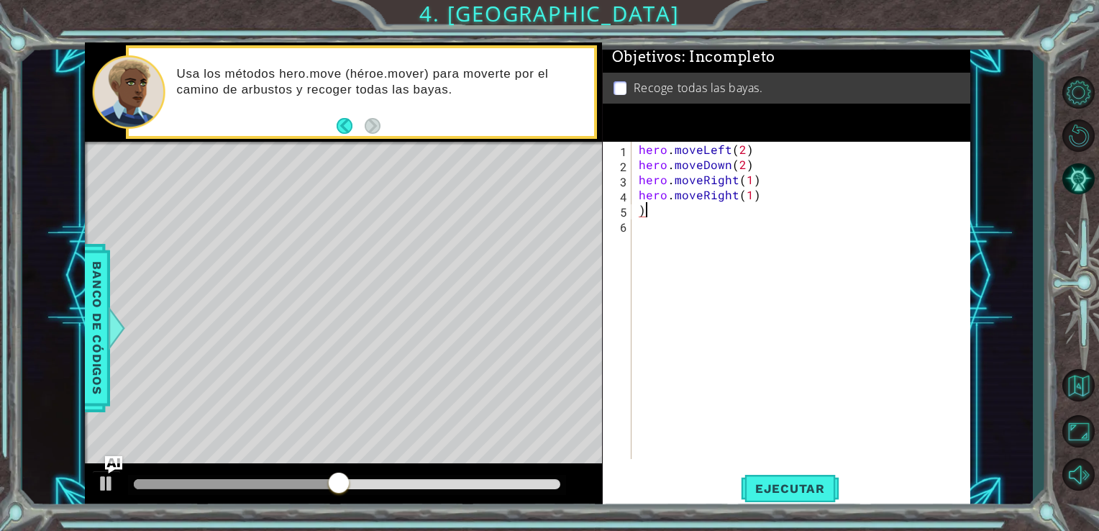
click at [699, 213] on div "hero . moveLeft ( 2 ) hero . moveDown ( 2 ) hero . moveRight ( 1 ) hero . moveR…" at bounding box center [805, 316] width 339 height 348
type textarea "hero.moveRight(1)"
click at [761, 494] on span "Ejecutar" at bounding box center [790, 488] width 99 height 14
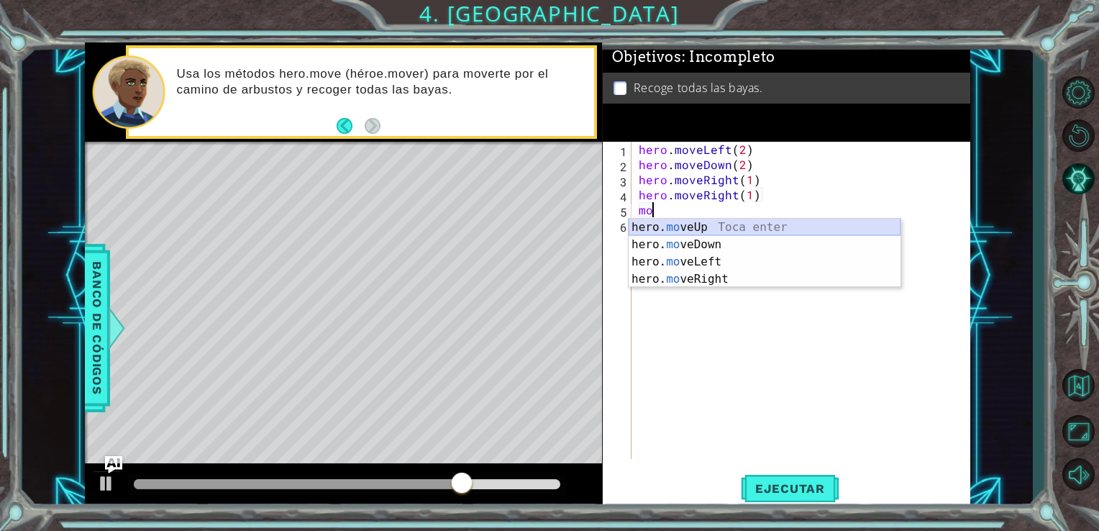
click at [763, 223] on div "hero. mo veUp Toca enter hero. mo veDown Toca enter hero. mo veLeft Toca enter …" at bounding box center [765, 271] width 272 height 104
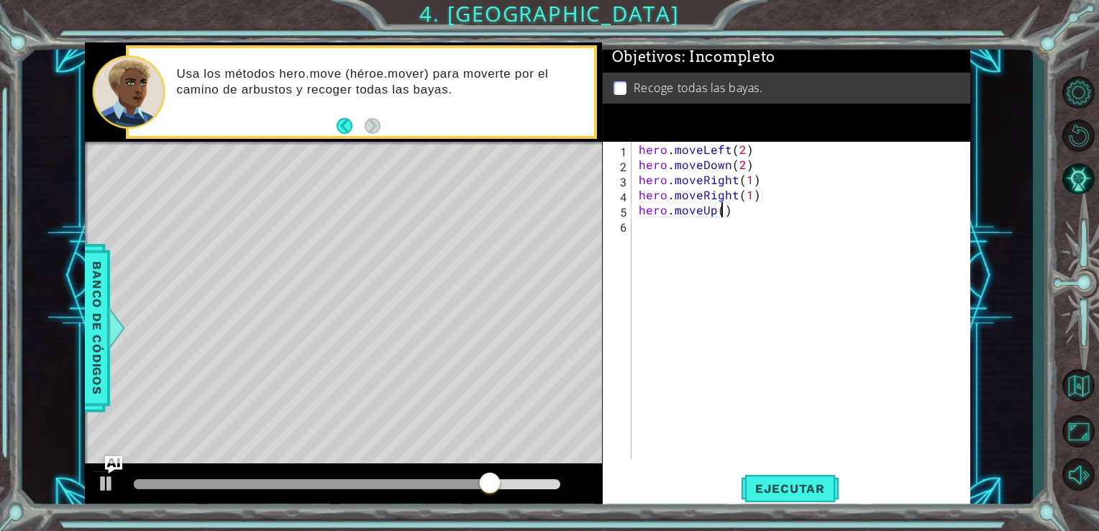
scroll to position [0, 5]
type textarea "hero.moveUp(3)"
click at [798, 492] on span "Ejecutar" at bounding box center [790, 488] width 99 height 14
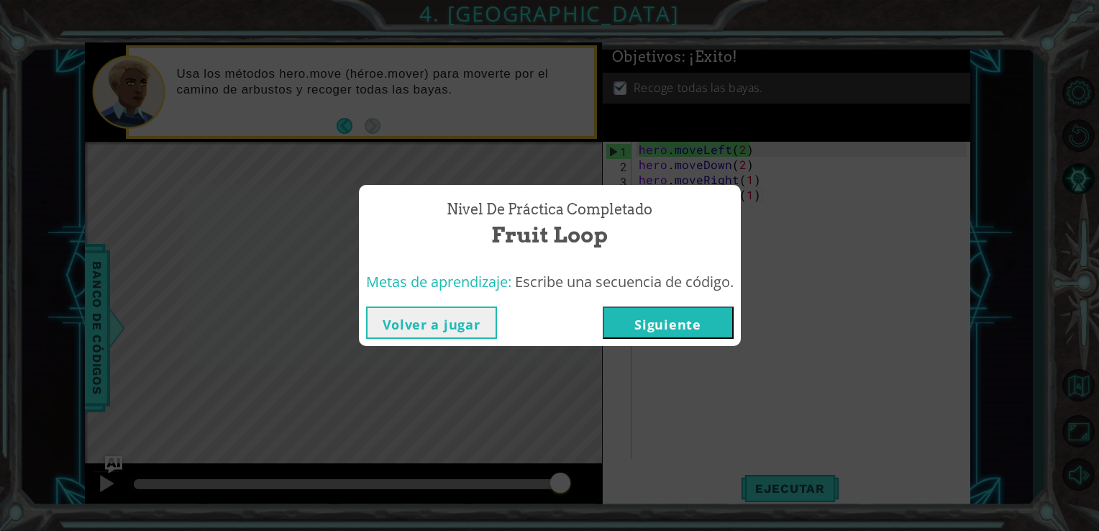
click at [691, 321] on button "Siguiente" at bounding box center [668, 323] width 131 height 32
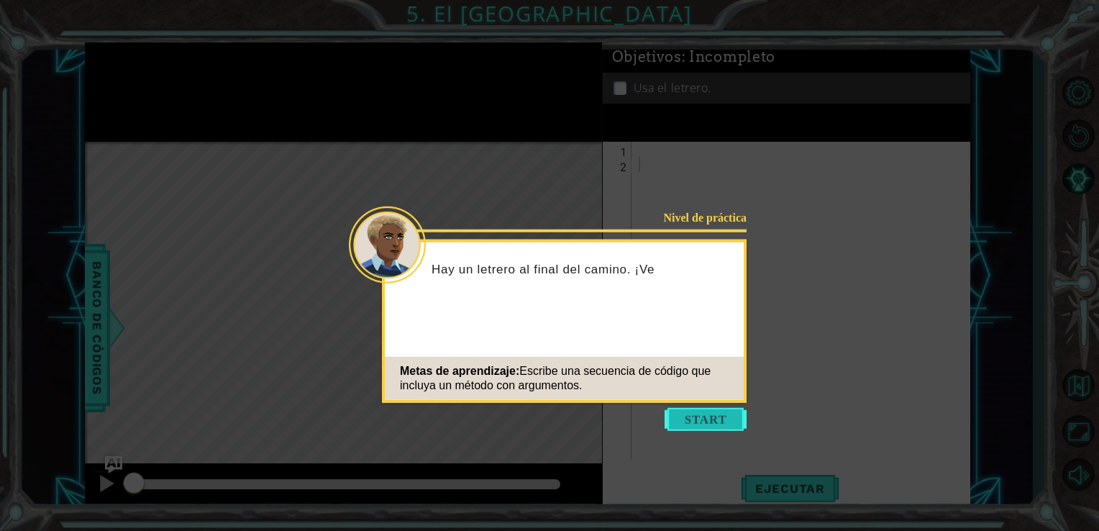
click at [727, 424] on button "Start" at bounding box center [706, 419] width 82 height 23
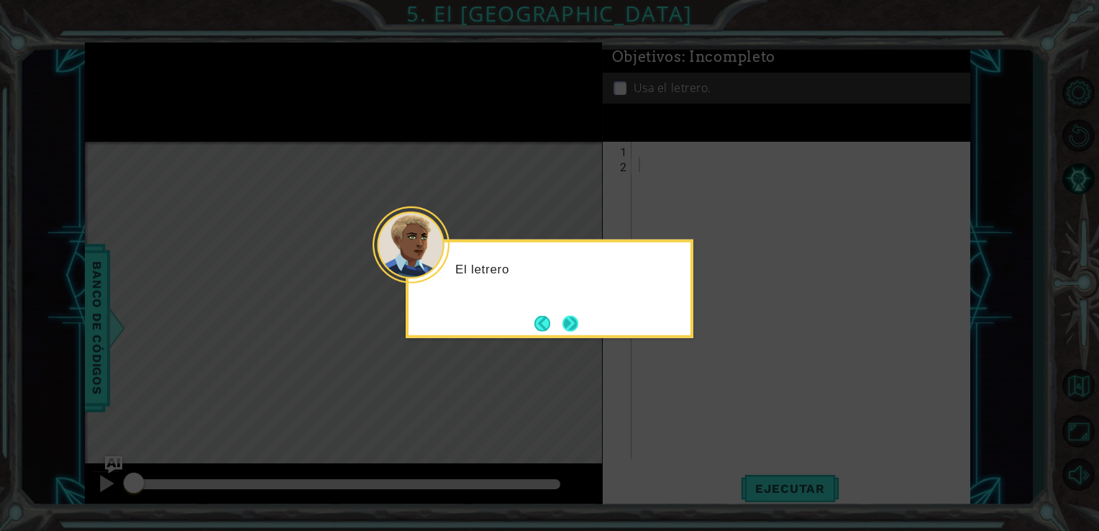
click at [566, 322] on button "Next" at bounding box center [571, 323] width 16 height 16
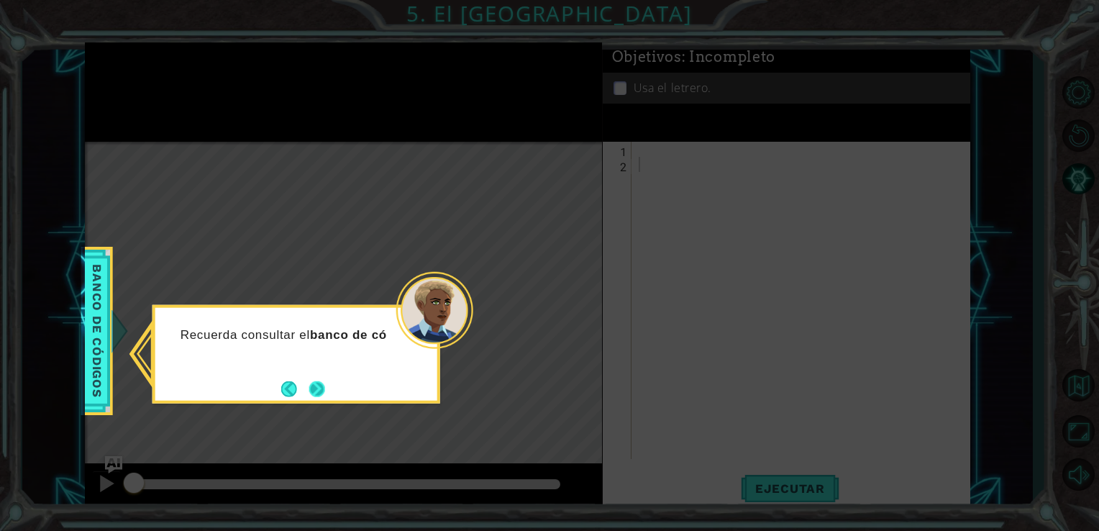
click at [317, 386] on button "Next" at bounding box center [317, 389] width 16 height 16
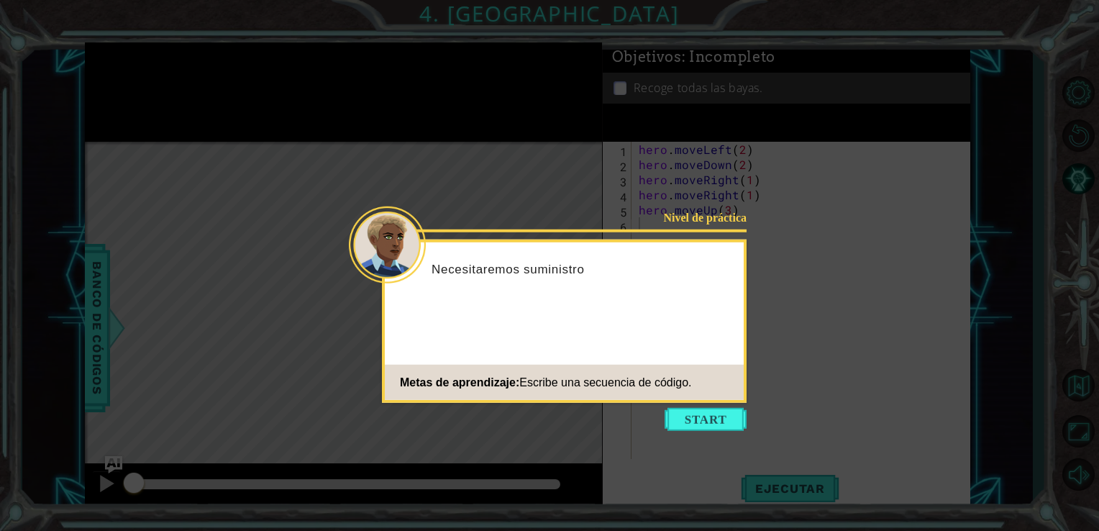
click at [684, 407] on icon at bounding box center [549, 265] width 1099 height 531
click at [686, 409] on button "Start" at bounding box center [706, 419] width 82 height 23
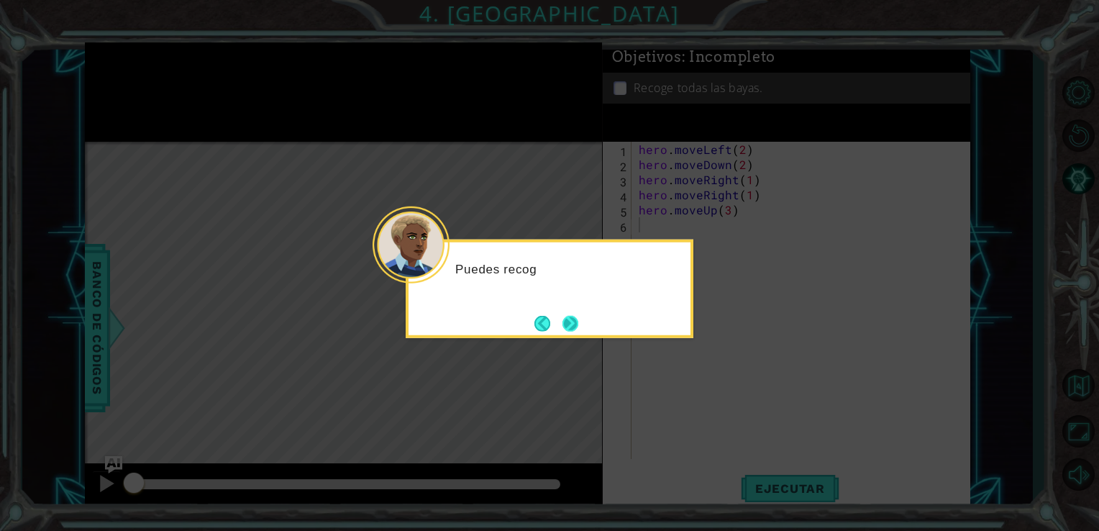
click at [573, 329] on button "Next" at bounding box center [571, 323] width 16 height 16
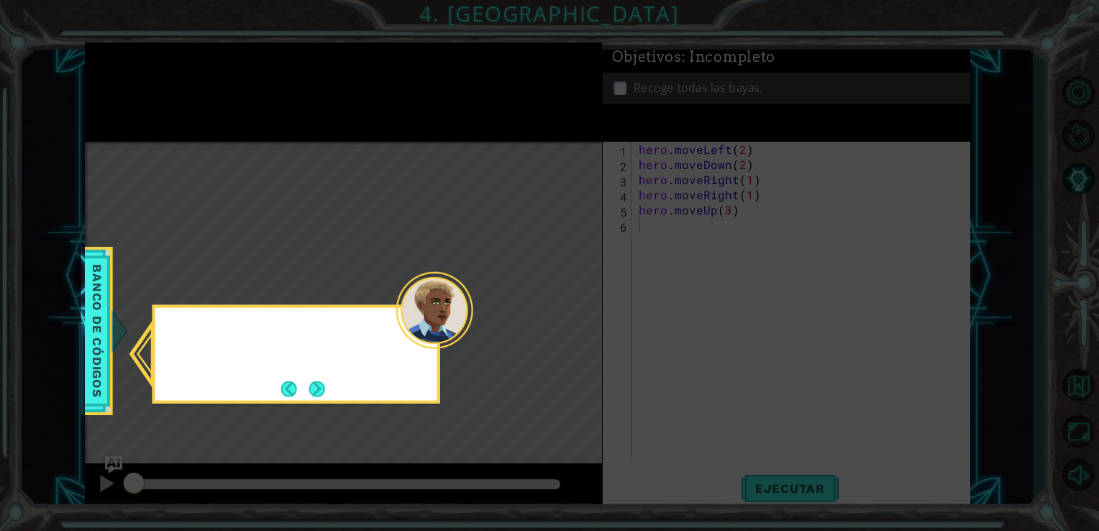
click at [573, 329] on icon at bounding box center [549, 265] width 1099 height 531
click at [325, 388] on button "Next" at bounding box center [317, 389] width 16 height 16
click at [314, 390] on button "Next" at bounding box center [317, 389] width 16 height 16
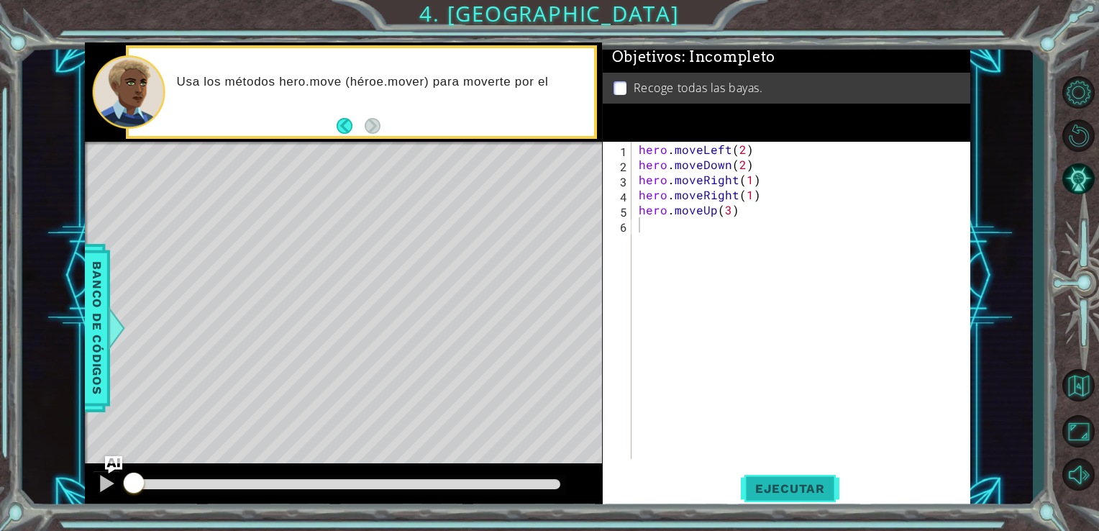
click at [743, 480] on button "Ejecutar" at bounding box center [790, 488] width 99 height 37
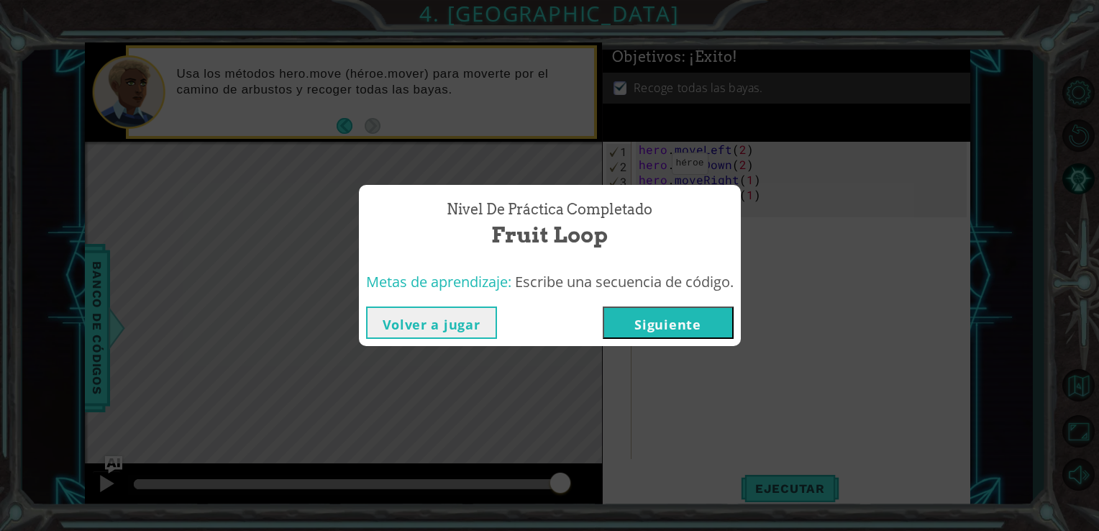
click at [673, 312] on button "Siguiente" at bounding box center [668, 323] width 131 height 32
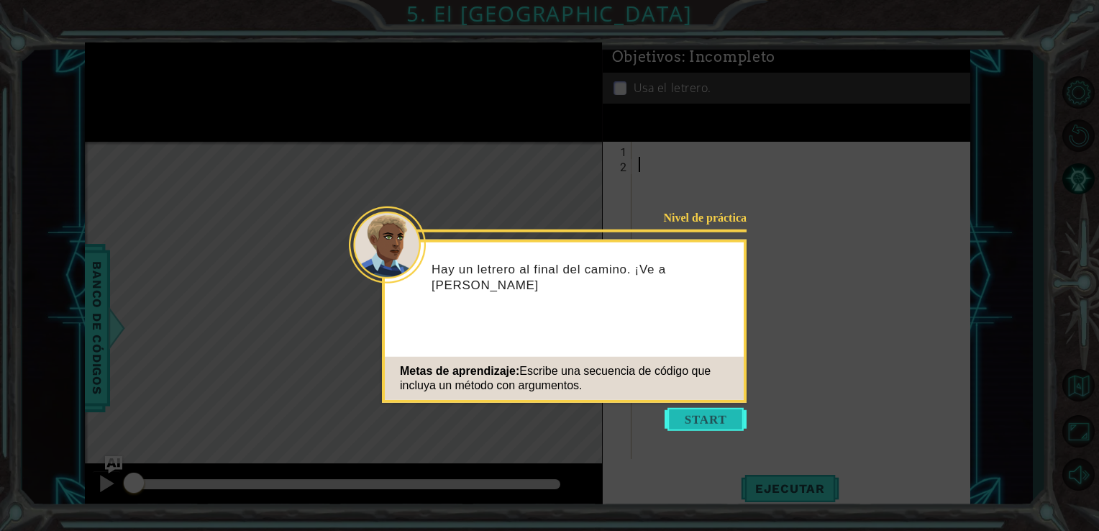
click at [684, 416] on button "Start" at bounding box center [706, 419] width 82 height 23
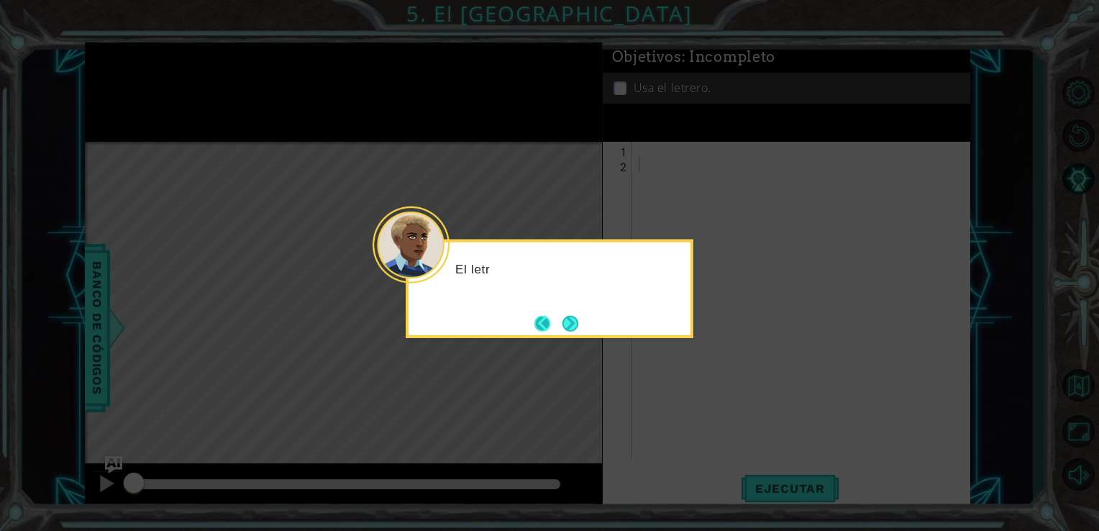
click at [548, 317] on button "Back" at bounding box center [549, 323] width 28 height 16
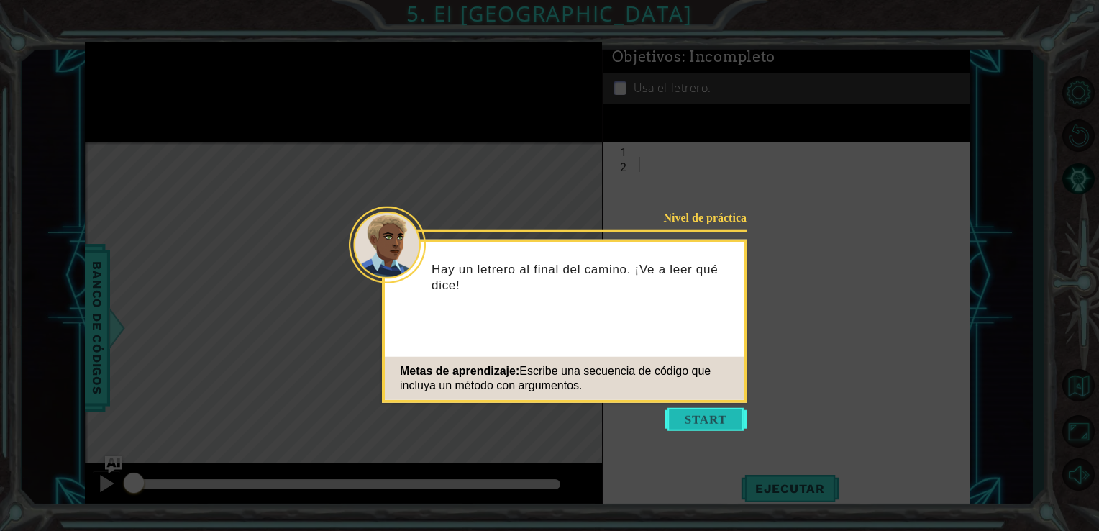
click at [686, 410] on button "Start" at bounding box center [706, 419] width 82 height 23
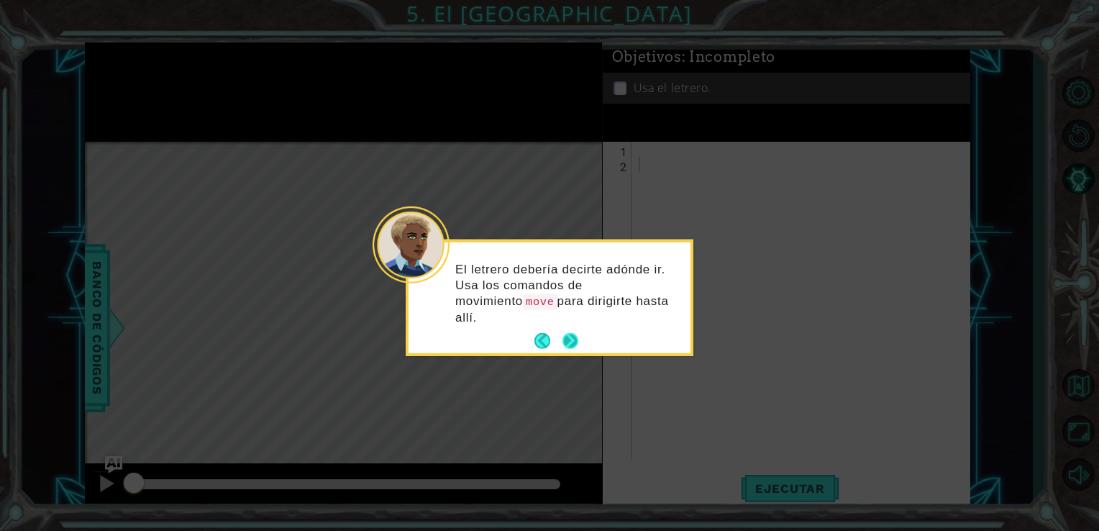
click at [571, 333] on button "Next" at bounding box center [571, 341] width 16 height 16
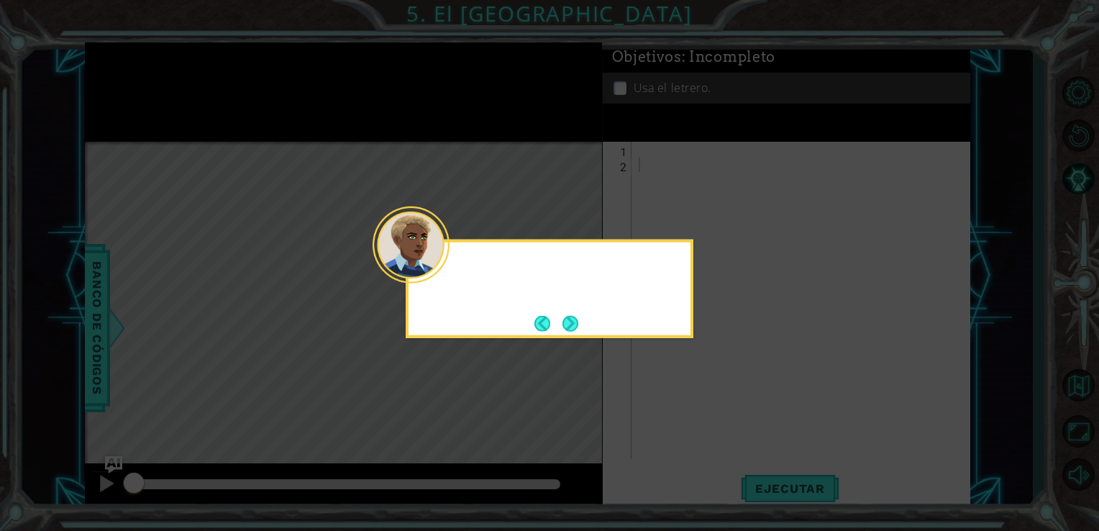
click at [571, 324] on button "Next" at bounding box center [571, 323] width 16 height 16
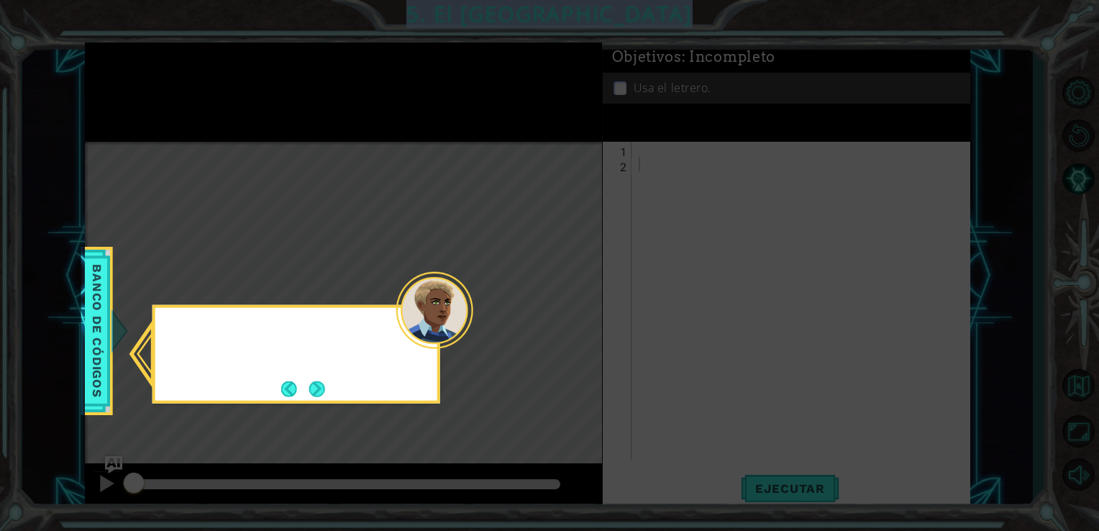
click at [571, 324] on icon at bounding box center [549, 265] width 1099 height 531
click at [325, 382] on button "Next" at bounding box center [317, 389] width 16 height 16
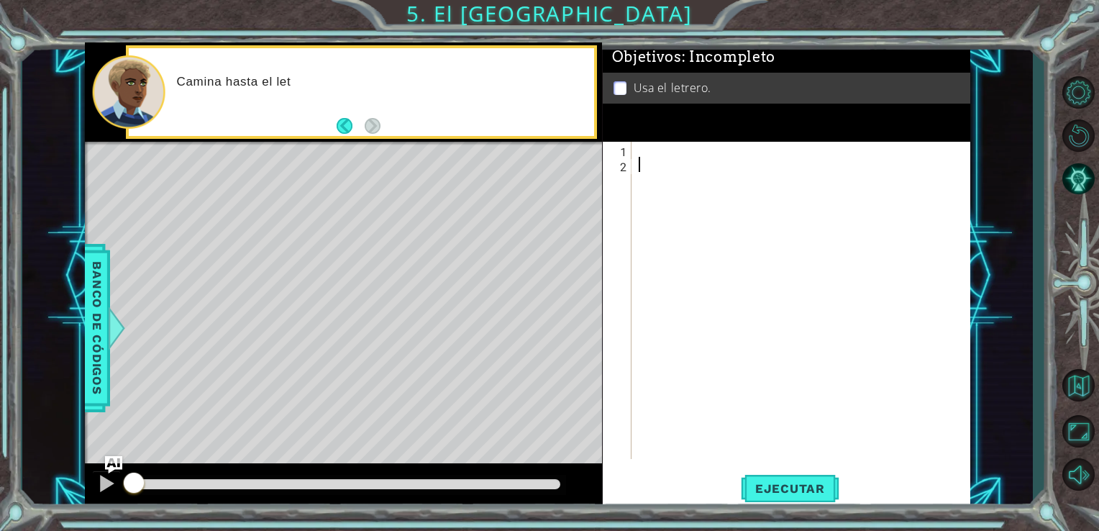
click at [705, 148] on div at bounding box center [805, 316] width 339 height 348
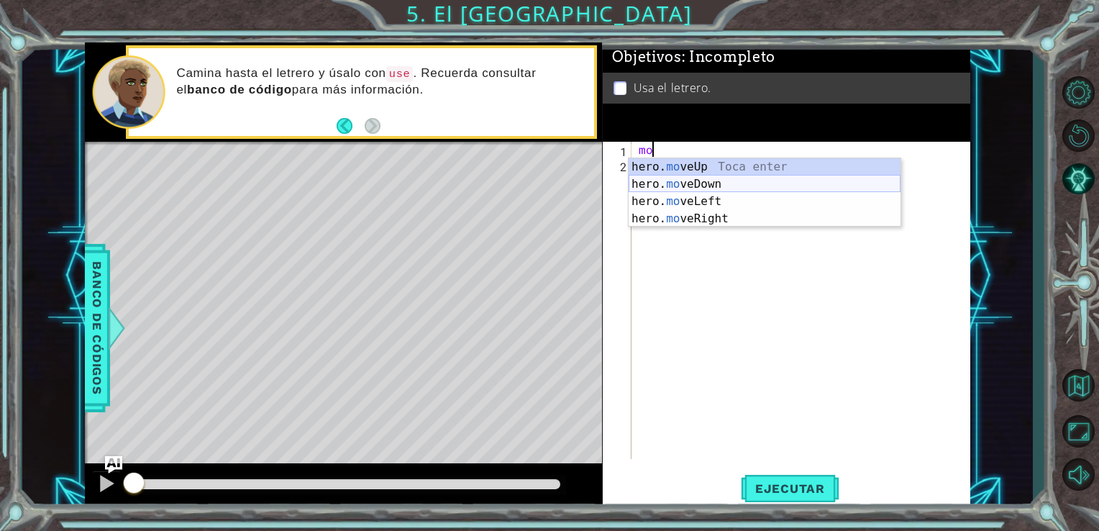
click at [738, 191] on div "hero. mo veUp Toca enter hero. mo veDown Toca enter hero. mo veLeft Toca enter …" at bounding box center [765, 210] width 272 height 104
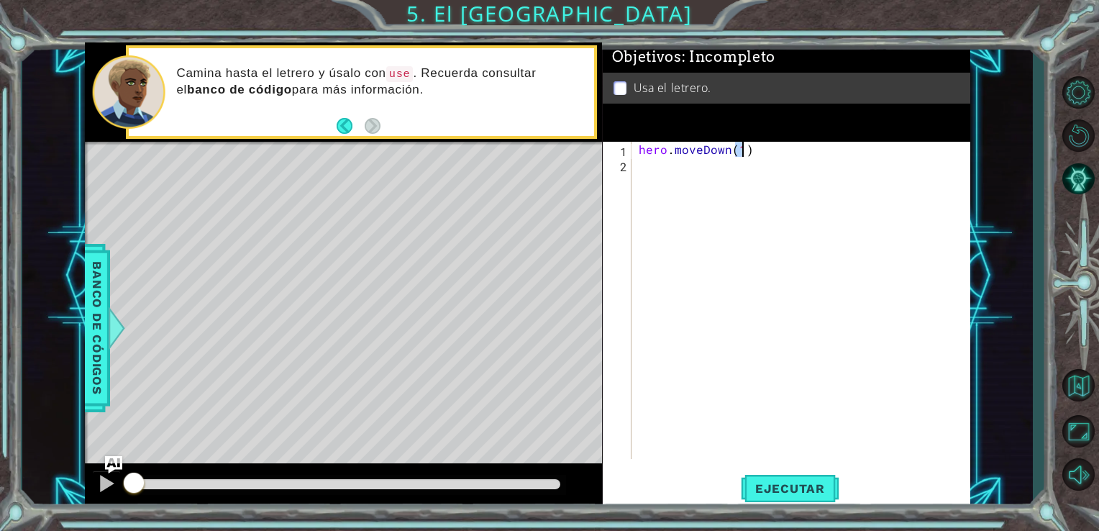
type textarea "hero.moveDown(1)"
click at [656, 168] on div "hero . moveDown ( 1 )" at bounding box center [805, 316] width 339 height 348
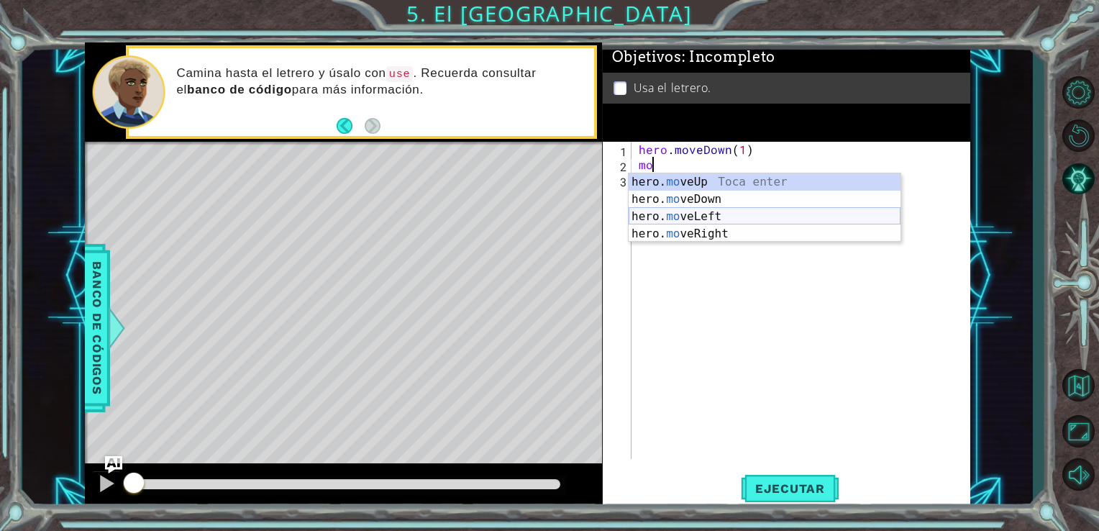
click at [696, 212] on div "hero. mo veUp Toca enter hero. mo veDown Toca enter hero. mo veLeft Toca enter …" at bounding box center [765, 225] width 272 height 104
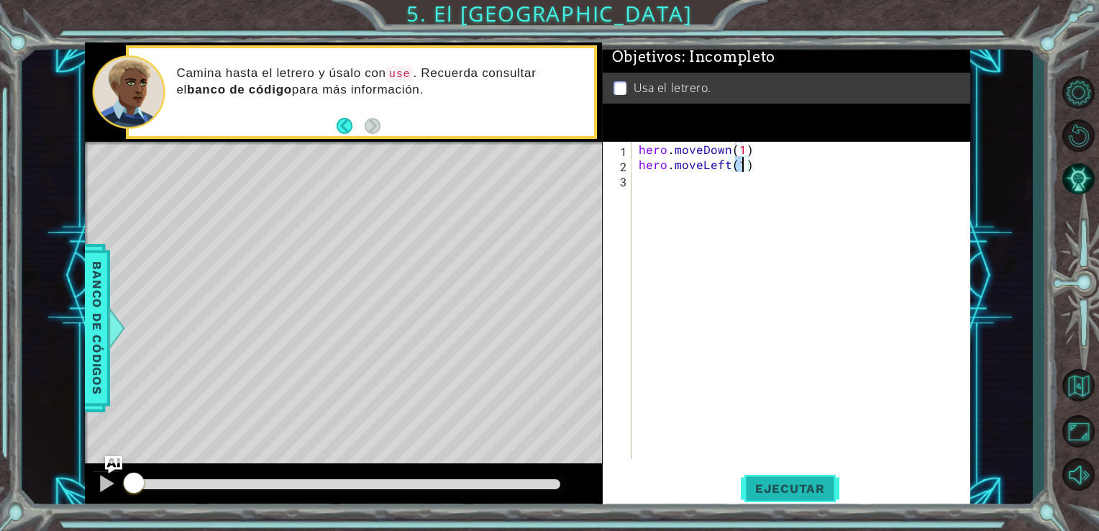
type textarea "hero.moveLeft(1)"
click at [761, 491] on span "Ejecutar" at bounding box center [790, 488] width 99 height 14
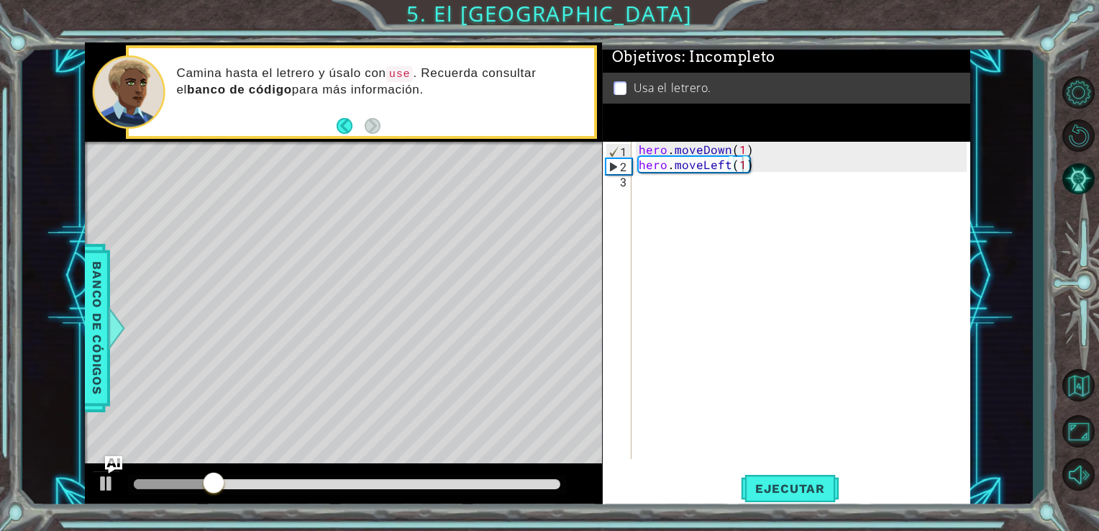
click at [766, 163] on div "hero . moveDown ( 1 ) hero . moveLeft ( 1 )" at bounding box center [805, 316] width 339 height 348
click at [761, 145] on div "hero . moveDown ( 1 ) hero . moveLeft ( 1 )" at bounding box center [805, 316] width 339 height 348
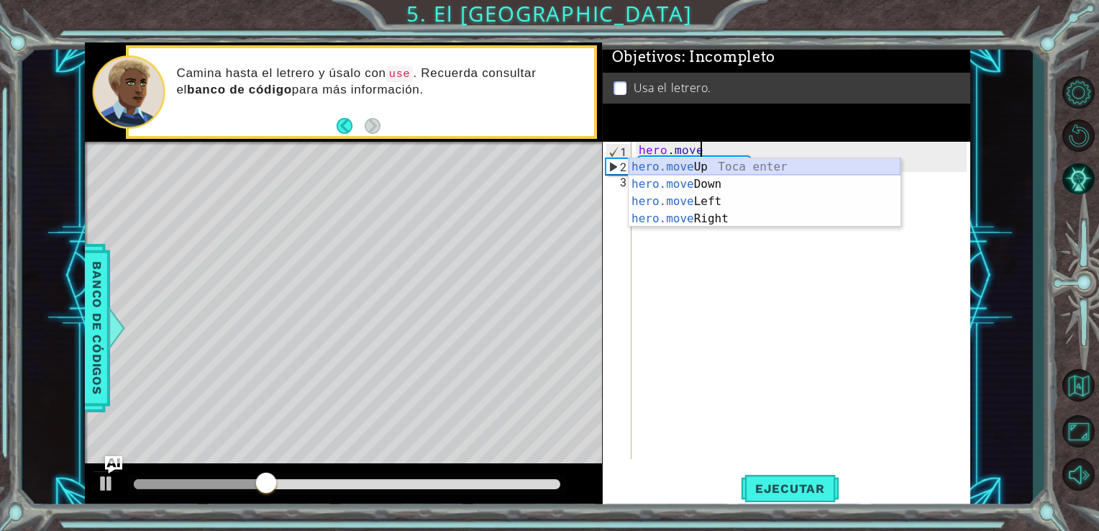
click at [722, 168] on div "hero.move Up Toca enter hero.move Down Toca enter hero.move Left Toca enter her…" at bounding box center [765, 210] width 272 height 104
type textarea "hero.moveUp(1)"
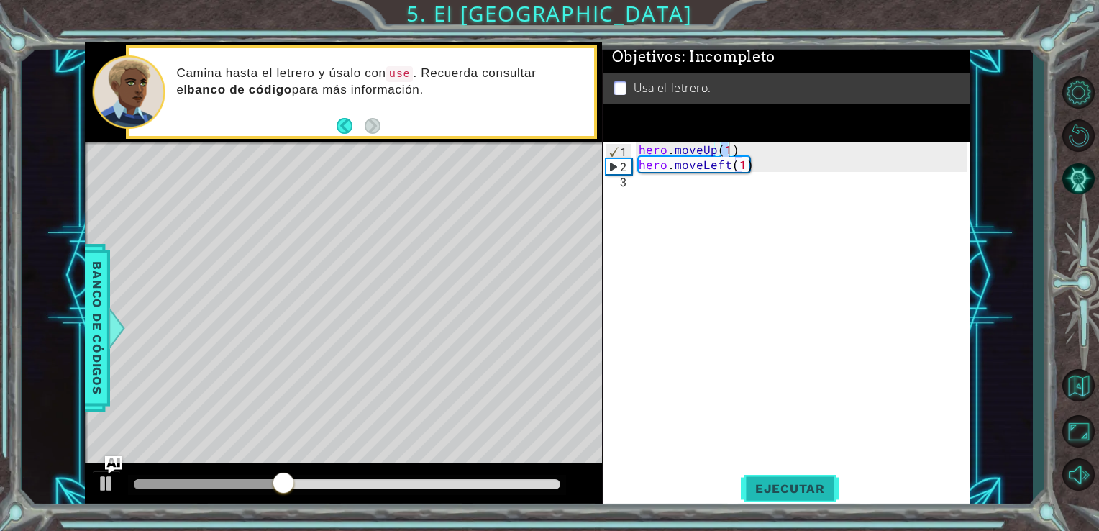
click at [766, 482] on span "Ejecutar" at bounding box center [790, 488] width 99 height 14
click at [735, 259] on div "hero . moveUp ( 1 ) hero . moveLeft ( 1 )" at bounding box center [805, 316] width 339 height 348
click at [723, 304] on div "hero . moveUp ( 1 ) hero . moveLeft ( 1 )" at bounding box center [805, 316] width 339 height 348
click at [801, 291] on div "hero . moveUp ( 1 ) hero . moveLeft ( 1 )" at bounding box center [805, 316] width 339 height 348
drag, startPoint x: 794, startPoint y: 302, endPoint x: 746, endPoint y: 237, distance: 80.7
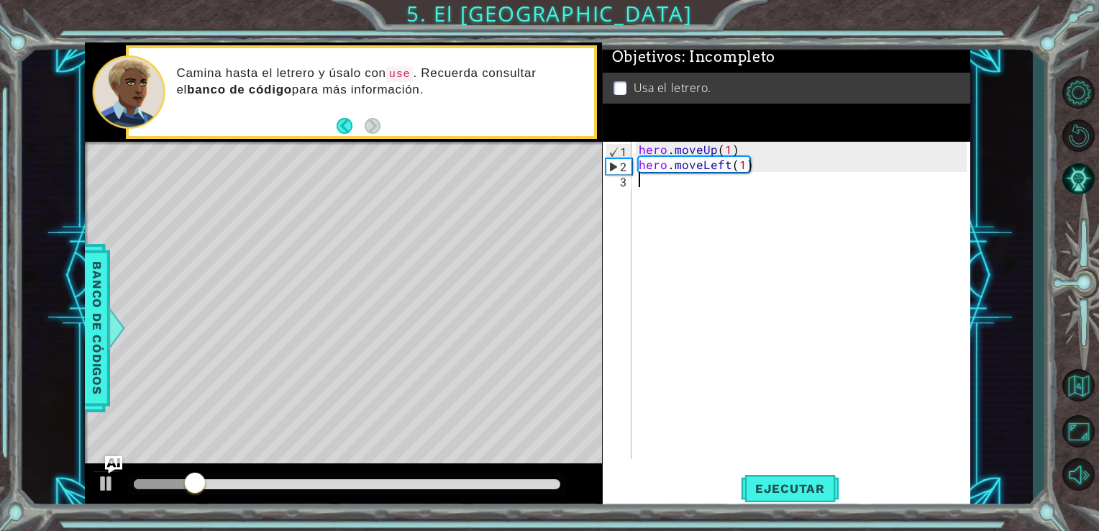
click at [746, 237] on div "hero . moveUp ( 1 ) hero . moveLeft ( 1 )" at bounding box center [805, 316] width 339 height 348
click at [785, 437] on div "hero . moveUp ( 1 ) hero . moveLeft ( 1 )" at bounding box center [805, 316] width 339 height 348
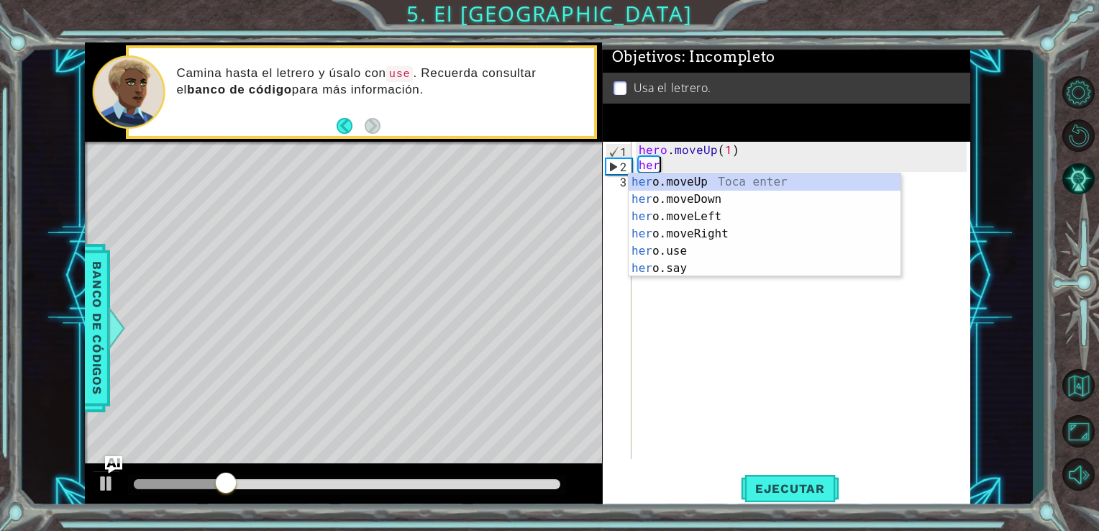
type textarea "h"
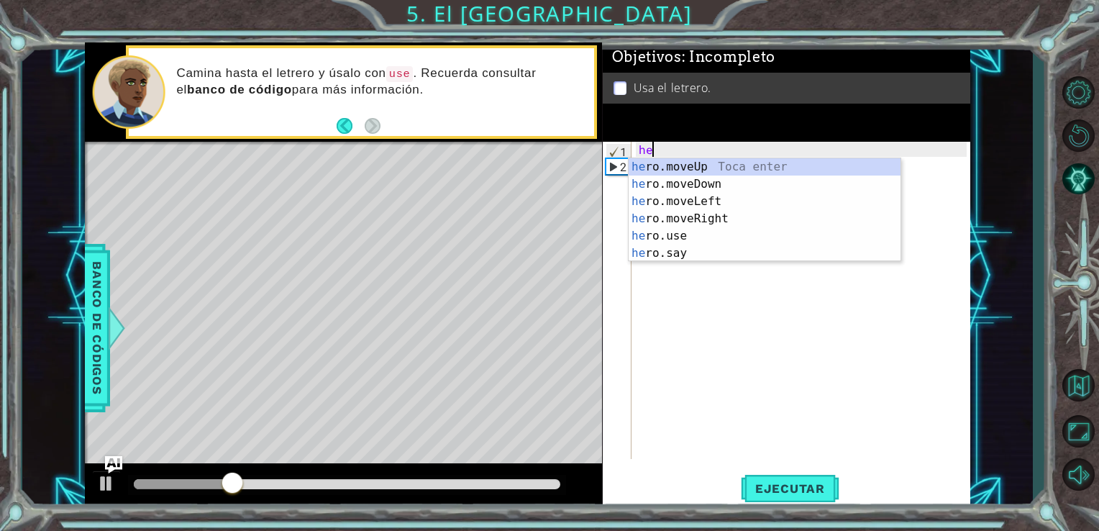
type textarea "h"
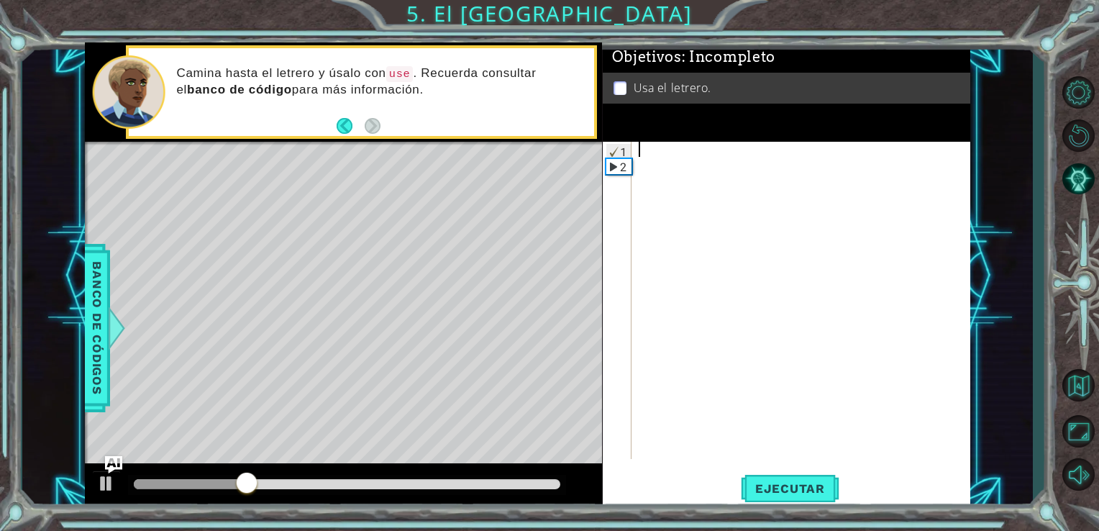
click at [784, 361] on div at bounding box center [805, 316] width 339 height 348
click at [803, 310] on div at bounding box center [805, 316] width 339 height 348
click at [802, 299] on div at bounding box center [805, 316] width 339 height 348
click at [784, 275] on div at bounding box center [805, 316] width 339 height 348
click at [781, 238] on div at bounding box center [805, 316] width 339 height 348
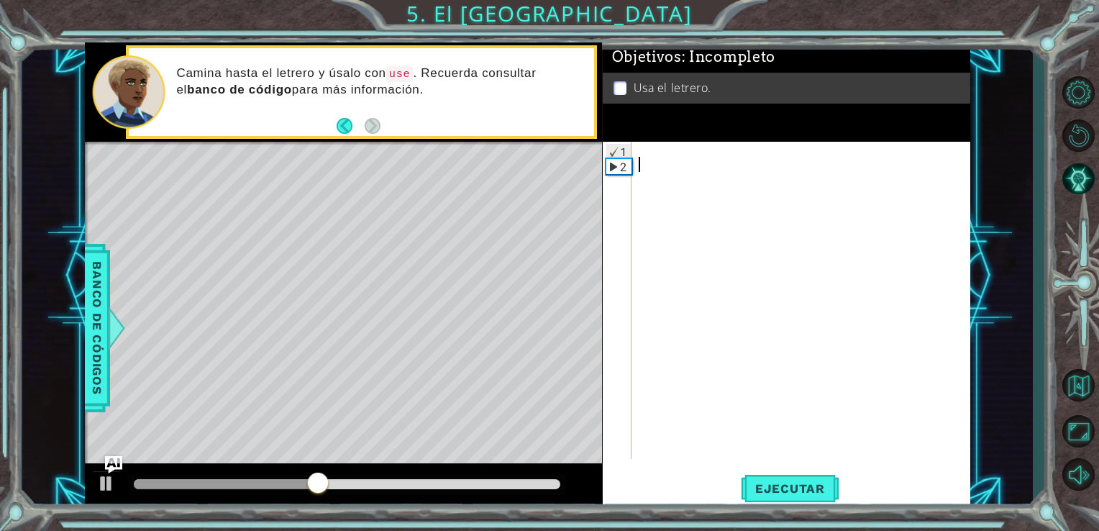
click at [745, 235] on div at bounding box center [805, 316] width 339 height 348
click at [636, 163] on div at bounding box center [805, 316] width 339 height 348
click at [638, 155] on div at bounding box center [805, 316] width 339 height 348
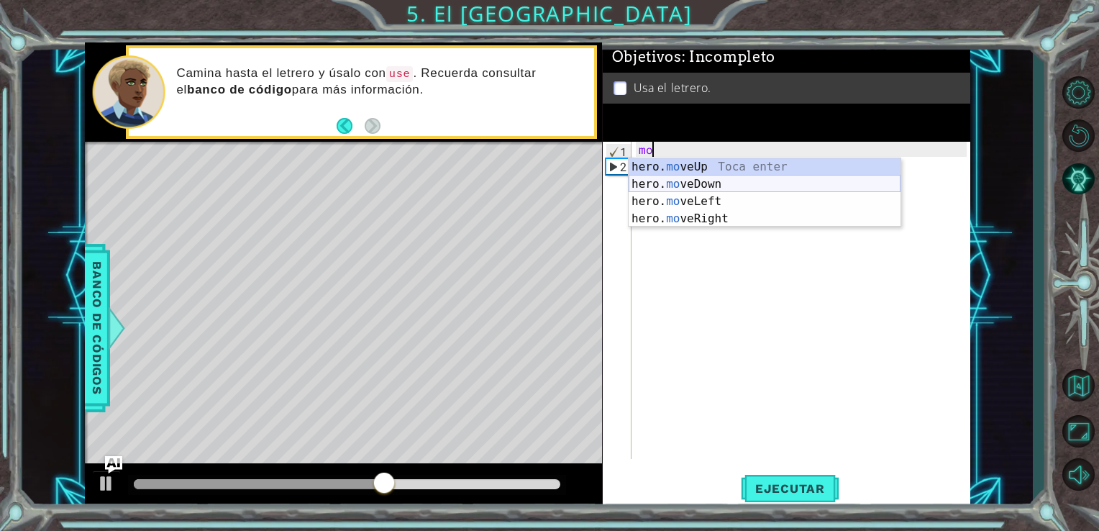
click at [698, 185] on div "hero. mo veUp Toca enter hero. mo veDown Toca enter hero. mo veLeft Toca enter …" at bounding box center [765, 210] width 272 height 104
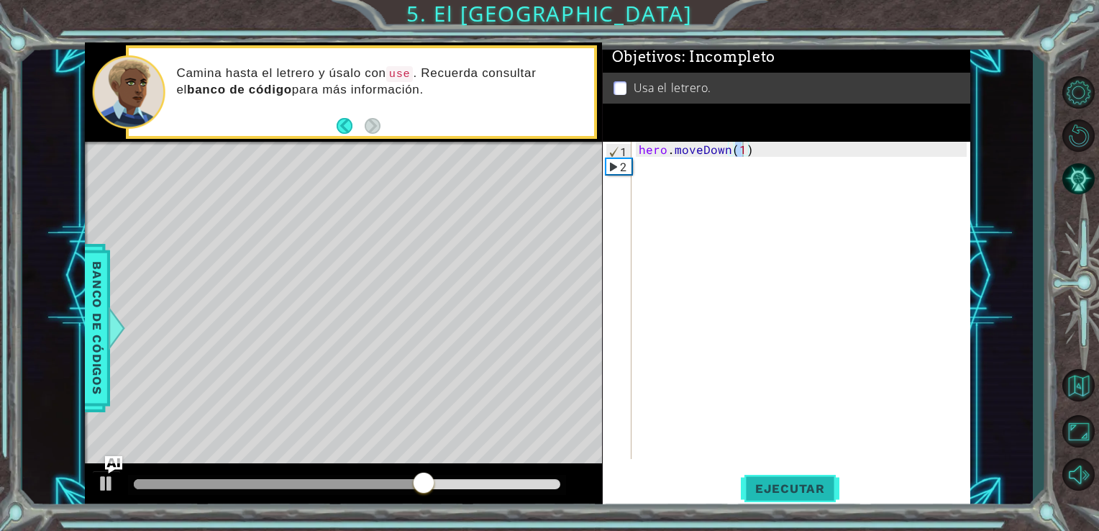
click at [773, 485] on span "Ejecutar" at bounding box center [790, 488] width 99 height 14
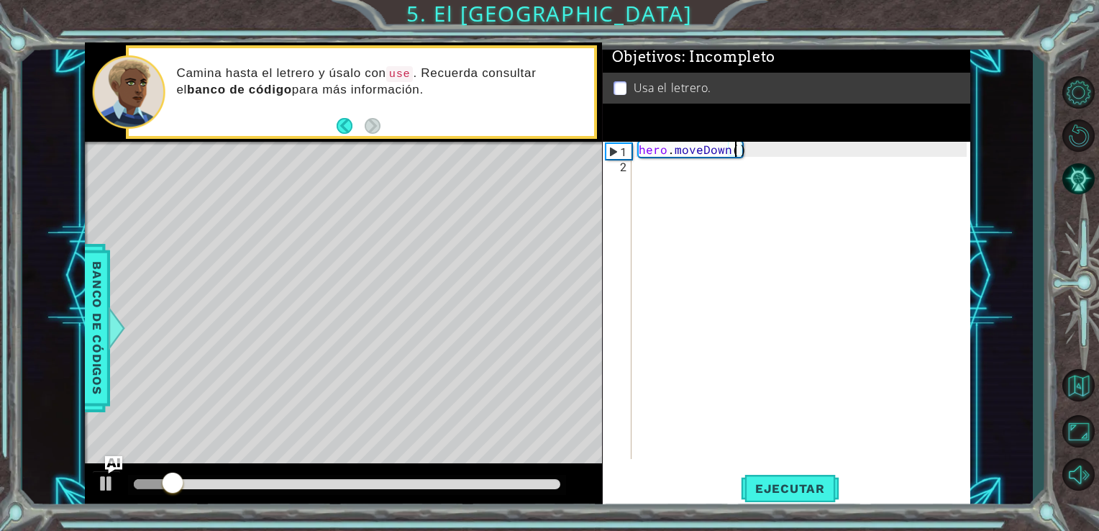
scroll to position [0, 6]
click at [823, 499] on button "Ejecutar" at bounding box center [790, 488] width 99 height 37
click at [833, 472] on button "Ejecutar" at bounding box center [790, 488] width 99 height 37
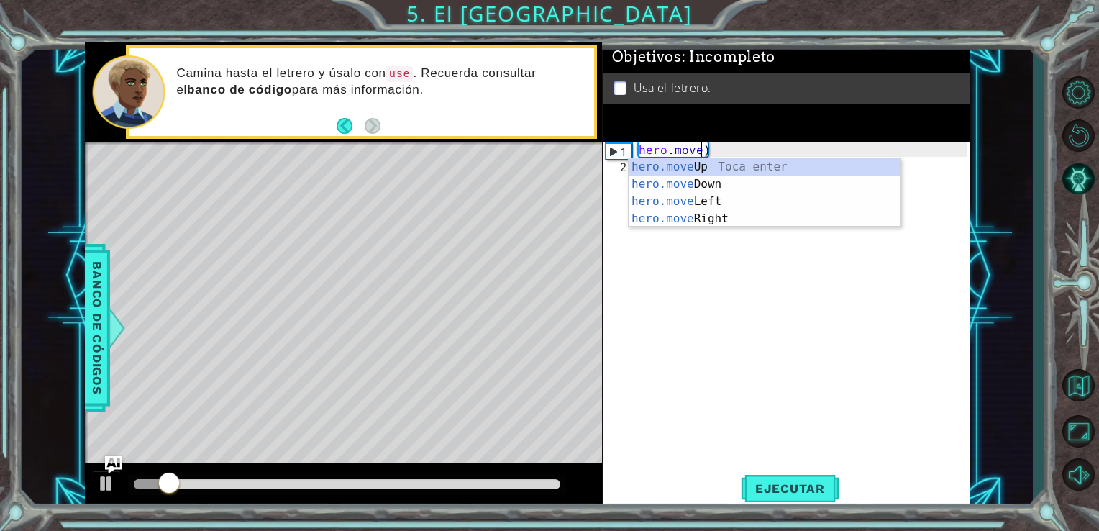
scroll to position [0, 3]
click at [848, 163] on div "hero.mov eUp Toca enter hero.mov eDown Toca enter hero.mov eLeft Toca enter her…" at bounding box center [765, 210] width 272 height 104
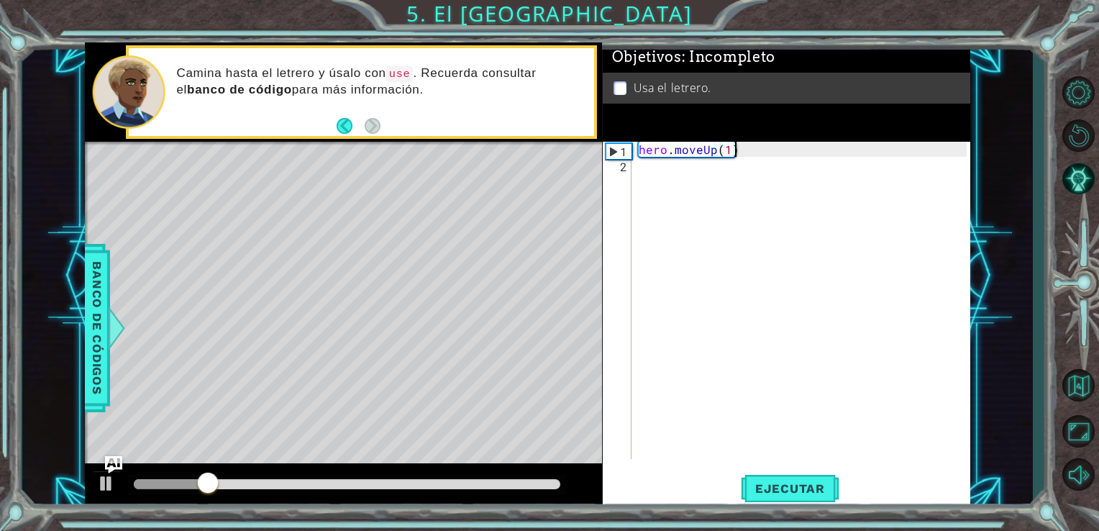
click at [735, 150] on div "hero . moveUp ( 1 )" at bounding box center [805, 316] width 339 height 348
click at [732, 151] on div "hero . moveUp ( 1 )" at bounding box center [805, 316] width 339 height 348
click at [725, 150] on div "hero . moveUp ( 1 )" at bounding box center [805, 316] width 339 height 348
click at [773, 481] on button "Ejecutar" at bounding box center [790, 488] width 99 height 37
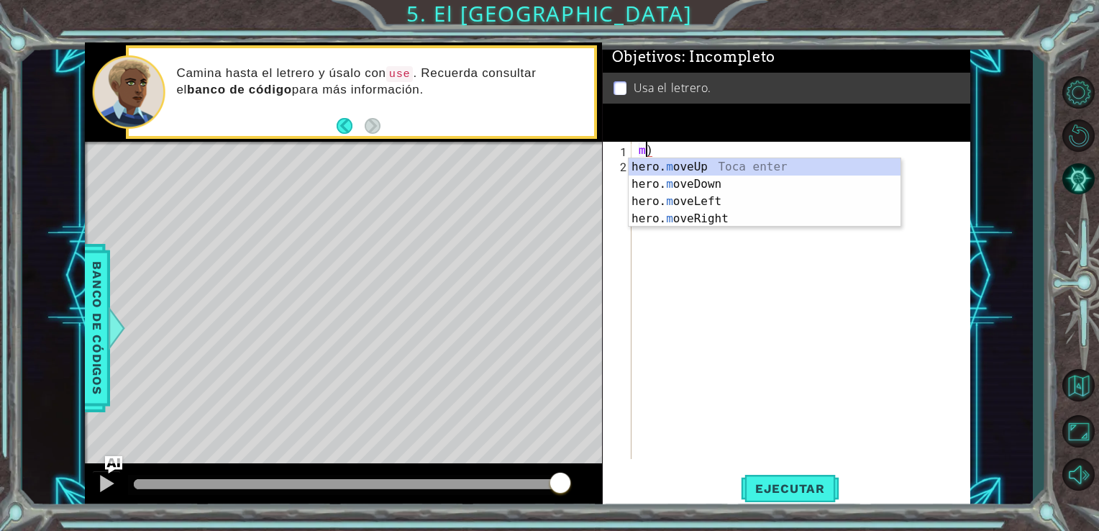
scroll to position [0, 0]
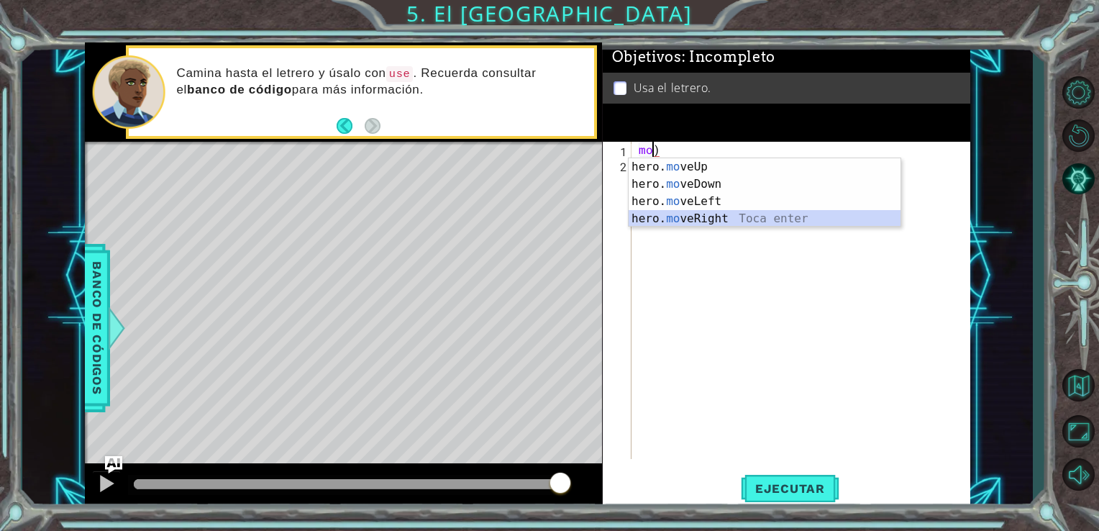
click at [715, 213] on div "hero. mo veUp Toca enter hero. mo veDown Toca enter hero. mo veLeft Toca enter …" at bounding box center [765, 210] width 272 height 104
type textarea "hero.moveRight(1)"
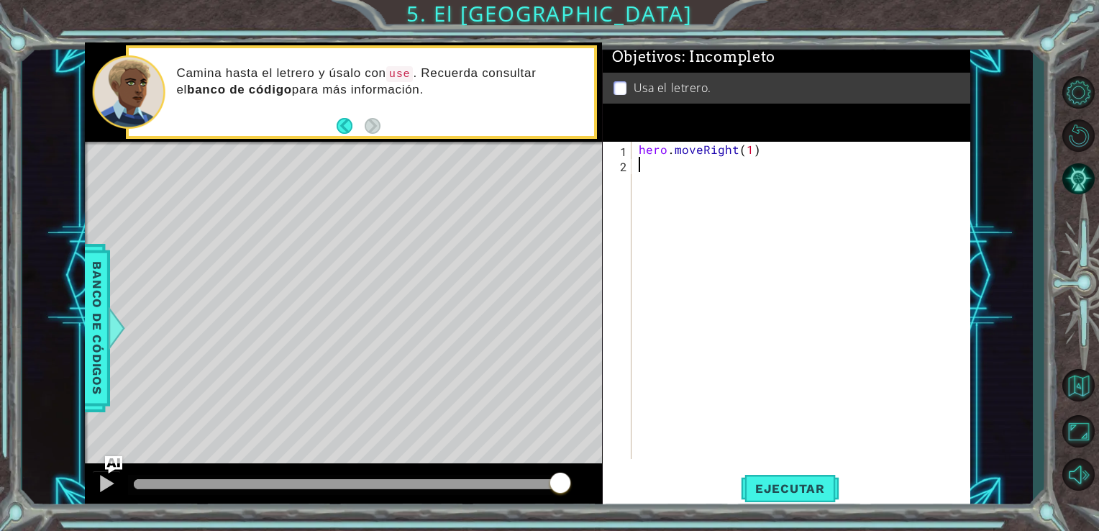
click at [682, 205] on div "hero . moveRight ( 1 )" at bounding box center [805, 316] width 339 height 348
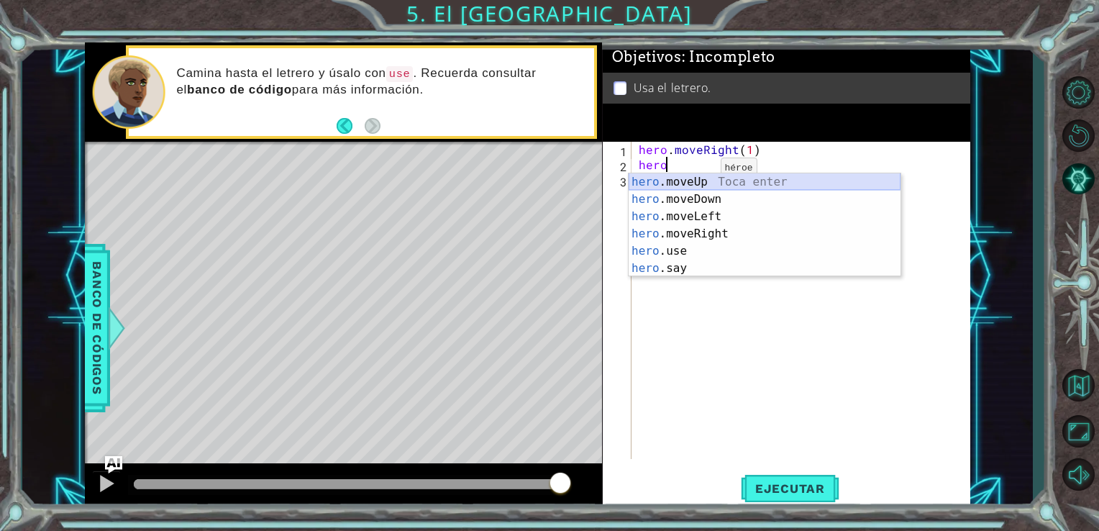
click at [696, 182] on div "hero .moveUp Toca enter hero .moveDown Toca enter hero .moveLeft Toca enter her…" at bounding box center [765, 242] width 272 height 138
type textarea "hero.moveUp(1)"
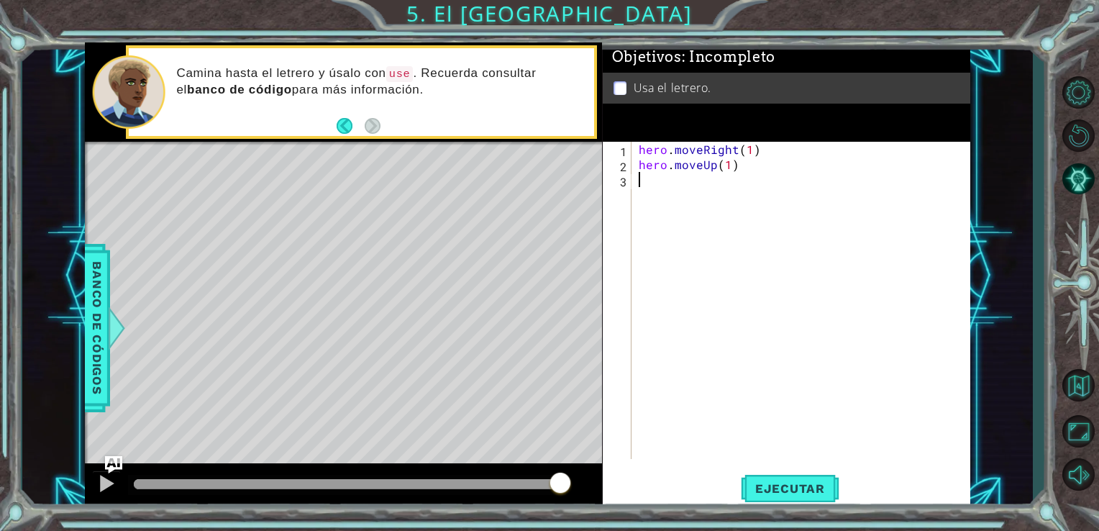
click at [691, 188] on div "hero . moveRight ( 1 ) hero . moveUp ( 1 )" at bounding box center [805, 316] width 339 height 348
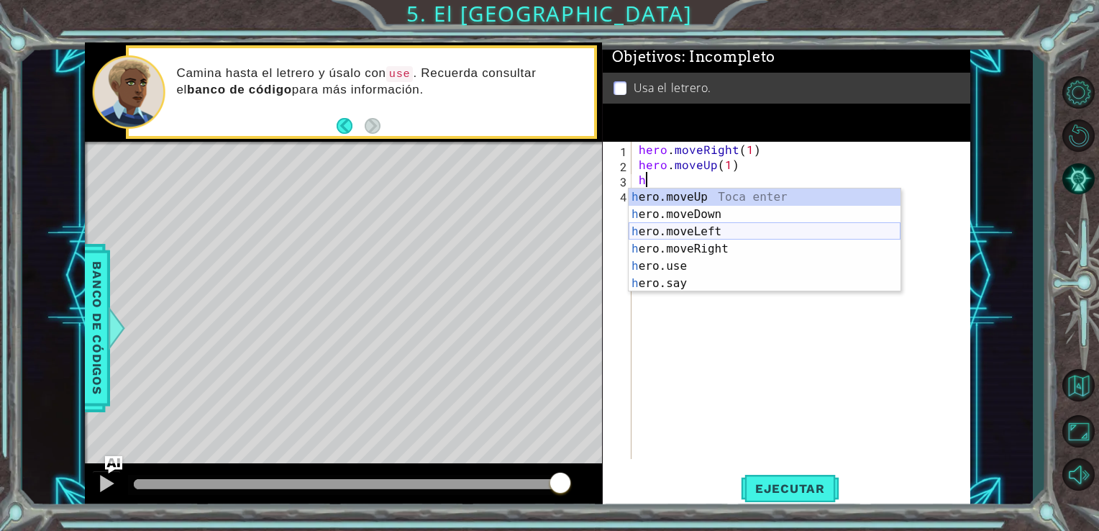
click at [679, 230] on div "h ero.moveUp Toca enter h ero.moveDown Toca enter h ero.moveLeft Toca enter h e…" at bounding box center [765, 258] width 272 height 138
type textarea "hero.moveLeft(1)"
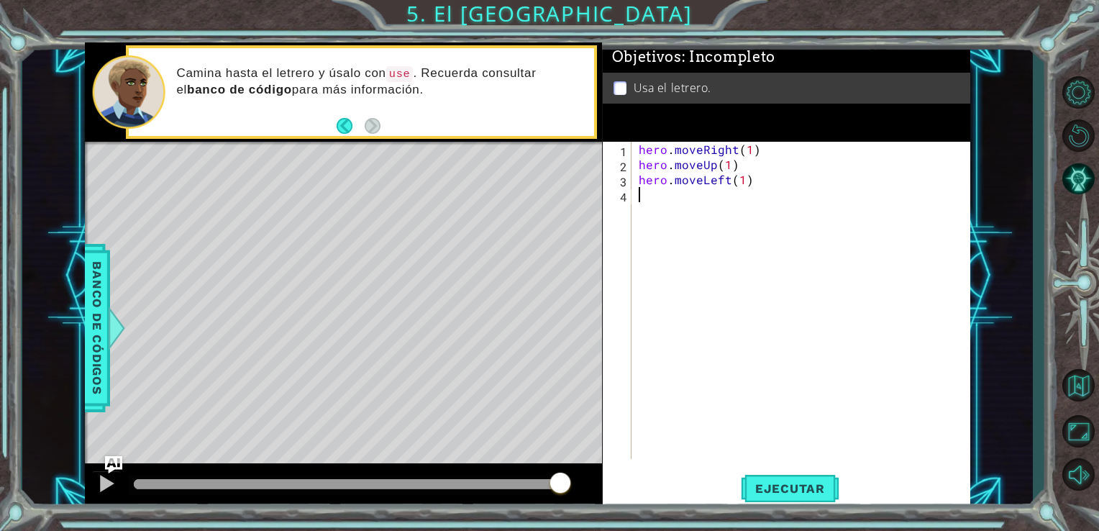
click at [665, 225] on div "hero . moveRight ( 1 ) hero . moveUp ( 1 ) hero . moveLeft ( 1 )" at bounding box center [805, 316] width 339 height 348
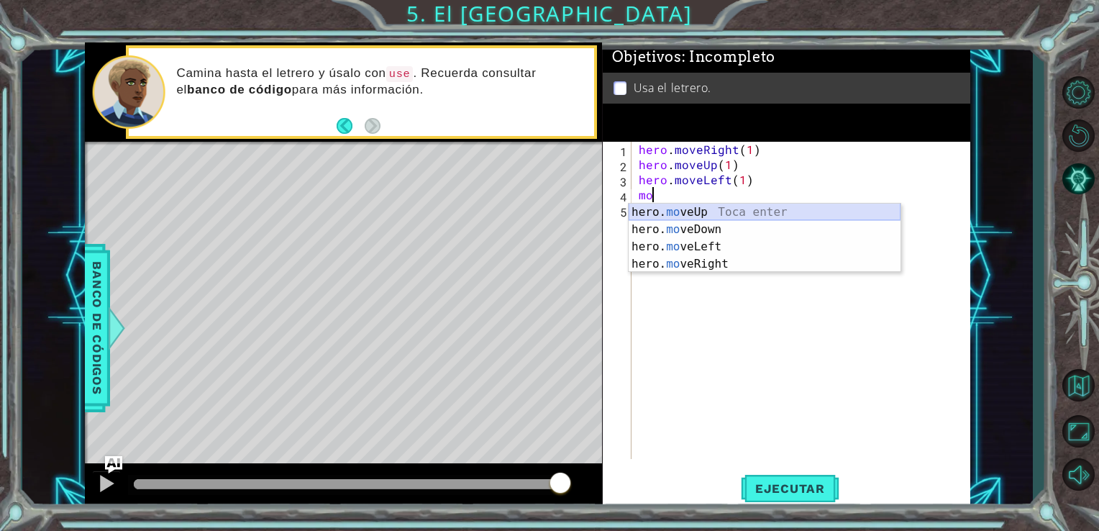
click at [694, 214] on div "hero. mo veUp Toca enter hero. mo veDown Toca enter hero. mo veLeft Toca enter …" at bounding box center [765, 256] width 272 height 104
type textarea "hero.moveUp(1)"
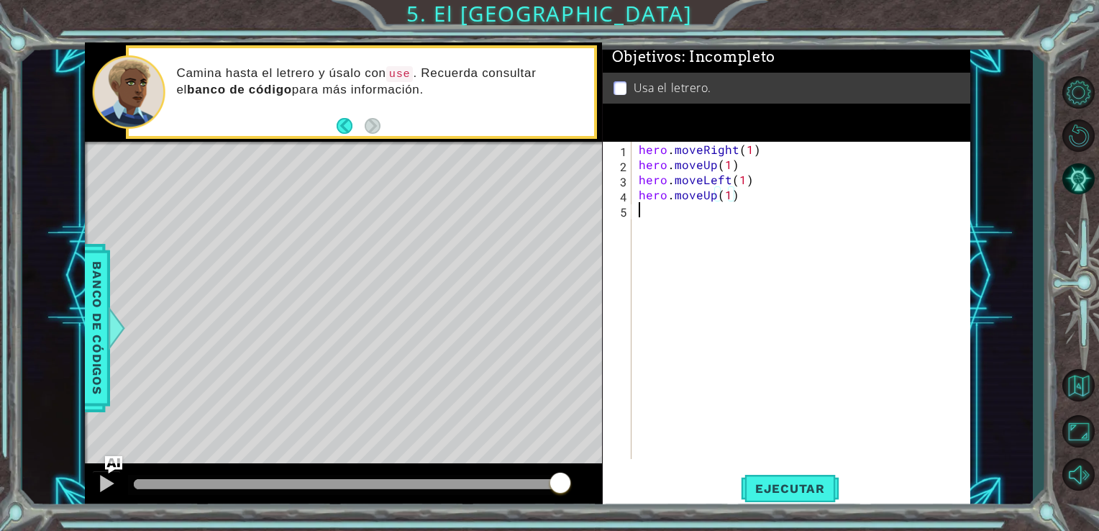
click at [738, 218] on div "hero . moveRight ( 1 ) hero . moveUp ( 1 ) hero . moveLeft ( 1 ) hero . moveUp …" at bounding box center [805, 316] width 339 height 348
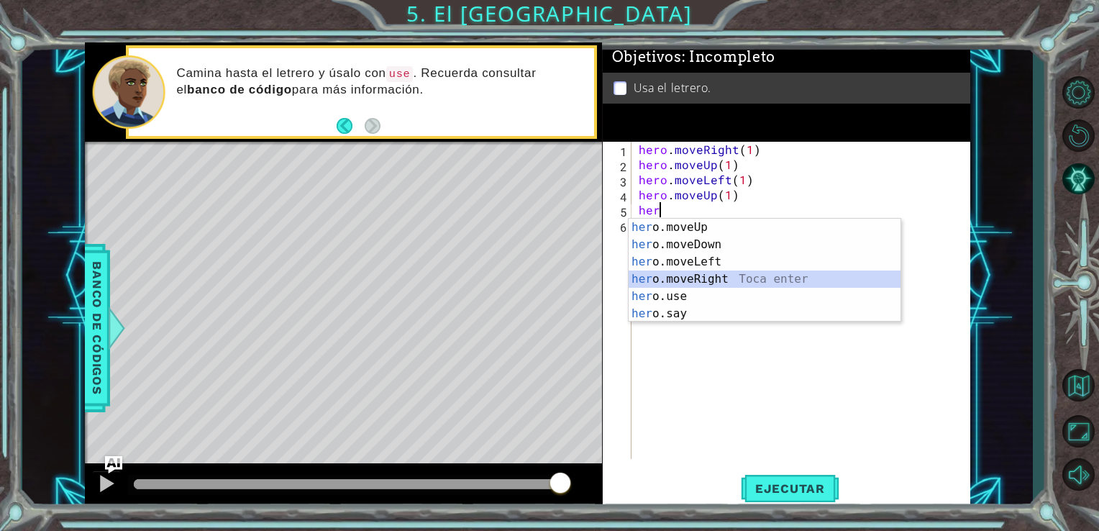
click at [718, 277] on div "her o.moveUp Toca enter her o.moveDown Toca enter her o.moveLeft [PERSON_NAME] …" at bounding box center [765, 288] width 272 height 138
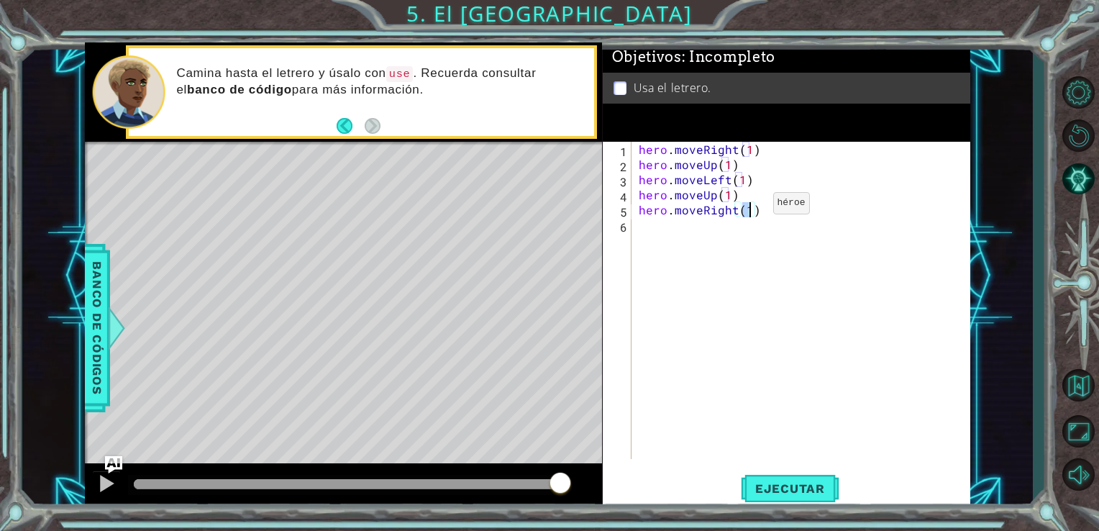
click at [748, 207] on div "hero . moveRight ( 1 ) hero . moveUp ( 1 ) hero . moveLeft ( 1 ) hero . moveUp …" at bounding box center [802, 300] width 332 height 317
click at [749, 208] on div "hero . moveRight ( 1 ) hero . moveUp ( 1 ) hero . moveLeft ( 1 ) hero . moveUp …" at bounding box center [805, 316] width 339 height 348
type textarea "hero.moveRight(2)"
click at [749, 208] on div "hero . moveRight ( 1 ) hero . moveUp ( 1 ) hero . moveLeft ( 1 ) hero . moveUp …" at bounding box center [805, 316] width 339 height 348
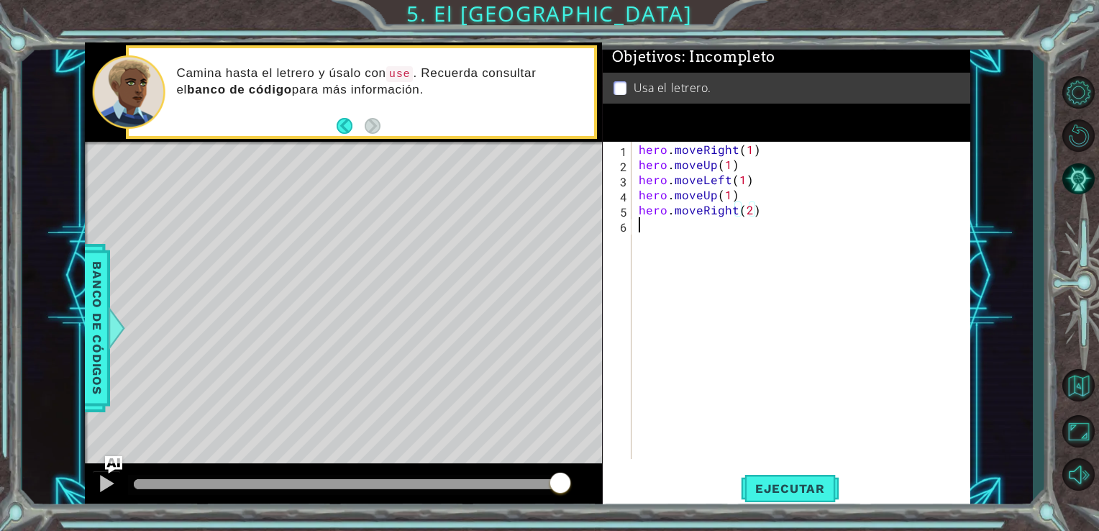
click at [707, 240] on div "hero . moveRight ( 1 ) hero . moveUp ( 1 ) hero . moveLeft ( 1 ) hero . moveUp …" at bounding box center [805, 316] width 339 height 348
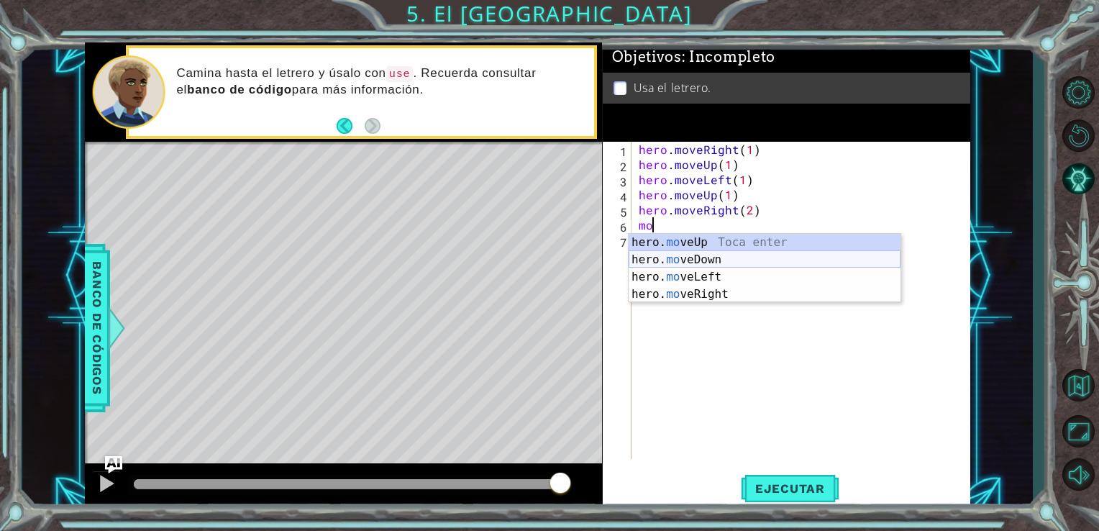
click at [688, 259] on div "hero. mo veUp Toca enter hero. mo veDown Toca enter hero. mo veLeft Toca enter …" at bounding box center [765, 286] width 272 height 104
type textarea "hero.moveDown(1)"
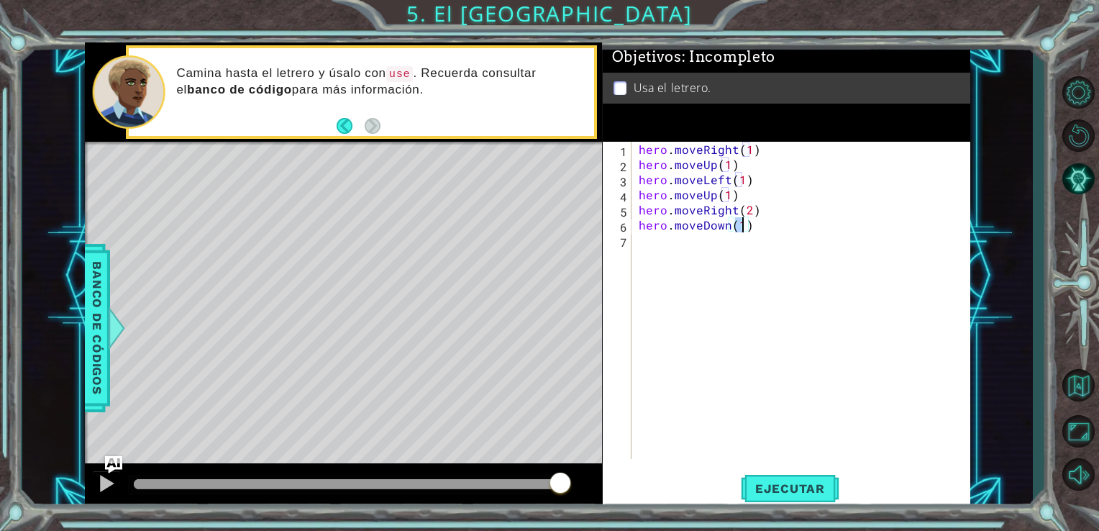
click at [732, 241] on div "hero . moveRight ( 1 ) hero . moveUp ( 1 ) hero . moveLeft ( 1 ) hero . moveUp …" at bounding box center [805, 316] width 339 height 348
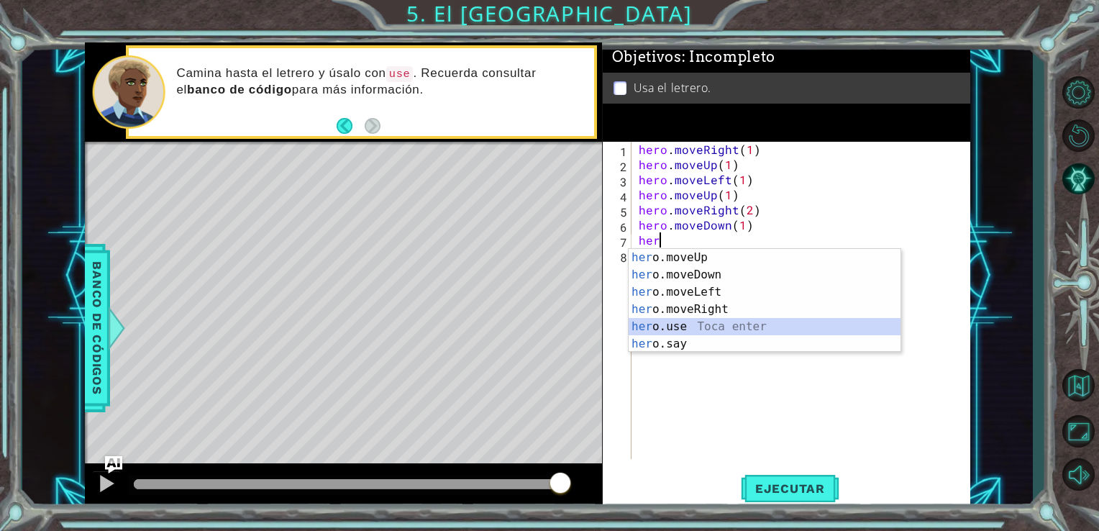
click at [731, 327] on div "her o.moveUp Toca enter her o.moveDown Toca enter her o.moveLeft [PERSON_NAME] …" at bounding box center [765, 318] width 272 height 138
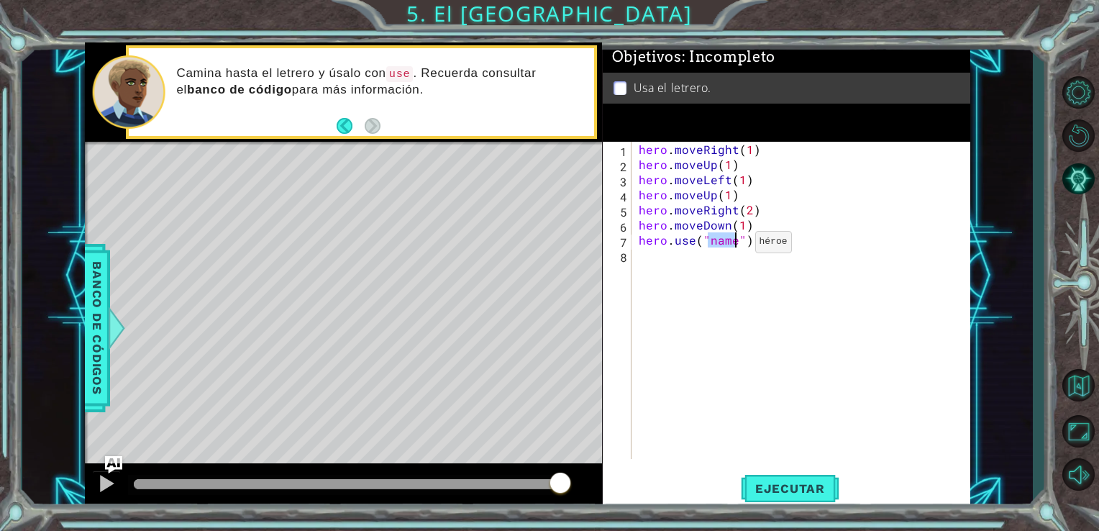
click at [731, 245] on div "hero . moveRight ( 1 ) hero . moveUp ( 1 ) hero . moveLeft ( 1 ) hero . moveUp …" at bounding box center [802, 300] width 332 height 317
click at [738, 243] on div "hero . moveRight ( 1 ) hero . moveUp ( 1 ) hero . moveLeft ( 1 ) hero . moveUp …" at bounding box center [805, 316] width 339 height 348
type textarea "hero.use("sign")"
click at [778, 487] on span "Ejecutar" at bounding box center [790, 488] width 99 height 14
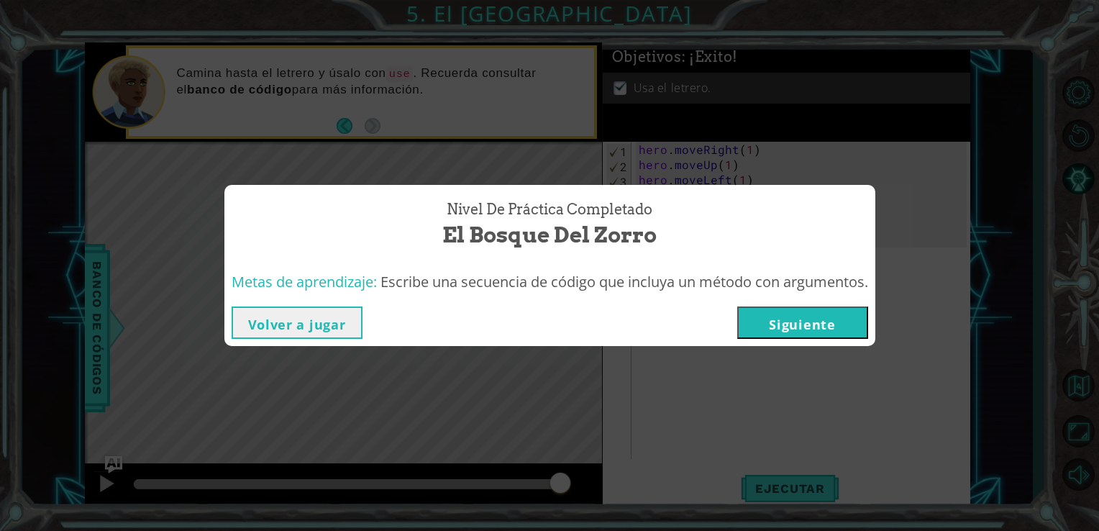
click at [777, 321] on button "Siguiente" at bounding box center [803, 323] width 131 height 32
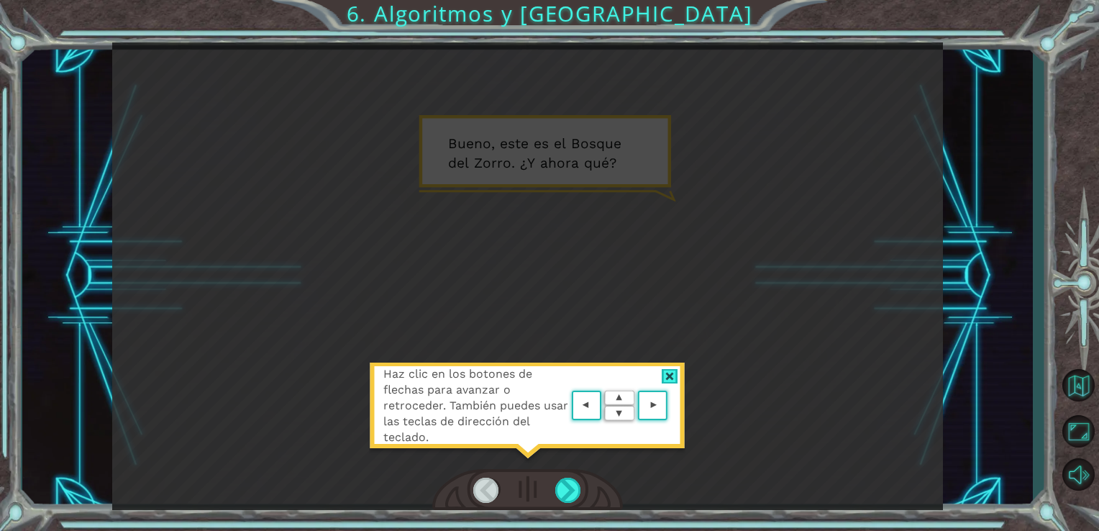
click at [666, 365] on div "Haz clic en los botones de flechas para avanzar o retroceder. También puedes us…" at bounding box center [527, 413] width 317 height 101
click at [664, 376] on div at bounding box center [670, 376] width 17 height 15
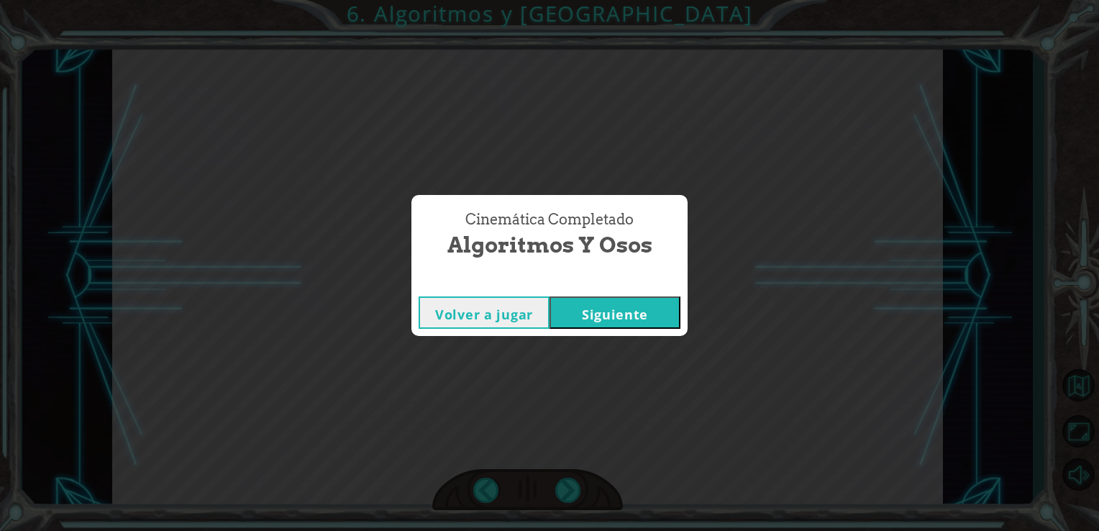
click at [627, 312] on button "Siguiente" at bounding box center [615, 312] width 131 height 32
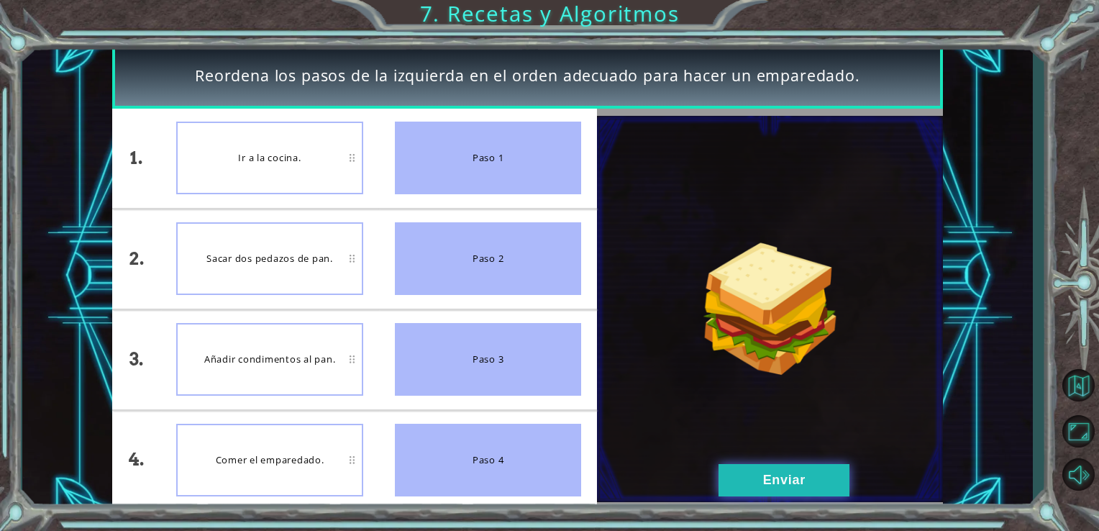
click at [794, 481] on button "Enviar" at bounding box center [784, 480] width 131 height 32
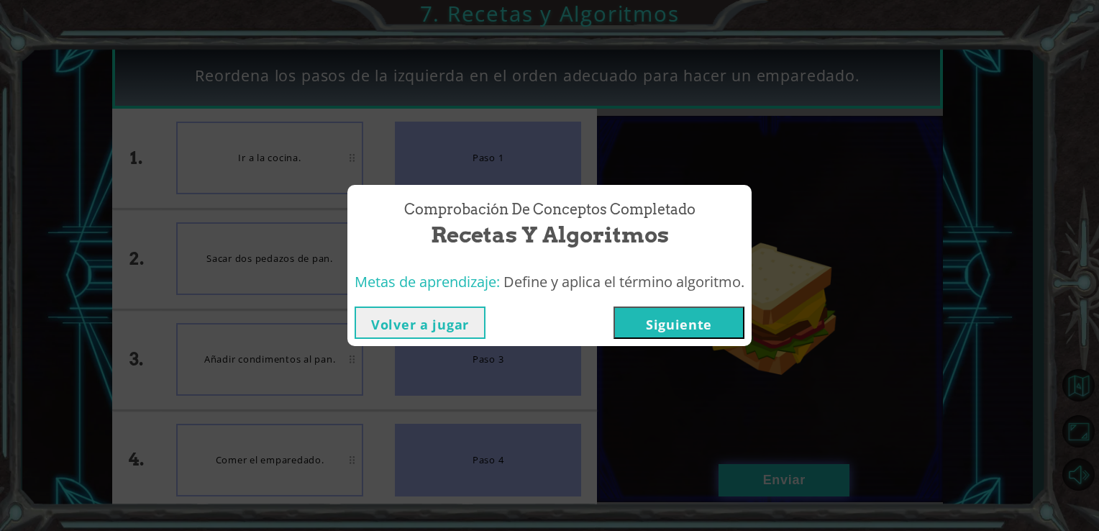
click at [754, 469] on div "Comprobación de conceptos Completado Recetas y Algoritmos Metas de aprendizaje:…" at bounding box center [549, 265] width 1099 height 531
click at [654, 321] on button "Siguiente" at bounding box center [679, 323] width 131 height 32
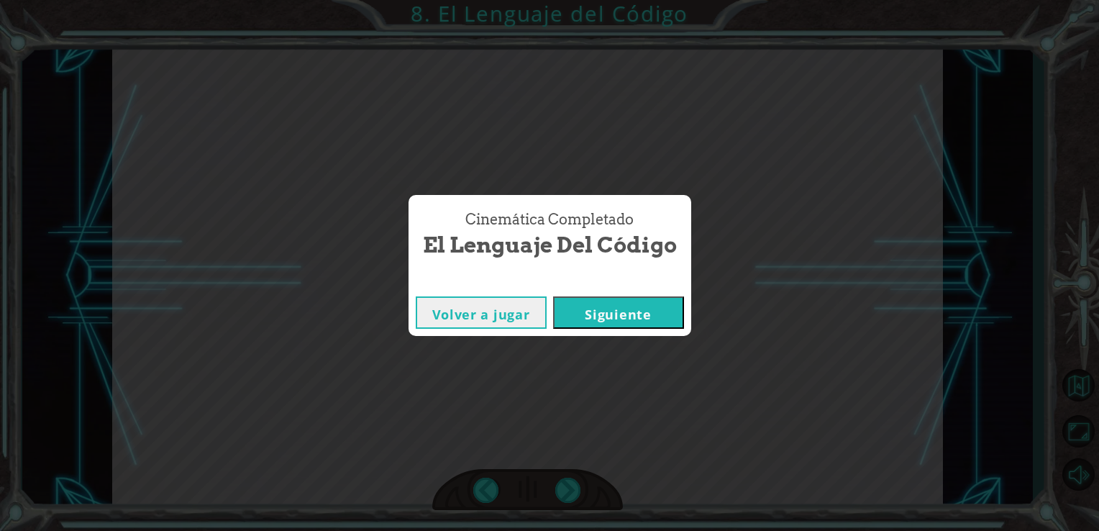
click at [653, 330] on div "Volver a jugar [GEOGRAPHIC_DATA]" at bounding box center [550, 312] width 283 height 47
click at [653, 325] on button "Siguiente" at bounding box center [618, 312] width 131 height 32
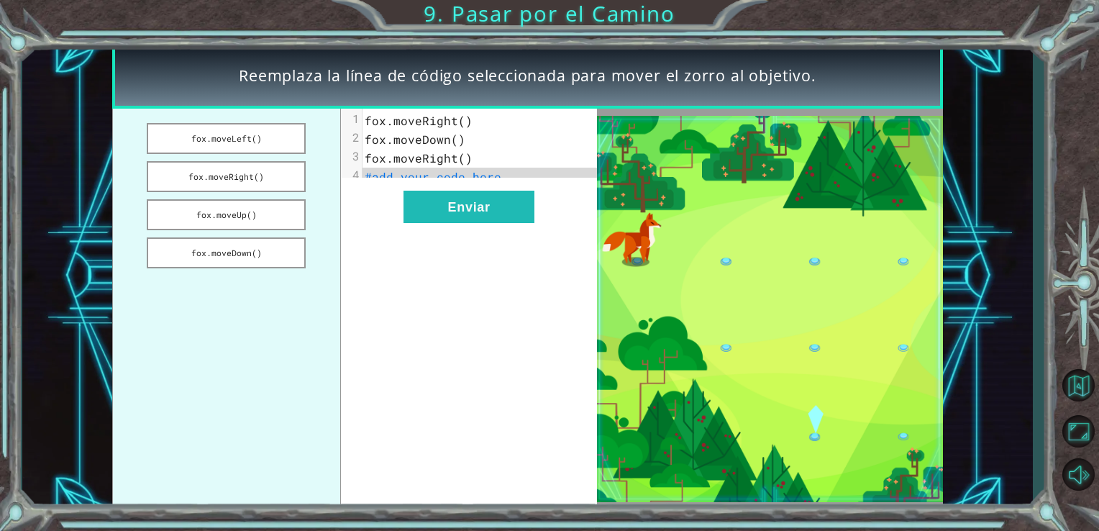
click at [474, 144] on pre "fox.moveDown()" at bounding box center [486, 139] width 247 height 19
click at [464, 128] on pre "fox.moveRight()" at bounding box center [486, 121] width 247 height 19
click at [462, 127] on span "fox.moveRight()" at bounding box center [419, 120] width 108 height 15
click at [455, 172] on span "#add your code here" at bounding box center [433, 176] width 137 height 15
click at [437, 221] on button "Enviar" at bounding box center [469, 207] width 131 height 32
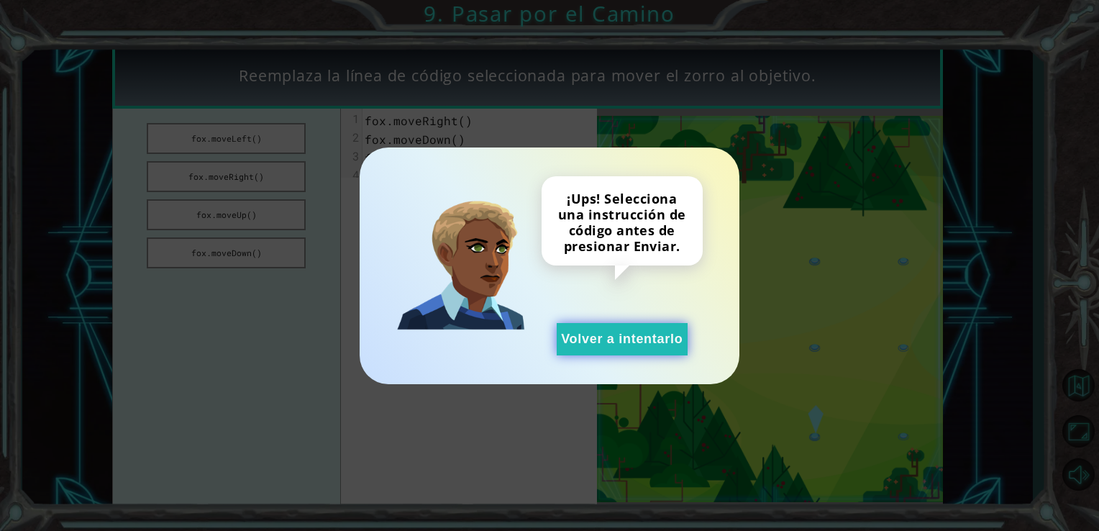
click at [603, 347] on button "Volver a intentarlo" at bounding box center [622, 339] width 131 height 32
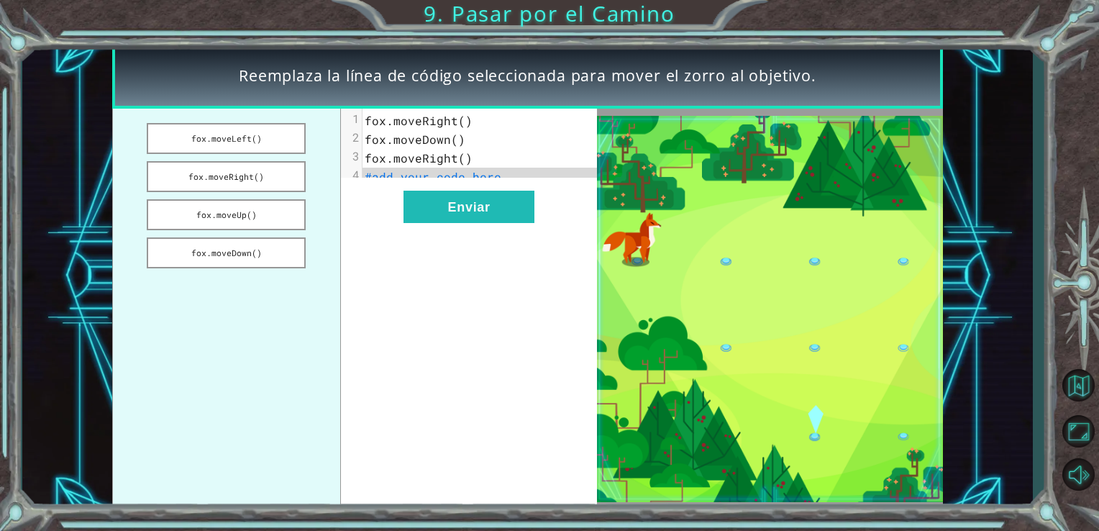
drag, startPoint x: 212, startPoint y: 136, endPoint x: 350, endPoint y: 137, distance: 138.9
click at [350, 137] on div "fox.moveLeft() fox.moveRight() fox.moveUp() fox.moveDown() xxxxxxxxxx 4 1 fox.m…" at bounding box center [355, 309] width 486 height 401
click at [221, 161] on button "fox.moveRight()" at bounding box center [226, 176] width 159 height 31
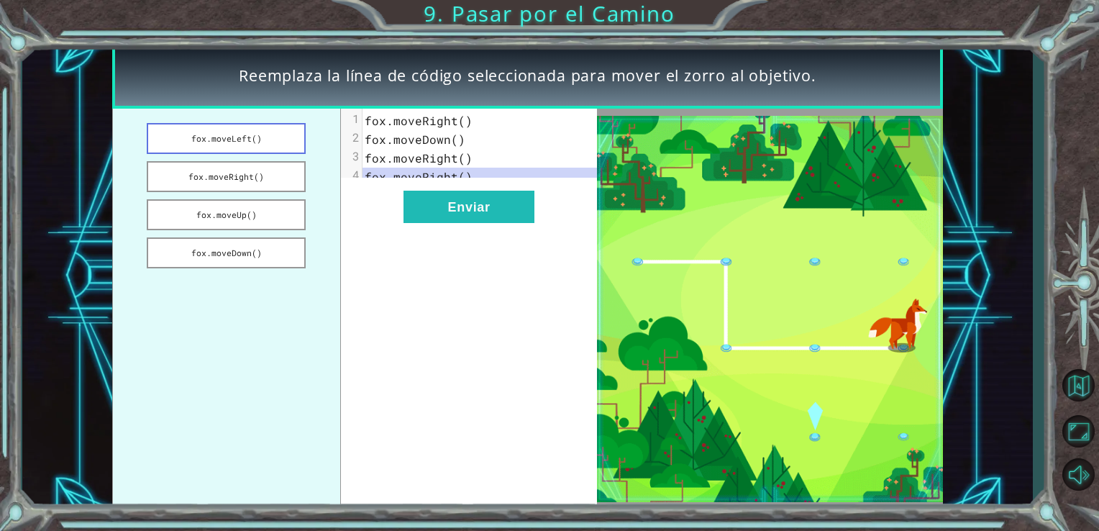
click at [232, 147] on button "fox.moveLeft()" at bounding box center [226, 138] width 159 height 31
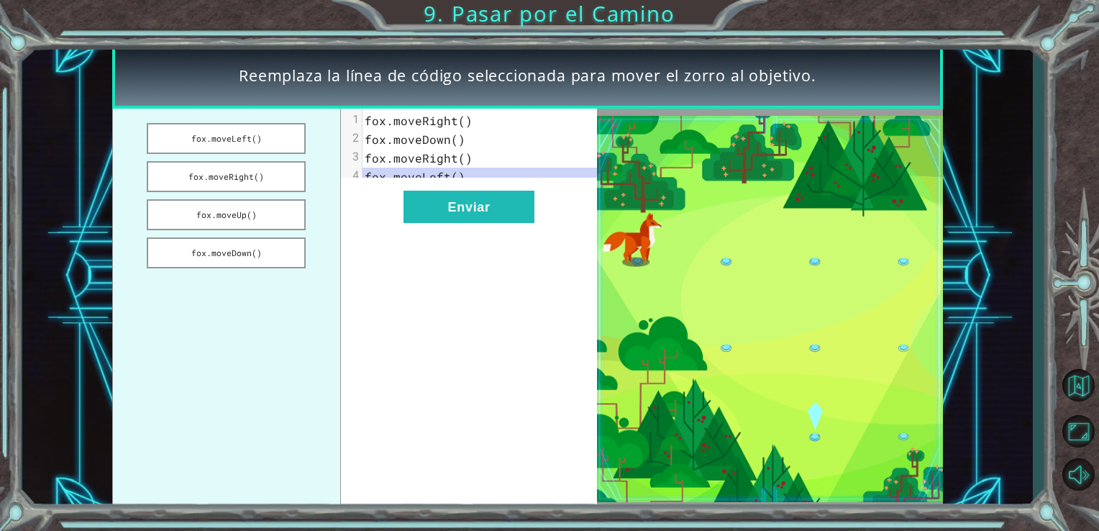
click at [368, 150] on span "fox.moveRight()" at bounding box center [419, 157] width 108 height 15
click at [380, 115] on span "fox.moveRight()" at bounding box center [419, 120] width 108 height 15
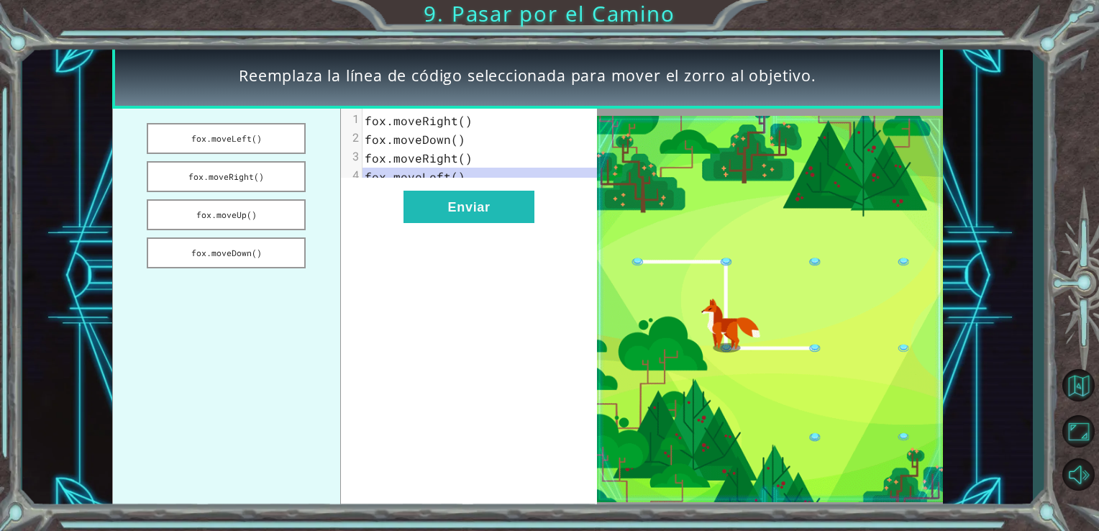
click at [353, 118] on div "1" at bounding box center [351, 119] width 21 height 14
click at [272, 137] on button "fox.moveLeft()" at bounding box center [226, 138] width 159 height 31
click at [243, 255] on button "fox.moveDown()" at bounding box center [226, 252] width 159 height 31
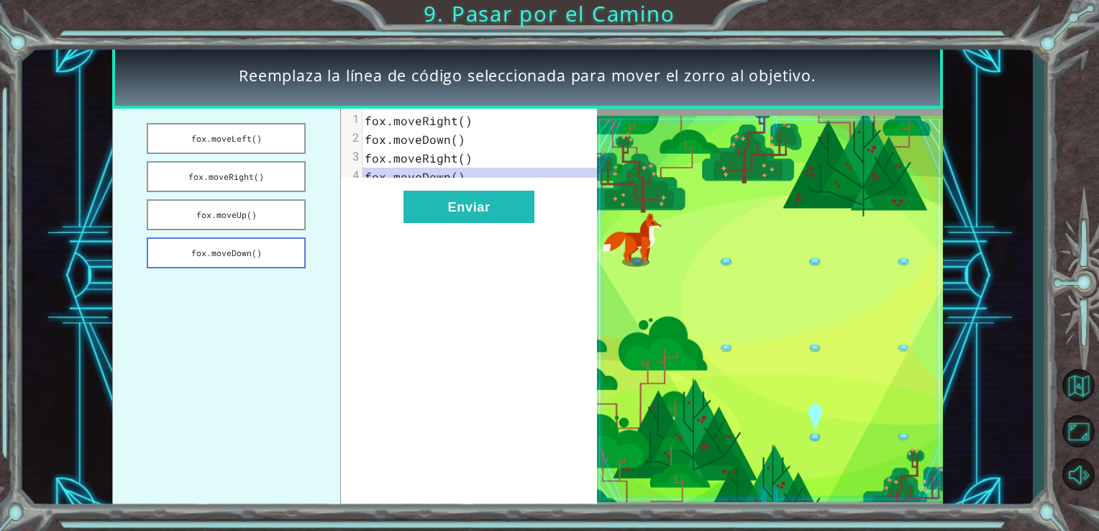
click at [243, 255] on button "fox.moveDown()" at bounding box center [226, 252] width 159 height 31
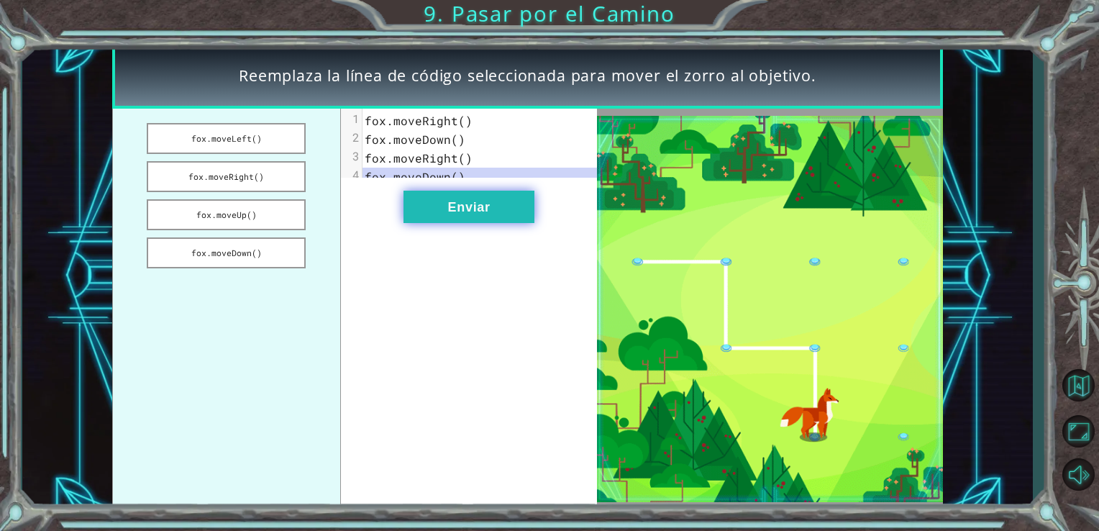
click at [456, 209] on button "Enviar" at bounding box center [469, 207] width 131 height 32
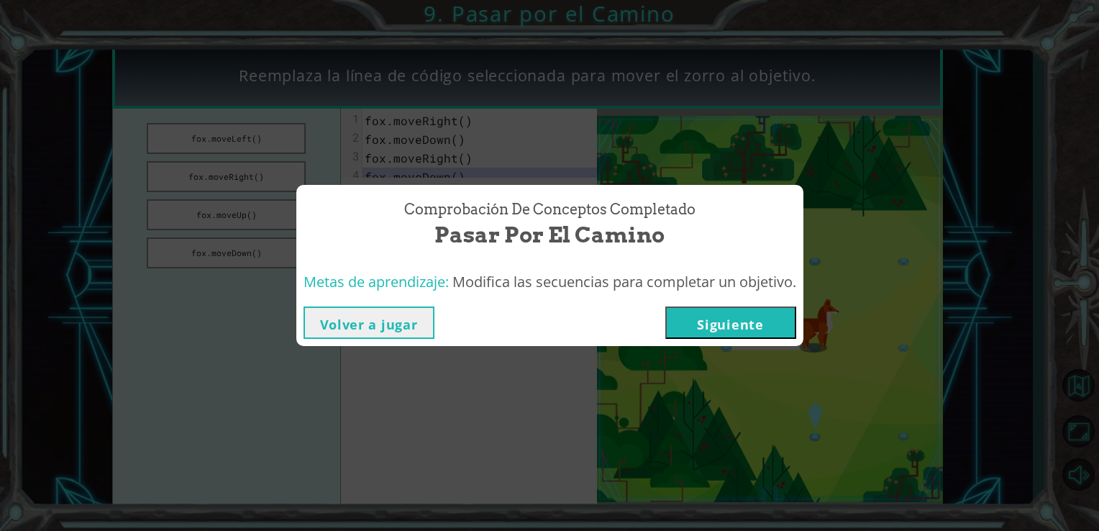
click at [690, 324] on button "Siguiente" at bounding box center [731, 323] width 131 height 32
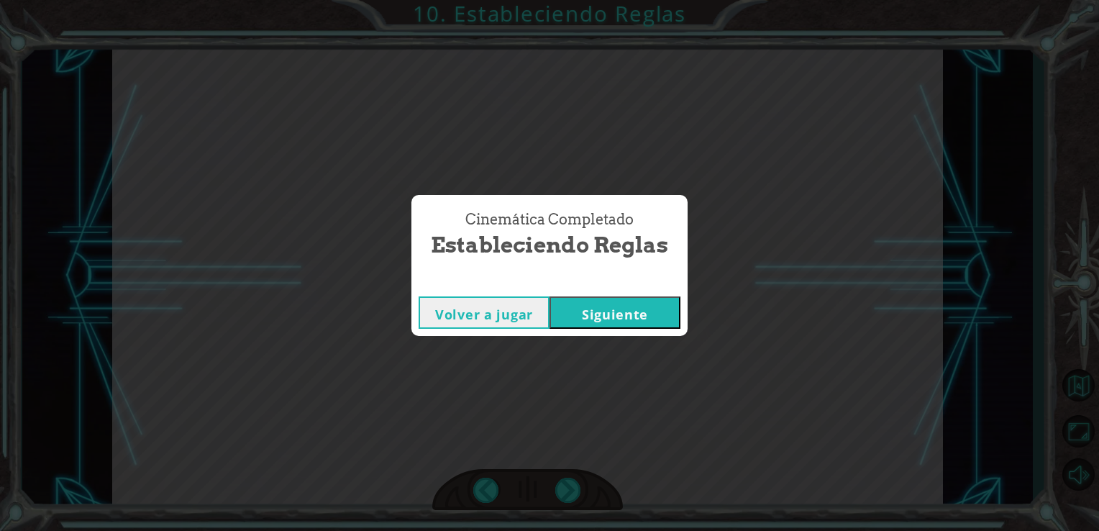
click at [659, 305] on button "Siguiente" at bounding box center [615, 312] width 131 height 32
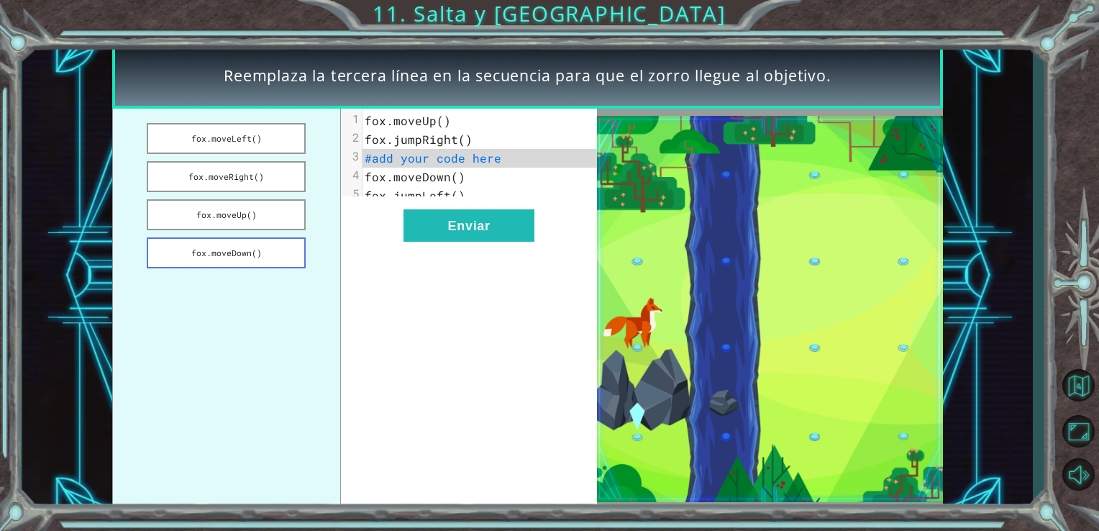
click at [266, 244] on button "fox.moveDown()" at bounding box center [226, 252] width 159 height 31
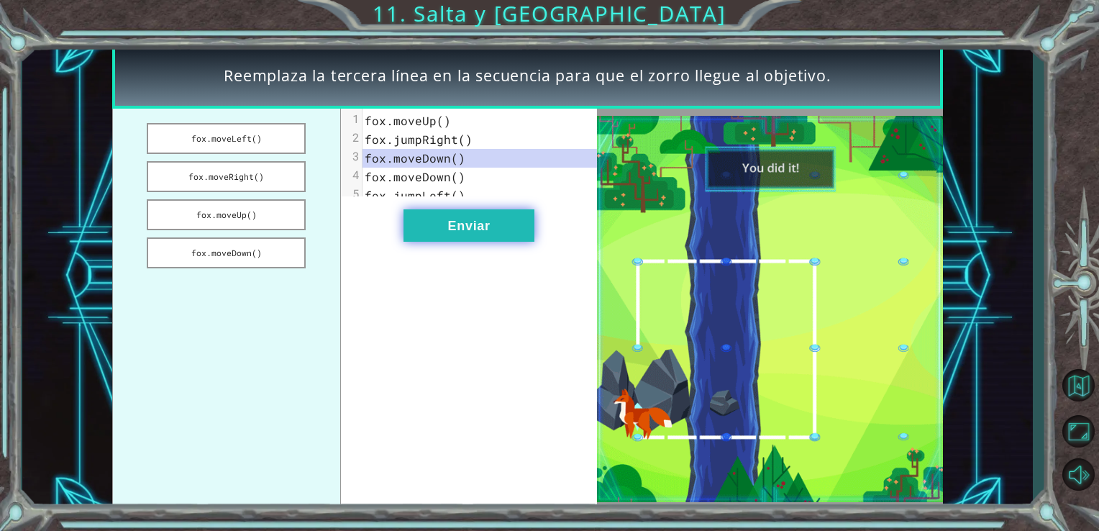
click at [440, 235] on button "Enviar" at bounding box center [469, 225] width 131 height 32
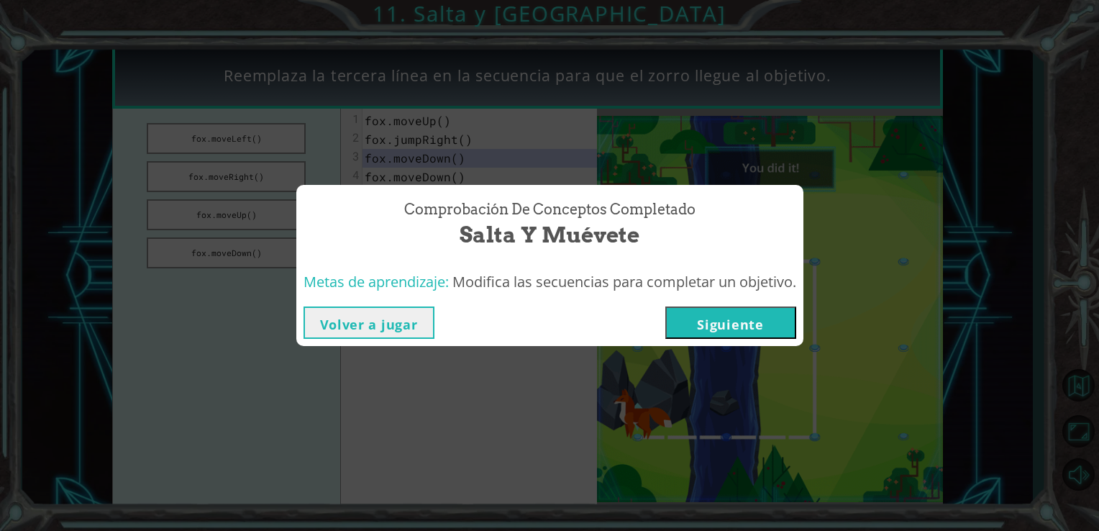
click at [720, 301] on div "Volver a jugar [GEOGRAPHIC_DATA]" at bounding box center [549, 322] width 507 height 47
click at [709, 314] on button "Siguiente" at bounding box center [731, 323] width 131 height 32
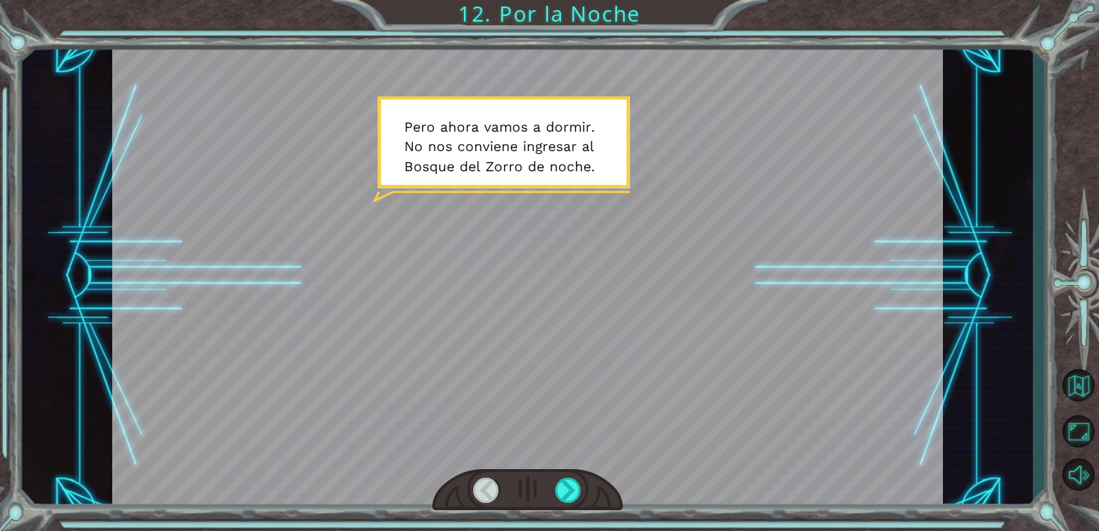
drag, startPoint x: 653, startPoint y: 322, endPoint x: 669, endPoint y: 372, distance: 52.1
click at [669, 372] on div at bounding box center [528, 276] width 832 height 468
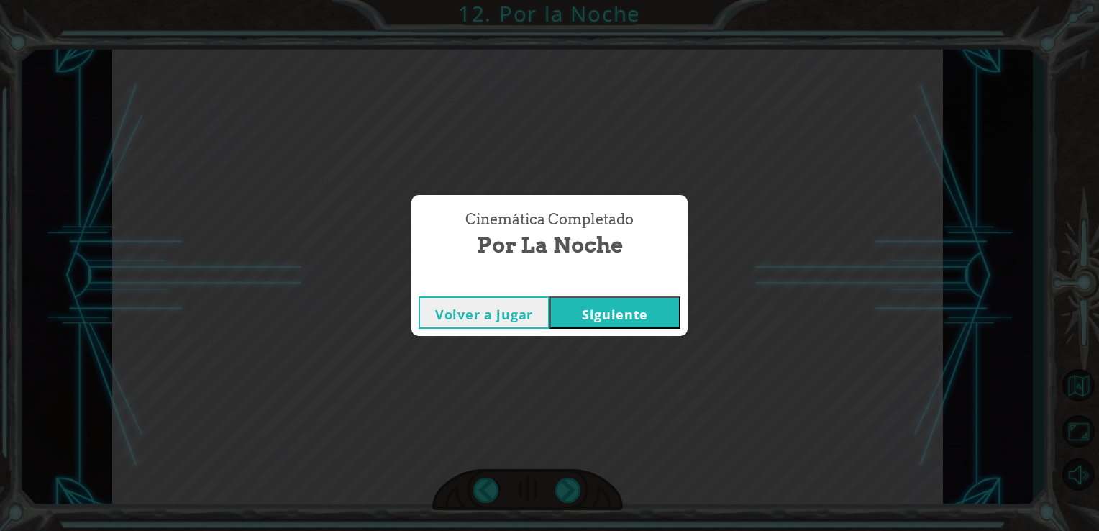
click at [634, 334] on div "Volver a jugar [GEOGRAPHIC_DATA]" at bounding box center [550, 312] width 276 height 47
click at [619, 314] on button "Siguiente" at bounding box center [615, 312] width 131 height 32
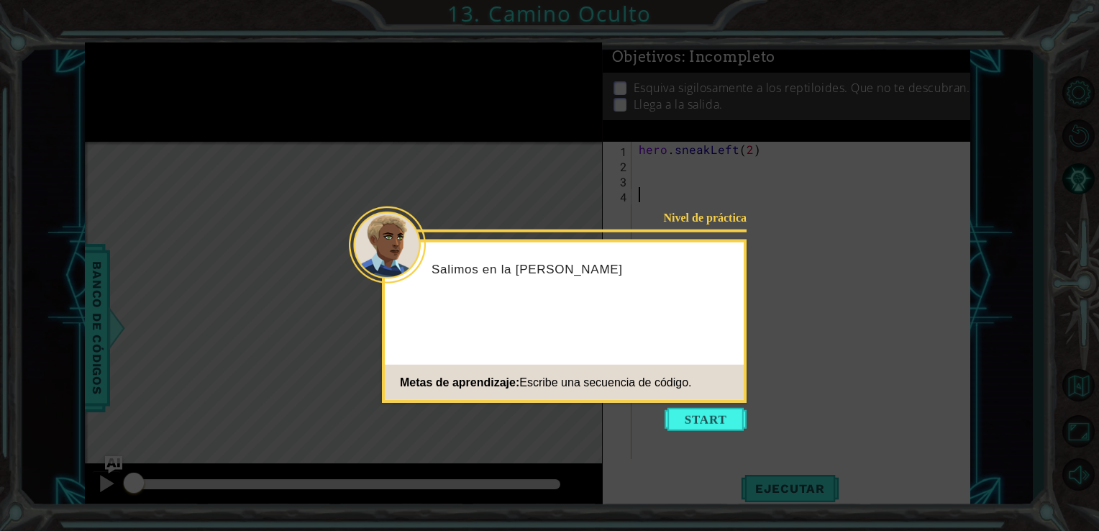
click at [692, 361] on div "Nivel de práctica Salimos en la [PERSON_NAME] de aprendizaje: Escribe una secue…" at bounding box center [564, 321] width 365 height 163
click at [699, 409] on button "Start" at bounding box center [706, 419] width 82 height 23
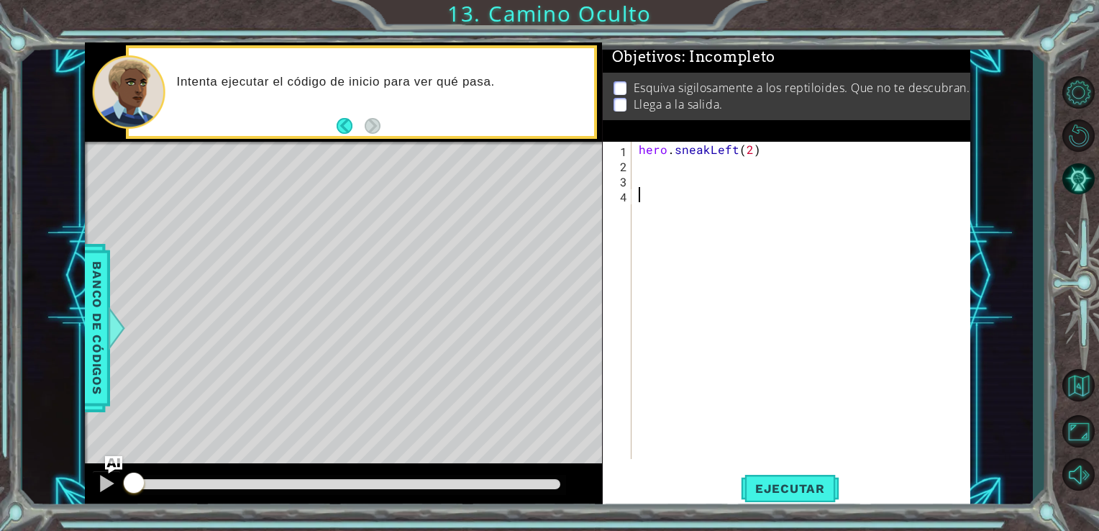
click at [802, 217] on div "hero . sneakLeft ( 2 )" at bounding box center [805, 316] width 339 height 348
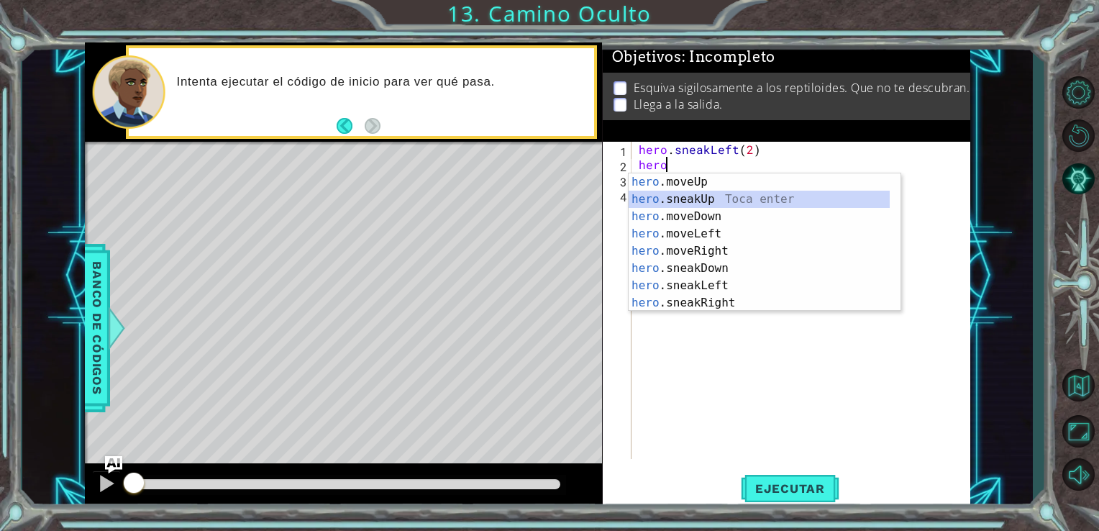
click at [737, 205] on div "hero .moveUp Toca enter hero .sneakUp Toca enter hero .moveDown Toca enter hero…" at bounding box center [759, 259] width 261 height 173
type textarea "hero.sneakUp(1)"
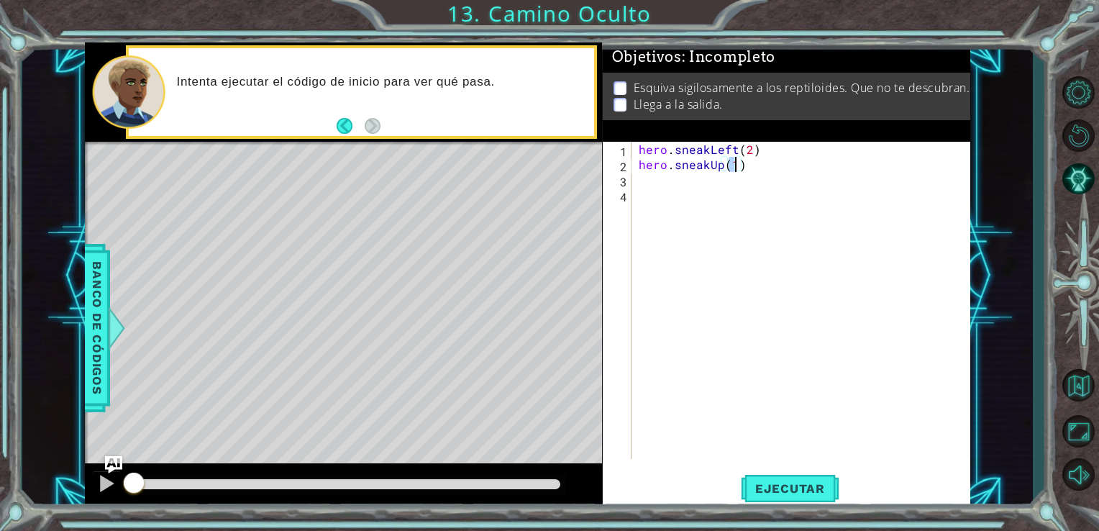
click at [714, 201] on div "hero . sneakLeft ( 2 ) hero . sneakUp ( 1 )" at bounding box center [805, 316] width 339 height 348
click at [748, 176] on div "hero . sneakLeft ( 2 ) hero . sneakUp ( 1 )" at bounding box center [805, 316] width 339 height 348
click at [786, 158] on div "hero . sneakLeft ( 2 ) hero . sneakUp ( 1 )" at bounding box center [805, 316] width 339 height 348
type textarea "hero.sneakUp(1)"
click at [775, 162] on div "hero . sneakLeft ( 2 ) hero . sneakUp ( 1 )" at bounding box center [805, 316] width 339 height 348
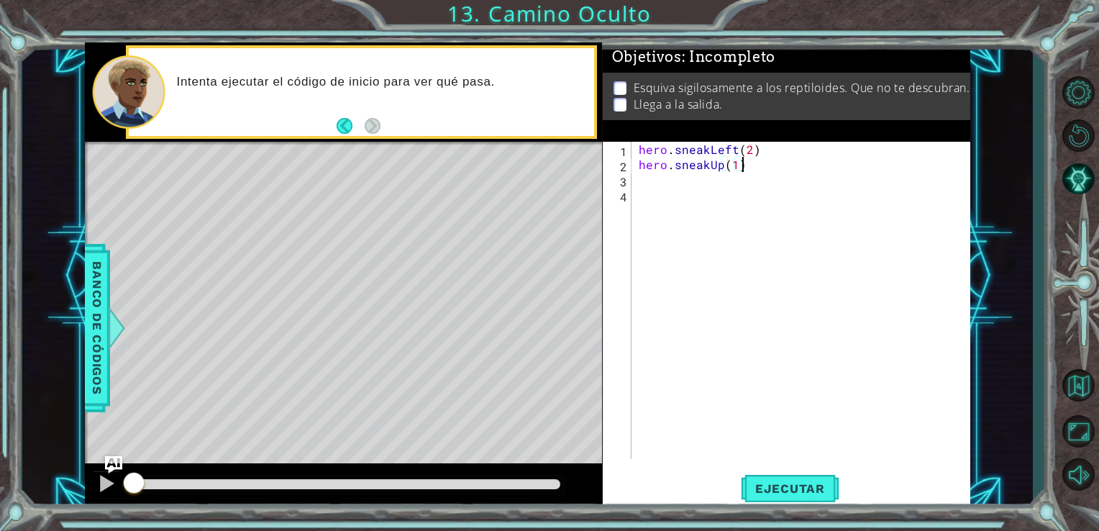
click at [768, 162] on div "hero . sneakLeft ( 2 ) hero . sneakUp ( 1 )" at bounding box center [805, 316] width 339 height 348
click at [764, 162] on div "hero . sneakLeft ( 2 ) hero . sneakUp ( 1 )" at bounding box center [805, 316] width 339 height 348
click at [736, 179] on div "hero . sneakLeft ( 2 ) hero . sneakUp ( 1 )" at bounding box center [805, 316] width 339 height 348
click at [773, 174] on div "hero . sneakLeft ( 2 ) hero . sneakUp ( 1 )" at bounding box center [805, 316] width 339 height 348
click at [778, 171] on div "hero . sneakLeft ( 2 ) hero . sneakUp ( 1 )" at bounding box center [805, 316] width 339 height 348
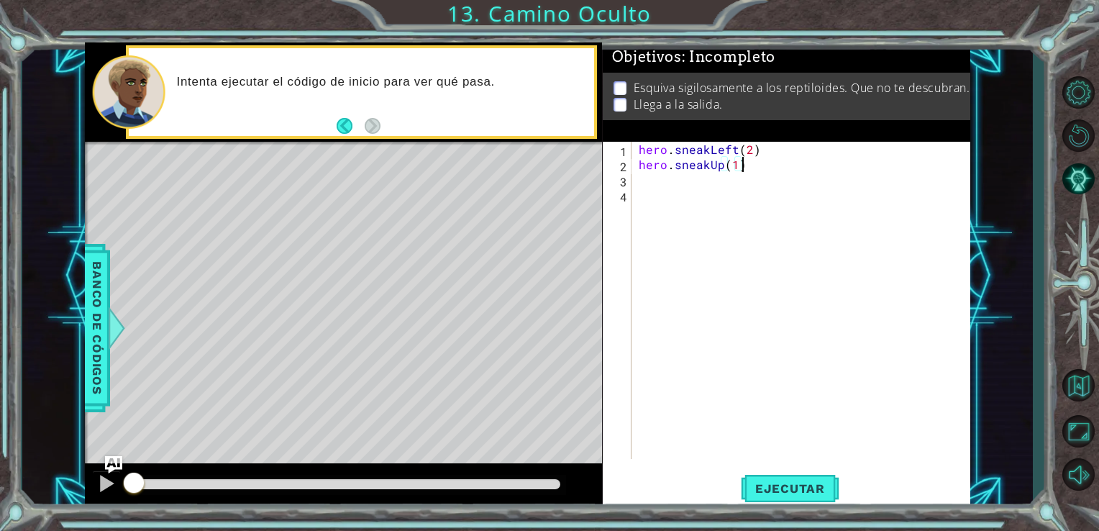
scroll to position [0, 6]
type textarea "hero.sneakUp(2)"
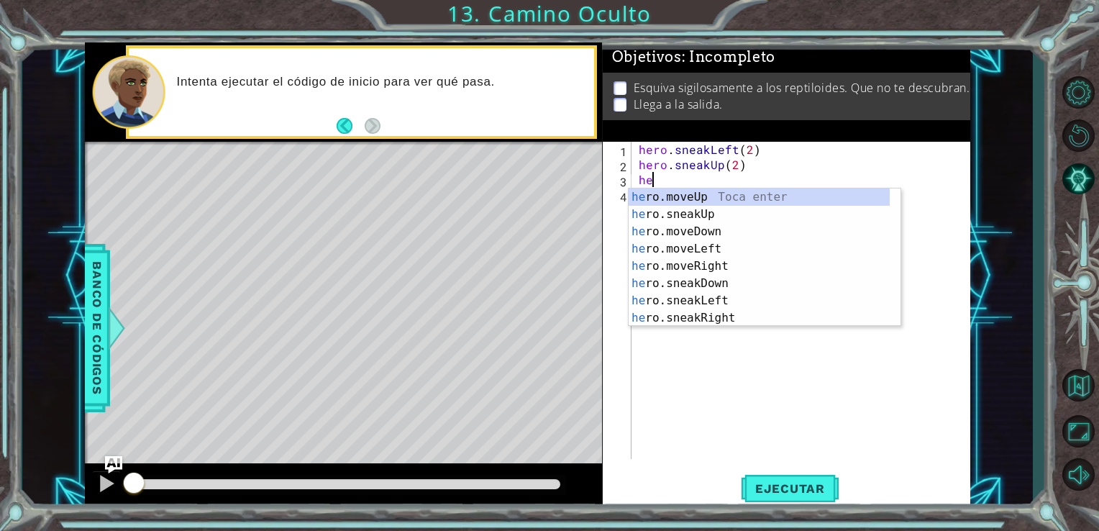
scroll to position [0, 0]
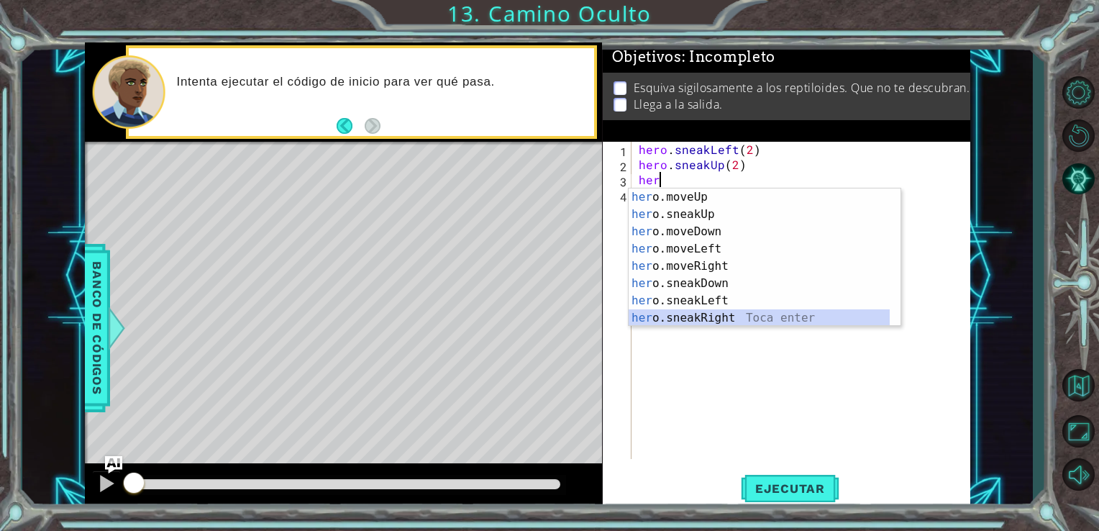
click at [734, 313] on div "her o.moveUp Toca enter her o.sneakUp Toca enter her o.moveDown Toca enter her …" at bounding box center [759, 275] width 261 height 173
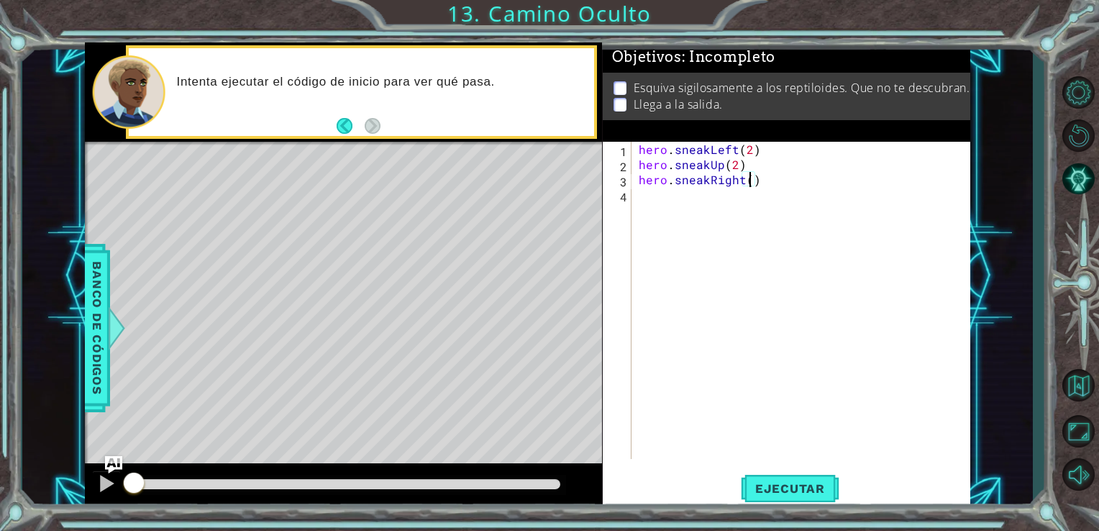
scroll to position [0, 6]
type textarea "hero.sneakRight(2)"
click at [785, 484] on span "Ejecutar" at bounding box center [790, 488] width 99 height 14
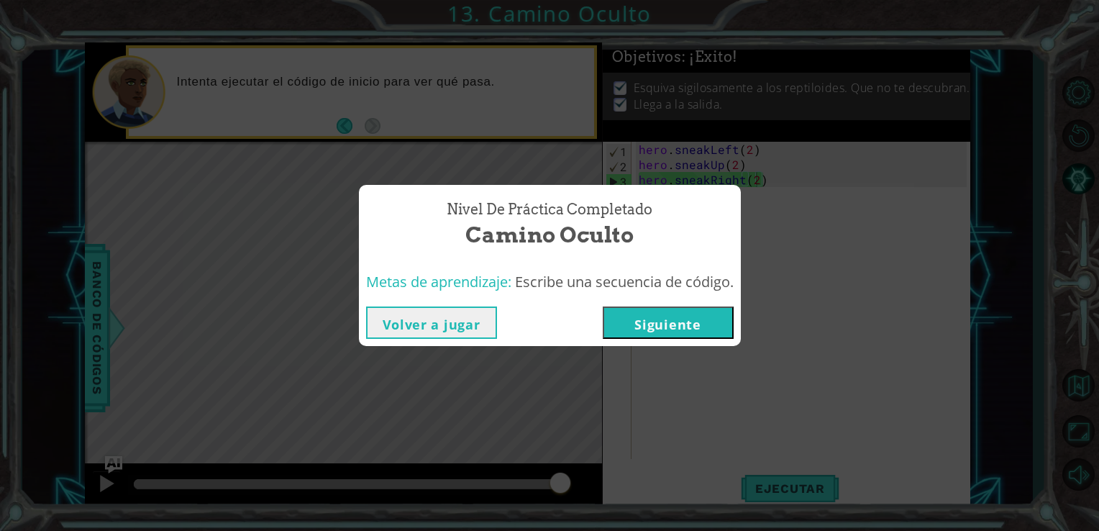
click at [676, 315] on button "Siguiente" at bounding box center [668, 323] width 131 height 32
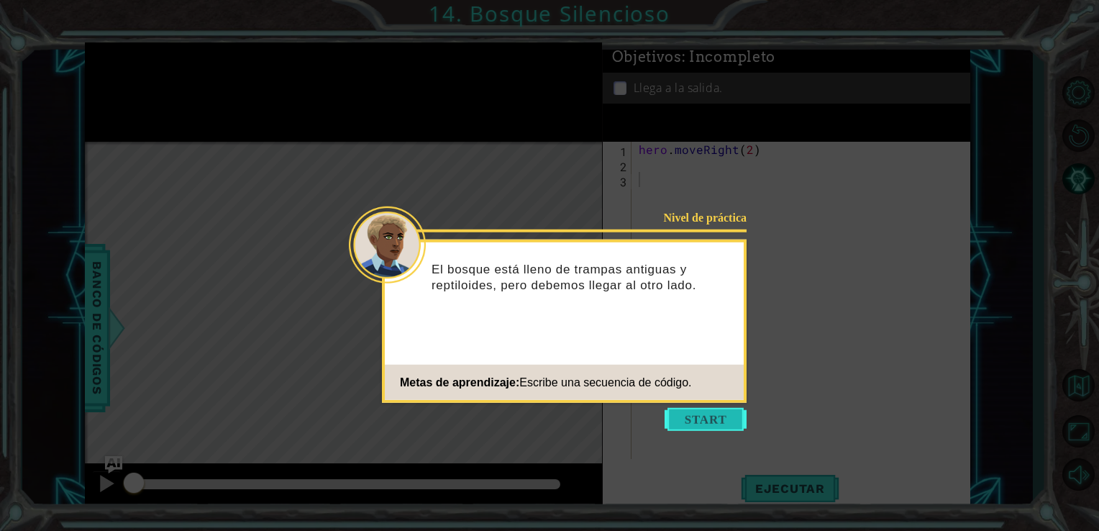
click at [685, 424] on button "Start" at bounding box center [706, 419] width 82 height 23
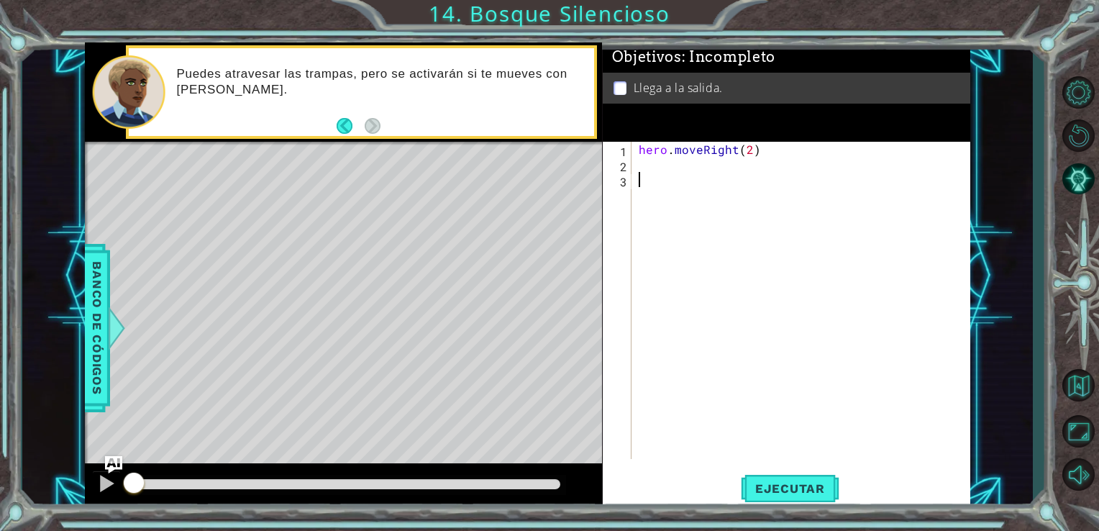
click at [676, 368] on div "hero . moveRight ( 2 )" at bounding box center [805, 316] width 339 height 348
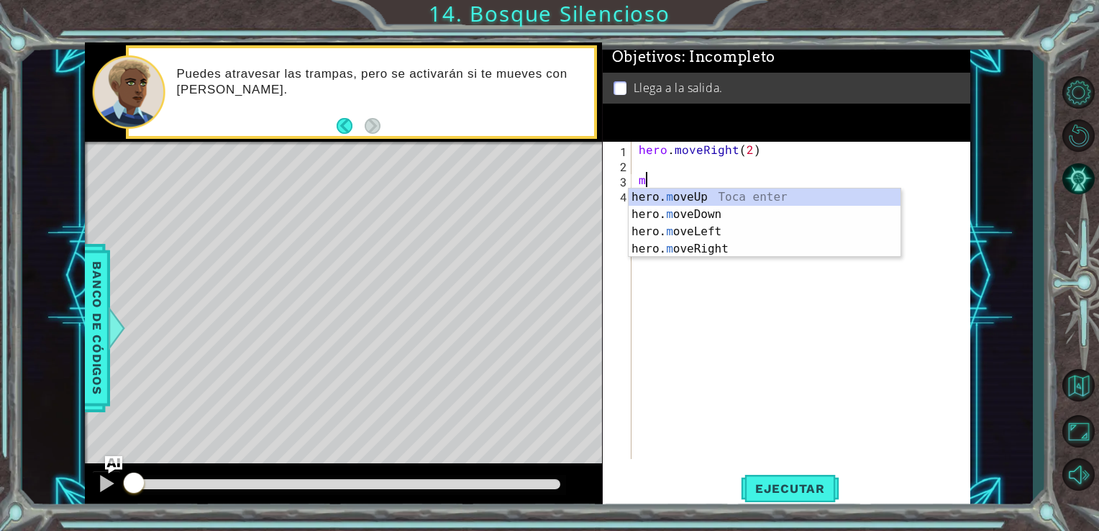
click at [676, 368] on div "hero . moveRight ( 2 ) m" at bounding box center [805, 316] width 339 height 348
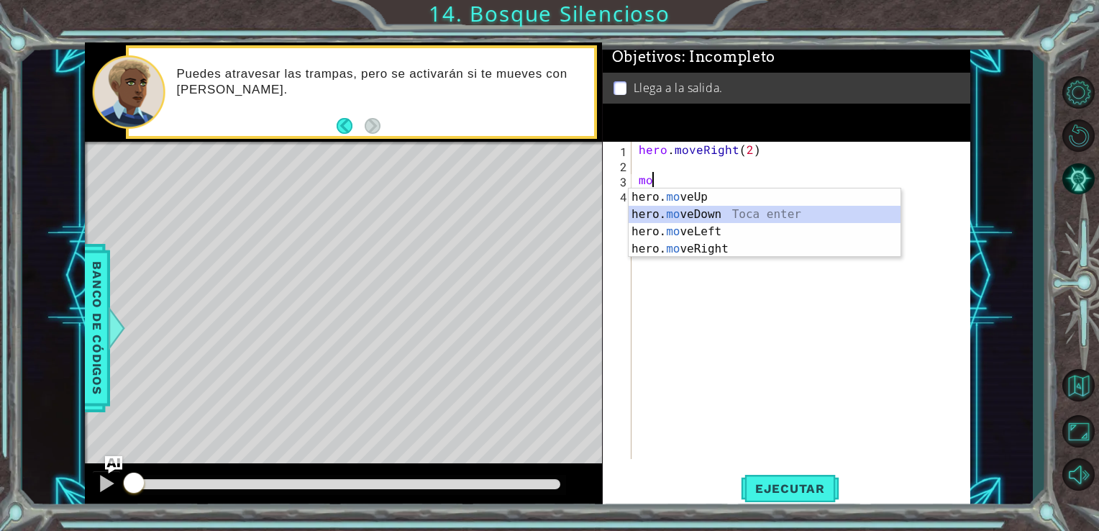
click at [722, 209] on div "hero. mo veUp Toca enter hero. mo veDown Toca enter hero. mo veLeft Toca enter …" at bounding box center [765, 241] width 272 height 104
type textarea "hero.moveDown(1)"
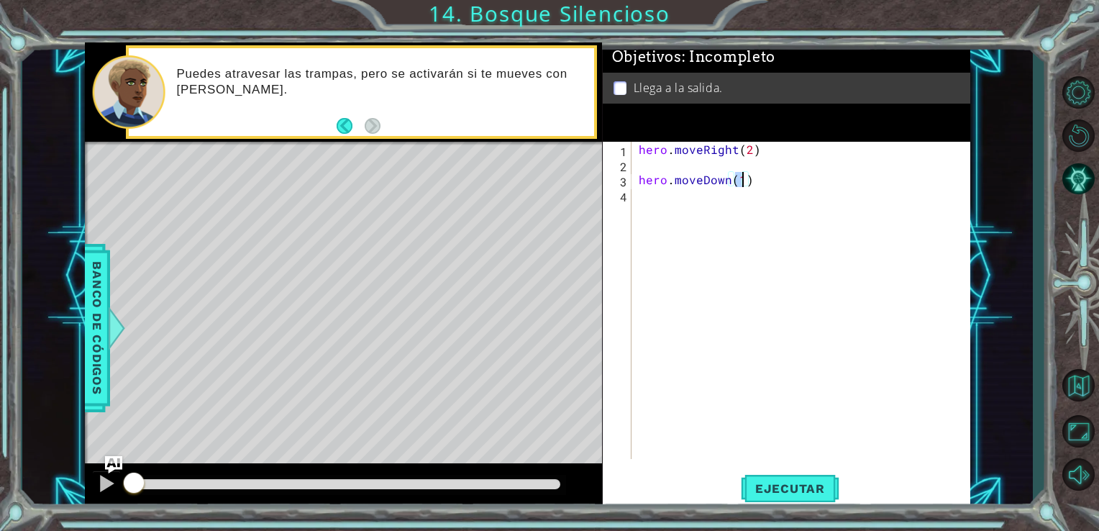
click at [693, 168] on div "hero . moveRight ( 2 ) hero . moveDown ( 1 )" at bounding box center [805, 316] width 339 height 348
type textarea "hero.moveRight(2)"
click at [647, 197] on div "hero . moveRight ( 2 ) hero . moveDown ( 1 )" at bounding box center [805, 316] width 339 height 348
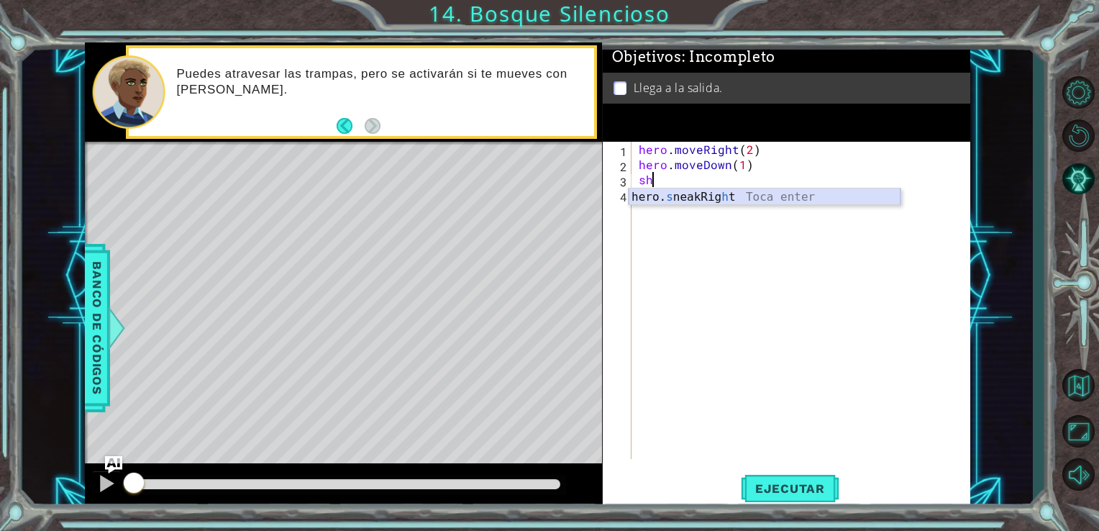
click at [650, 196] on div "hero. s neakRig h t Toca enter" at bounding box center [765, 215] width 272 height 52
type textarea "hero.sneakRight(1)"
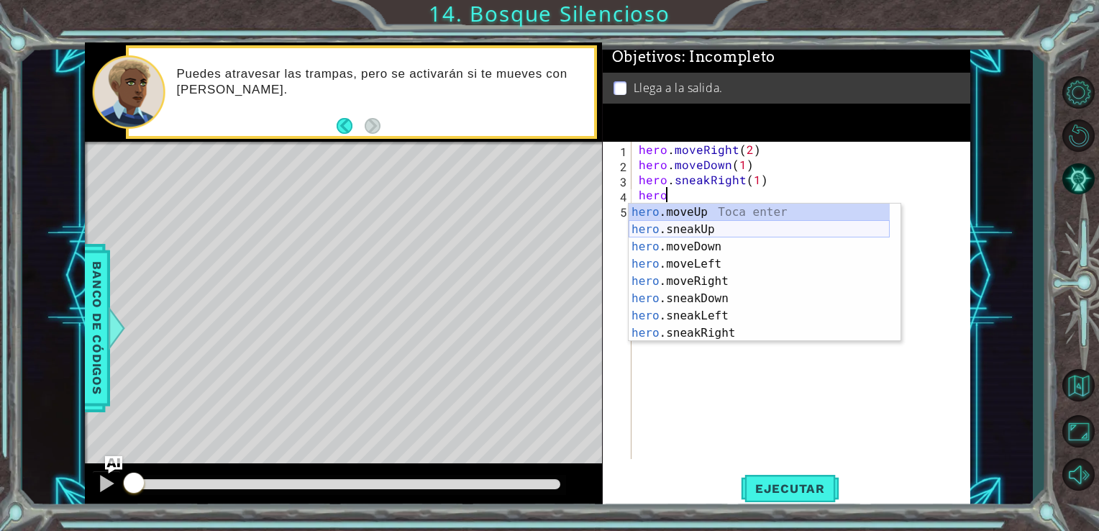
click at [679, 234] on div "hero .moveUp Toca enter hero .sneakUp Toca enter hero .moveDown Toca enter hero…" at bounding box center [759, 290] width 261 height 173
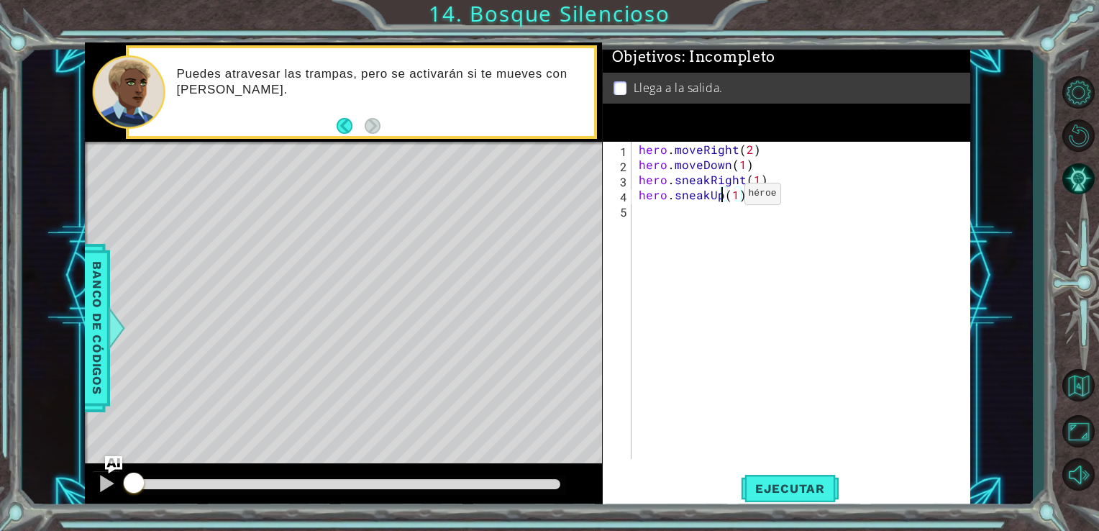
click at [720, 197] on div "hero . moveRight ( 2 ) hero . moveDown ( 1 ) hero . sneakRight ( 1 ) hero . sne…" at bounding box center [805, 316] width 339 height 348
click at [738, 197] on div "hero . moveRight ( 2 ) hero . moveDown ( 1 ) hero . sneakRight ( 1 ) hero . sne…" at bounding box center [805, 316] width 339 height 348
type textarea "hero.sneakUp(1)"
click at [745, 203] on div "hero . moveRight ( 2 ) hero . moveDown ( 1 ) hero . sneakRight ( 1 ) hero . sne…" at bounding box center [805, 316] width 339 height 348
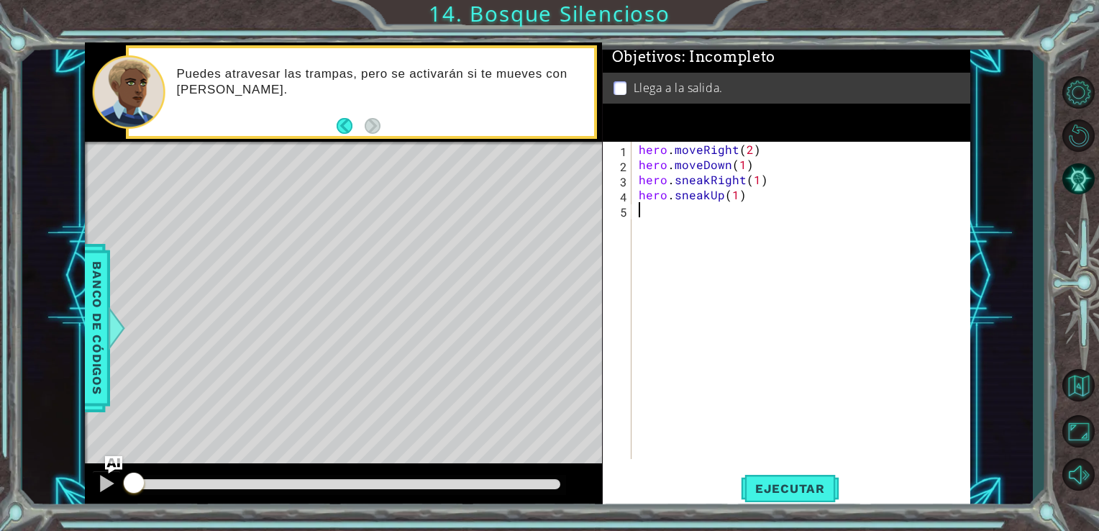
scroll to position [0, 0]
click at [791, 180] on div "hero . moveRight ( 2 ) hero . moveDown ( 1 ) hero . sneakRight ( 1 ) hero . sne…" at bounding box center [805, 316] width 339 height 348
click at [777, 181] on div "hero . moveRight ( 2 ) hero . moveDown ( 1 ) hero . sneakRight ( 1 ) hero . sne…" at bounding box center [805, 316] width 339 height 348
click at [773, 179] on div "hero . moveRight ( 2 ) hero . moveDown ( 1 ) hero . sneakRight ( 1 ) hero . sne…" at bounding box center [805, 316] width 339 height 348
click at [760, 181] on div "hero . moveRight ( 2 ) hero . moveDown ( 1 ) hero . sneakRight ( 1 ) hero . sne…" at bounding box center [805, 316] width 339 height 348
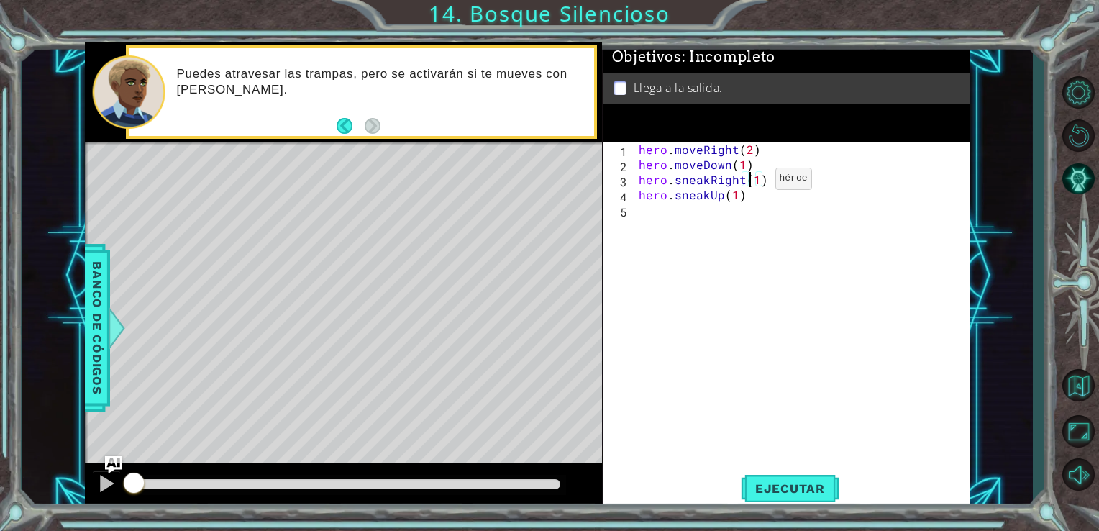
click at [750, 182] on div "hero . moveRight ( 2 ) hero . moveDown ( 1 ) hero . sneakRight ( 1 ) hero . sne…" at bounding box center [805, 316] width 339 height 348
click at [753, 184] on div "hero . moveRight ( 2 ) hero . moveDown ( 1 ) hero . sneakRight ( 1 ) hero . sne…" at bounding box center [805, 316] width 339 height 348
type textarea "hero.sneakRight(3)"
click at [688, 226] on div "hero . moveRight ( 2 ) hero . moveDown ( 1 ) hero . sneakRight ( 3 ) hero . sne…" at bounding box center [805, 316] width 339 height 348
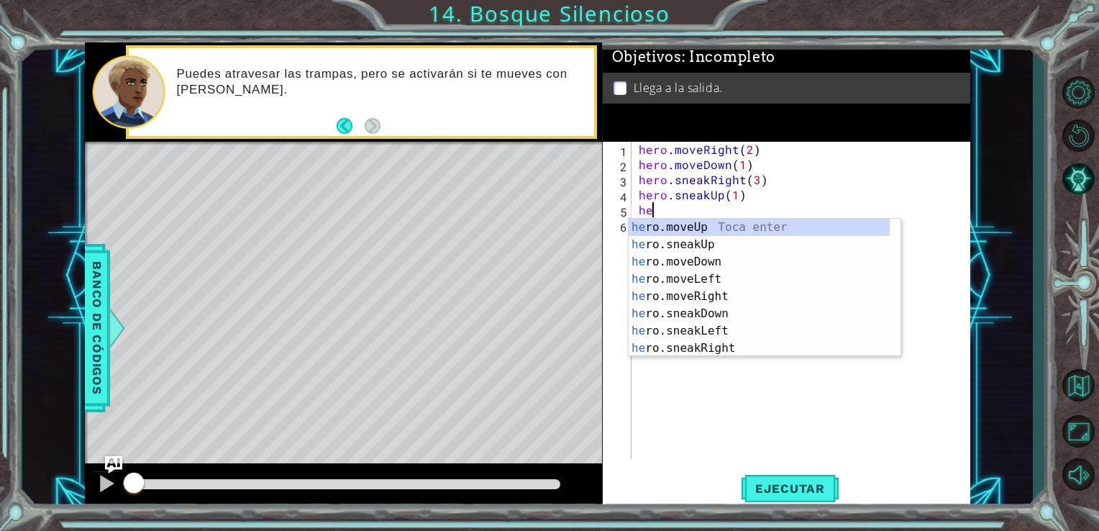
scroll to position [0, 0]
type textarea "hero"
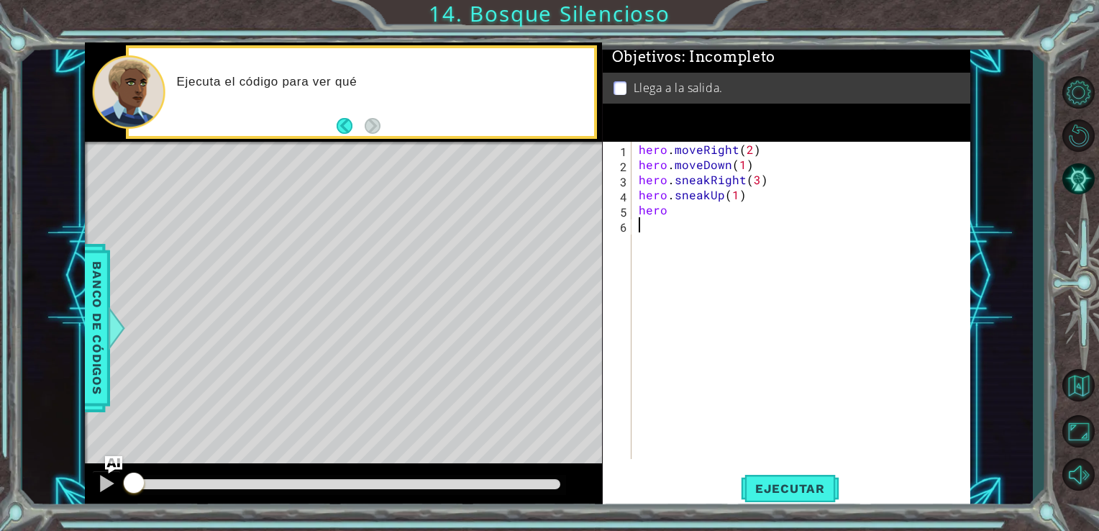
click at [658, 223] on div "hero . moveRight ( 2 ) hero . moveDown ( 1 ) hero . sneakRight ( 3 ) hero . sne…" at bounding box center [805, 316] width 339 height 348
click at [669, 214] on div "hero . moveRight ( 2 ) hero . moveDown ( 1 ) hero . sneakRight ( 3 ) hero . sne…" at bounding box center [805, 316] width 339 height 348
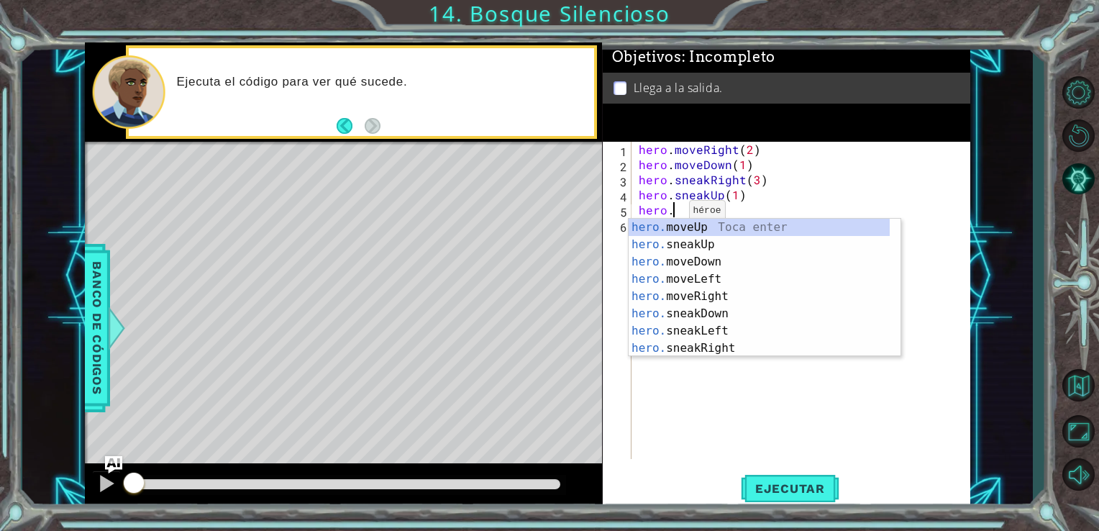
scroll to position [0, 1]
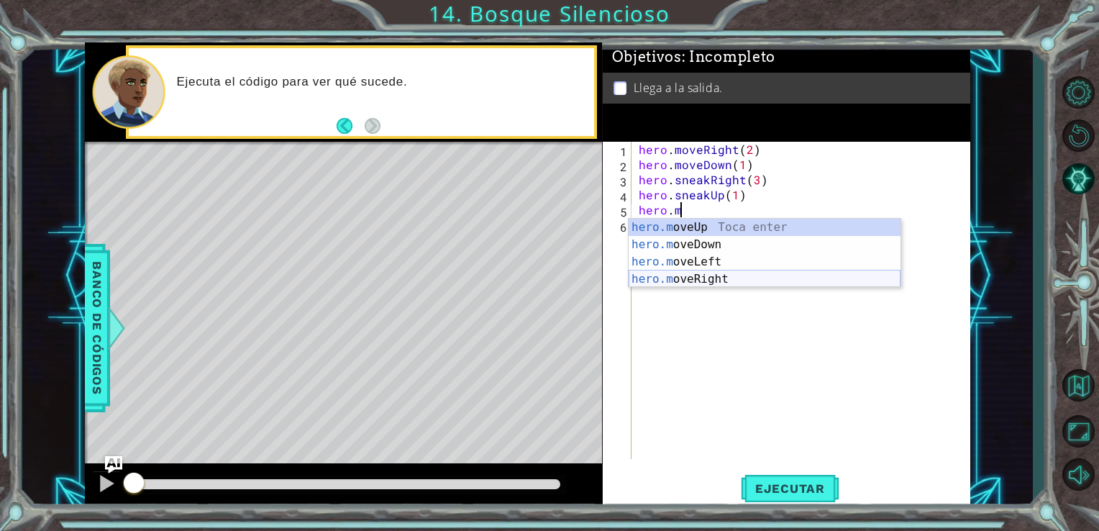
click at [706, 274] on div "hero.m oveUp Toca enter hero.m oveDown Toca enter hero.m oveLeft Toca enter her…" at bounding box center [765, 271] width 272 height 104
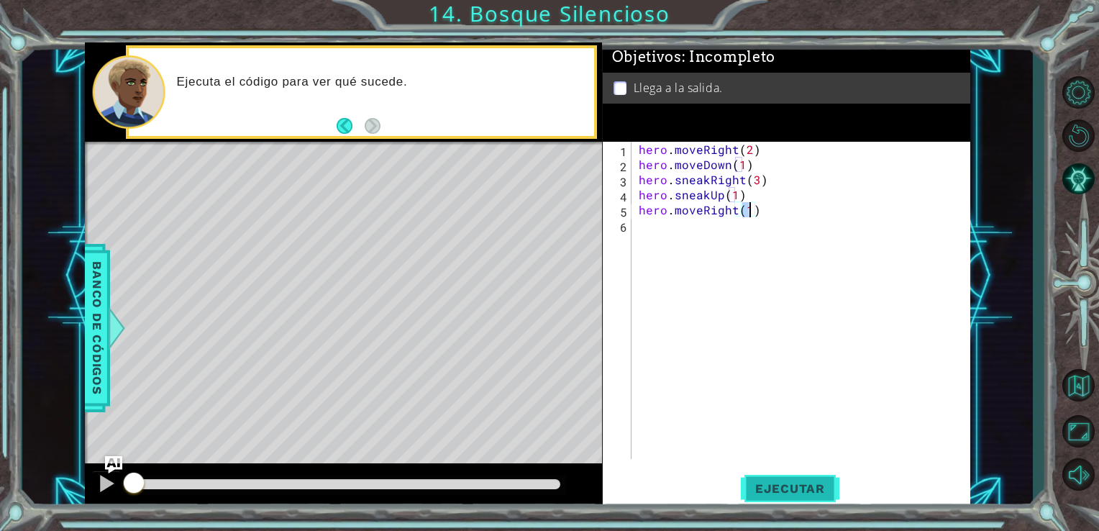
type textarea "hero.moveRight(1)"
click at [832, 473] on button "Ejecutar" at bounding box center [790, 488] width 99 height 37
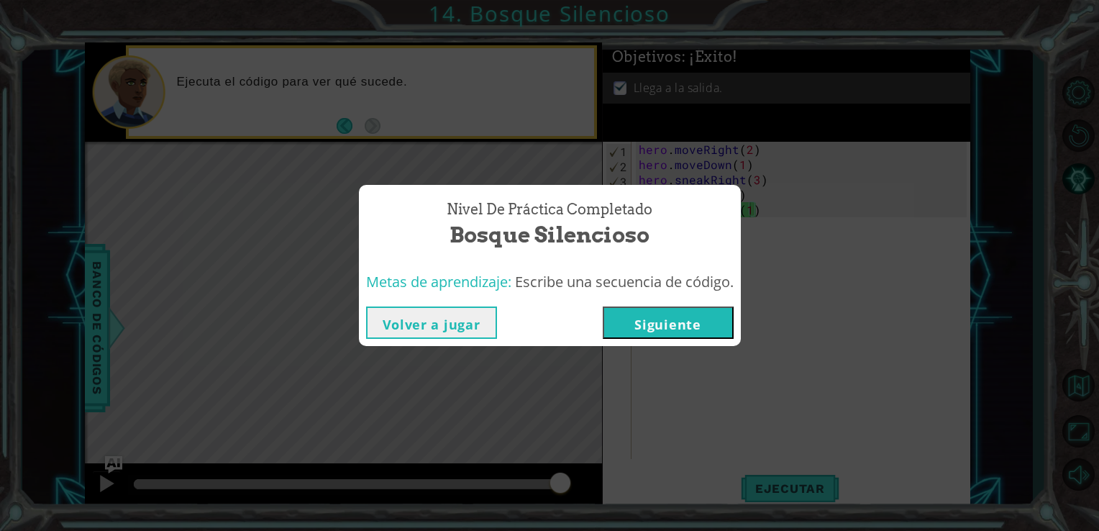
click at [710, 335] on button "Siguiente" at bounding box center [668, 323] width 131 height 32
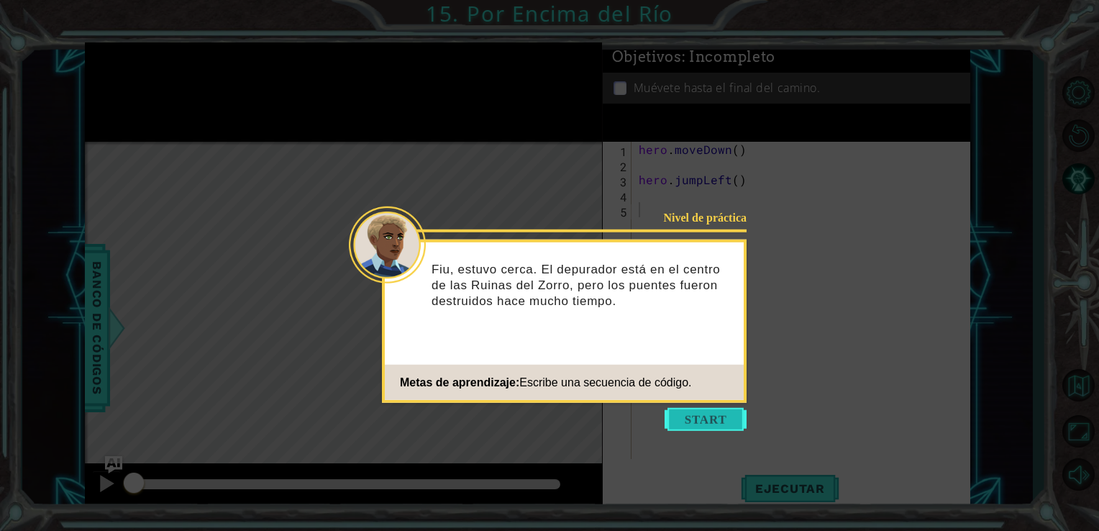
click at [697, 410] on button "Start" at bounding box center [706, 419] width 82 height 23
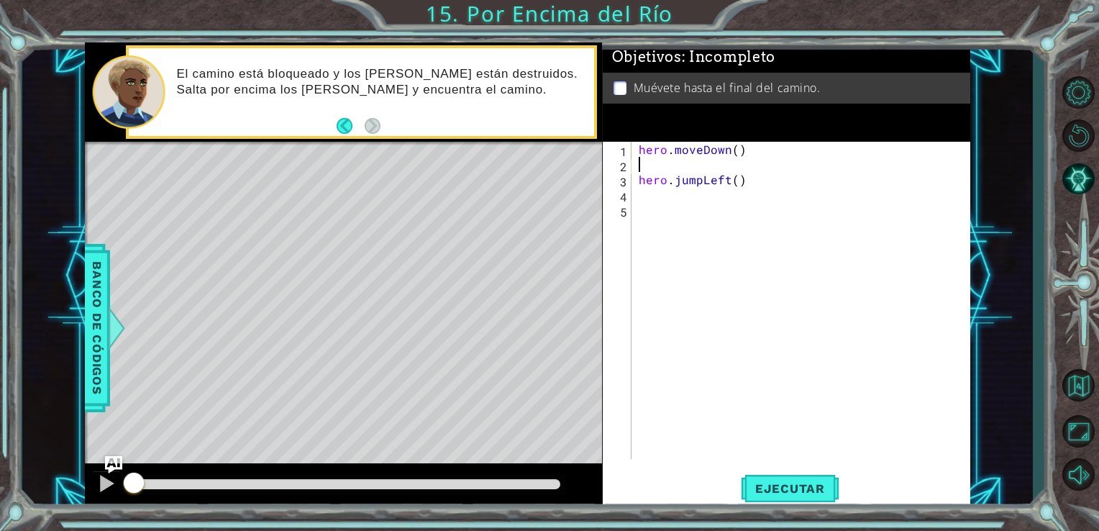
click at [668, 164] on div "hero . moveDown ( ) hero . jumpLeft ( )" at bounding box center [805, 316] width 339 height 348
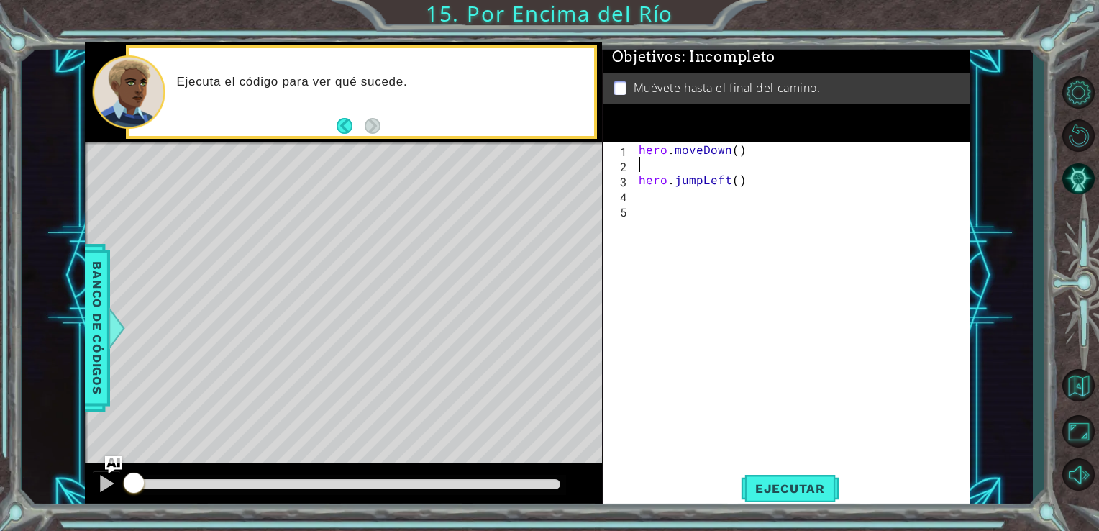
click at [646, 170] on div "hero . moveDown ( ) hero . jumpLeft ( )" at bounding box center [805, 316] width 339 height 348
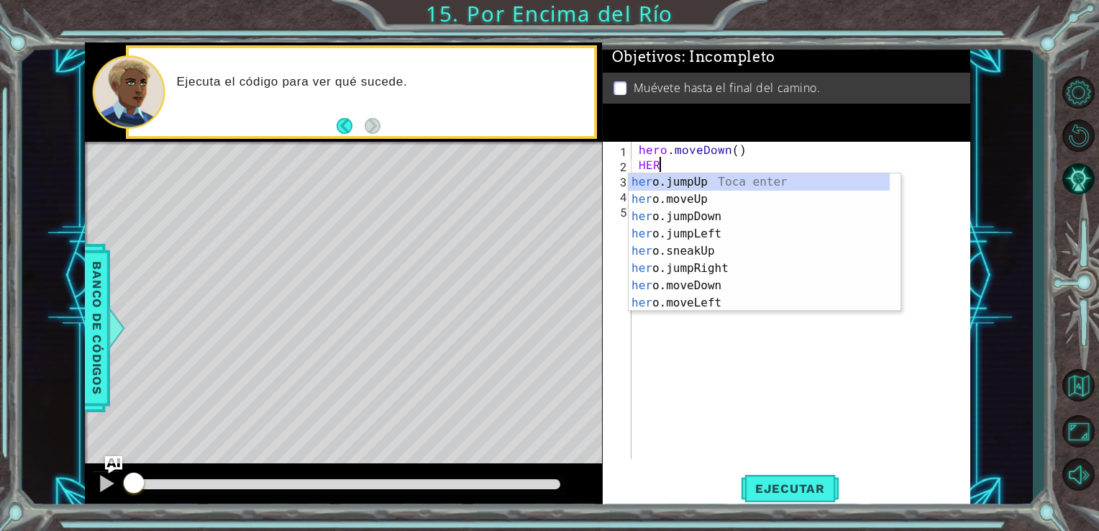
type textarea "HERO"
click at [700, 217] on div "hero .jumpUp Toca enter hero .jumpDown Toca enter hero .jumpLeft Toca enter her…" at bounding box center [759, 259] width 261 height 173
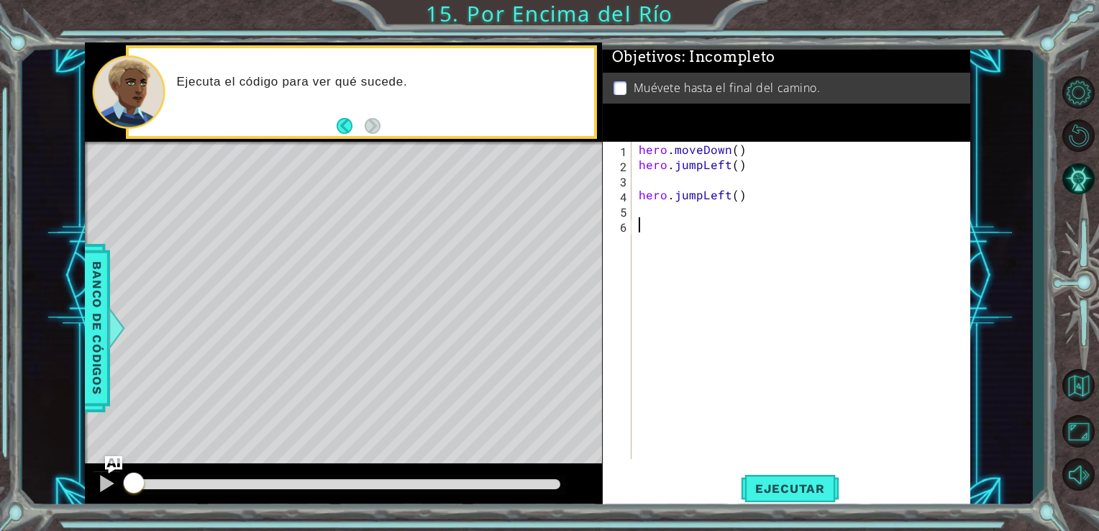
click at [702, 241] on div "hero . moveDown ( ) hero . jumpLeft ( ) hero . jumpLeft ( )" at bounding box center [805, 316] width 339 height 348
click at [701, 223] on div "hero . moveDown ( ) hero . jumpLeft ( ) hero . jumpLeft ( )" at bounding box center [805, 316] width 339 height 348
click at [721, 201] on div "hero . moveDown ( ) hero . jumpLeft ( ) hero . jumpLeft ( )" at bounding box center [805, 316] width 339 height 348
type textarea "hero.jumpLeft()"
drag, startPoint x: 752, startPoint y: 201, endPoint x: 639, endPoint y: 194, distance: 113.2
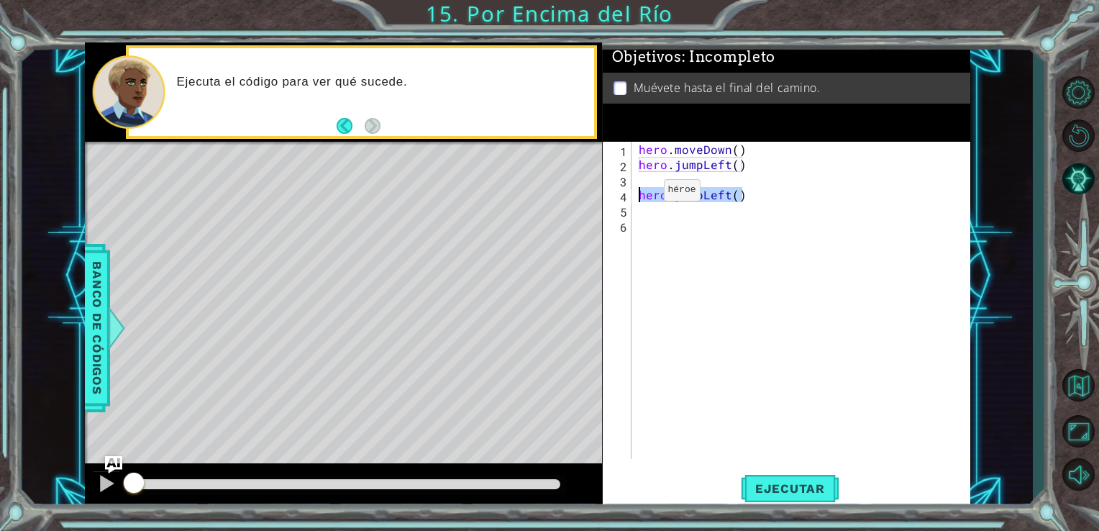
click at [639, 194] on div "hero . moveDown ( ) hero . jumpLeft ( ) hero . jumpLeft ( )" at bounding box center [805, 316] width 339 height 348
click at [638, 180] on div "hero . moveDown ( ) hero . jumpLeft ( )" at bounding box center [805, 316] width 339 height 348
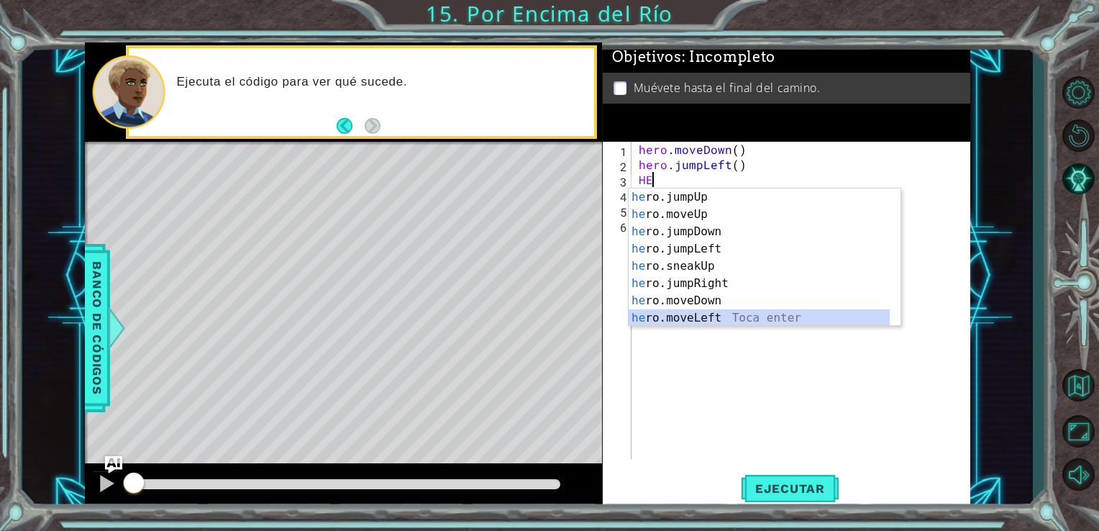
click at [684, 312] on div "he ro.jumpUp Toca enter he ro.moveUp Toca enter he ro.jumpDown Toca enter he ro…" at bounding box center [759, 275] width 261 height 173
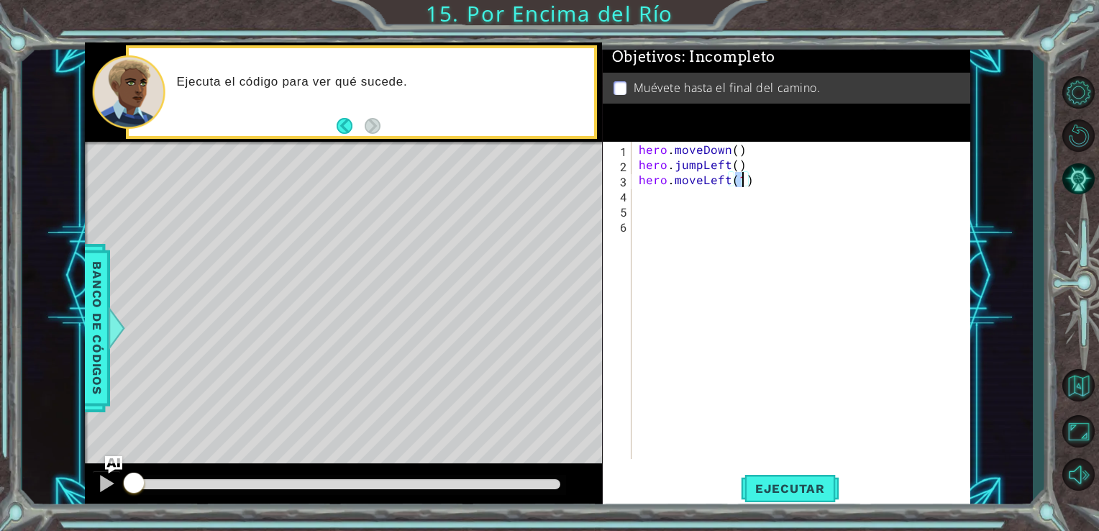
type textarea "hero.moveLeft()"
click at [665, 191] on div "hero . moveDown ( ) hero . jumpLeft ( ) hero . moveLeft ( )" at bounding box center [805, 316] width 339 height 348
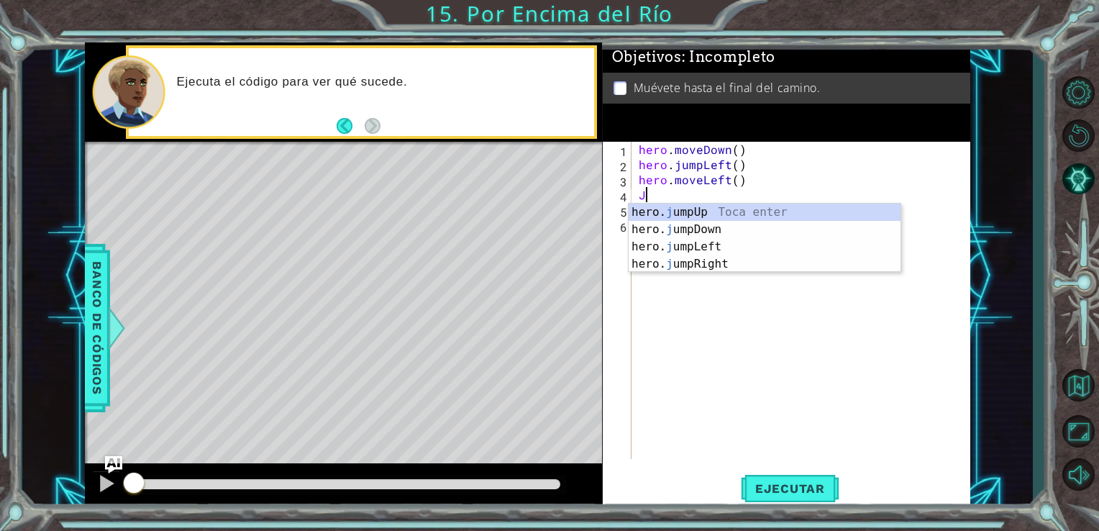
type textarea "JU"
click at [696, 231] on div "hero. ju mpUp Toca enter hero. ju mpDown Toca enter hero. ju mpLeft Toca enter …" at bounding box center [765, 256] width 272 height 104
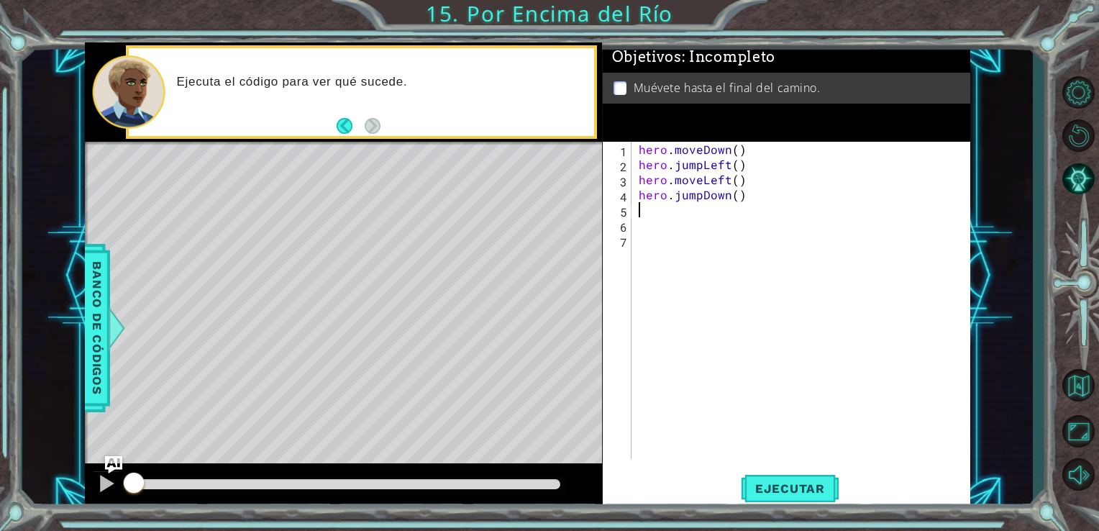
type textarea "H"
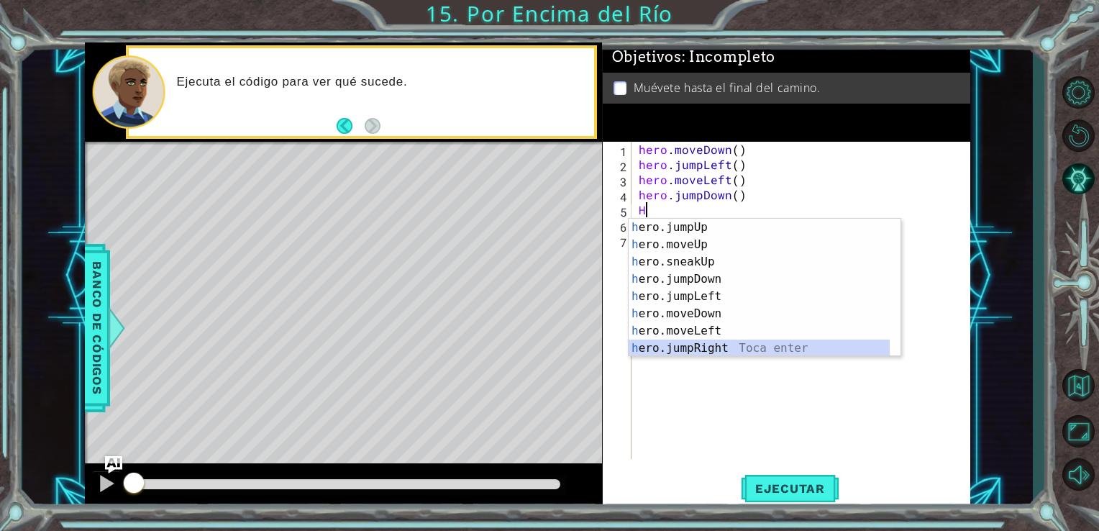
click at [712, 353] on div "h ero.jumpUp Toca enter h ero.moveUp Toca enter h ero.sneakUp Toca enter h ero.…" at bounding box center [759, 305] width 261 height 173
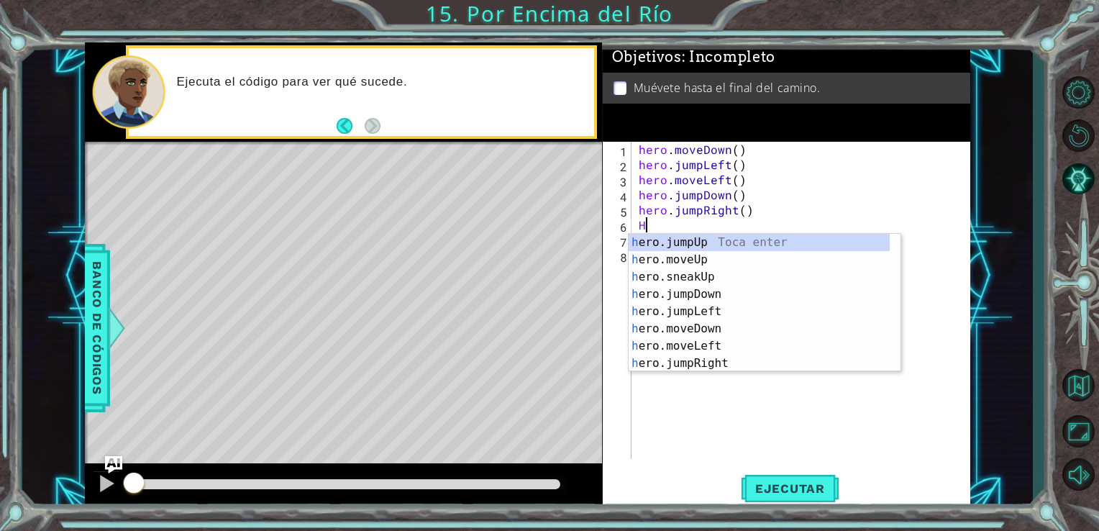
type textarea "HE"
click at [702, 328] on div "he ro.jumpUp Toca enter he ro.moveUp Toca enter he ro.jumpDown Toca enter he ro…" at bounding box center [759, 320] width 261 height 173
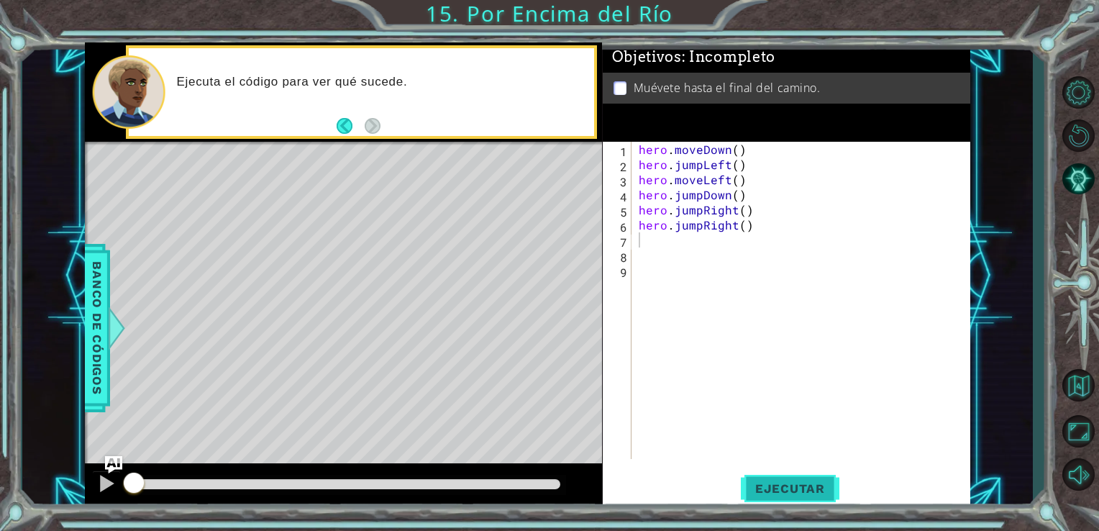
click at [788, 499] on button "Ejecutar" at bounding box center [790, 488] width 99 height 37
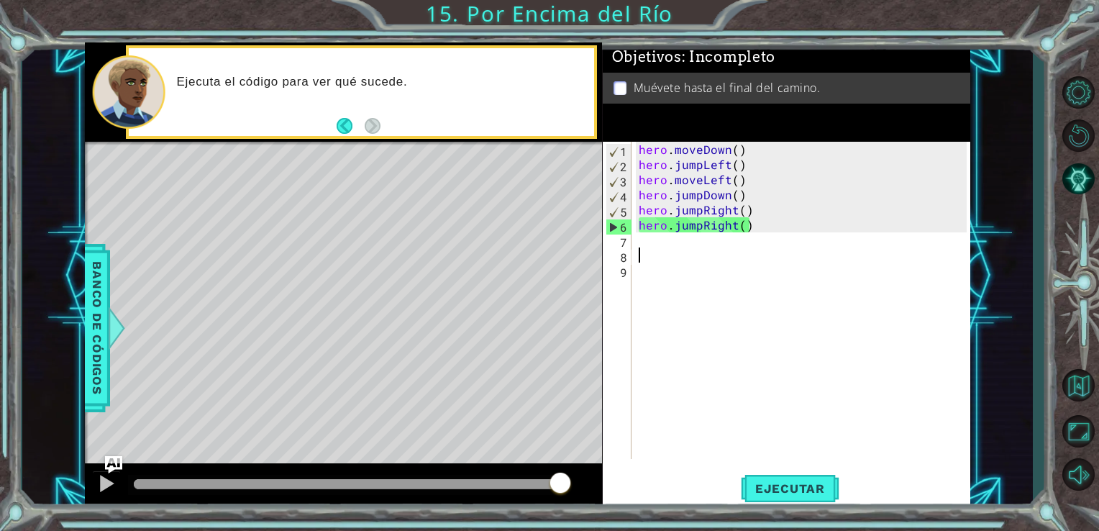
click at [653, 253] on div "hero . moveDown ( ) hero . jumpLeft ( ) hero . moveLeft ( ) hero . jumpDown ( )…" at bounding box center [805, 316] width 339 height 348
click at [654, 247] on div "hero . moveDown ( ) hero . jumpLeft ( ) hero . moveLeft ( ) hero . jumpDown ( )…" at bounding box center [805, 316] width 339 height 348
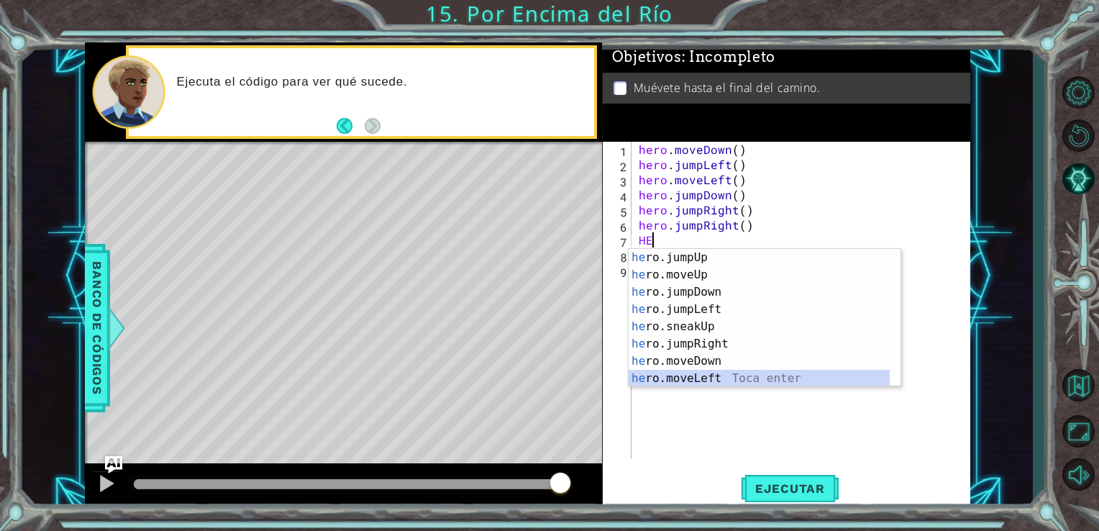
click at [691, 376] on div "he ro.jumpUp Toca enter he ro.moveUp Toca enter he ro.jumpDown Toca enter he ro…" at bounding box center [759, 335] width 261 height 173
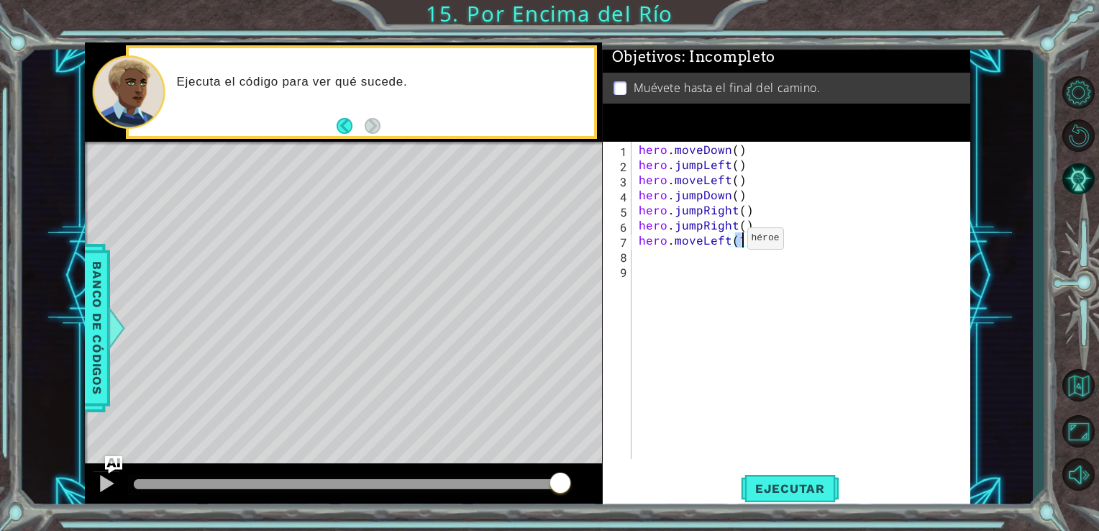
click at [722, 242] on div "hero . moveDown ( ) hero . jumpLeft ( ) hero . moveLeft ( ) hero . jumpDown ( )…" at bounding box center [805, 316] width 339 height 348
click at [731, 242] on div "hero . moveDown ( ) hero . jumpLeft ( ) hero . moveLeft ( ) hero . jumpDown ( )…" at bounding box center [805, 316] width 339 height 348
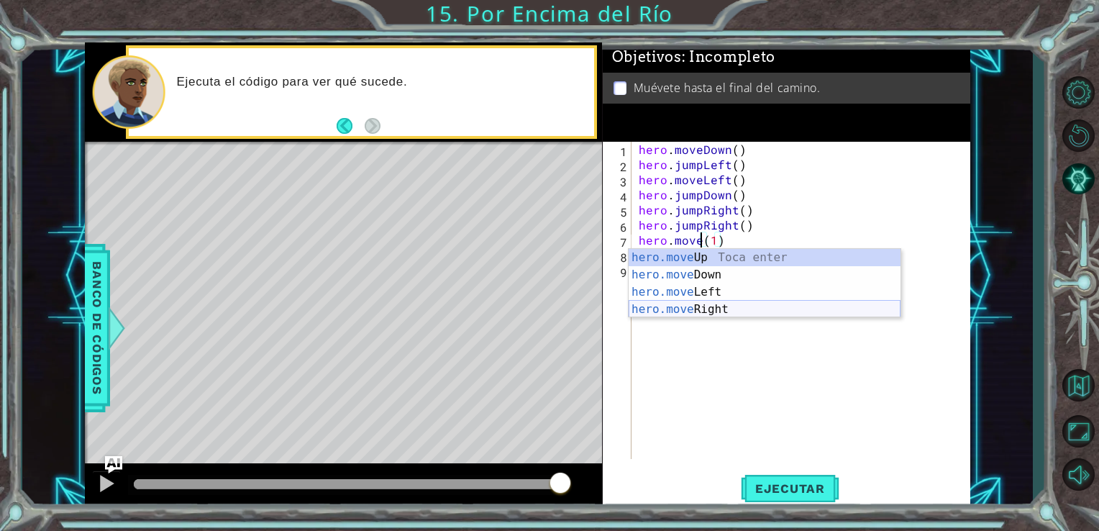
click at [694, 313] on div "hero.move Up Toca enter hero.move Down Toca enter hero.move Left Toca enter her…" at bounding box center [765, 301] width 272 height 104
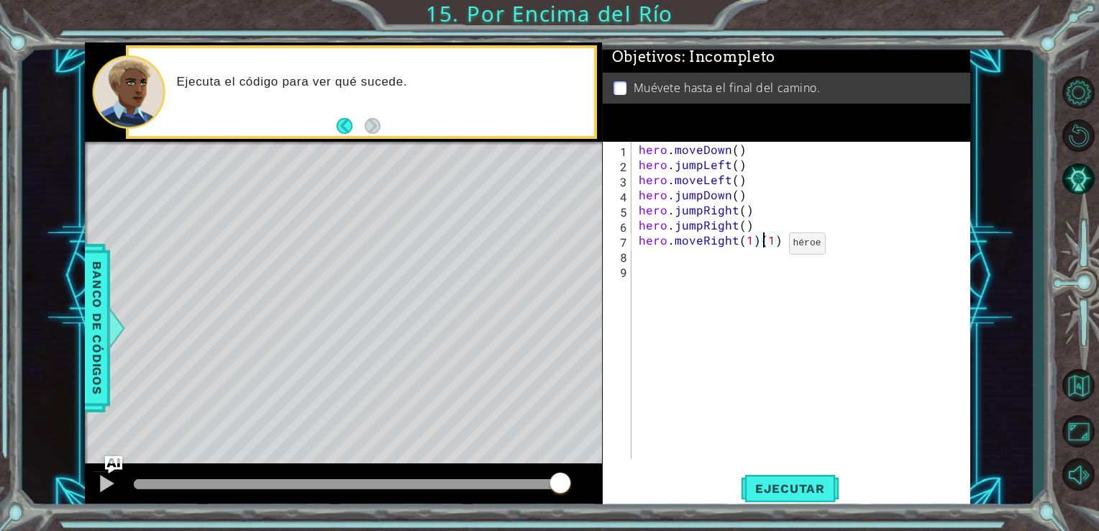
click at [764, 247] on div "hero . moveDown ( ) hero . jumpLeft ( ) hero . moveLeft ( ) hero . jumpDown ( )…" at bounding box center [805, 316] width 339 height 348
click at [776, 246] on div "hero . moveDown ( ) hero . jumpLeft ( ) hero . moveLeft ( ) hero . jumpDown ( )…" at bounding box center [805, 316] width 339 height 348
type textarea "hero.moveRight()"
click at [759, 499] on button "Ejecutar" at bounding box center [790, 488] width 99 height 37
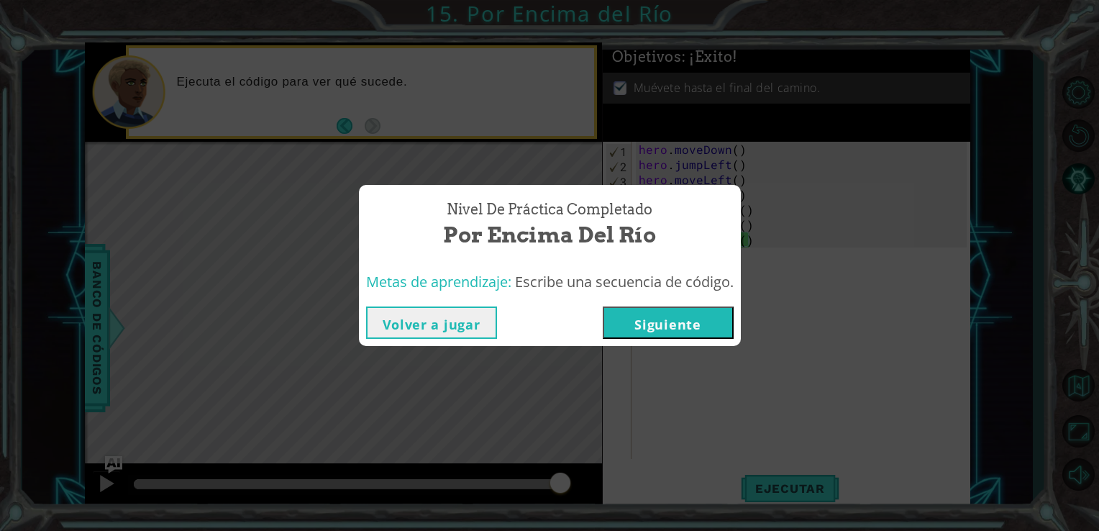
click at [642, 312] on button "Siguiente" at bounding box center [668, 323] width 131 height 32
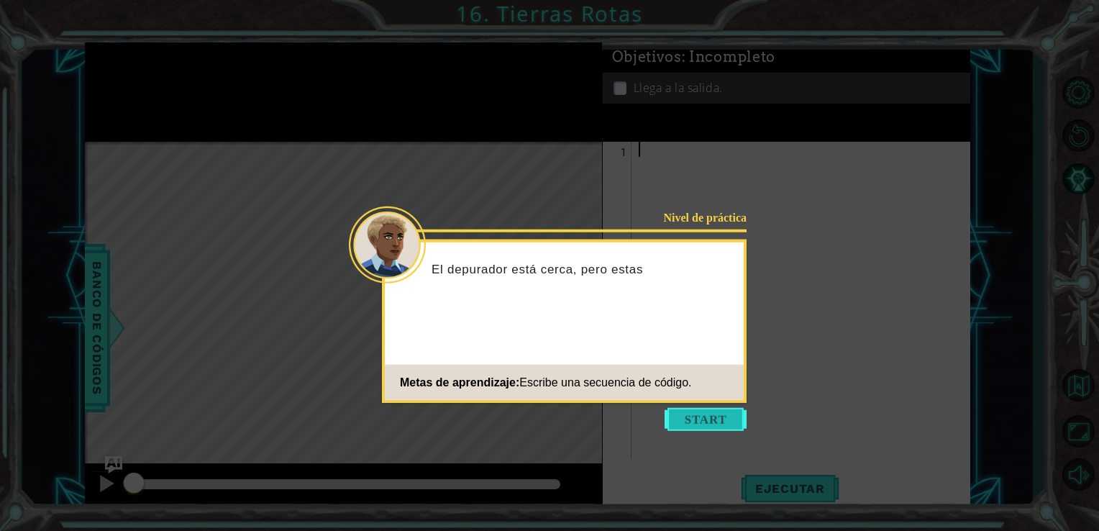
click at [689, 413] on button "Start" at bounding box center [706, 419] width 82 height 23
click at [702, 424] on button "Start" at bounding box center [706, 419] width 82 height 23
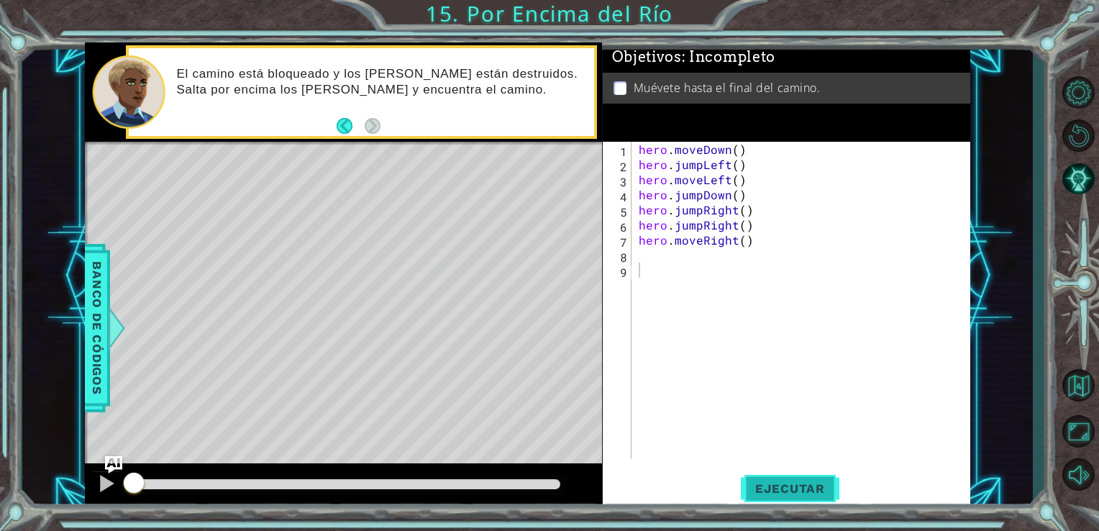
click at [809, 481] on span "Ejecutar" at bounding box center [790, 488] width 99 height 14
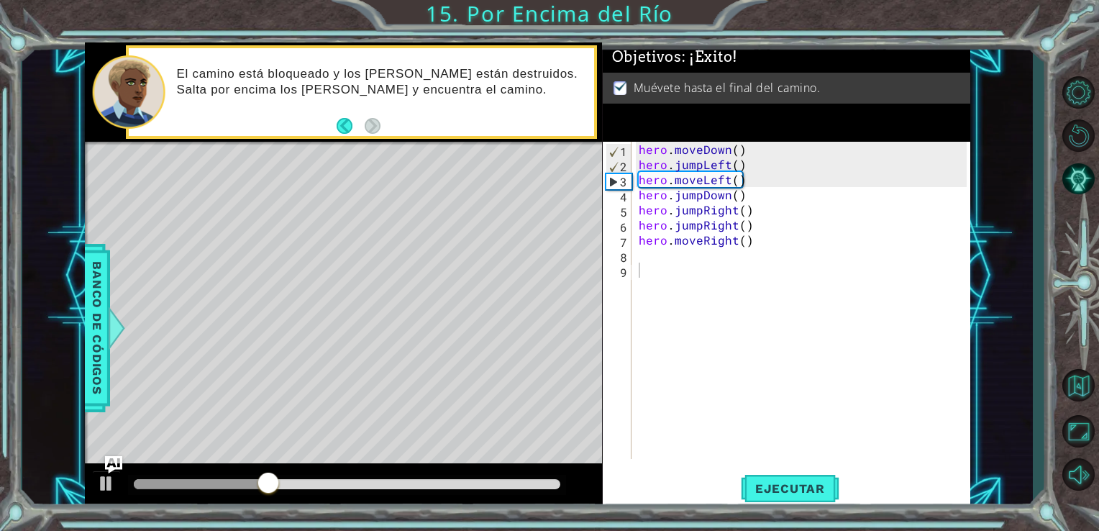
drag, startPoint x: 317, startPoint y: 473, endPoint x: 364, endPoint y: 496, distance: 53.1
click at [364, 496] on div at bounding box center [344, 486] width 518 height 46
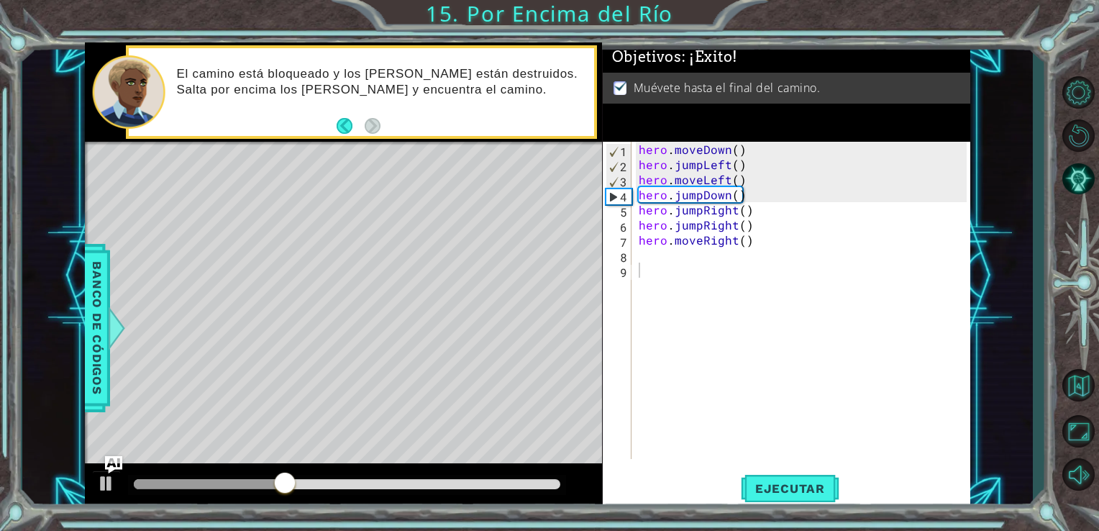
click at [362, 494] on div at bounding box center [347, 485] width 439 height 20
click at [368, 491] on div at bounding box center [347, 485] width 439 height 20
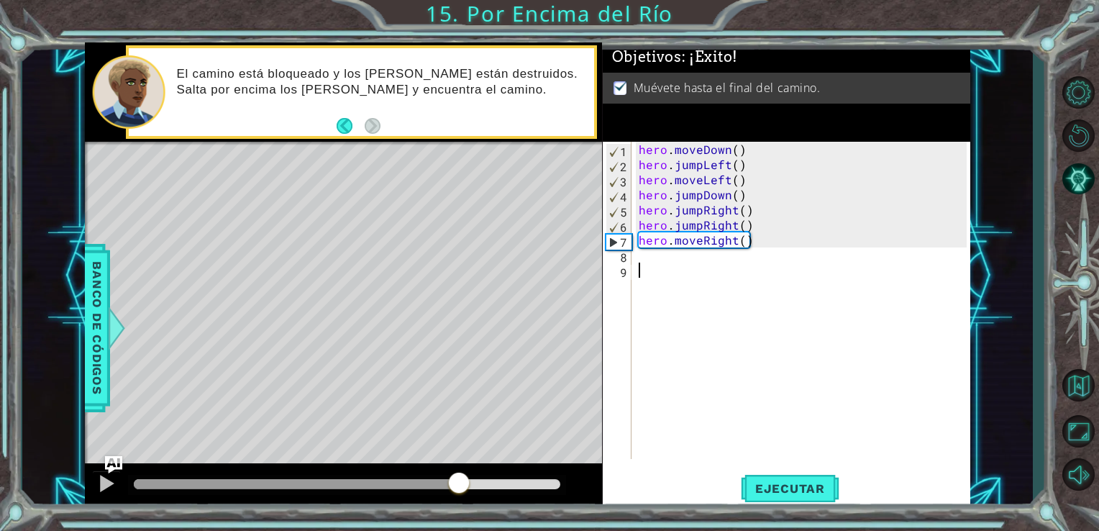
drag, startPoint x: 315, startPoint y: 478, endPoint x: 458, endPoint y: 549, distance: 159.9
click at [458, 530] on html "1 ההההההההההההההההההההההההההההההההההההההההההההההההההההההההההההההההההההההההההההה…" at bounding box center [549, 265] width 1099 height 531
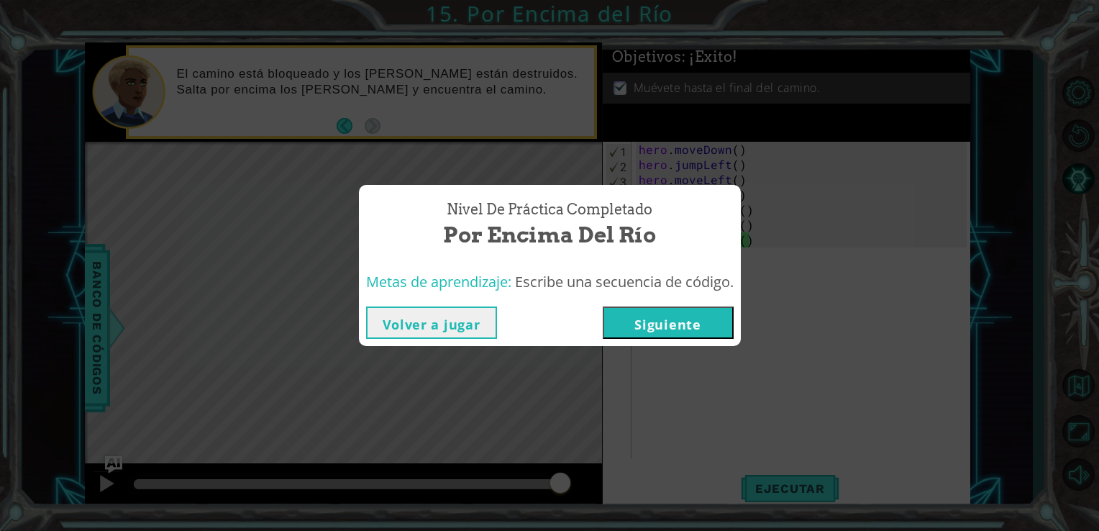
click at [684, 330] on button "Siguiente" at bounding box center [668, 323] width 131 height 32
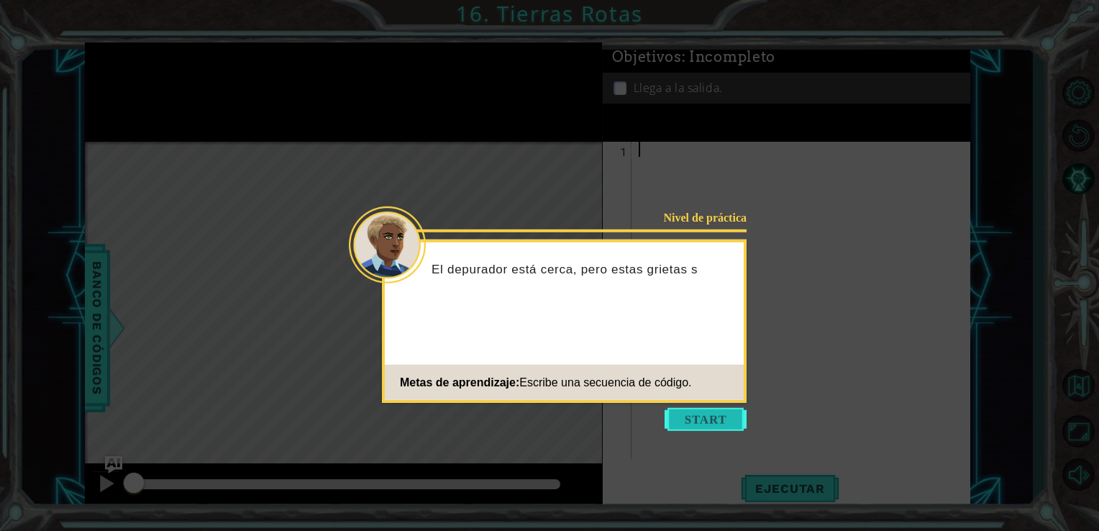
click at [708, 412] on button "Start" at bounding box center [706, 419] width 82 height 23
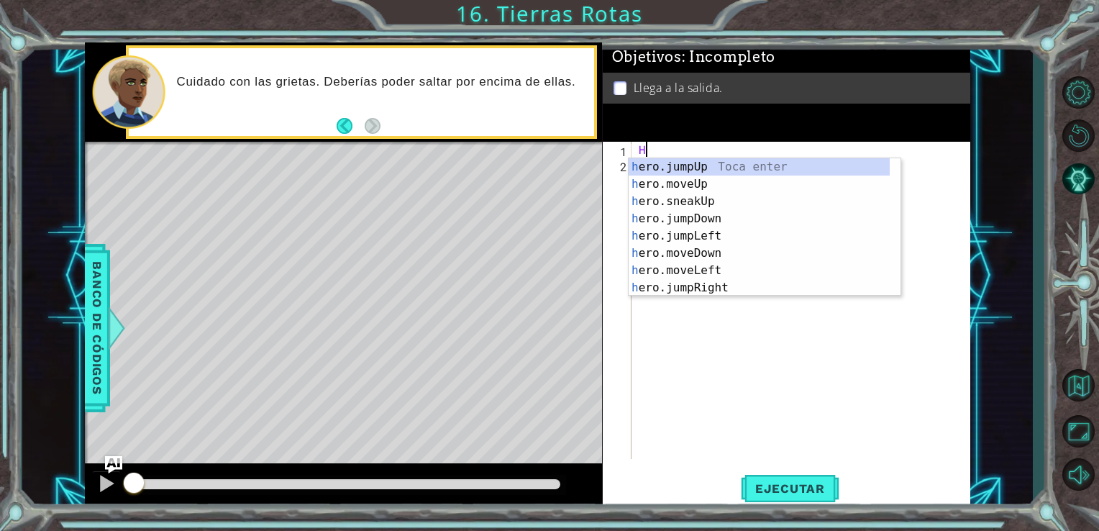
type textarea "HE"
click at [634, 160] on div "he ro.jumpUp Toca enter he ro.moveUp Toca enter he ro.jumpDown Toca enter he ro…" at bounding box center [759, 244] width 261 height 173
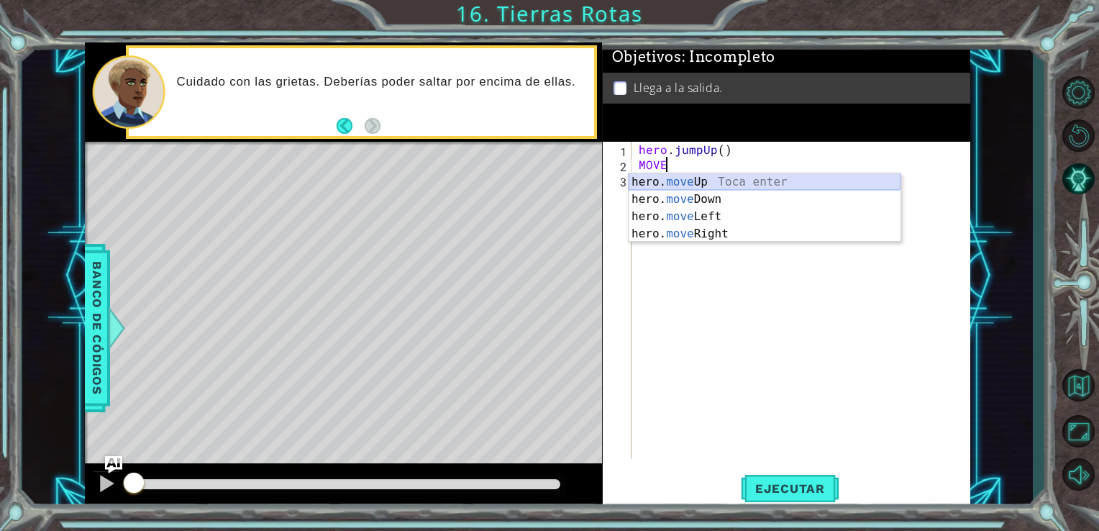
click at [691, 175] on div "hero. move Up Toca enter hero. move Down Toca enter hero. move Left Toca enter …" at bounding box center [765, 225] width 272 height 104
type textarea "hero.moveUp(1)"
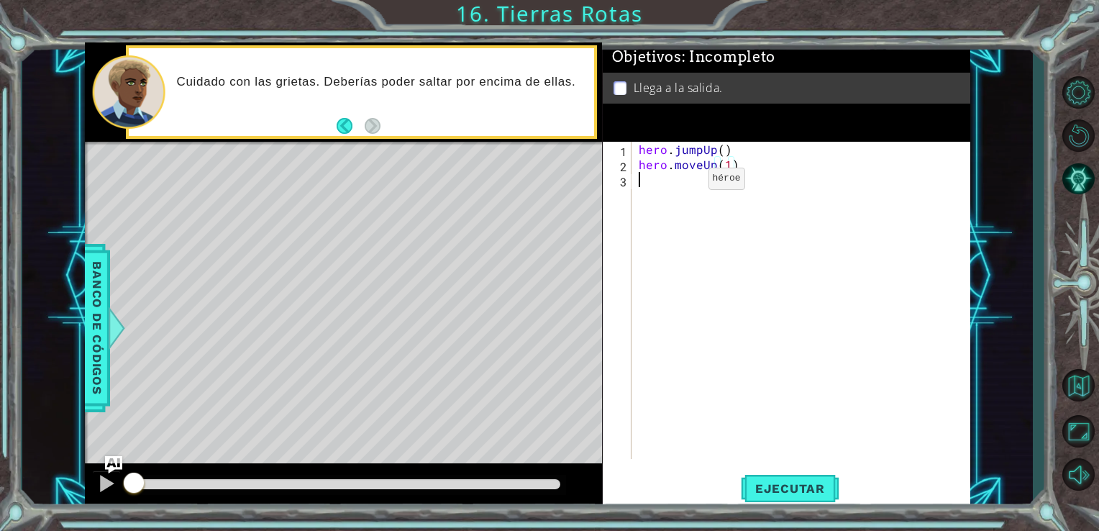
click at [684, 182] on div "hero . jumpUp ( ) hero . moveUp ( 1 )" at bounding box center [805, 316] width 339 height 348
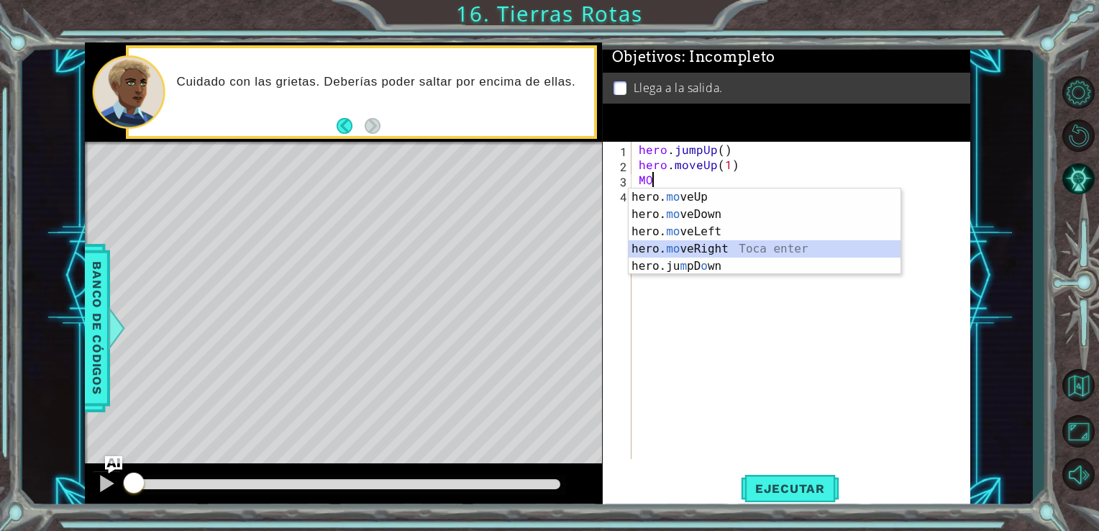
click at [697, 245] on div "hero. mo veUp Toca enter hero. mo veDown Toca enter hero. mo veLeft Toca enter …" at bounding box center [765, 249] width 272 height 121
type textarea "hero.moveRight(1)"
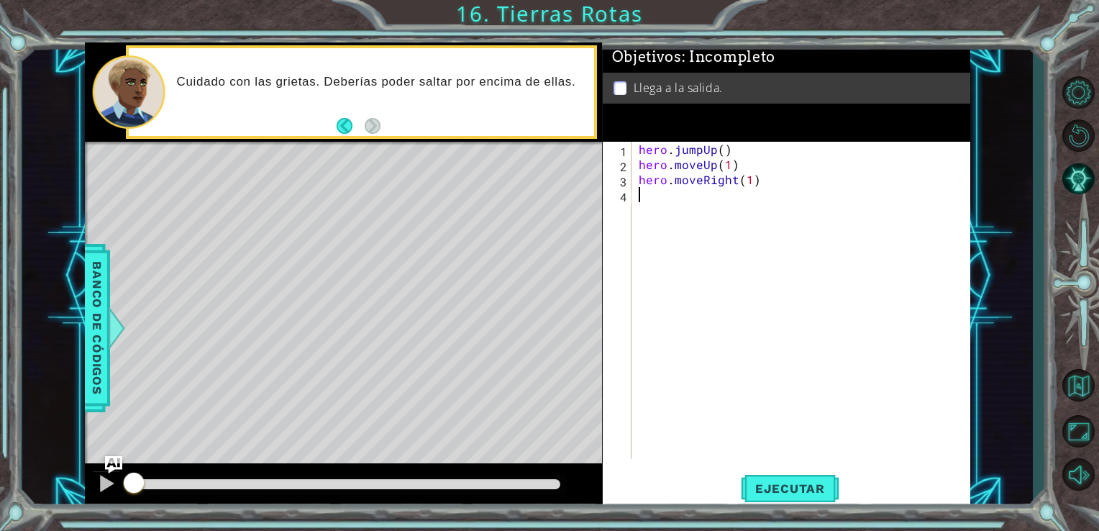
click at [676, 217] on div "hero . jumpUp ( ) hero . moveUp ( 1 ) hero . moveRight ( 1 )" at bounding box center [805, 316] width 339 height 348
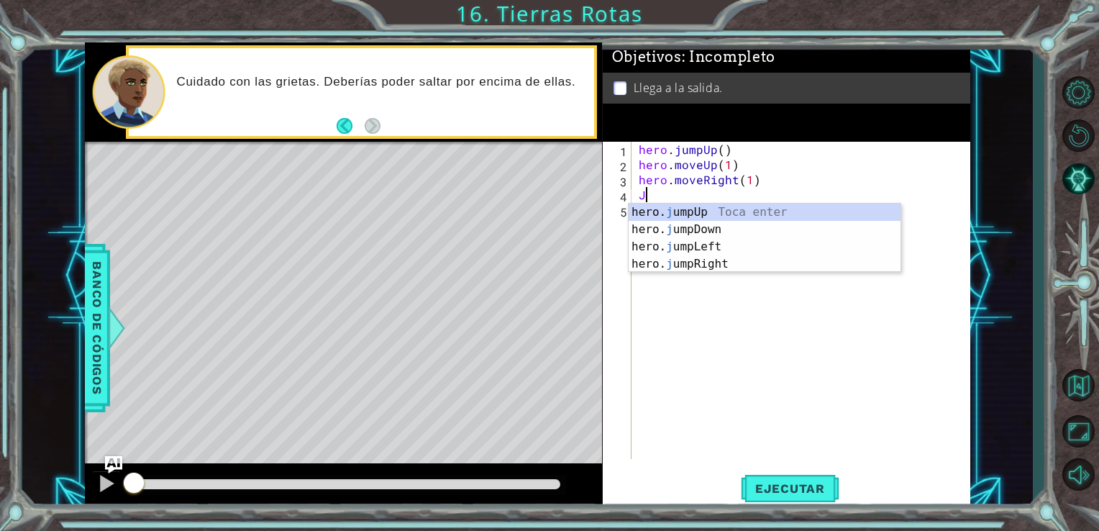
type textarea "JU"
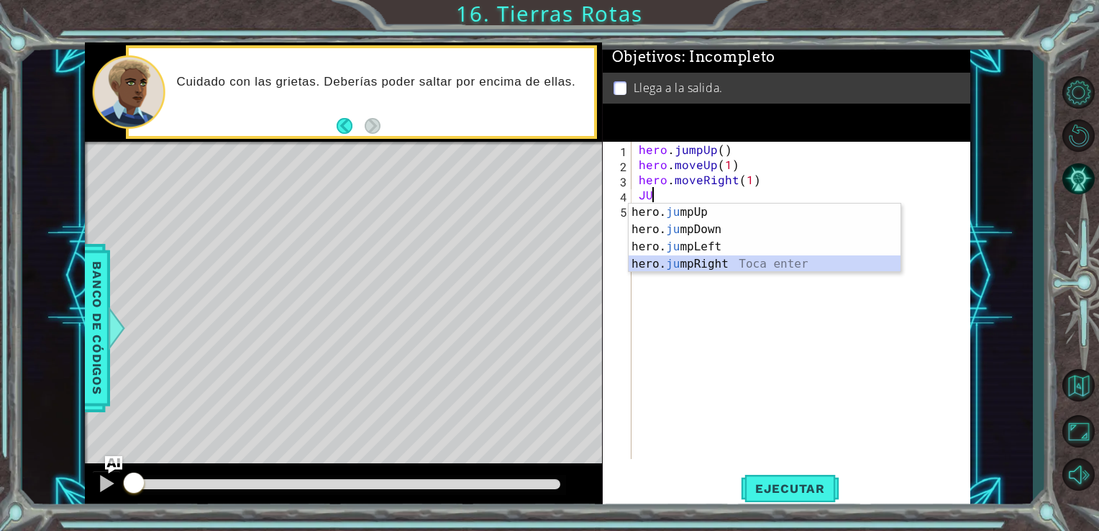
click at [687, 263] on div "hero. ju mpUp Toca enter hero. ju mpDown Toca enter hero. ju mpLeft Toca enter …" at bounding box center [765, 256] width 272 height 104
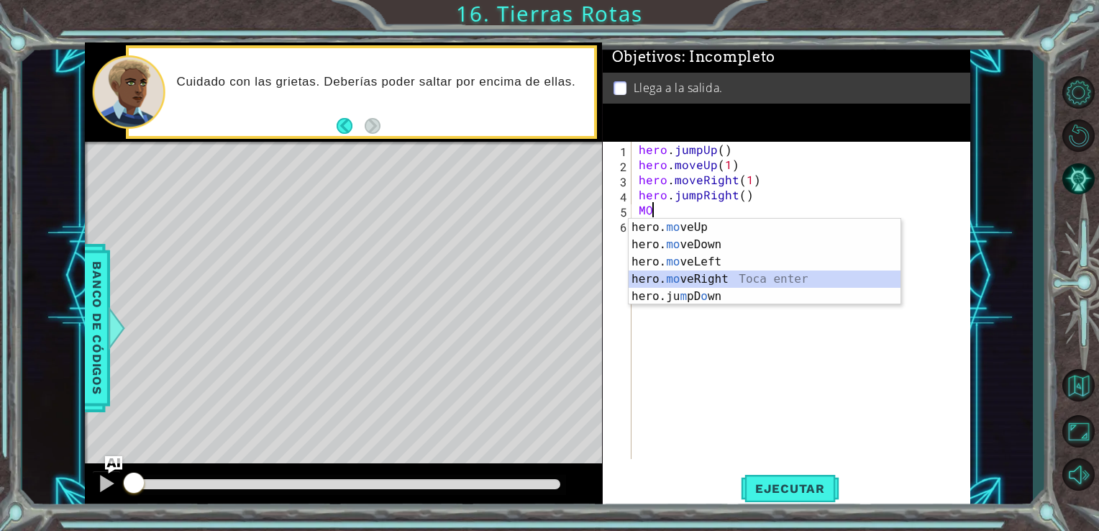
click at [677, 280] on div "hero. mo veUp Toca enter hero. mo veDown Toca enter hero. mo veLeft Toca enter …" at bounding box center [765, 279] width 272 height 121
type textarea "hero.moveRight(1)"
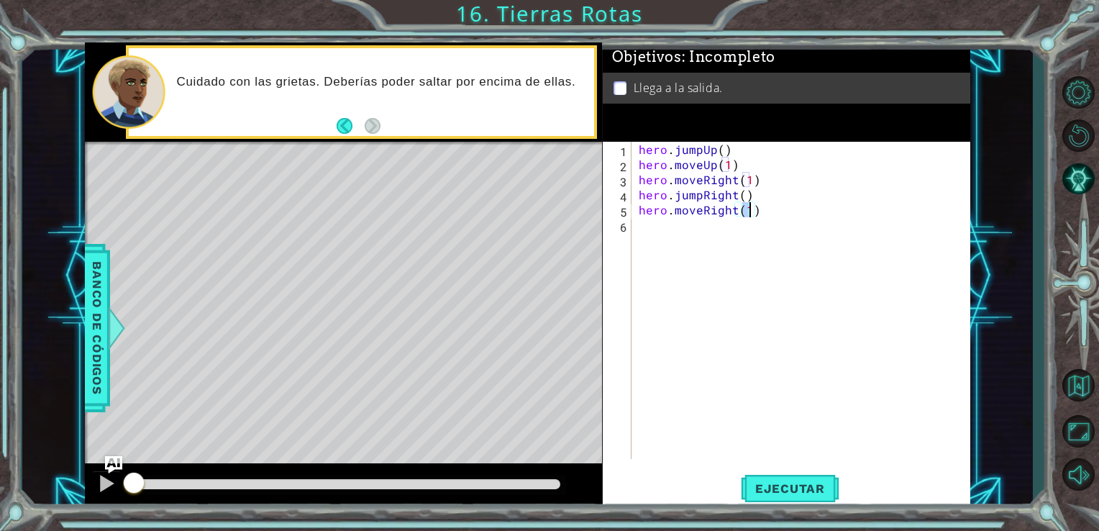
click at [779, 229] on div "hero . jumpUp ( ) hero . moveUp ( 1 ) hero . moveRight ( 1 ) hero . jumpRight (…" at bounding box center [805, 316] width 339 height 348
click at [702, 273] on div "hero . jumpUp ( ) hero . moveUp ( 1 ) hero . moveRight ( 1 ) hero . jumpRight (…" at bounding box center [805, 316] width 339 height 348
click at [740, 236] on div "hero . jumpUp ( ) hero . moveUp ( 1 ) hero . moveRight ( 1 ) hero . jumpRight (…" at bounding box center [805, 316] width 339 height 348
type textarea "hero.moveRight()"
click at [779, 488] on span "Ejecutar" at bounding box center [790, 488] width 99 height 14
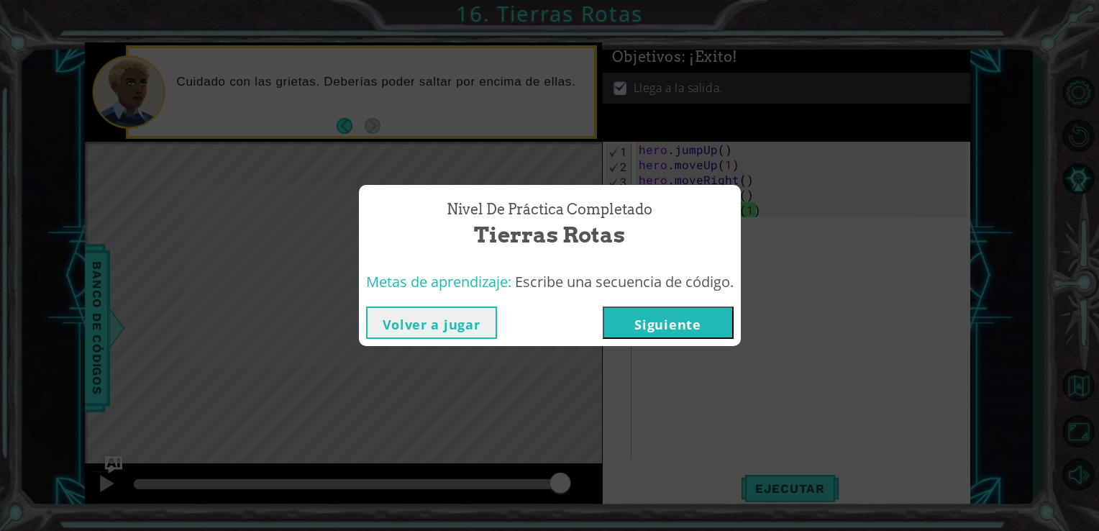
click at [690, 321] on button "Siguiente" at bounding box center [668, 323] width 131 height 32
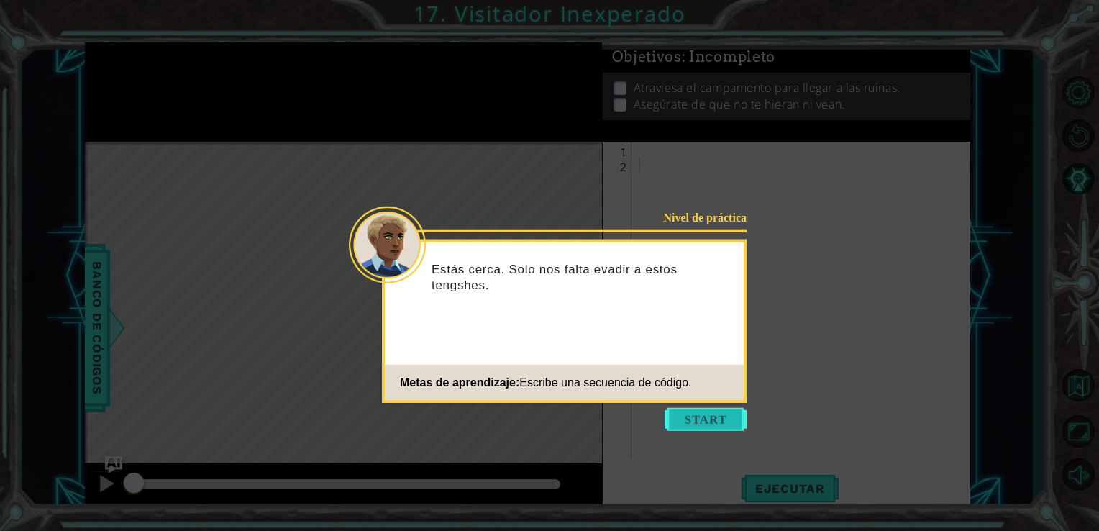
click at [717, 428] on button "Start" at bounding box center [706, 419] width 82 height 23
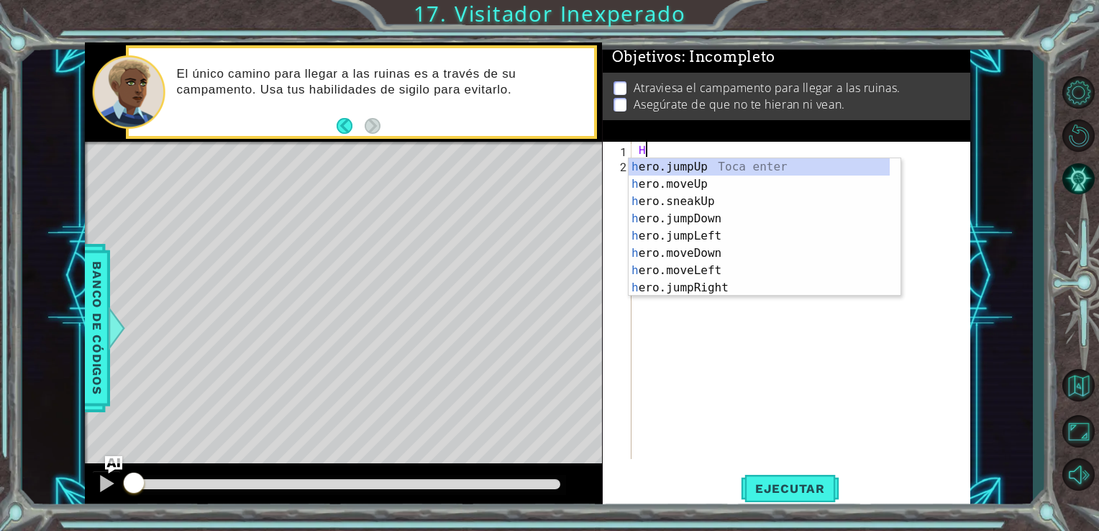
type textarea "HE"
click at [702, 203] on div "he ro.jumpUp Toca enter he ro.moveUp Toca enter he ro.jumpDown Toca enter he ro…" at bounding box center [759, 244] width 261 height 173
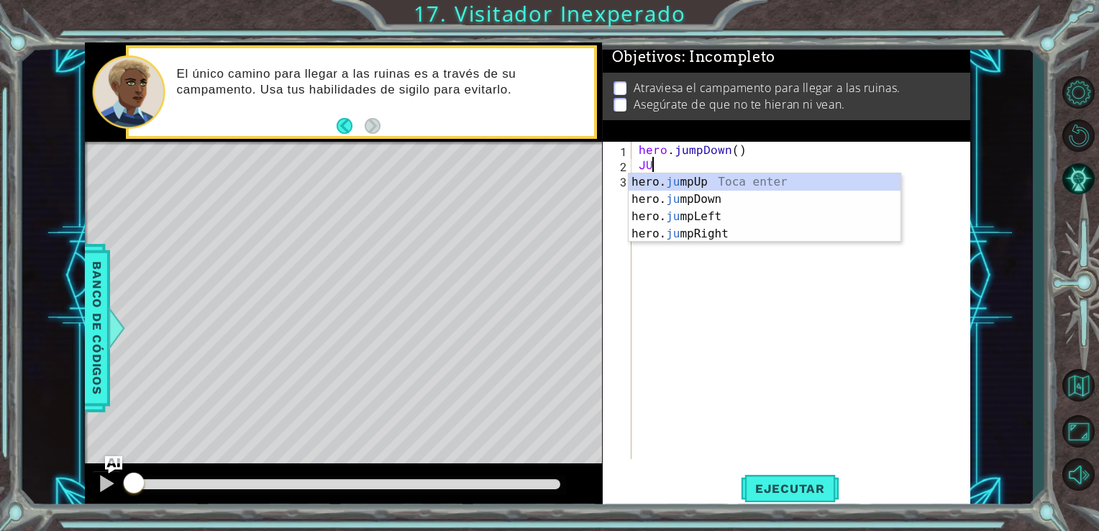
type textarea "JUM"
click at [686, 232] on div "hero. jum pUp Toca enter hero. jum pDown Toca enter hero. jum pLeft Toca enter …" at bounding box center [765, 225] width 272 height 104
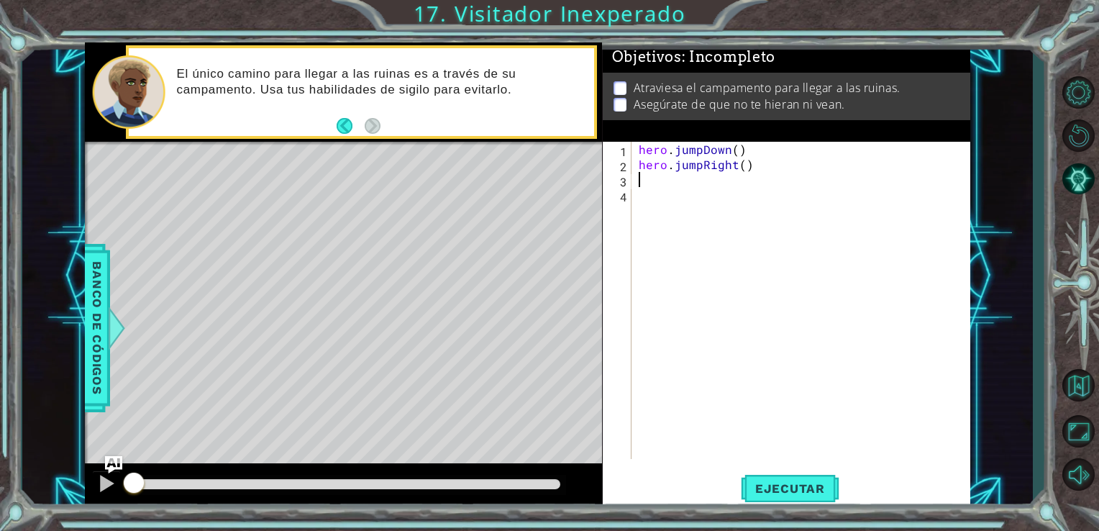
click at [653, 178] on div "hero . jumpDown ( ) hero . jumpRight ( )" at bounding box center [805, 316] width 339 height 348
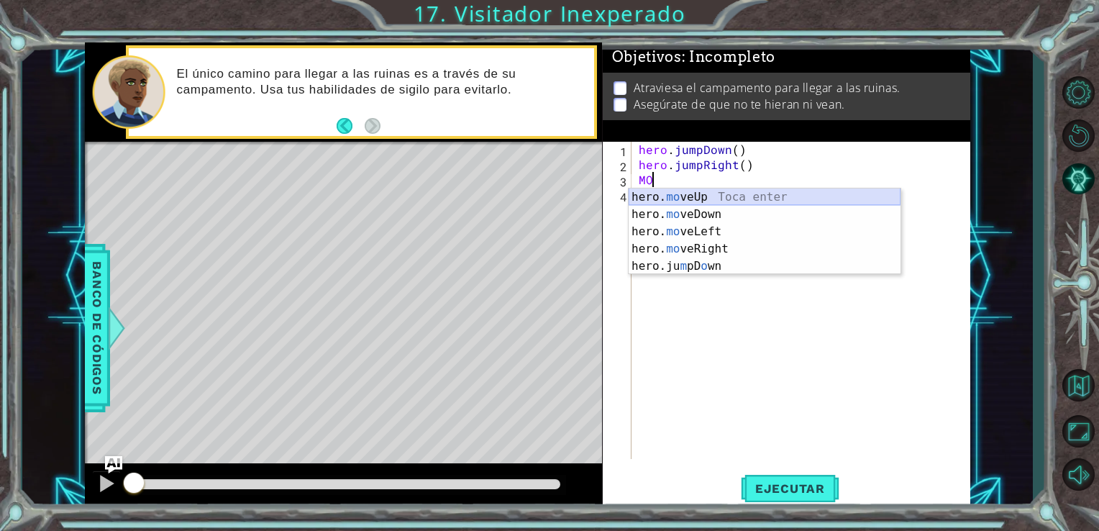
click at [694, 196] on div "hero. mo veUp Toca enter hero. mo veDown Toca enter hero. mo veLeft Toca enter …" at bounding box center [765, 249] width 272 height 121
type textarea "hero.moveUp(1)"
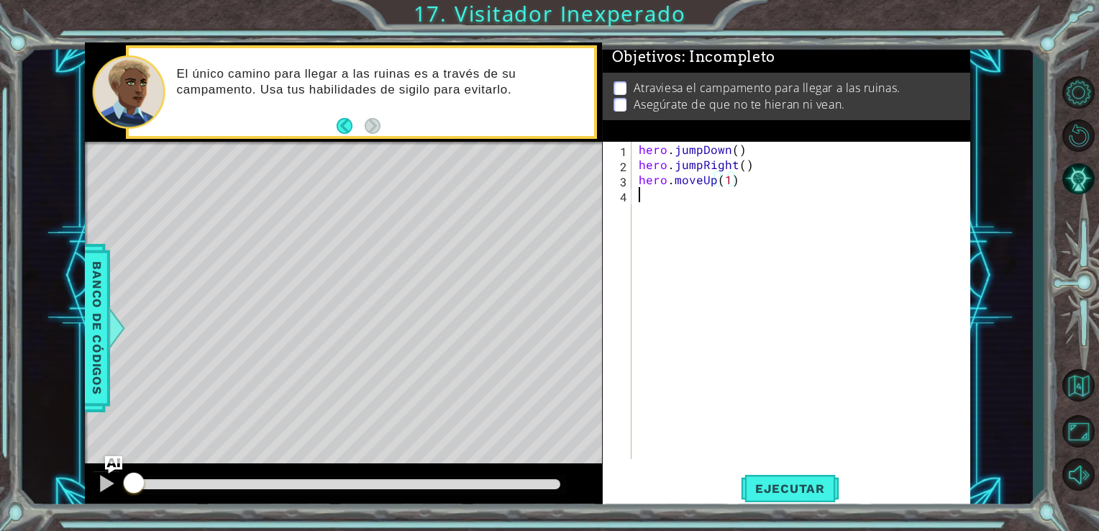
click at [679, 193] on div "hero . jumpDown ( ) hero . jumpRight ( ) hero . moveUp ( 1 )" at bounding box center [805, 316] width 339 height 348
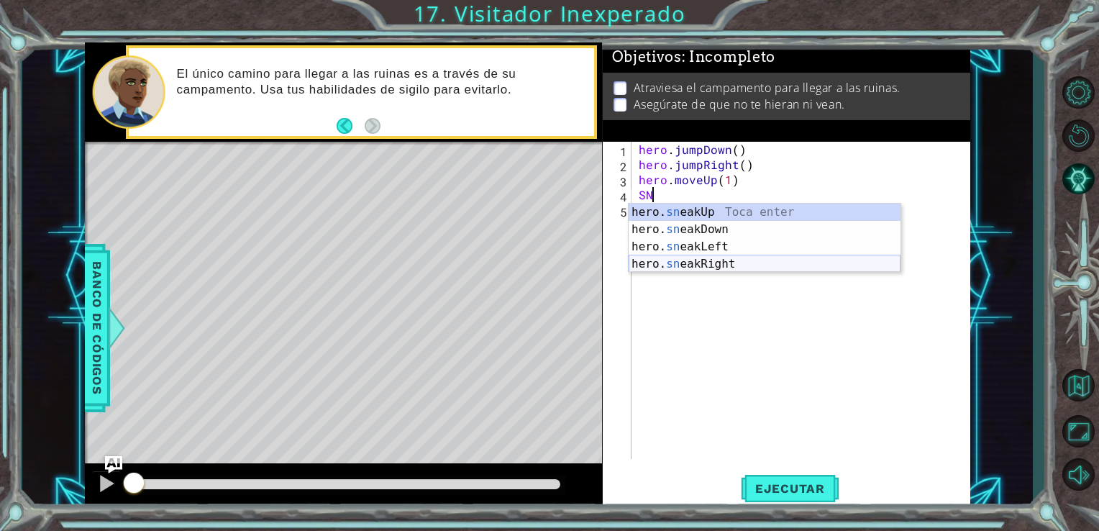
click at [686, 263] on div "hero. sn eakUp Toca enter hero. sn eakDown Toca enter hero. sn eakLeft Toca ent…" at bounding box center [765, 256] width 272 height 104
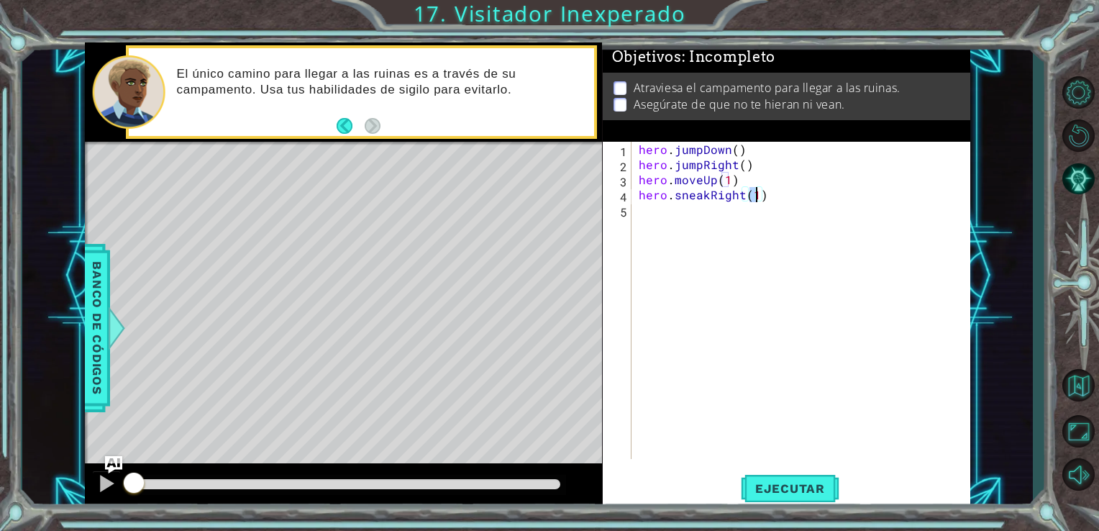
click at [673, 235] on div "hero . jumpDown ( ) hero . jumpRight ( ) hero . moveUp ( 1 ) hero . sneakRight …" at bounding box center [805, 316] width 339 height 348
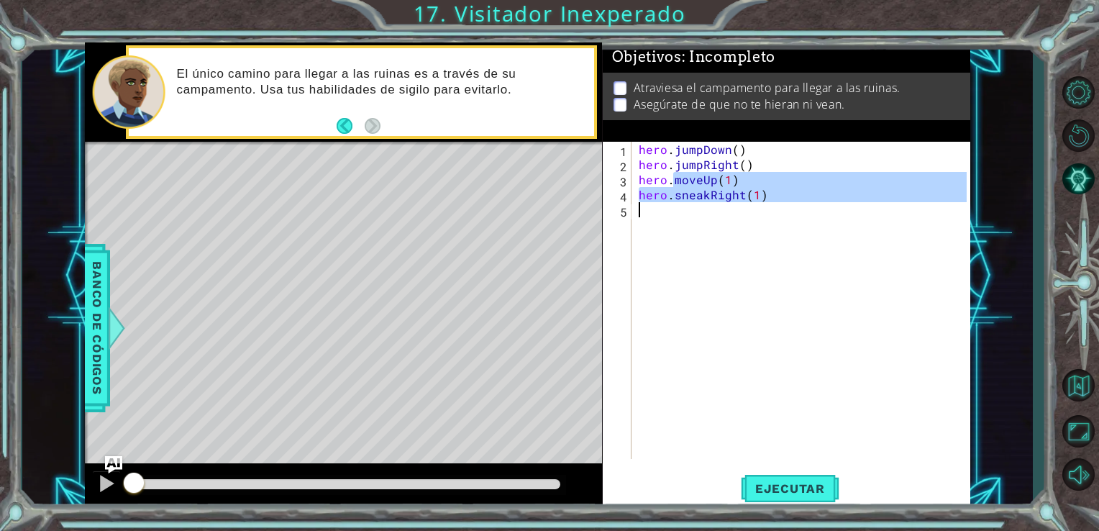
type textarea "hero.sneakRight(1)"
click at [671, 243] on div "hero . jumpDown ( ) hero . jumpRight ( ) hero . moveUp ( 1 ) hero . sneakRight …" at bounding box center [802, 300] width 332 height 317
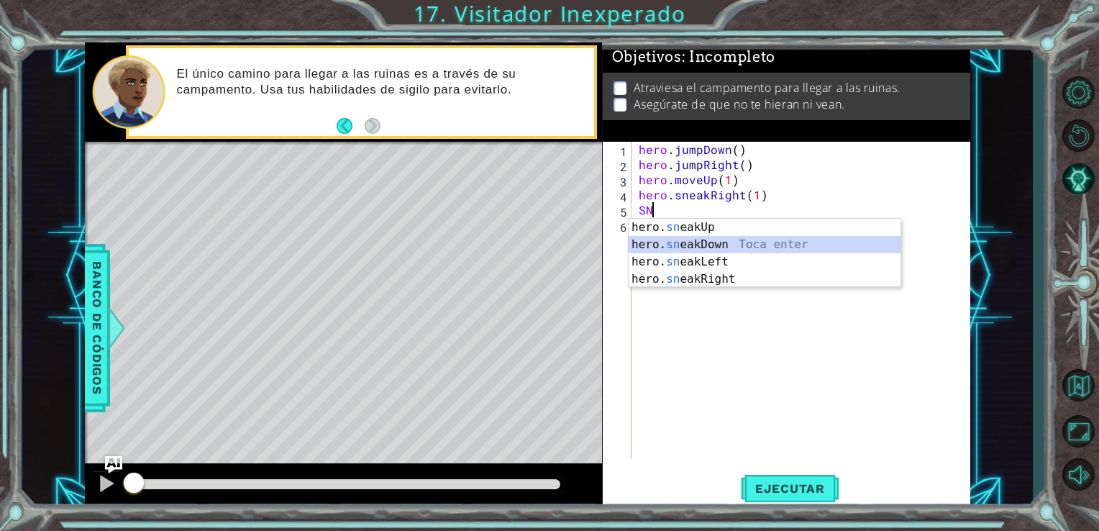
click at [687, 245] on div "hero. sn eakUp Toca enter hero. sn eakDown Toca enter hero. sn eakLeft Toca ent…" at bounding box center [765, 271] width 272 height 104
type textarea "hero.sneakDown(1)"
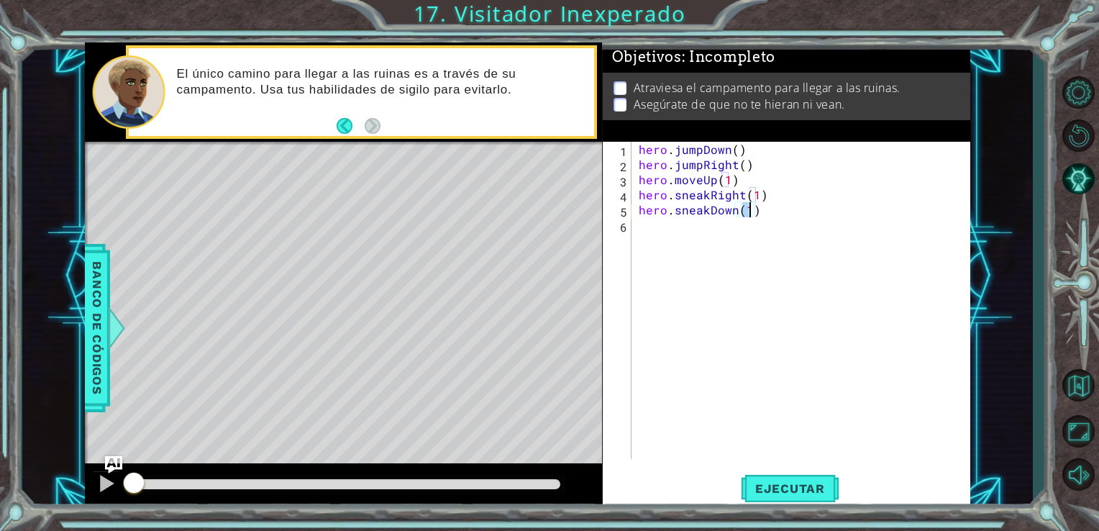
click at [656, 231] on div "hero . jumpDown ( ) hero . jumpRight ( ) hero . moveUp ( 1 ) hero . sneakRight …" at bounding box center [805, 316] width 339 height 348
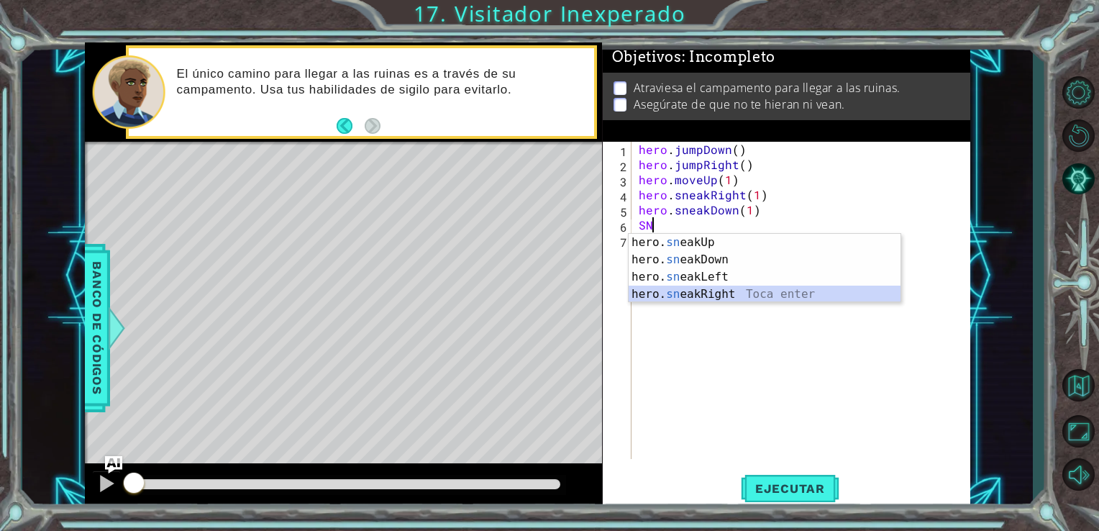
click at [705, 301] on div "hero. sn eakUp Toca enter hero. sn eakDown Toca enter hero. sn eakLeft Toca ent…" at bounding box center [765, 286] width 272 height 104
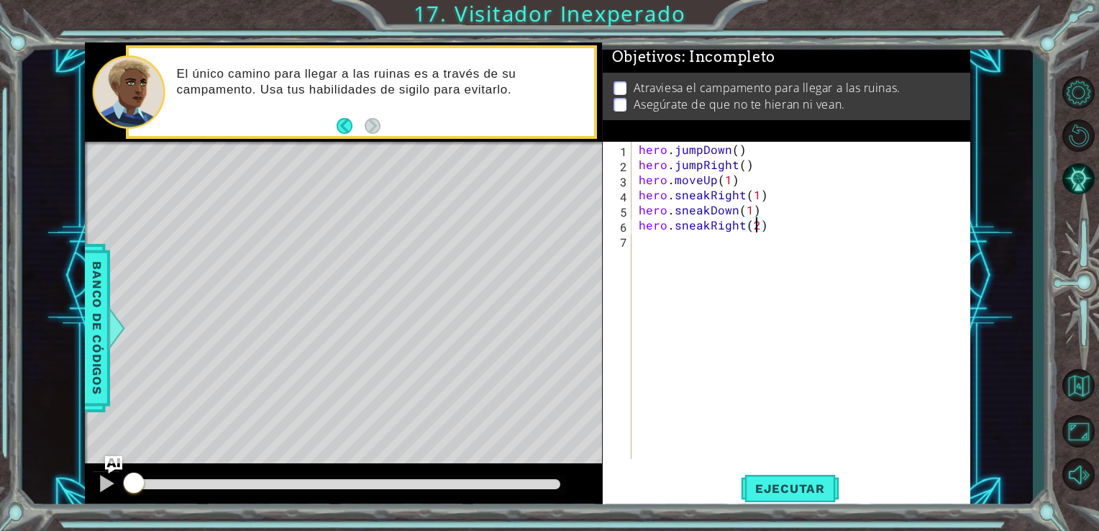
scroll to position [0, 6]
click at [727, 209] on div "hero . jumpDown ( ) hero . jumpRight ( ) hero . moveUp ( 1 ) hero . sneakRight …" at bounding box center [805, 316] width 339 height 348
type textarea "hero.sneakDown(1)"
click at [680, 261] on div "hero . jumpDown ( ) hero . jumpRight ( ) hero . moveUp ( 1 ) hero . sneakRight …" at bounding box center [805, 316] width 339 height 348
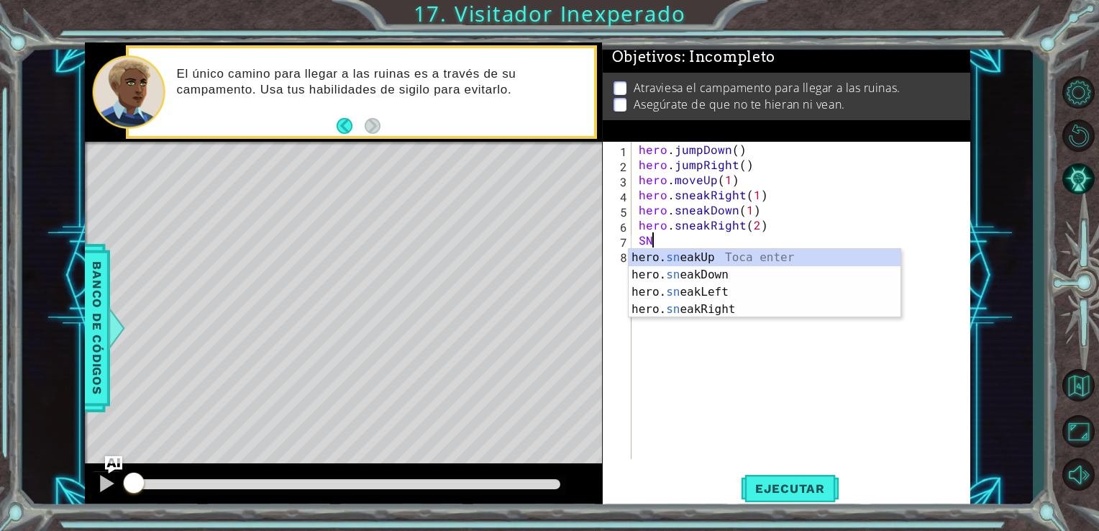
scroll to position [0, 0]
click at [725, 263] on div "hero. sne akUp Toca enter hero. sne akDown Toca enter hero. sne akLeft Toca ent…" at bounding box center [765, 301] width 272 height 104
type textarea "hero.sneakUp(1)"
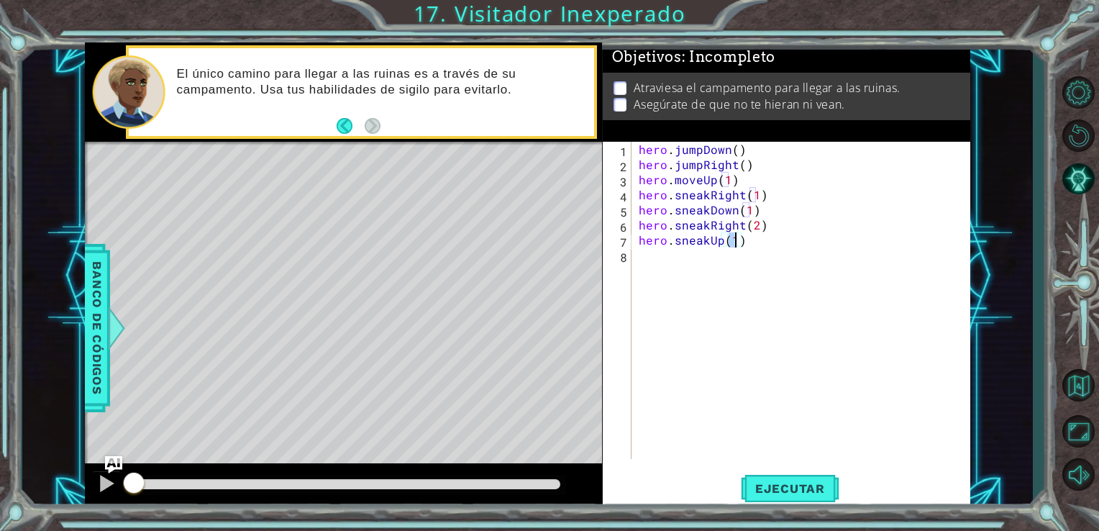
click at [730, 289] on div "hero . jumpDown ( ) hero . jumpRight ( ) hero . moveUp ( 1 ) hero . sneakRight …" at bounding box center [805, 316] width 339 height 348
click at [810, 471] on button "Ejecutar" at bounding box center [790, 488] width 99 height 37
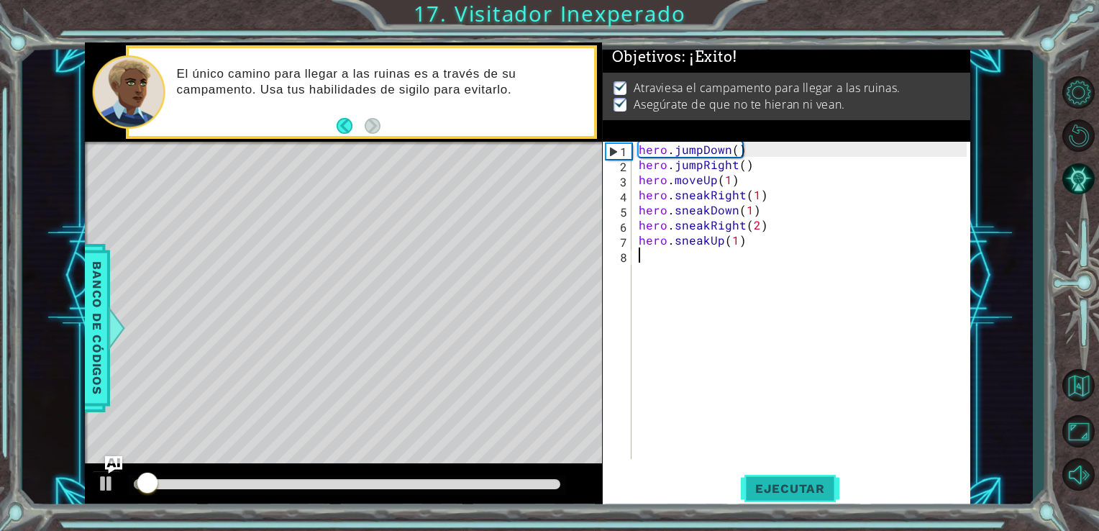
click at [802, 488] on span "Ejecutar" at bounding box center [790, 488] width 99 height 14
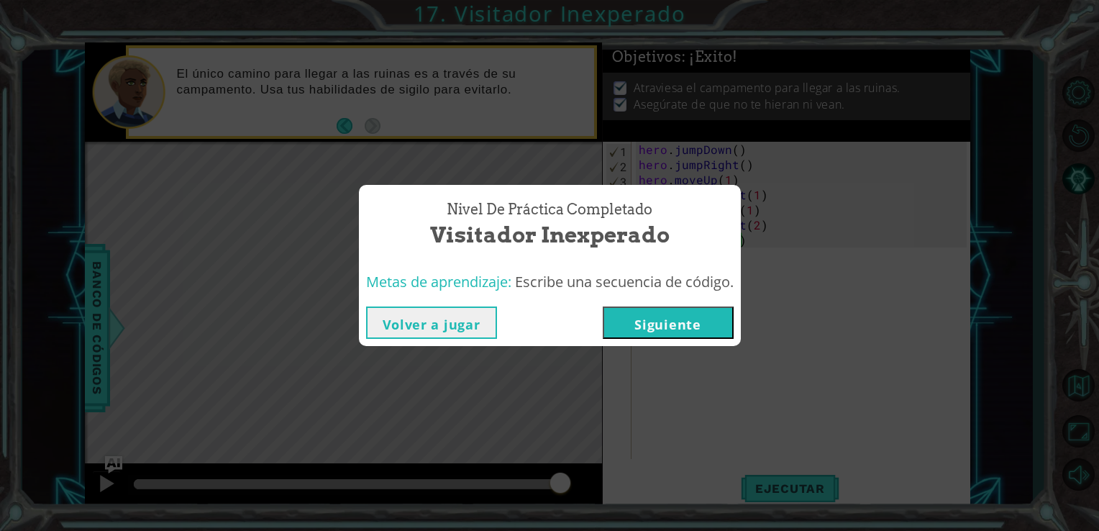
click at [686, 324] on button "Siguiente" at bounding box center [668, 323] width 131 height 32
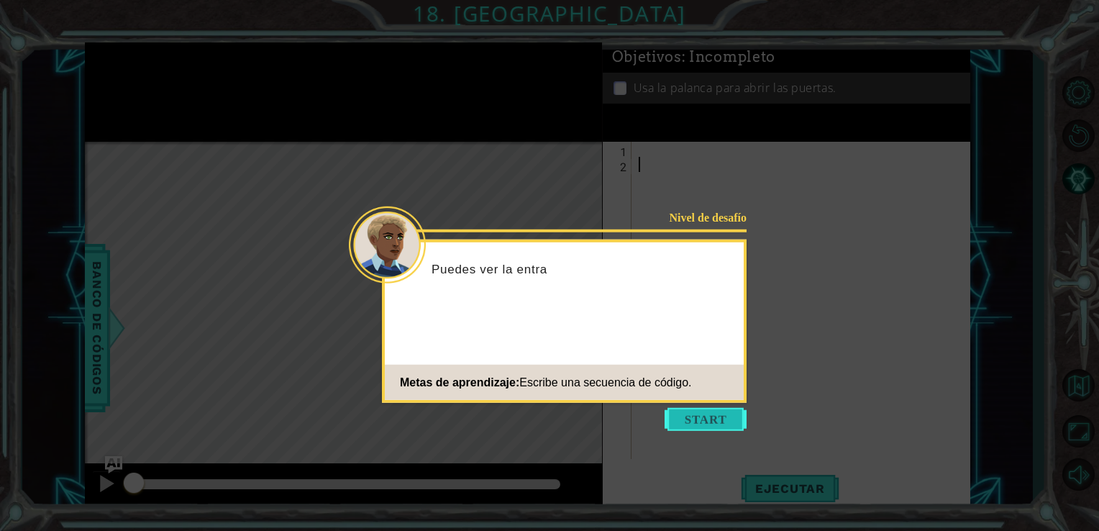
click at [705, 407] on icon at bounding box center [549, 265] width 1099 height 531
click at [709, 419] on button "Start" at bounding box center [706, 419] width 82 height 23
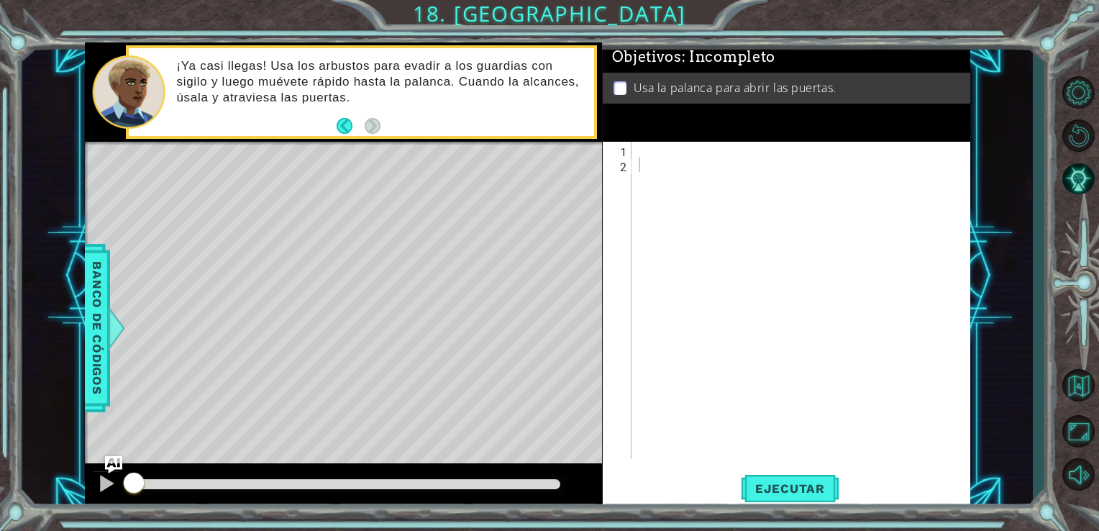
click at [662, 116] on div "Objetivos : Incompleto Usa la palanca para abrir las puertas." at bounding box center [787, 91] width 368 height 99
click at [635, 163] on div "1 2 ההההההההההההההההההההההההההההההההההההההההההההההההההההההההההההההההההההההההההה…" at bounding box center [785, 300] width 365 height 317
click at [638, 160] on div at bounding box center [805, 316] width 339 height 348
click at [640, 155] on div at bounding box center [805, 316] width 339 height 348
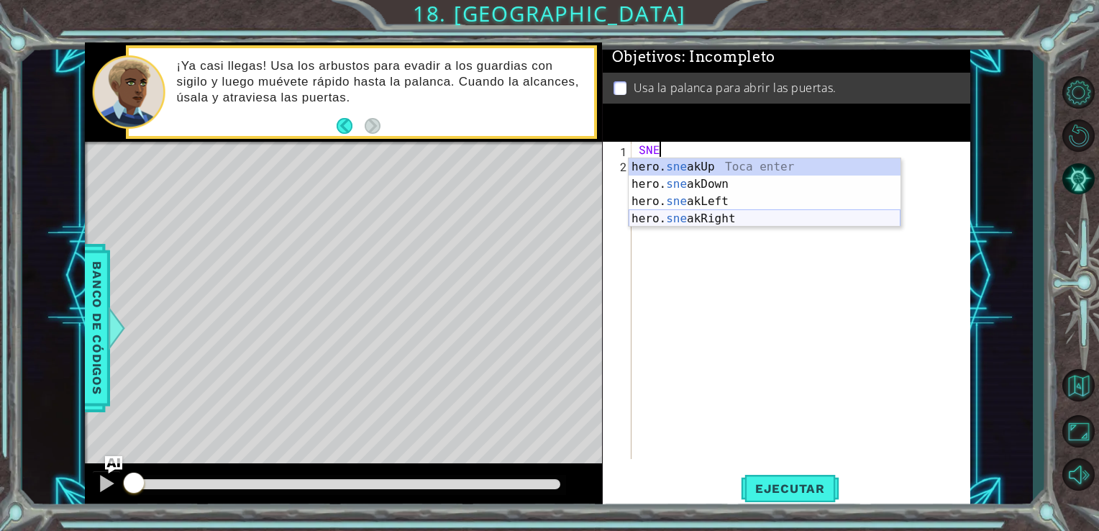
click at [735, 217] on div "hero. sne akUp Toca enter hero. sne akDown Toca enter hero. sne akLeft Toca ent…" at bounding box center [765, 210] width 272 height 104
type textarea "hero.sneakRight(1)"
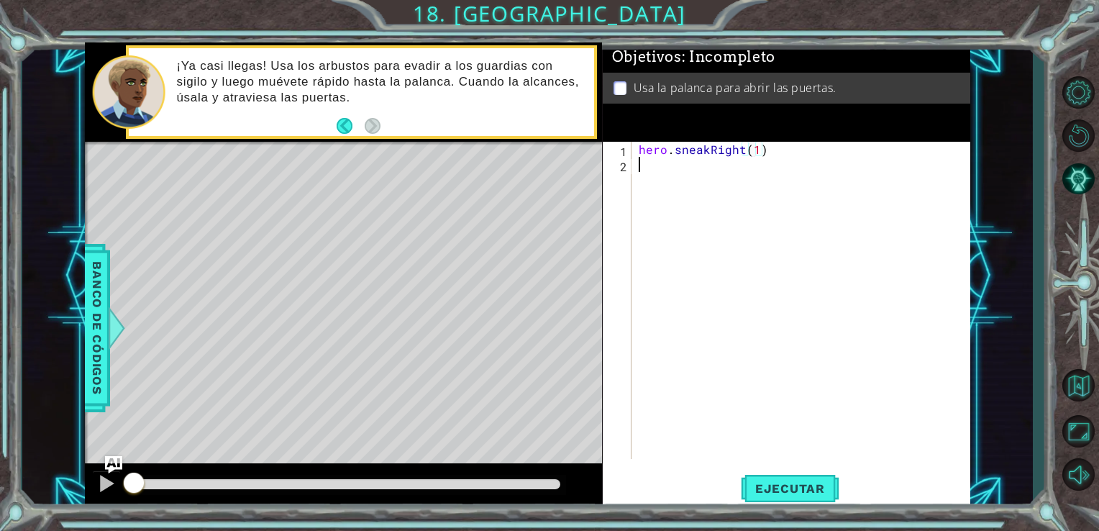
click at [685, 165] on div "hero . sneakRight ( 1 )" at bounding box center [805, 316] width 339 height 348
type textarea "S"
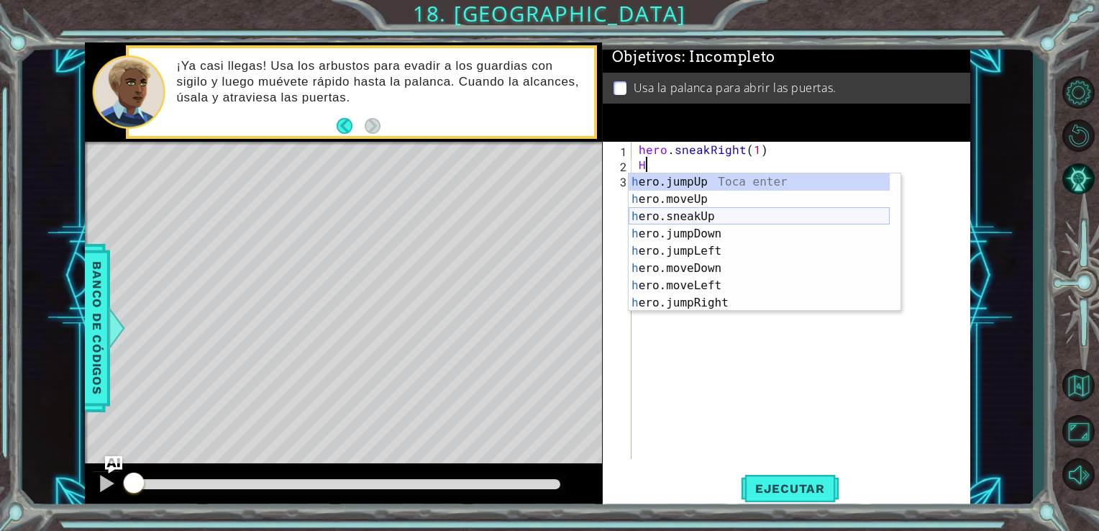
click at [694, 221] on div "h ero.jumpUp Toca enter h ero.moveUp Toca enter h ero.sneakUp Toca enter h ero.…" at bounding box center [759, 259] width 261 height 173
type textarea "hero.sneakUp(1)"
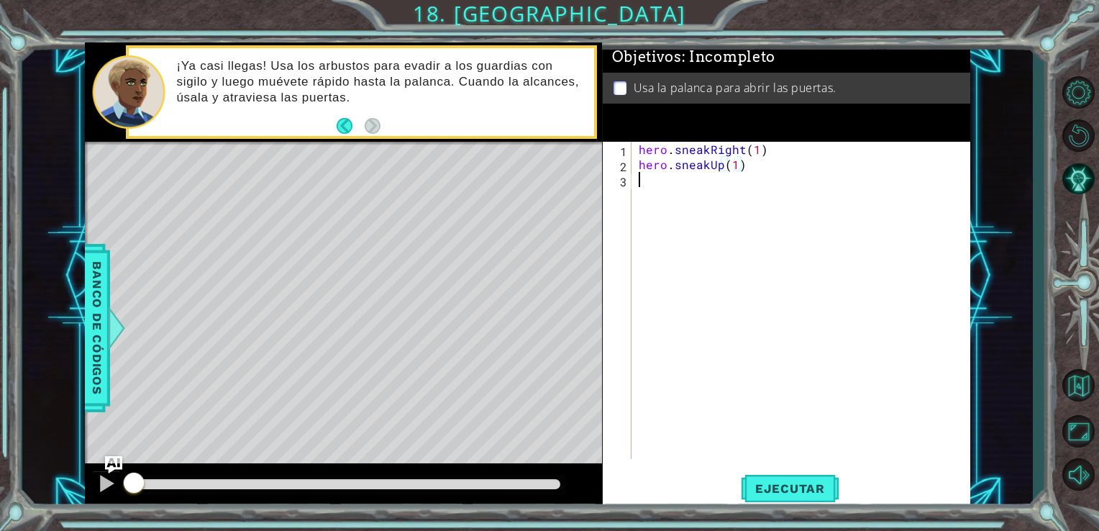
click at [699, 192] on div "hero . sneakRight ( 1 ) hero . sneakUp ( 1 )" at bounding box center [805, 316] width 339 height 348
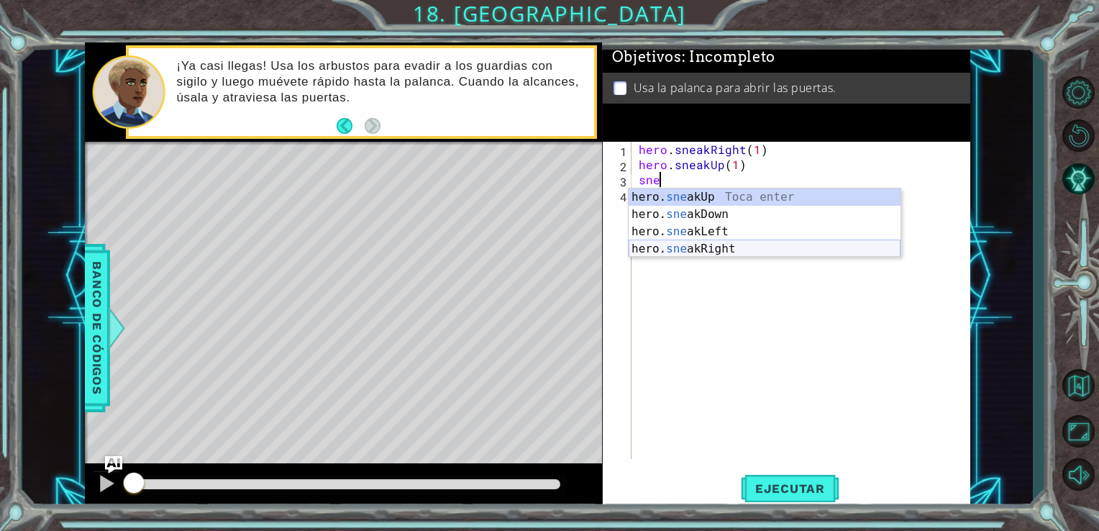
click at [697, 252] on div "hero. sne akUp Toca enter hero. sne akDown Toca enter hero. sne akLeft Toca ent…" at bounding box center [765, 241] width 272 height 104
type textarea "hero.sneakRight(1)"
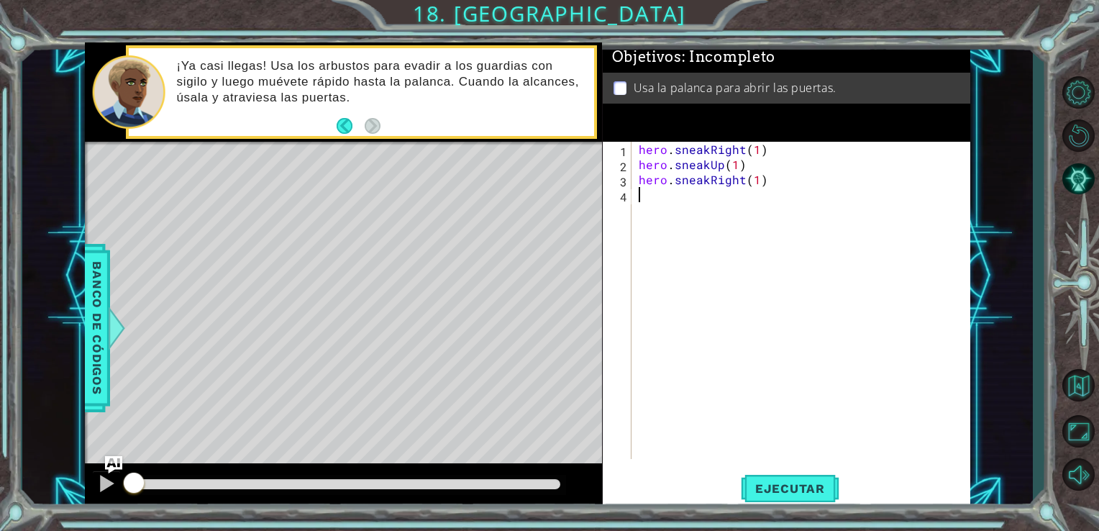
click at [655, 205] on div "hero . sneakRight ( 1 ) hero . sneakUp ( 1 ) hero . sneakRight ( 1 )" at bounding box center [805, 316] width 339 height 348
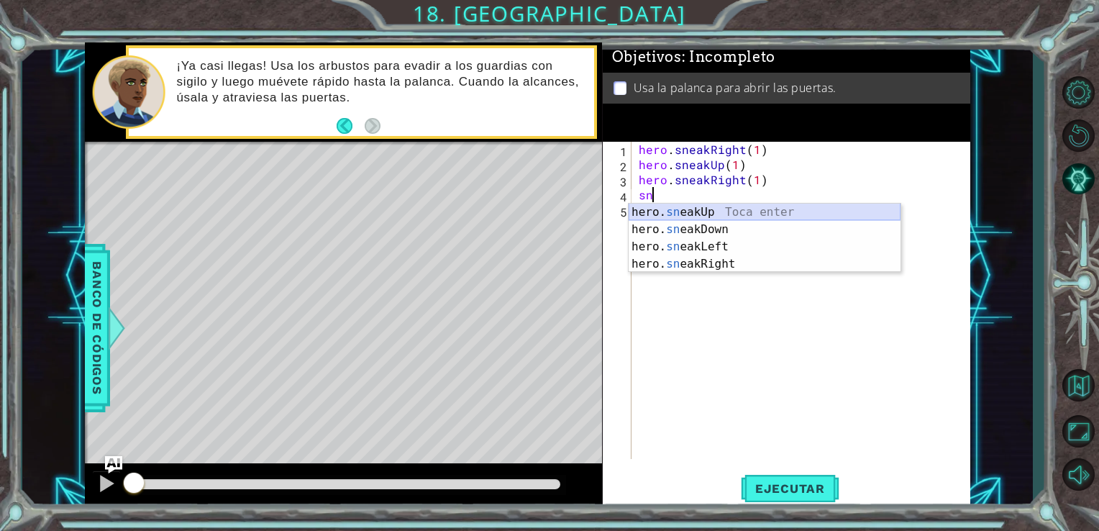
click at [700, 214] on div "hero. sn eakUp Toca enter hero. sn eakDown Toca enter hero. sn eakLeft Toca ent…" at bounding box center [765, 256] width 272 height 104
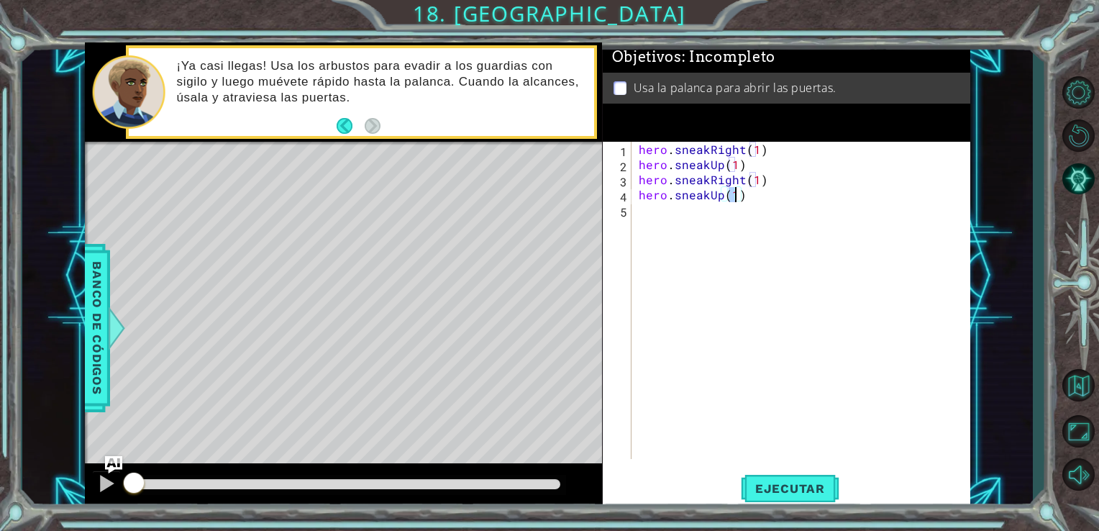
click at [686, 234] on div "hero . sneakRight ( 1 ) hero . sneakUp ( 1 ) hero . sneakRight ( 1 ) hero . sne…" at bounding box center [805, 316] width 339 height 348
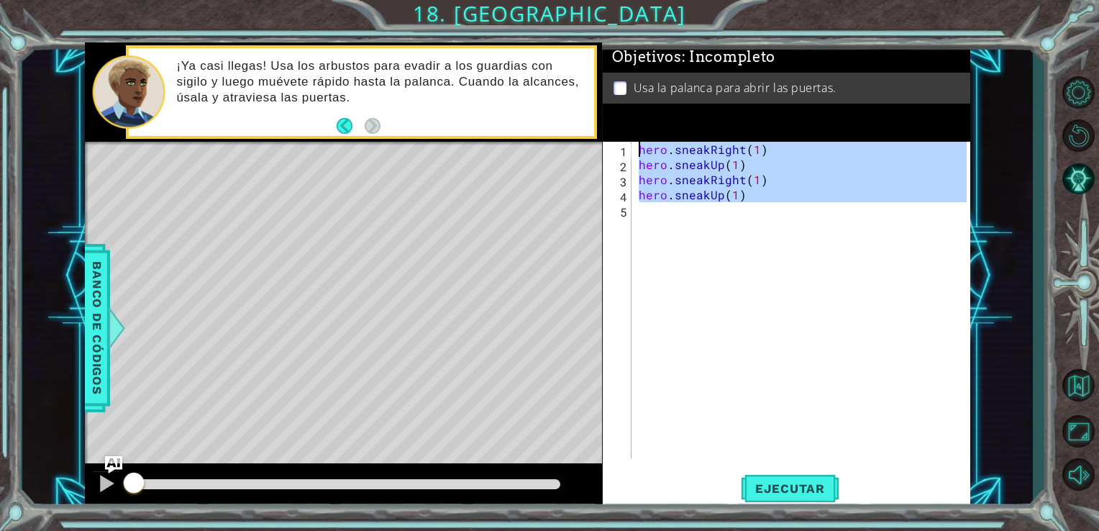
type textarea "hero.sneakRight(1) hero.sneakUp(1)"
click at [686, 234] on div "hero . sneakRight ( 1 ) hero . sneakUp ( 1 ) hero . sneakRight ( 1 ) hero . sne…" at bounding box center [802, 300] width 332 height 317
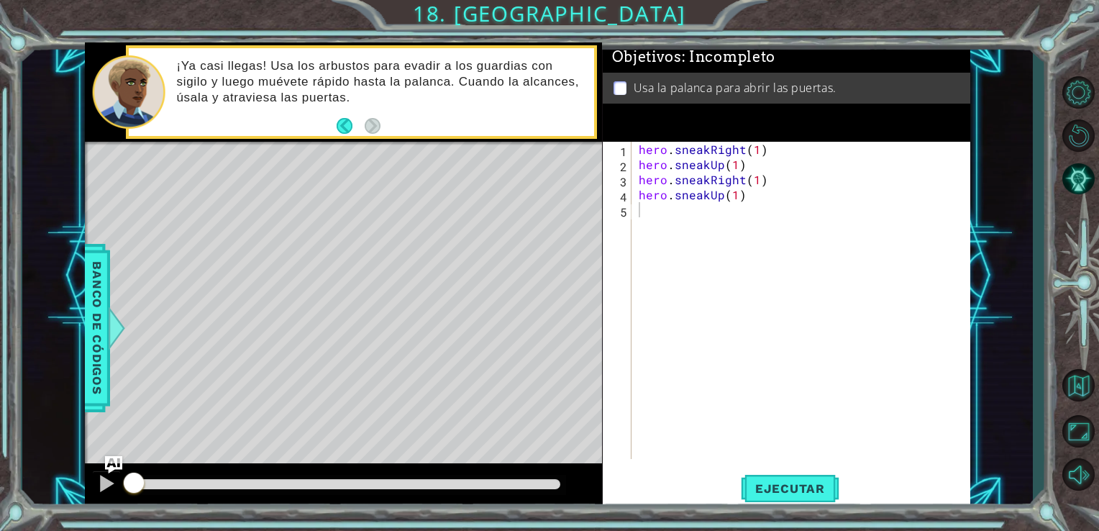
drag, startPoint x: 853, startPoint y: 63, endPoint x: 760, endPoint y: 183, distance: 151.8
click at [827, 42] on div "Objetivos : Incompleto Usa la palanca para abrir las puertas." at bounding box center [787, 42] width 368 height 0
type textarea "hero.sneakUp(1)"
click at [733, 197] on div "hero . sneakRight ( 1 ) hero . sneakUp ( 1 ) hero . sneakRight ( 1 ) hero . sne…" at bounding box center [805, 316] width 339 height 348
click at [686, 214] on div "hero . sneakRight ( 1 ) hero . sneakUp ( 1 ) hero . sneakRight ( 1 ) hero . sne…" at bounding box center [805, 316] width 339 height 348
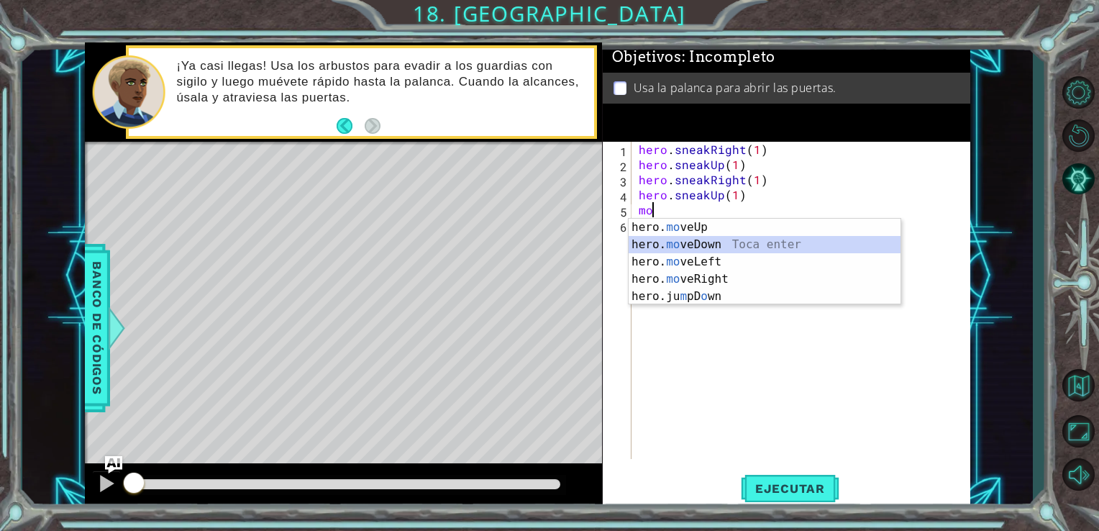
click at [732, 245] on div "hero. mo veUp Toca enter hero. mo veDown Toca enter hero. mo veLeft Toca enter …" at bounding box center [765, 279] width 272 height 121
type textarea "hero.moveDown(1)"
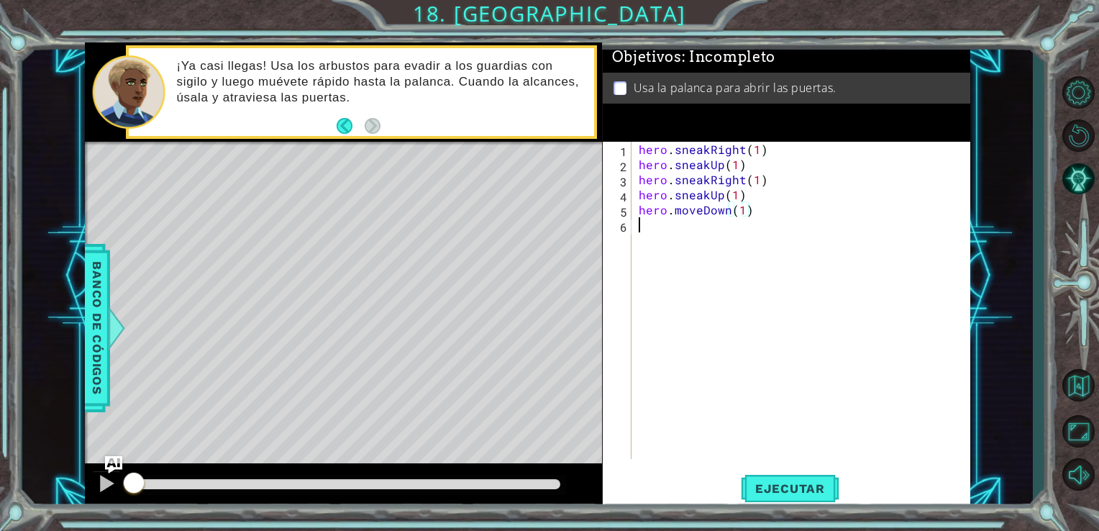
click at [679, 237] on div "hero . sneakRight ( 1 ) hero . sneakUp ( 1 ) hero . sneakRight ( 1 ) hero . sne…" at bounding box center [805, 316] width 339 height 348
click at [782, 195] on div "hero . sneakRight ( 1 ) hero . sneakUp ( 1 ) hero . sneakRight ( 1 ) hero . sne…" at bounding box center [805, 316] width 339 height 348
click at [729, 209] on div "hero . sneakRight ( 1 ) hero . sneakUp ( 1 ) hero . sneakRight ( 1 ) hero . sne…" at bounding box center [805, 316] width 339 height 348
type textarea "hero.moveDown(1)"
click at [640, 210] on div "hero . sneakRight ( 1 ) hero . sneakUp ( 1 ) hero . sneakRight ( 1 ) hero . sne…" at bounding box center [805, 316] width 339 height 348
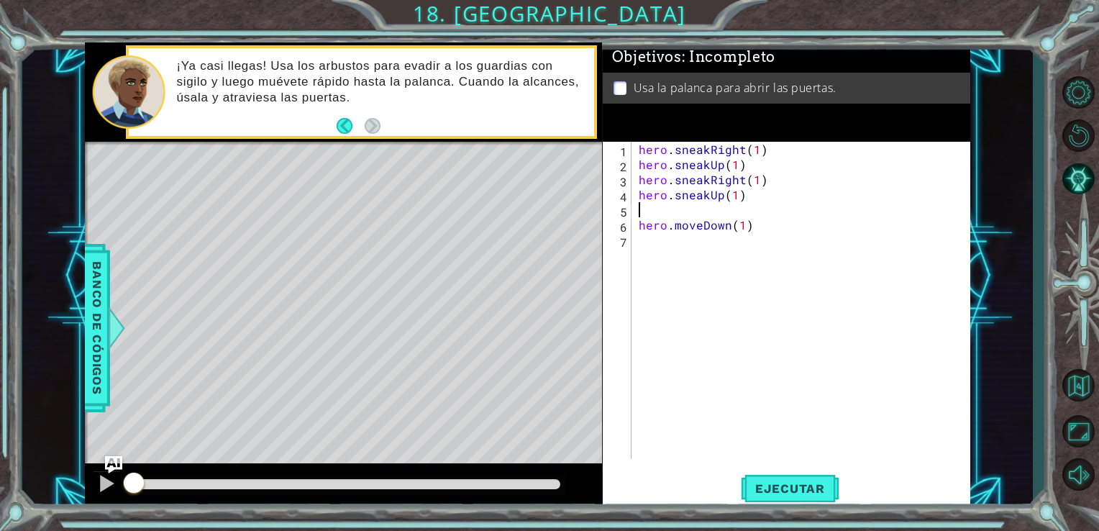
click at [639, 209] on div "hero . sneakRight ( 1 ) hero . sneakUp ( 1 ) hero . sneakRight ( 1 ) hero . sne…" at bounding box center [805, 316] width 339 height 348
